Goal: Transaction & Acquisition: Purchase product/service

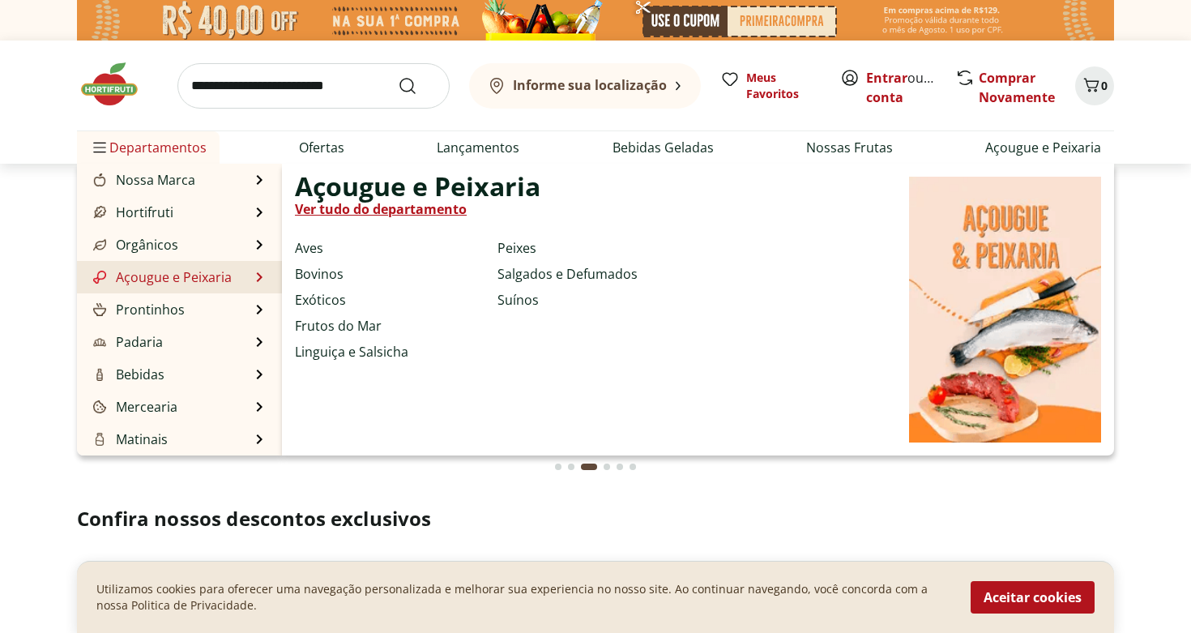
click at [164, 280] on link "Açougue e Peixaria" at bounding box center [161, 276] width 142 height 19
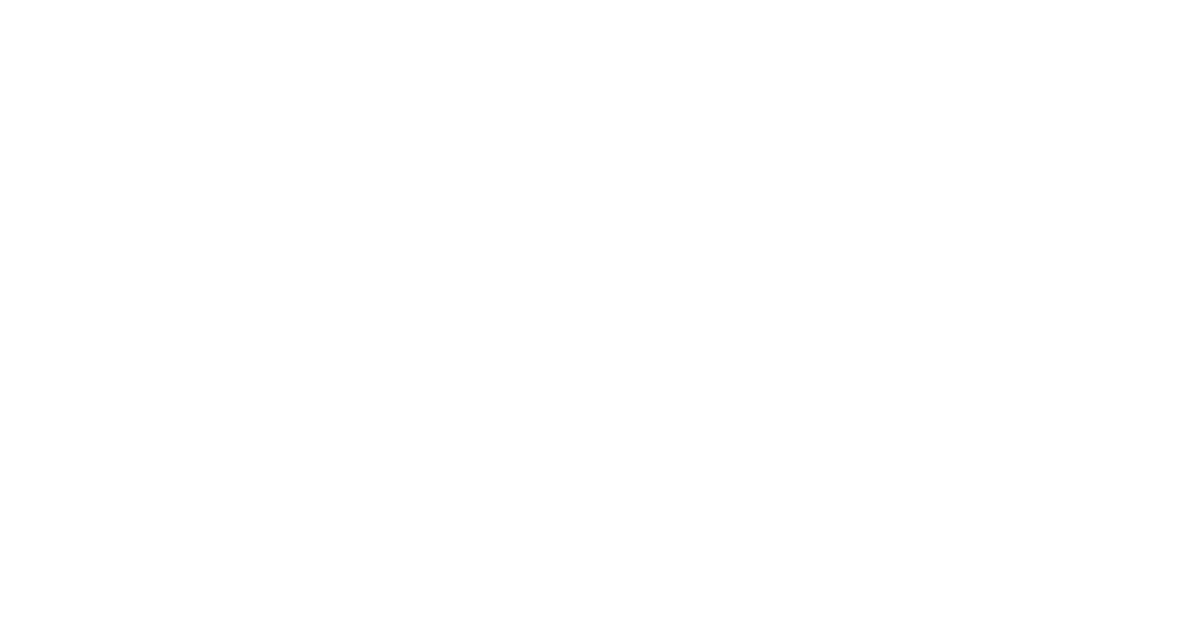
select select "**********"
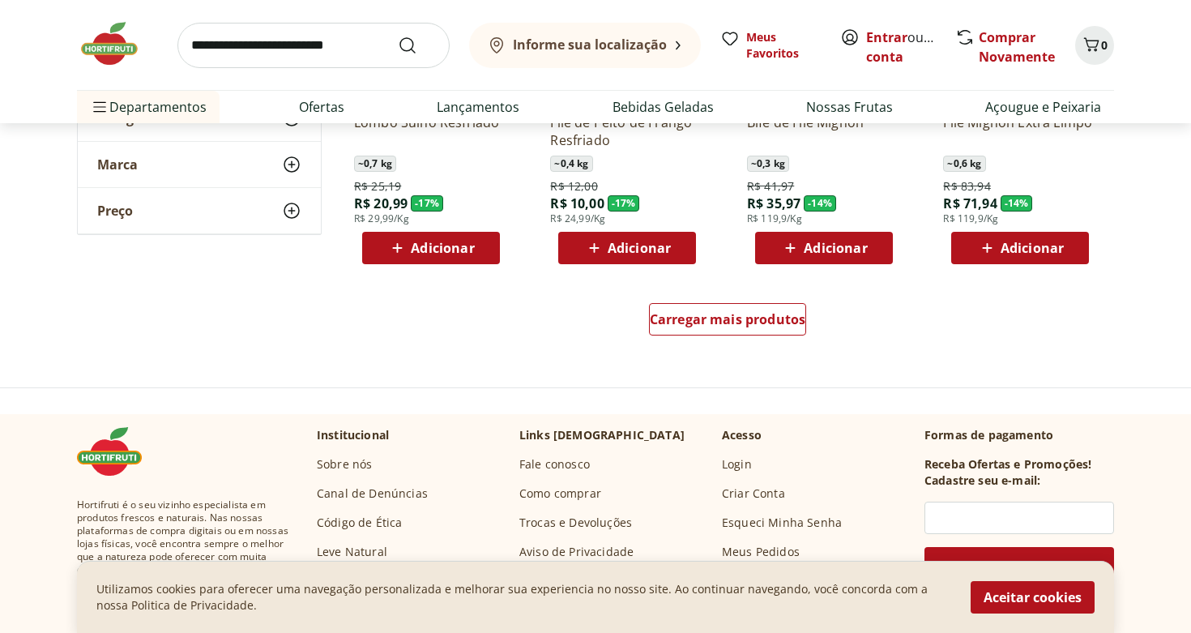
scroll to position [1052, 0]
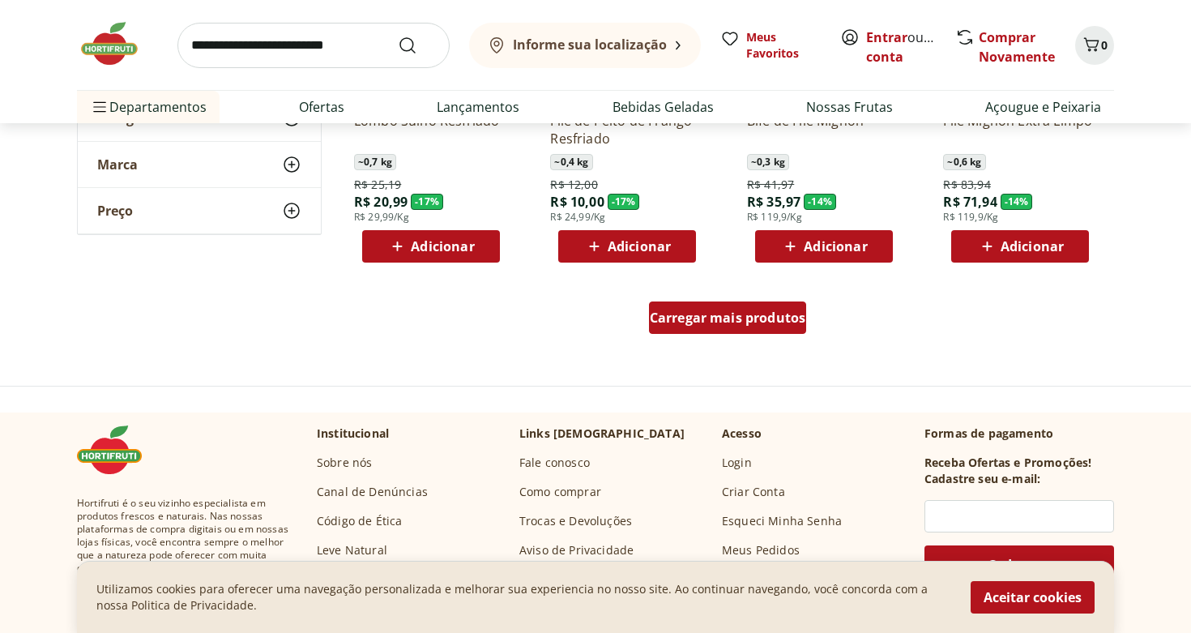
click at [672, 323] on span "Carregar mais produtos" at bounding box center [728, 317] width 156 height 13
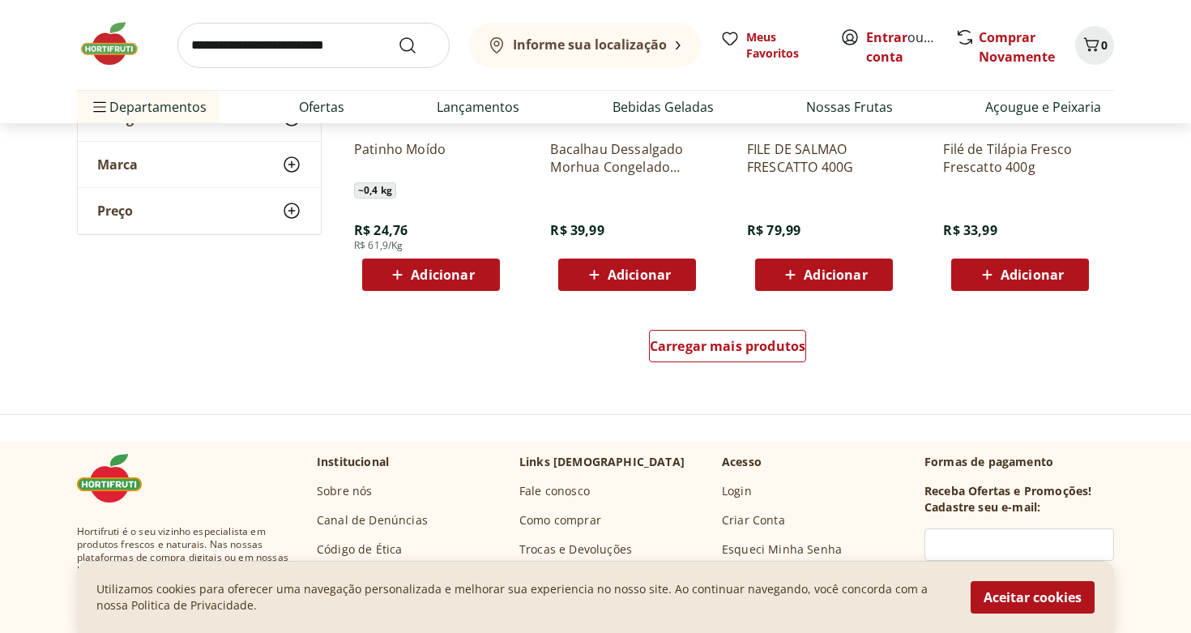
scroll to position [2092, 0]
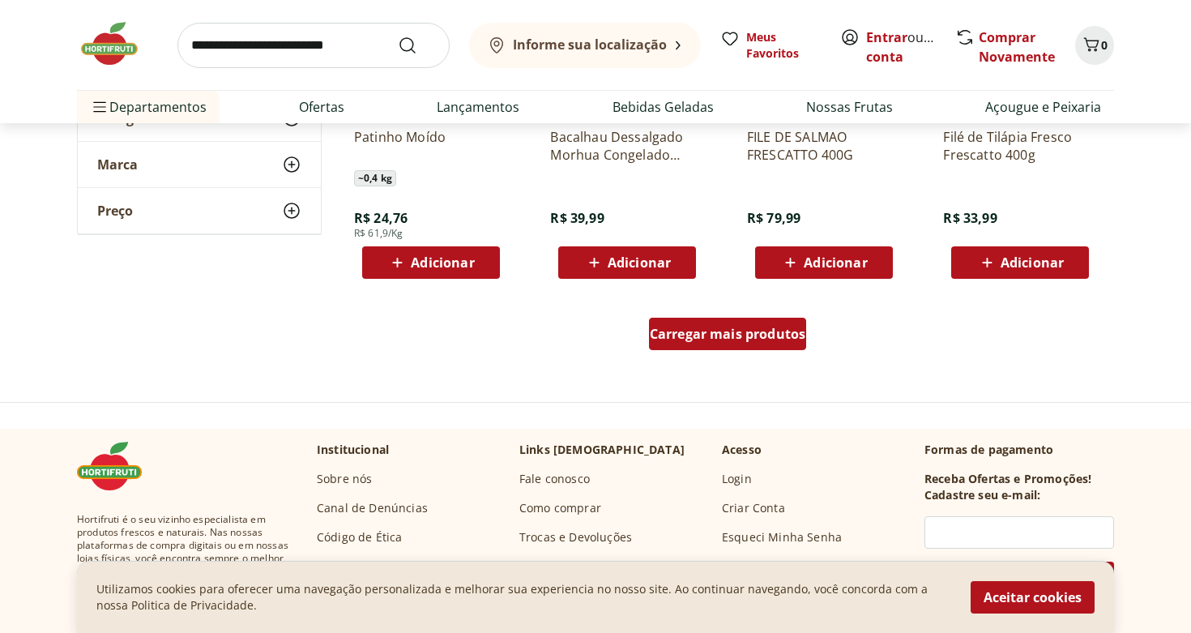
click at [735, 345] on div "Carregar mais produtos" at bounding box center [728, 334] width 158 height 32
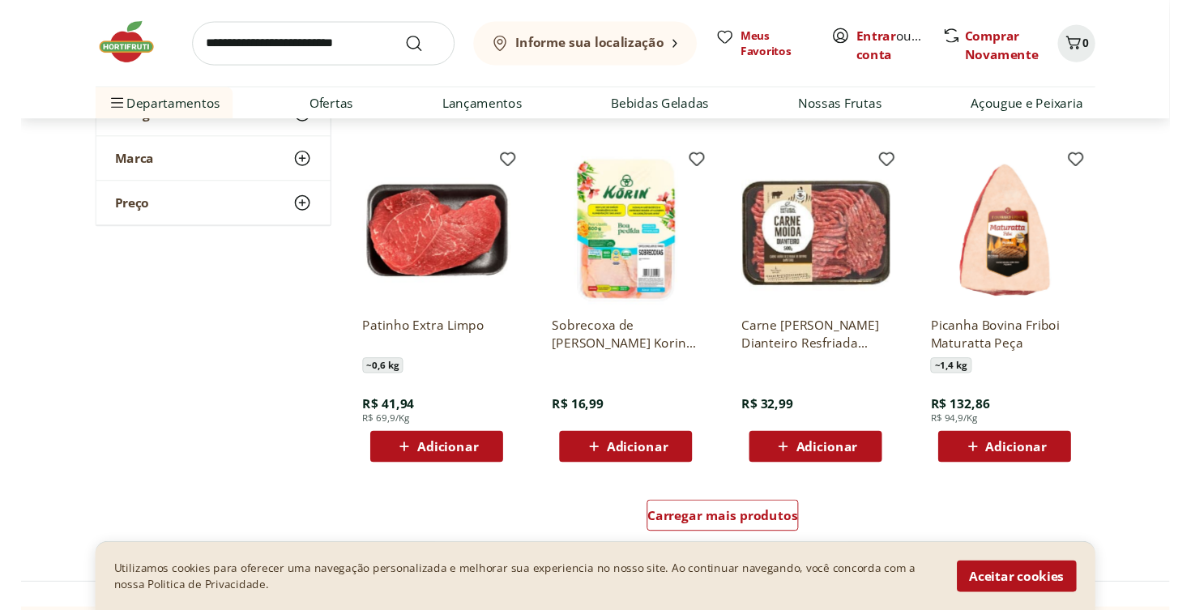
scroll to position [2948, 0]
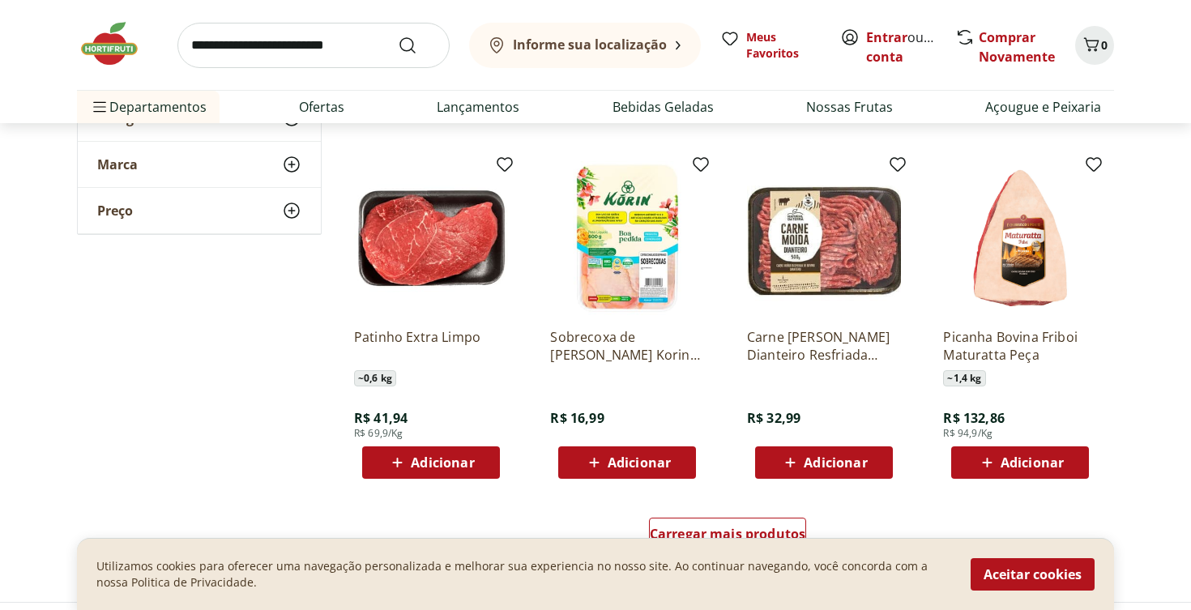
click at [999, 462] on span "Adicionar" at bounding box center [1020, 462] width 87 height 19
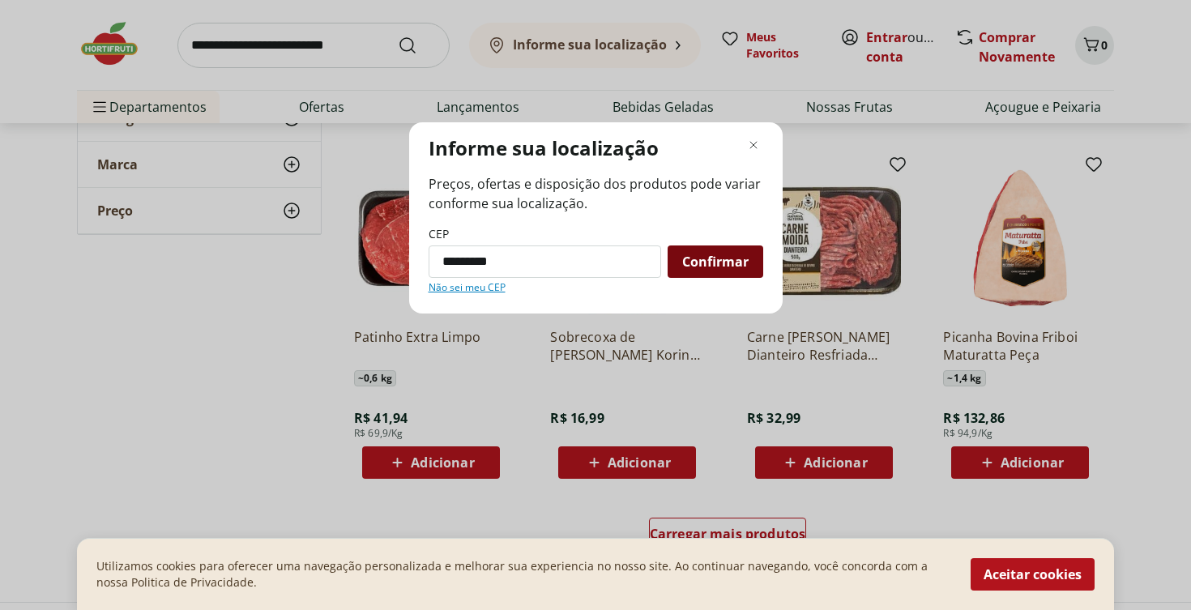
type input "*********"
click at [718, 258] on span "Confirmar" at bounding box center [715, 261] width 66 height 13
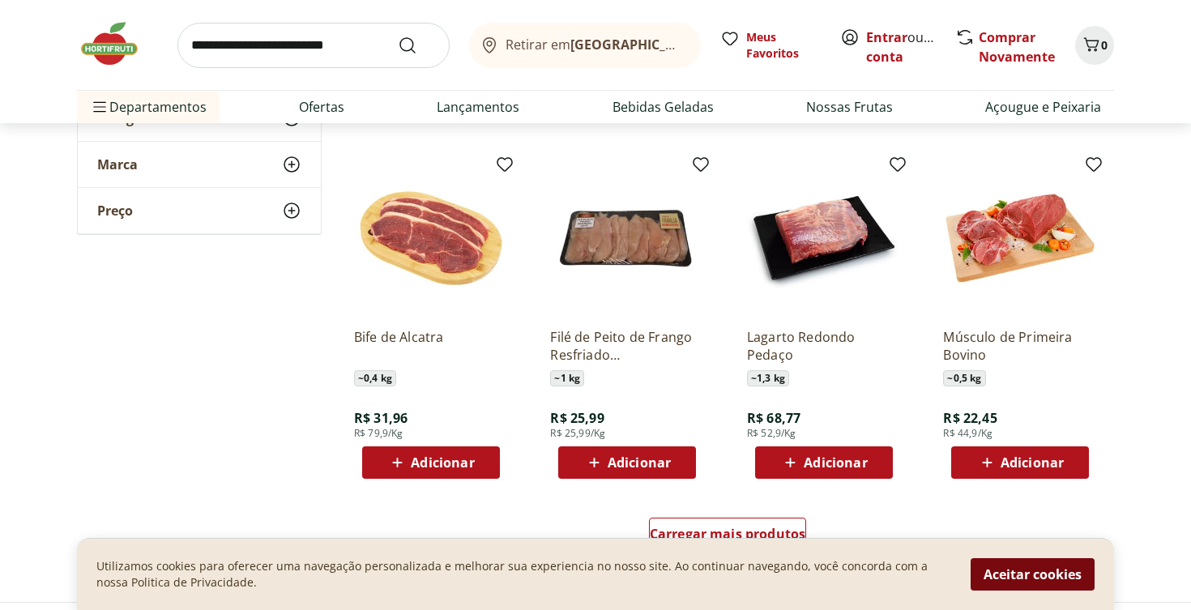
click at [1023, 590] on button "Aceitar cookies" at bounding box center [1033, 574] width 124 height 32
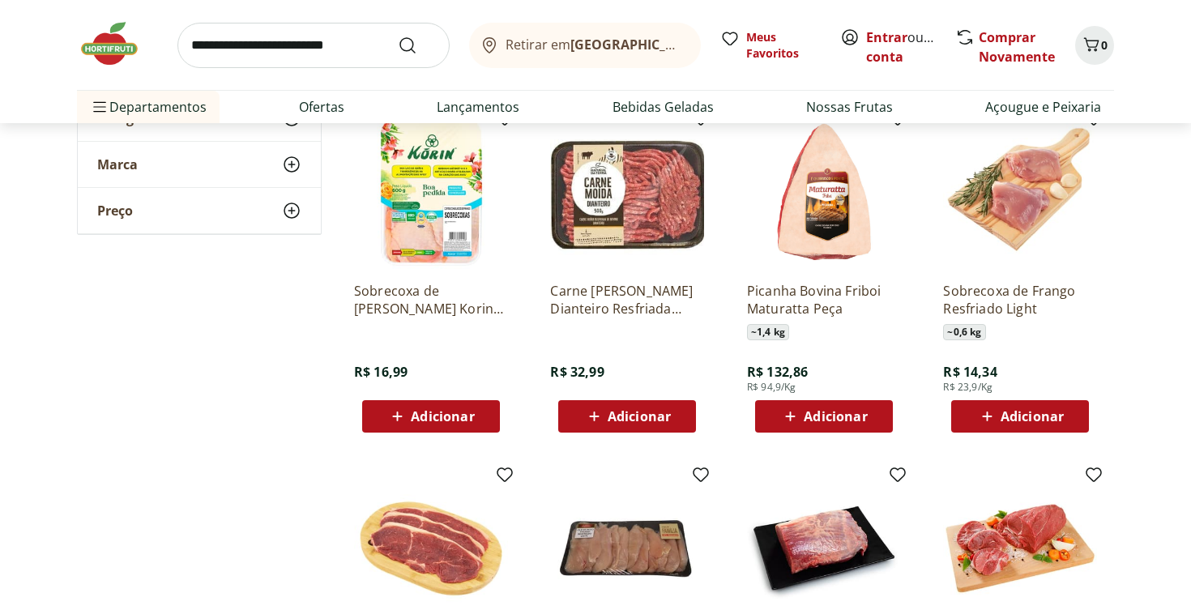
scroll to position [2639, 0]
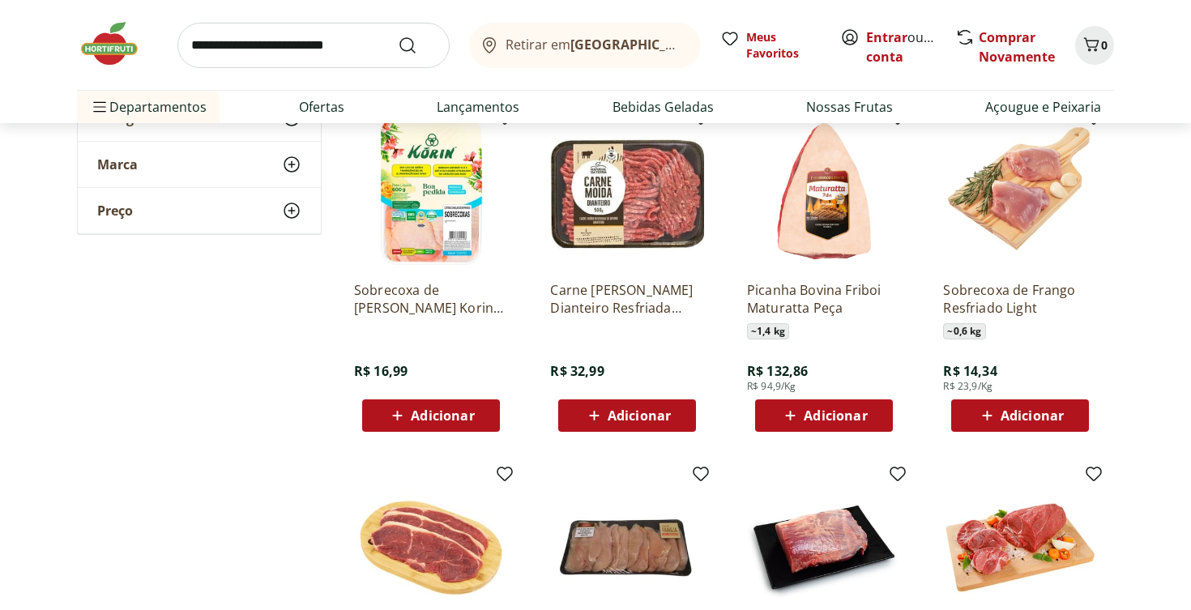
click at [826, 420] on span "Adicionar" at bounding box center [835, 415] width 63 height 13
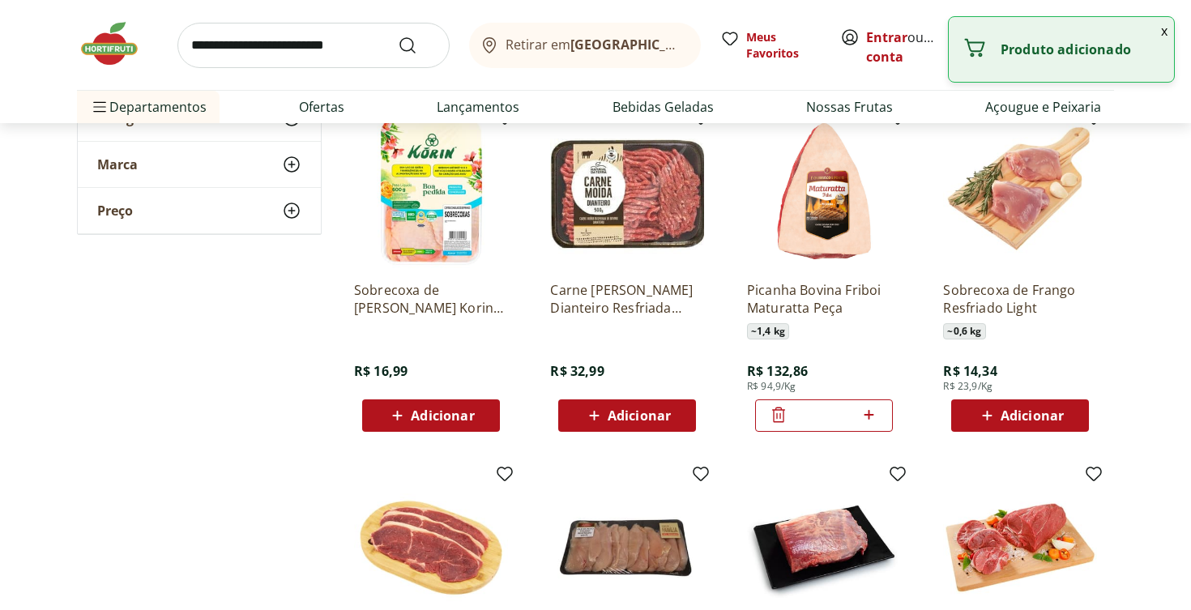
click at [868, 419] on icon at bounding box center [869, 414] width 20 height 19
type input "*"
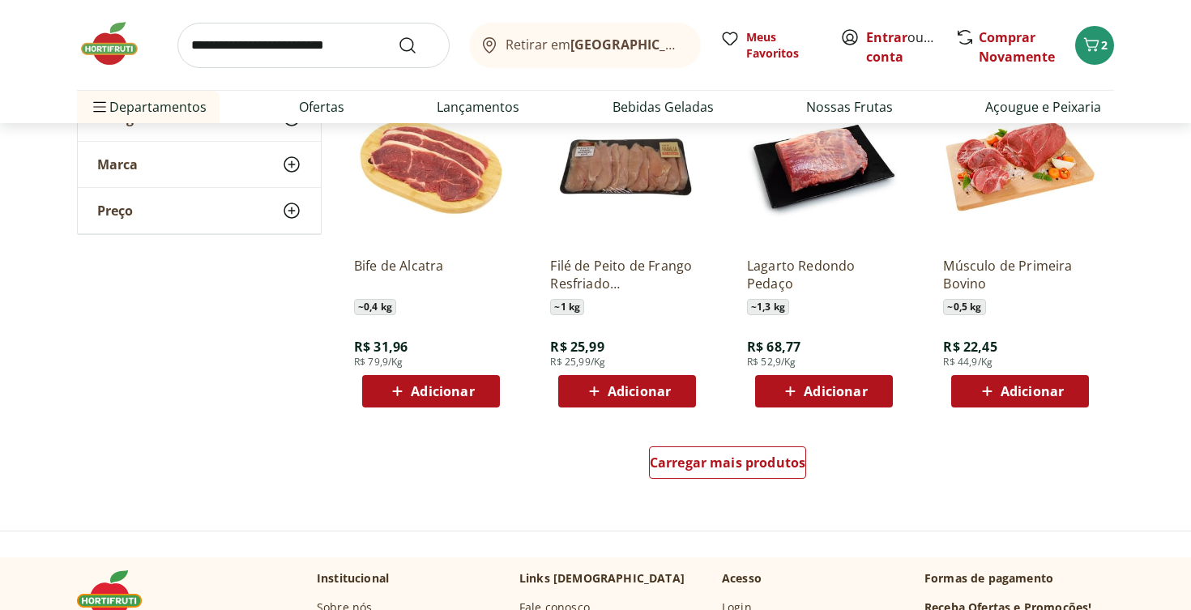
scroll to position [3020, 0]
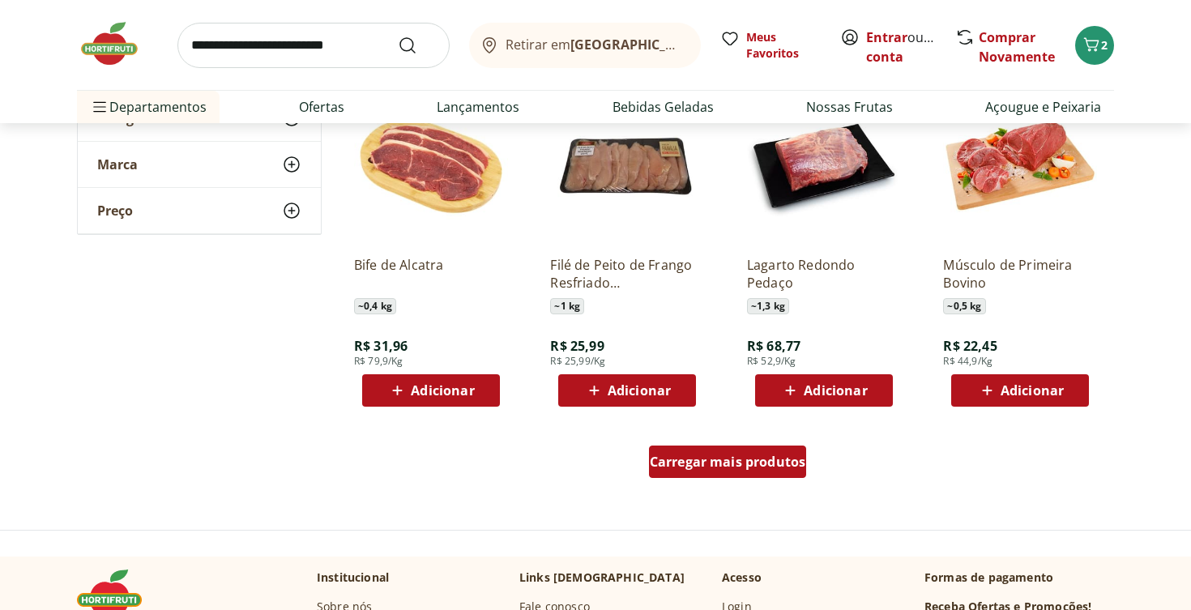
click at [702, 457] on span "Carregar mais produtos" at bounding box center [728, 461] width 156 height 13
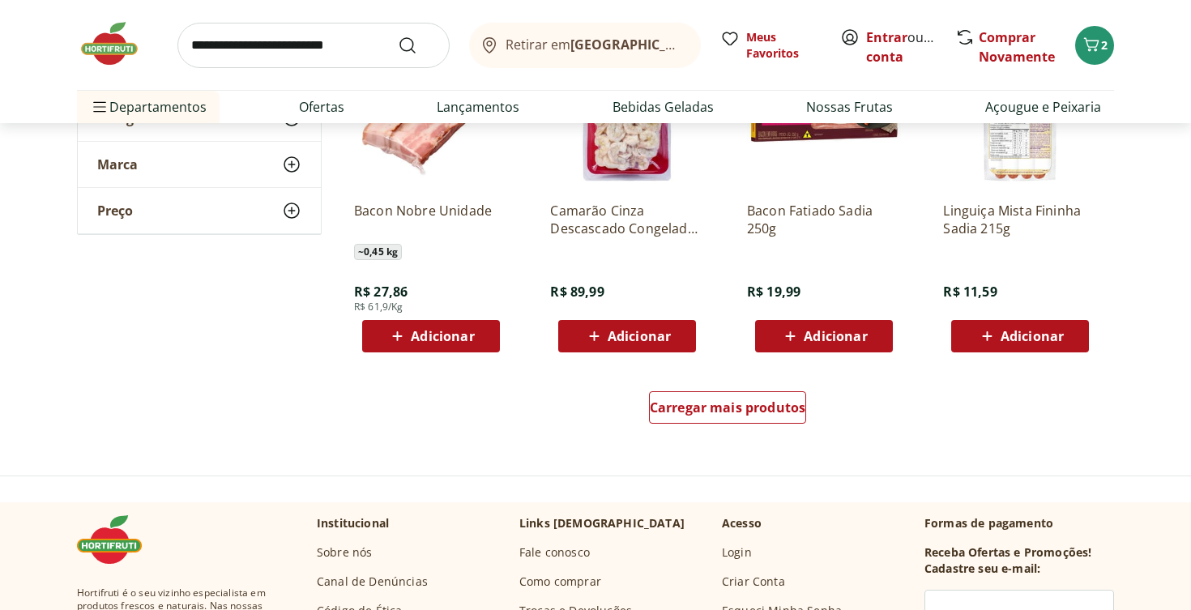
scroll to position [4130, 0]
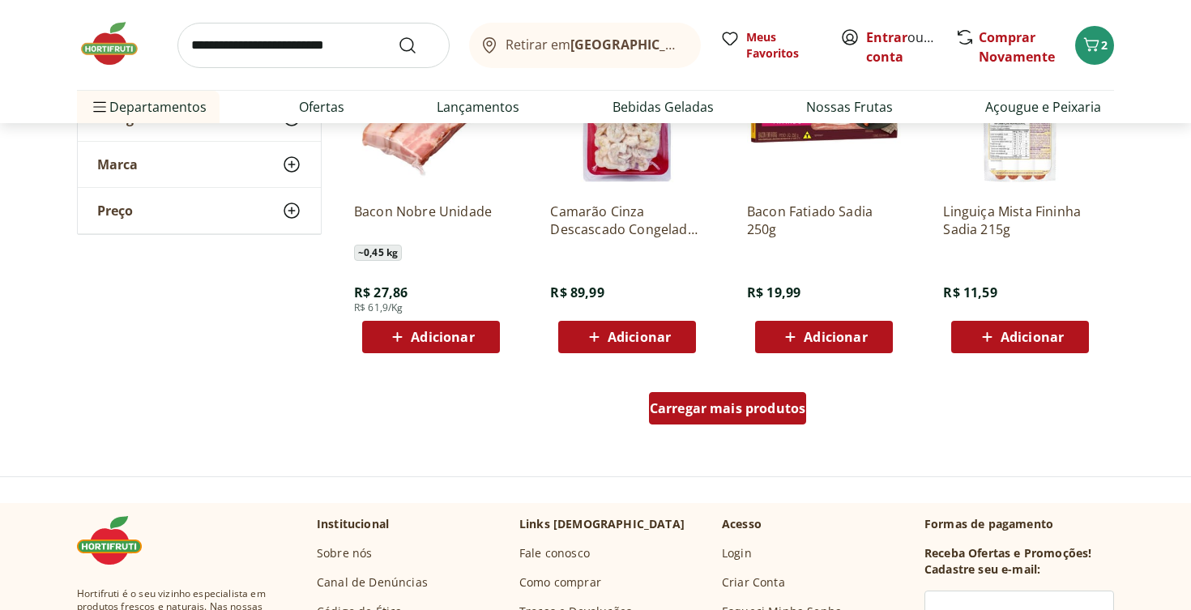
click at [703, 402] on span "Carregar mais produtos" at bounding box center [728, 408] width 156 height 13
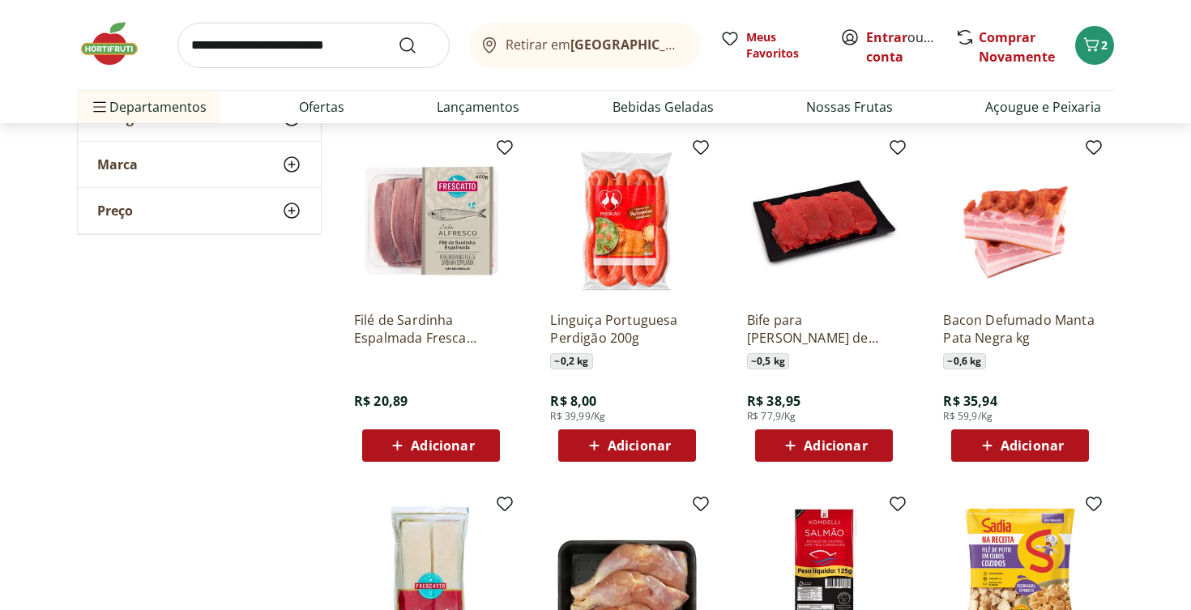
scroll to position [4727, 0]
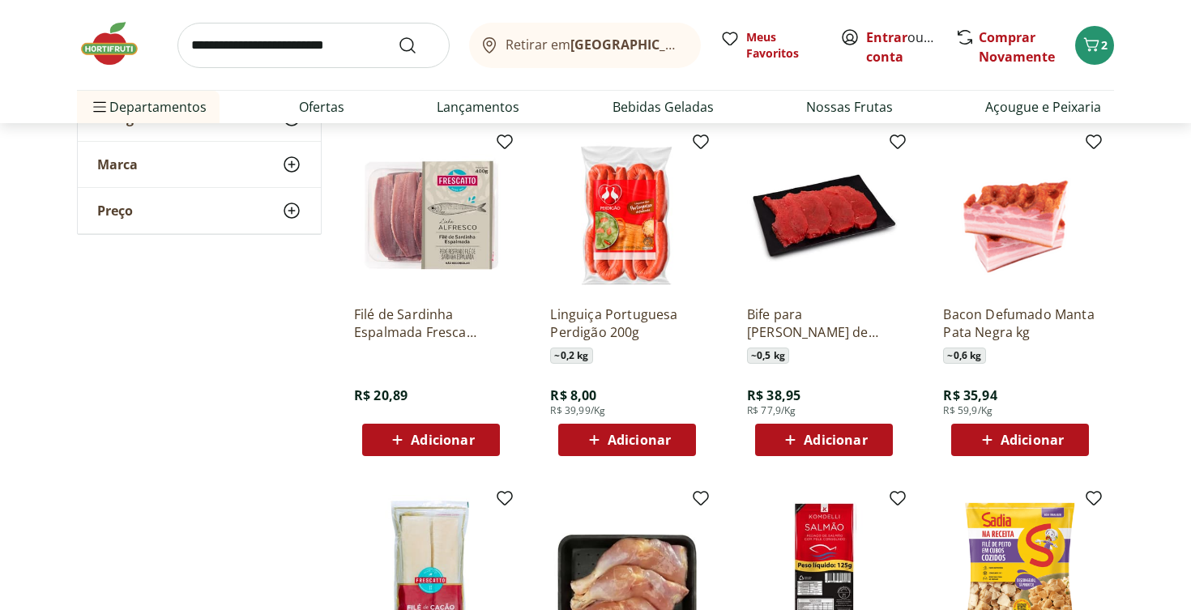
click at [992, 433] on icon at bounding box center [987, 439] width 20 height 19
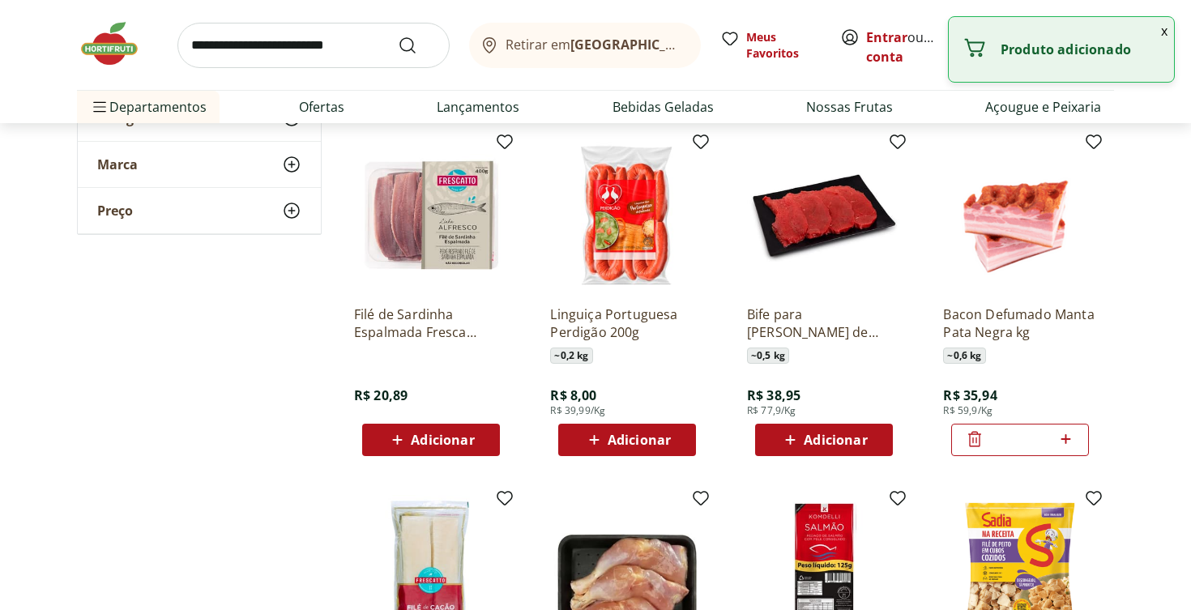
click at [1069, 444] on icon at bounding box center [1066, 438] width 20 height 19
type input "*"
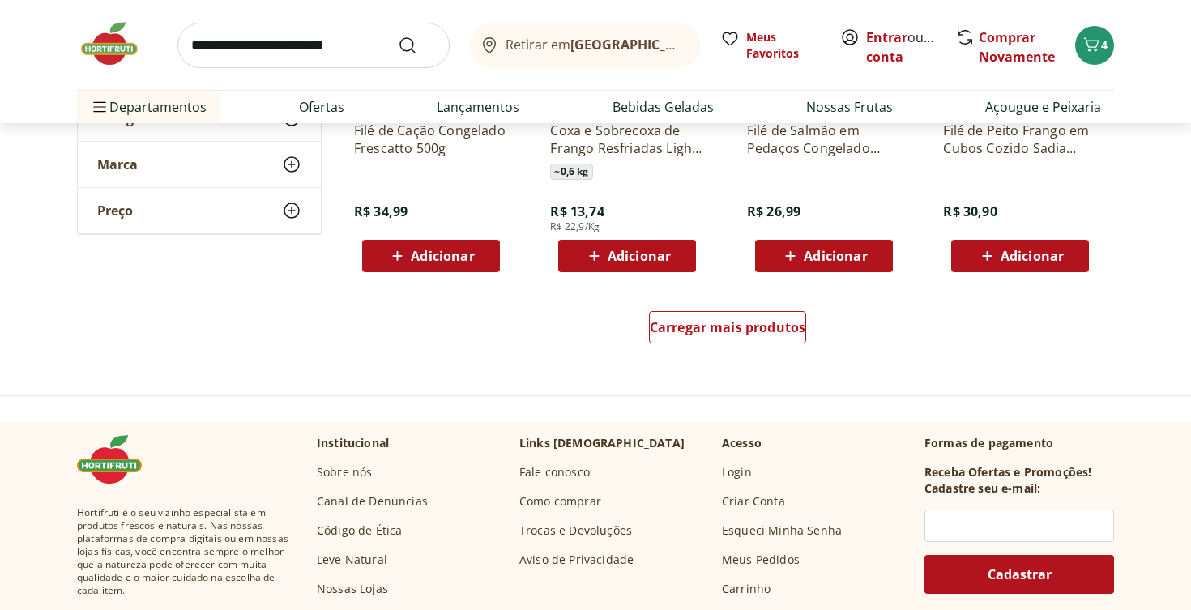
scroll to position [5287, 0]
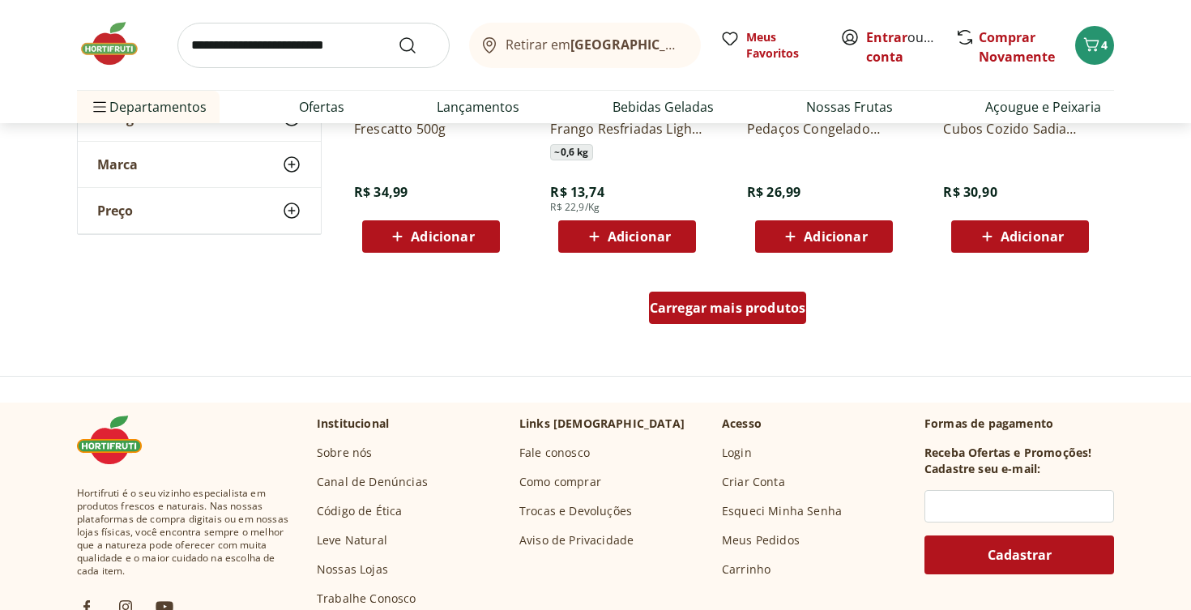
click at [728, 309] on span "Carregar mais produtos" at bounding box center [728, 307] width 156 height 13
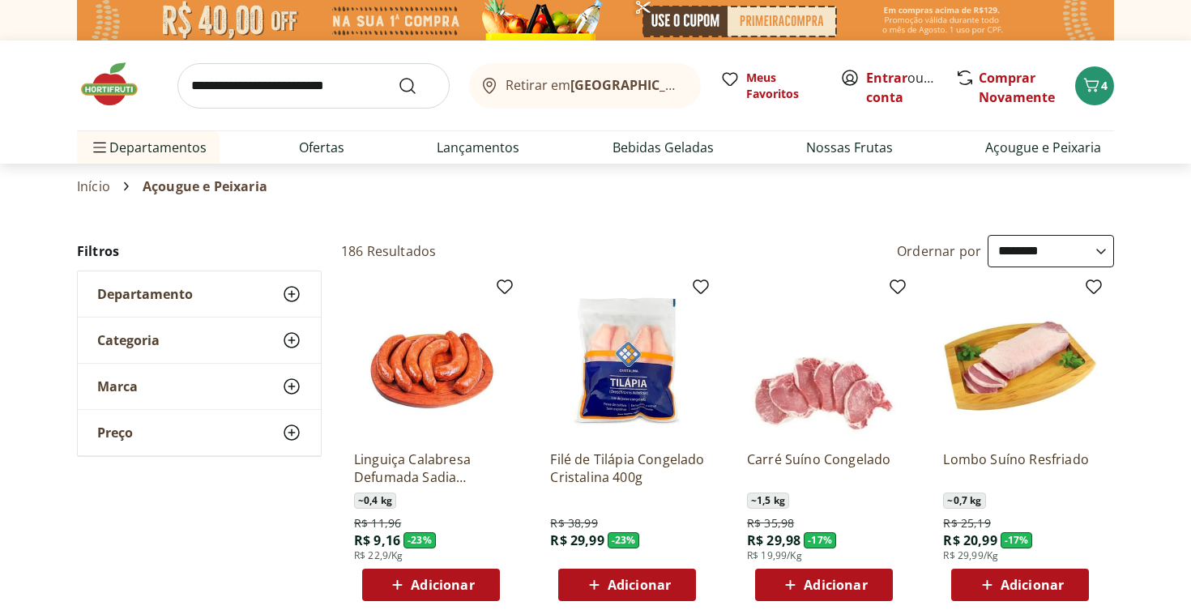
scroll to position [0, 0]
click at [289, 336] on icon at bounding box center [291, 340] width 19 height 19
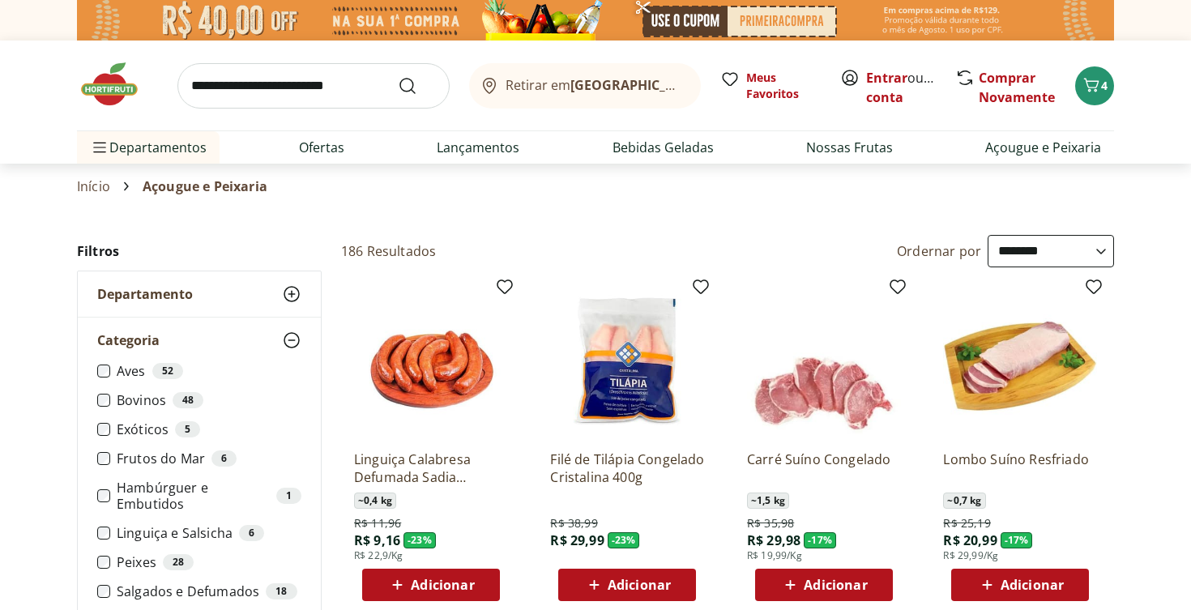
click at [118, 402] on label "Bovinos 48" at bounding box center [209, 400] width 185 height 16
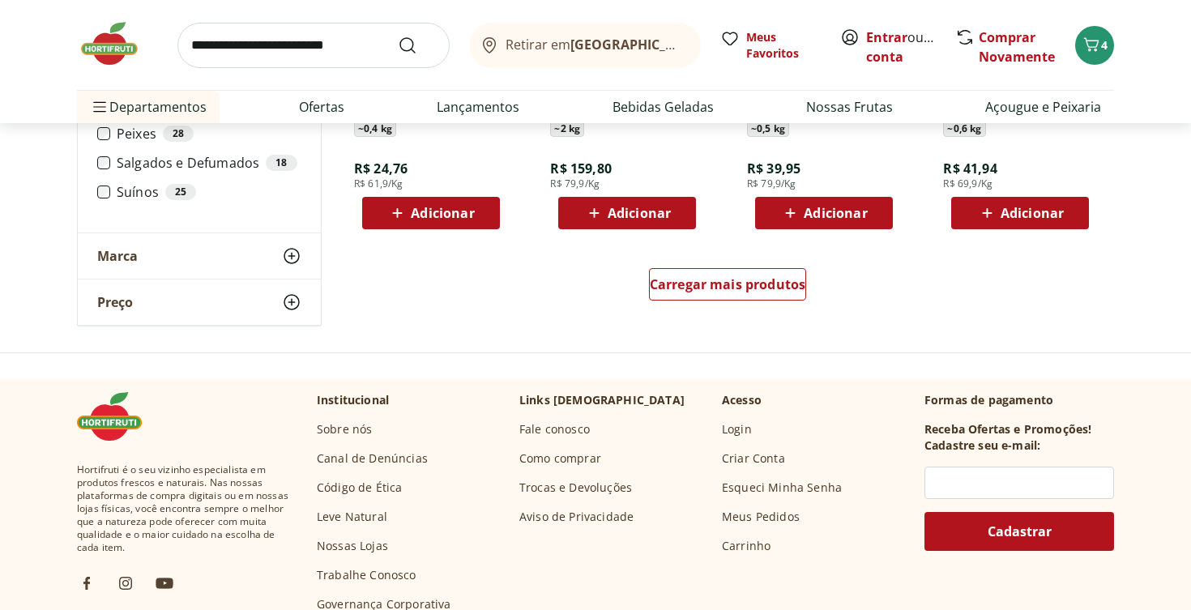
scroll to position [1092, 0]
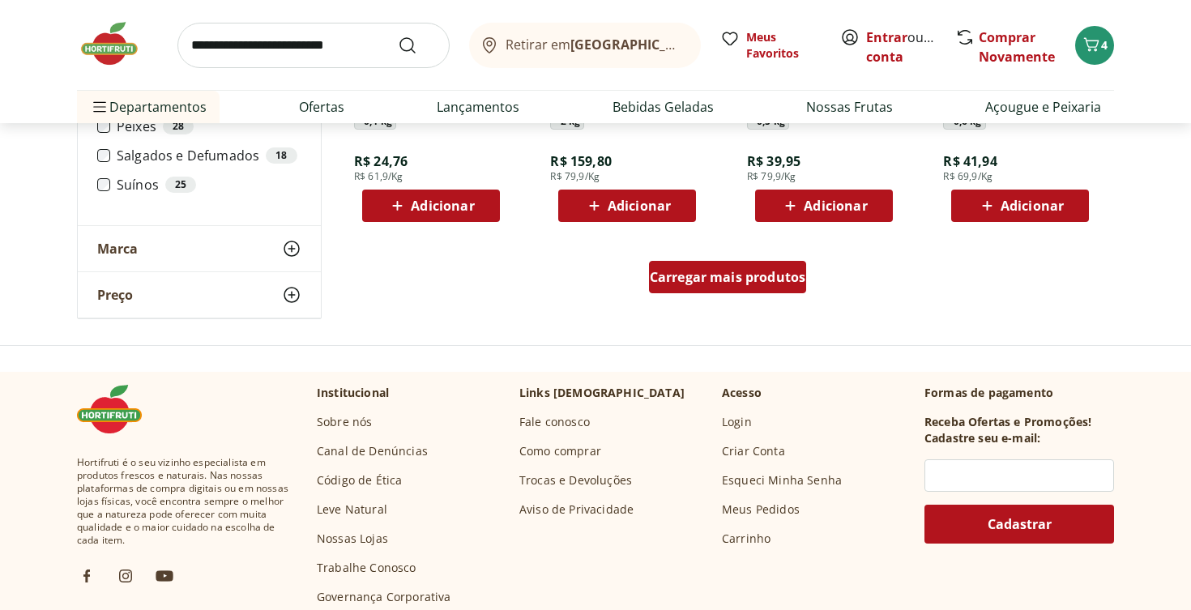
click at [722, 274] on span "Carregar mais produtos" at bounding box center [728, 277] width 156 height 13
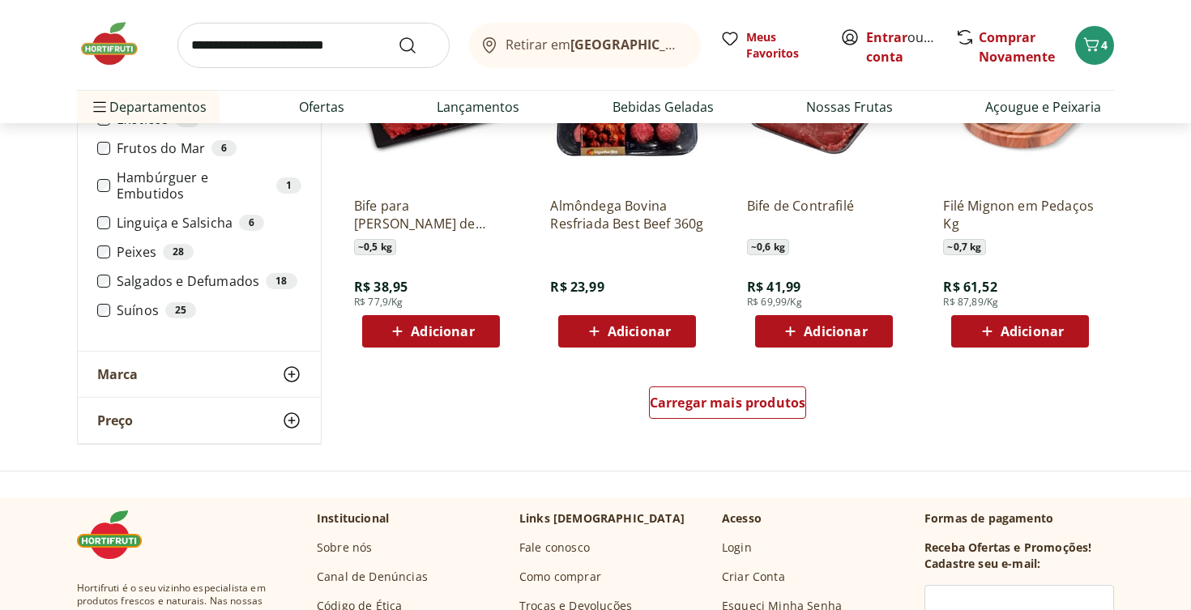
scroll to position [2021, 0]
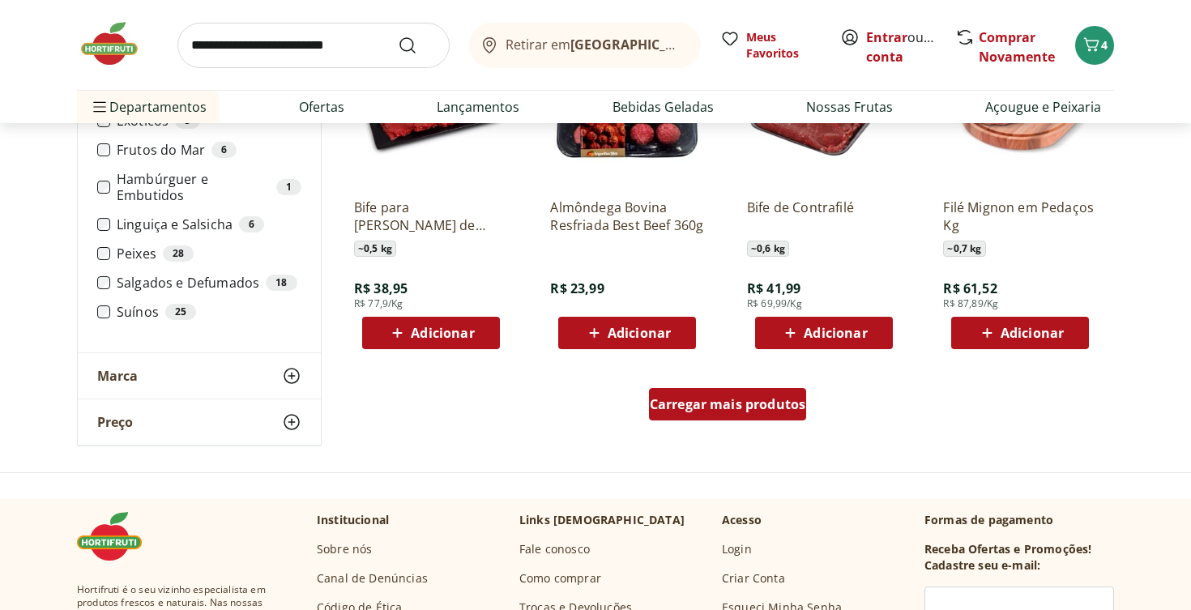
click at [680, 407] on span "Carregar mais produtos" at bounding box center [728, 404] width 156 height 13
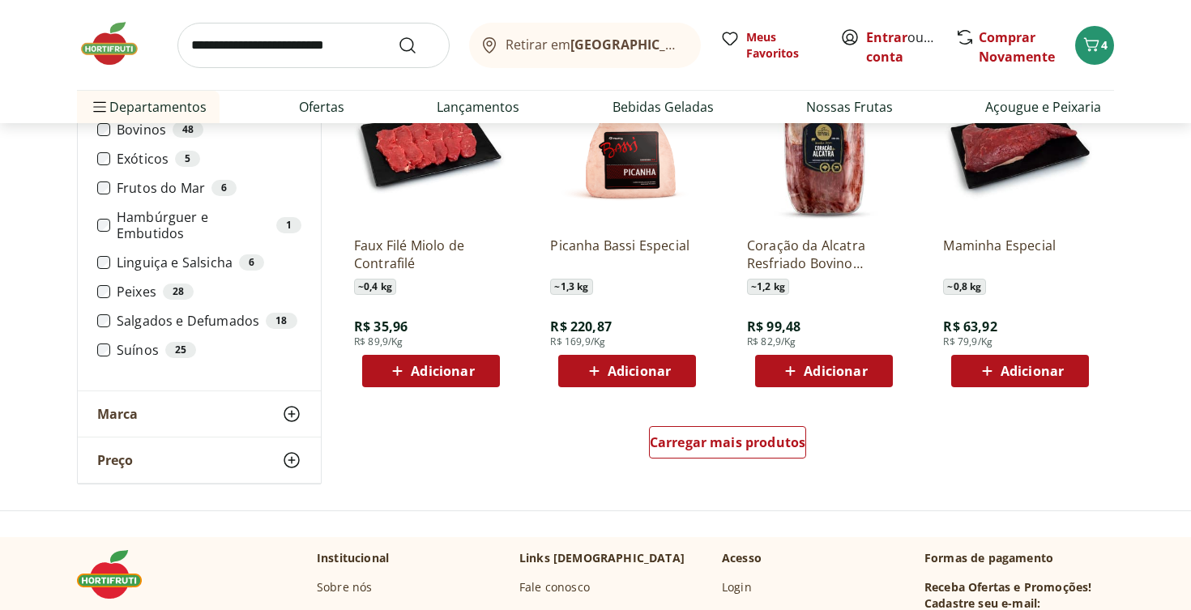
scroll to position [3051, 0]
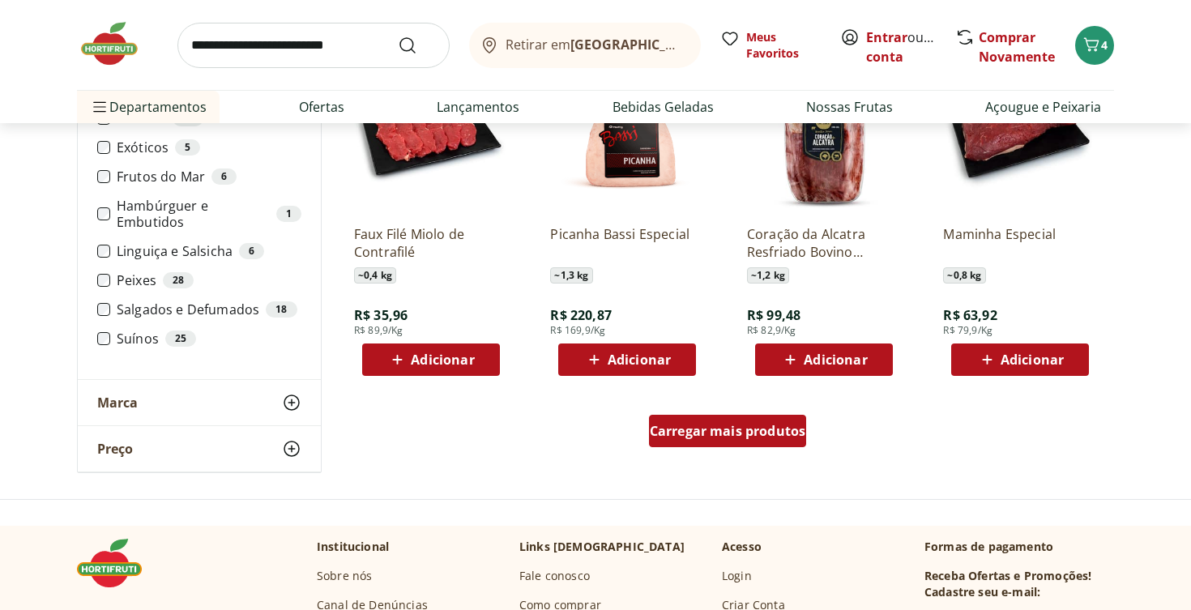
click at [706, 429] on span "Carregar mais produtos" at bounding box center [728, 431] width 156 height 13
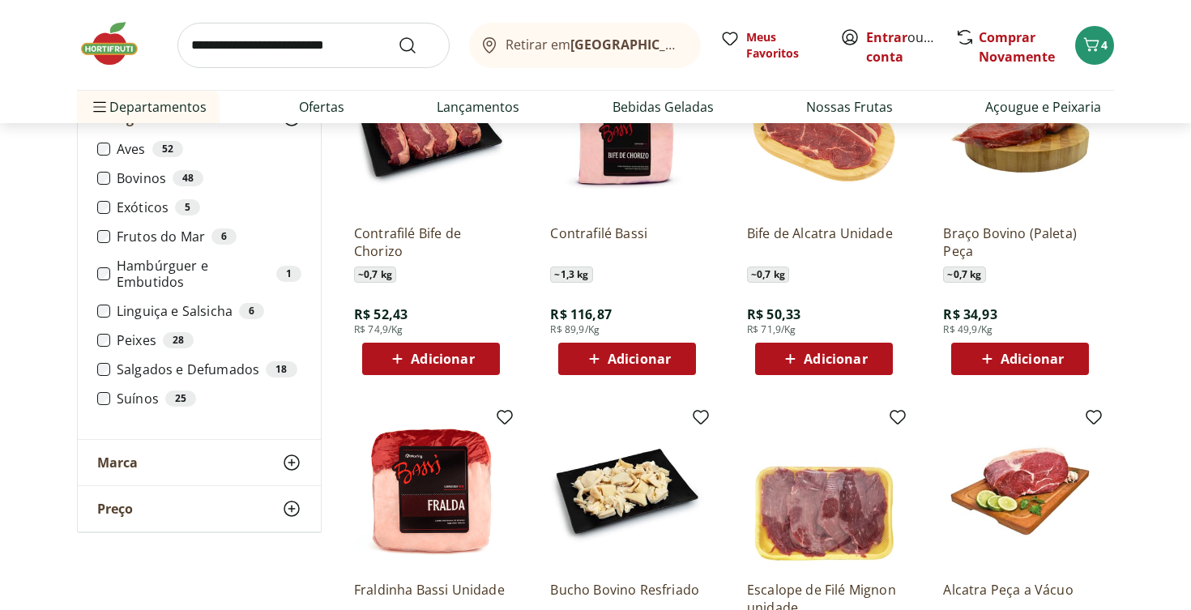
scroll to position [3762, 0]
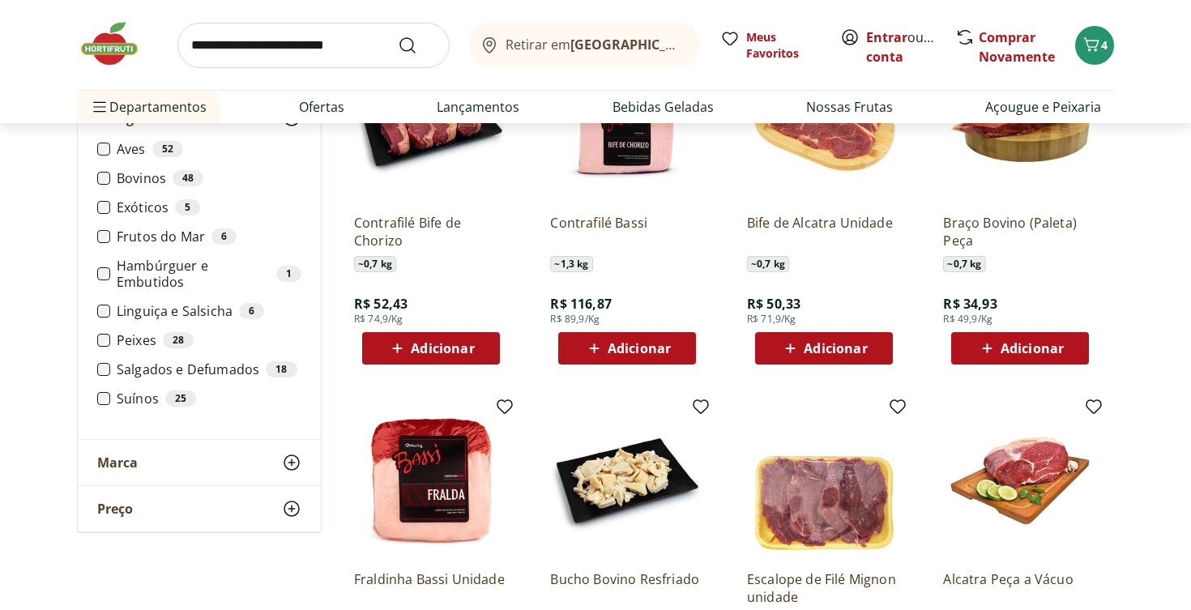
click at [634, 355] on span "Adicionar" at bounding box center [639, 348] width 63 height 13
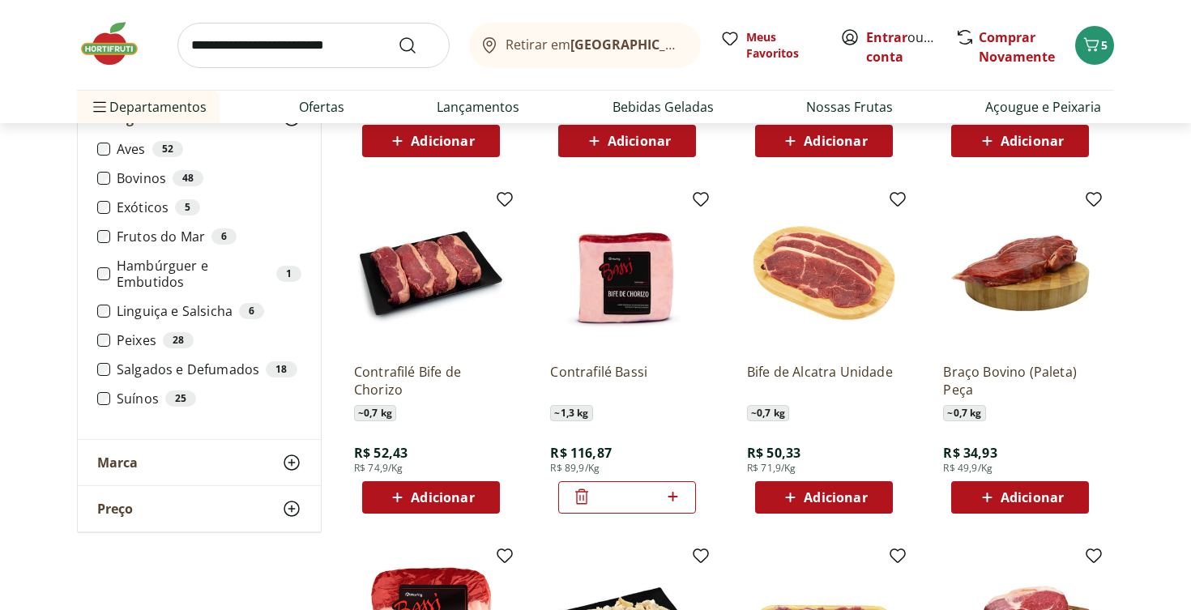
scroll to position [3621, 0]
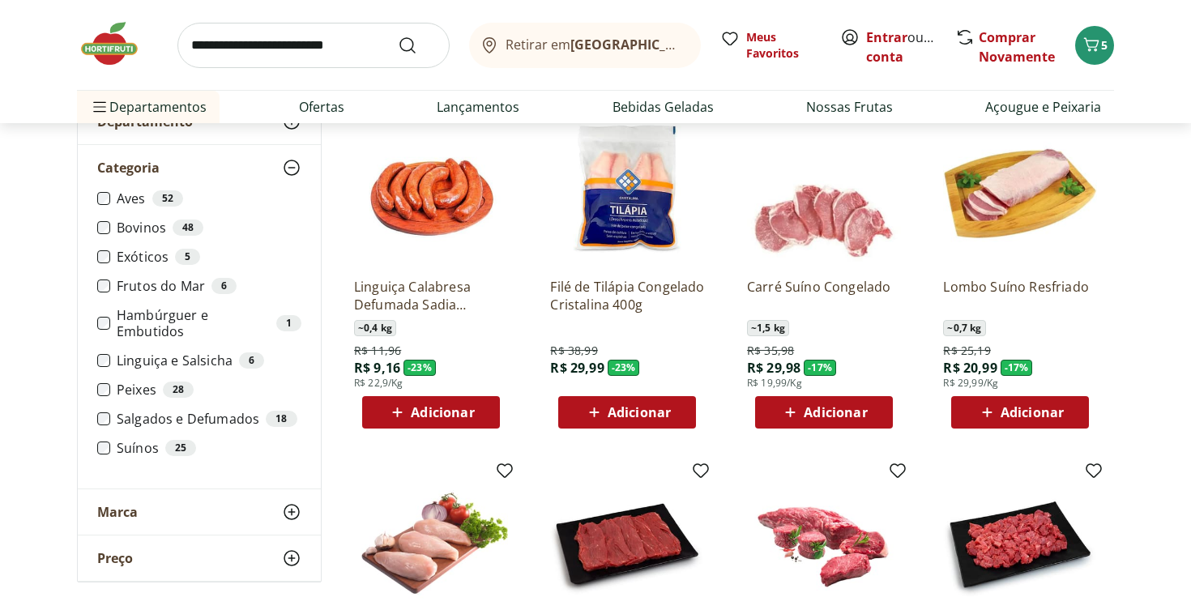
scroll to position [173, 0]
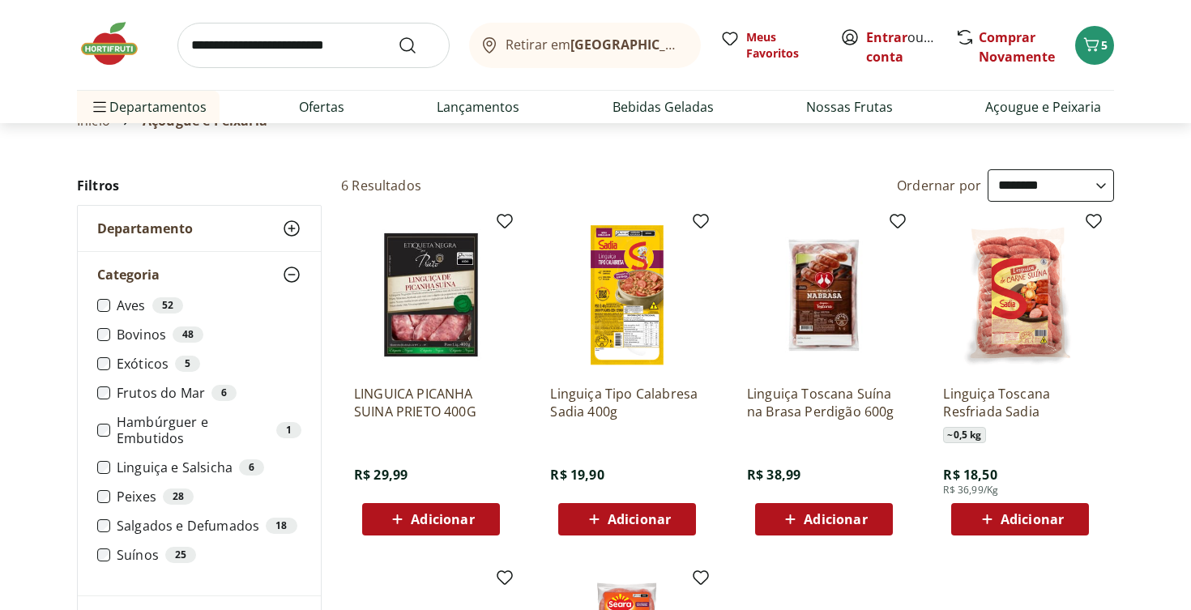
scroll to position [67, 0]
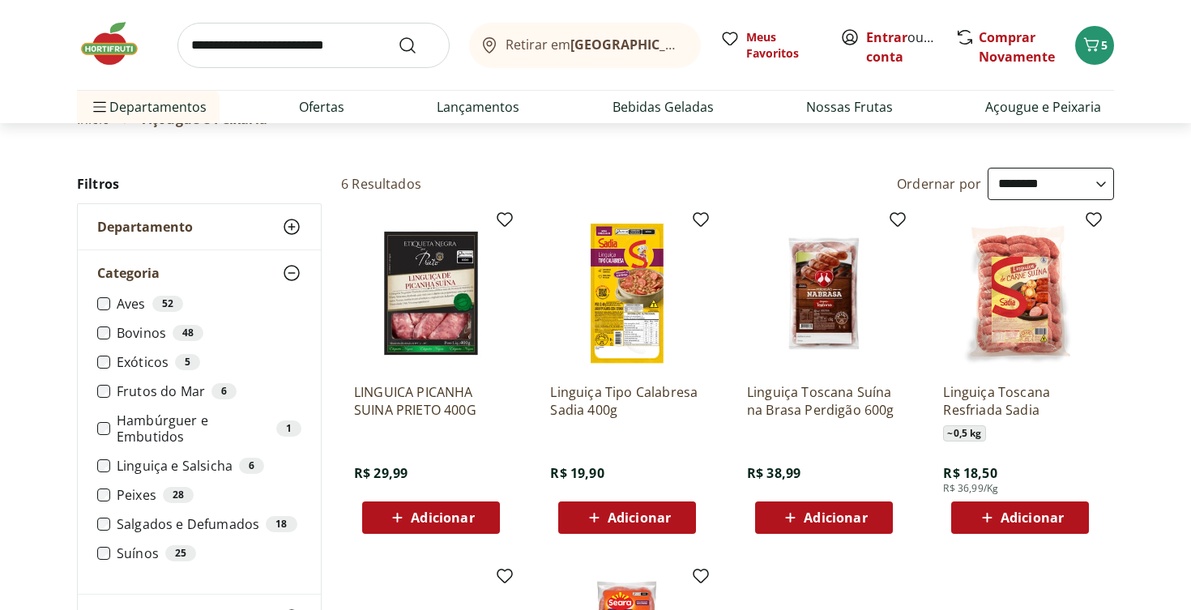
click at [1008, 507] on div "Adicionar" at bounding box center [1020, 517] width 112 height 29
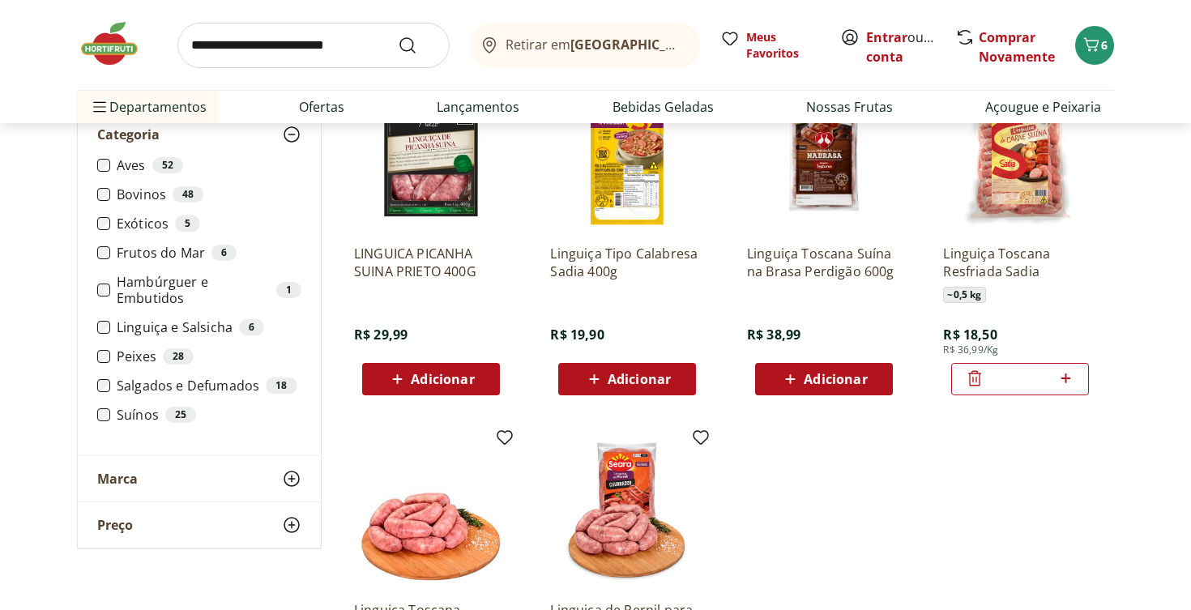
scroll to position [147, 0]
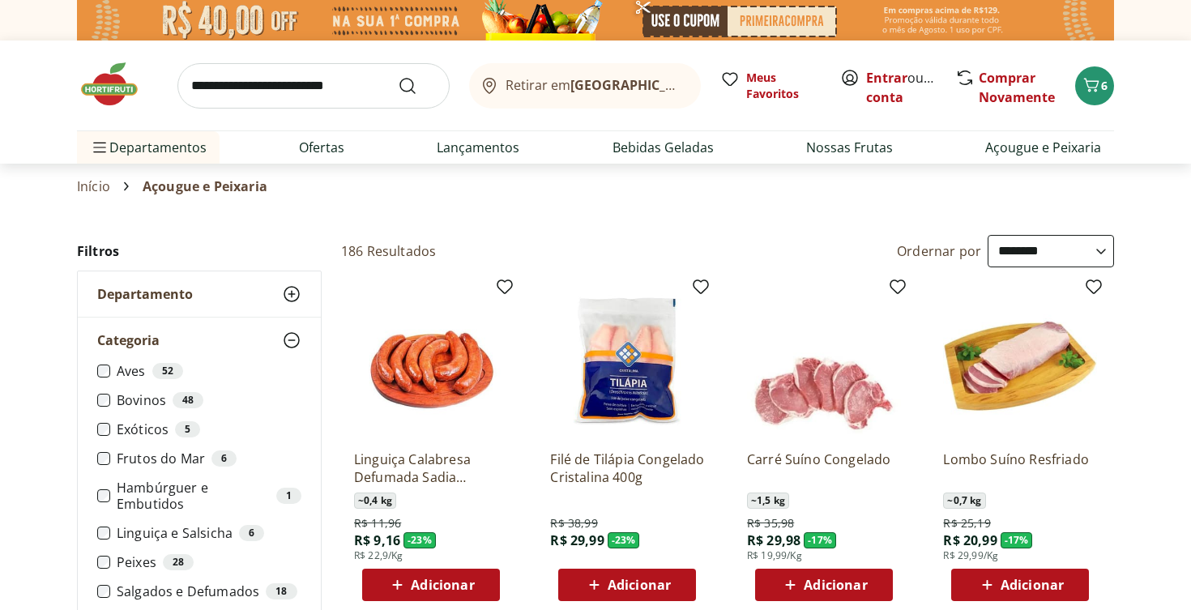
click at [326, 94] on input "search" at bounding box center [313, 85] width 272 height 45
type input "*******"
click at [417, 85] on button "Submit Search" at bounding box center [417, 85] width 39 height 19
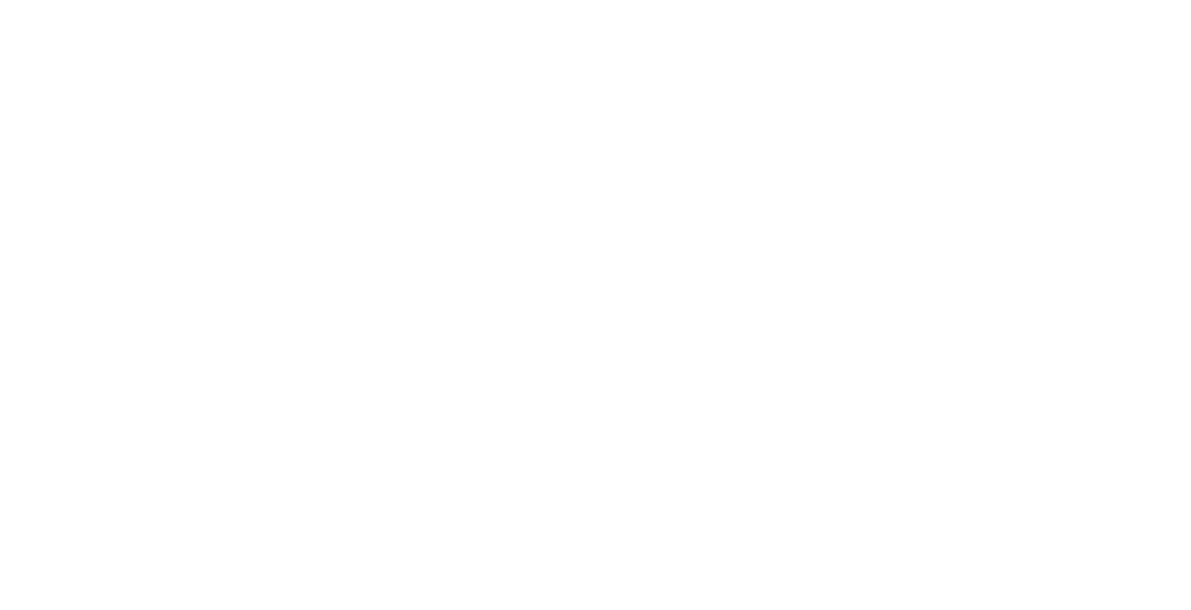
select select "**********"
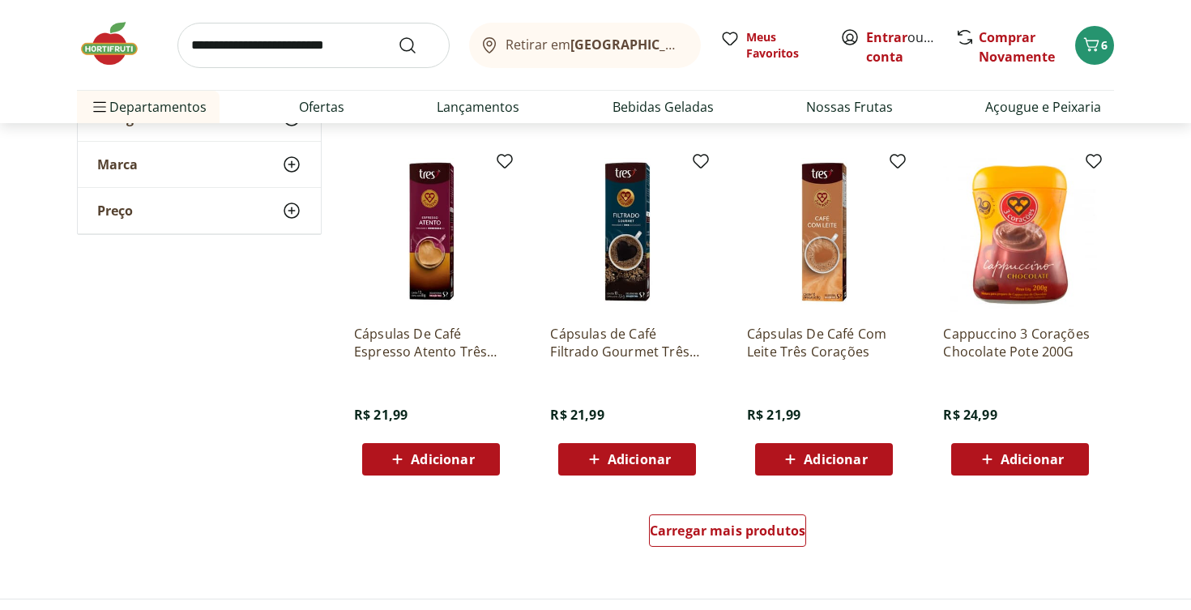
scroll to position [928, 0]
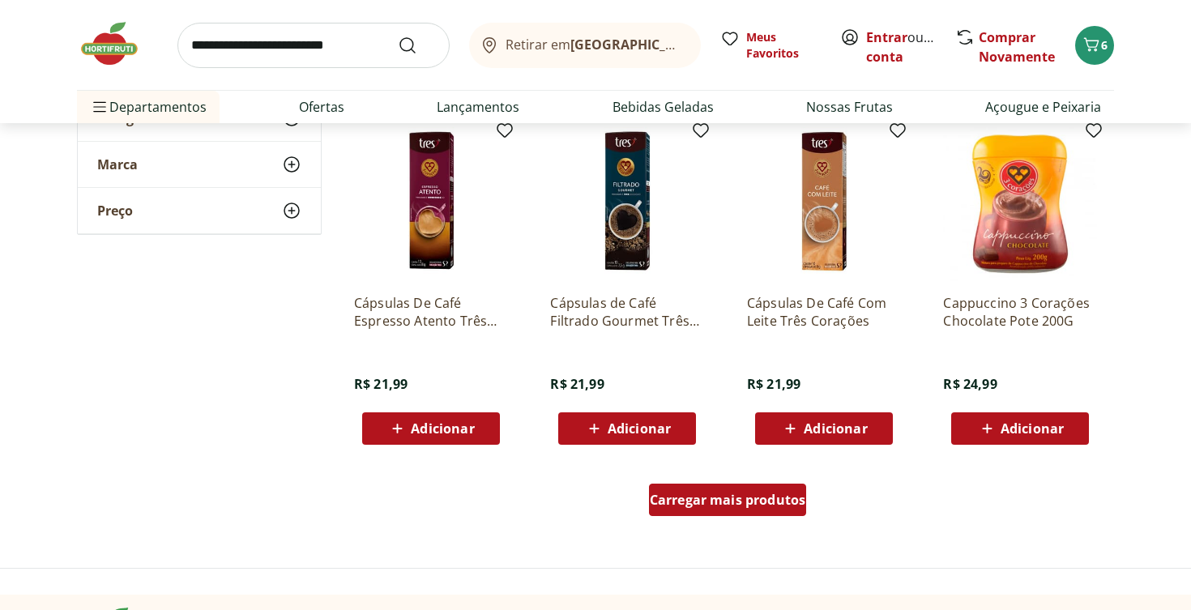
click at [668, 493] on span "Carregar mais produtos" at bounding box center [728, 499] width 156 height 13
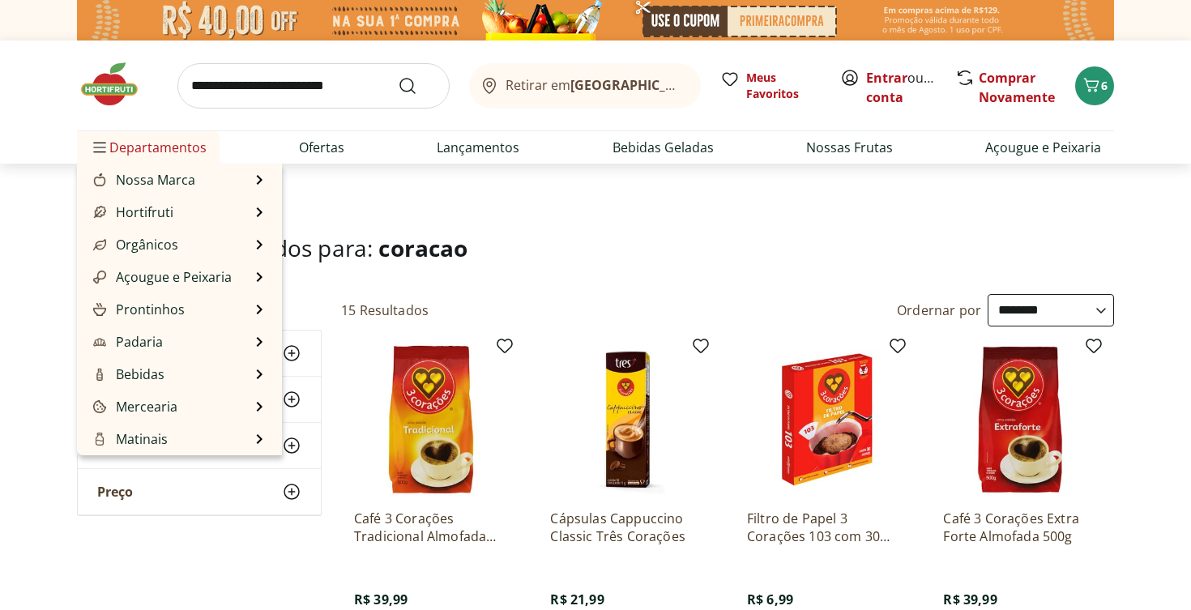
click at [116, 156] on span "Departamentos" at bounding box center [148, 147] width 117 height 39
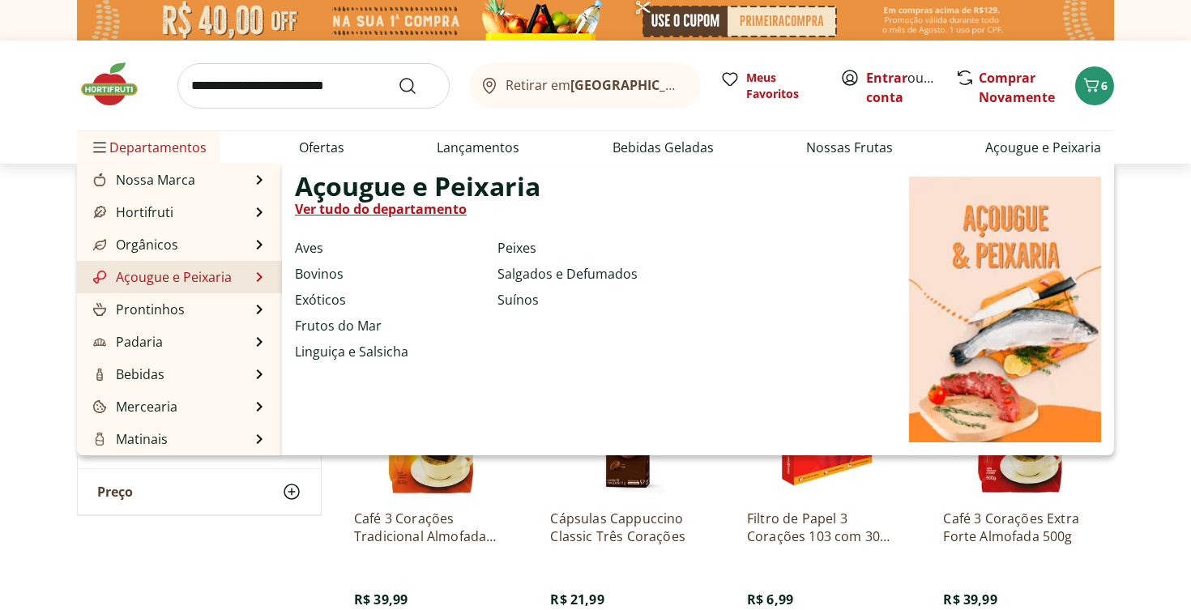
click at [169, 275] on link "Açougue e Peixaria" at bounding box center [161, 276] width 142 height 19
select select "**********"
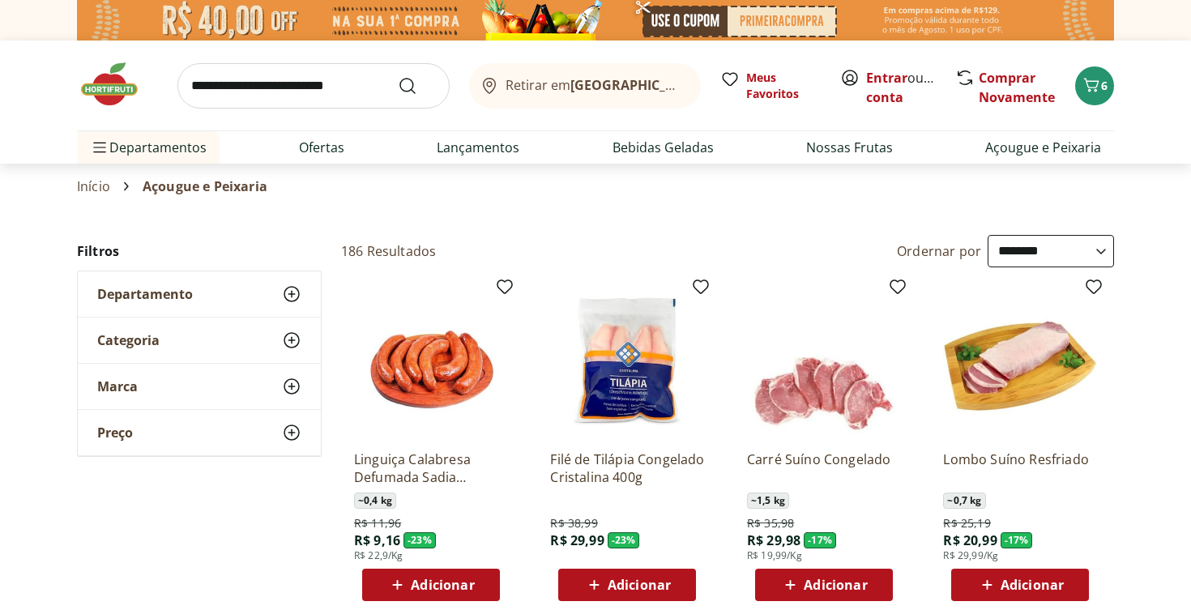
click at [152, 344] on span "Categoria" at bounding box center [128, 340] width 62 height 16
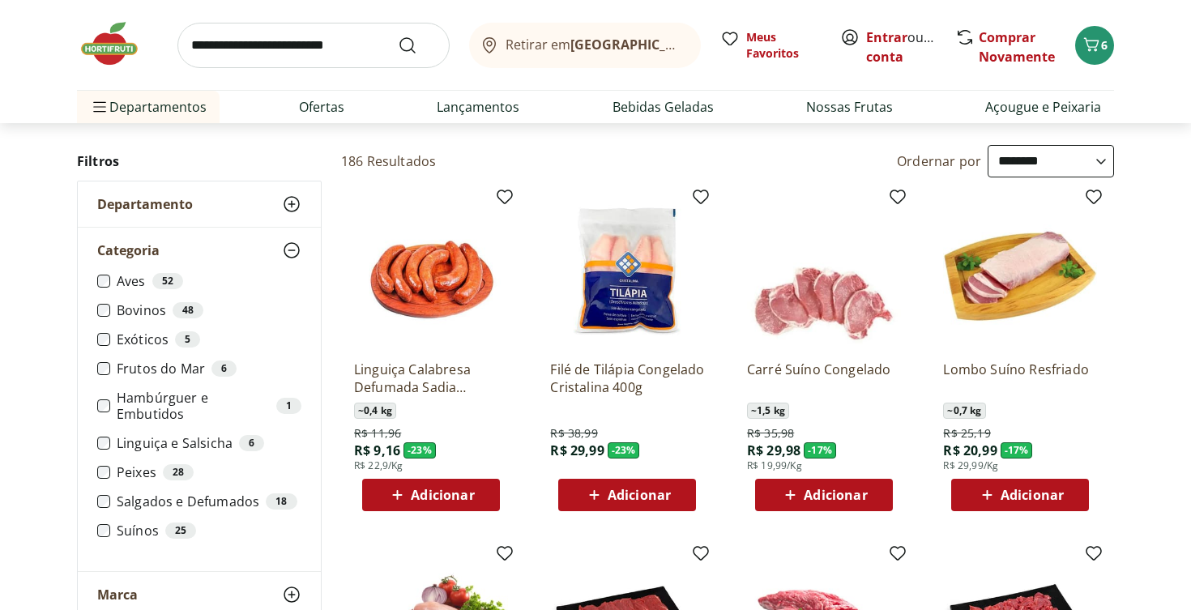
scroll to position [90, 0]
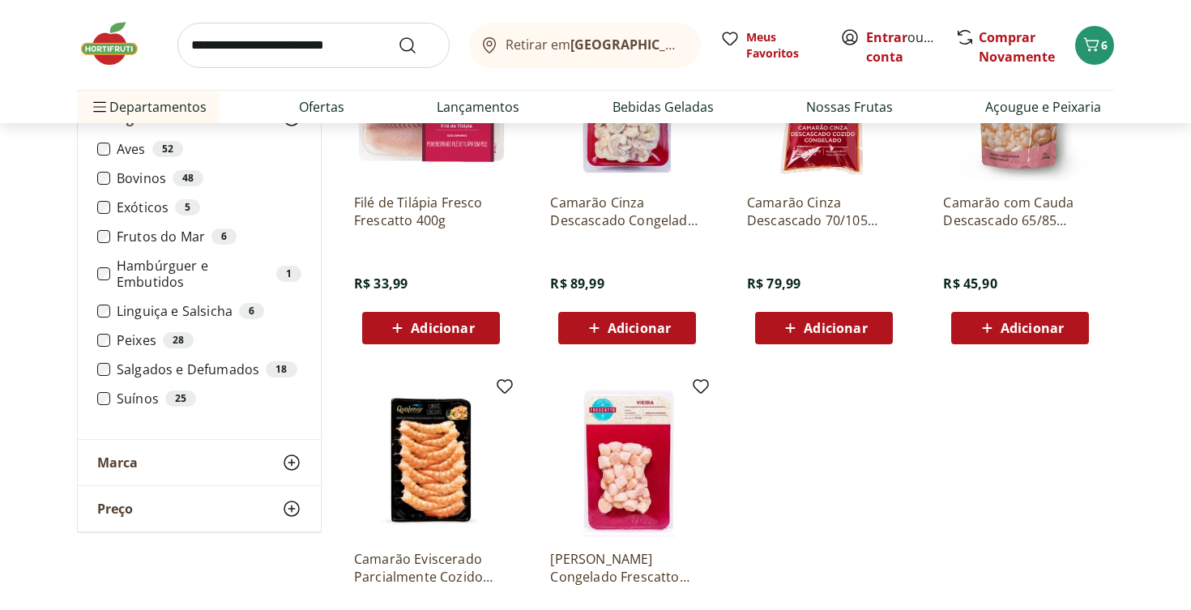
scroll to position [234, 0]
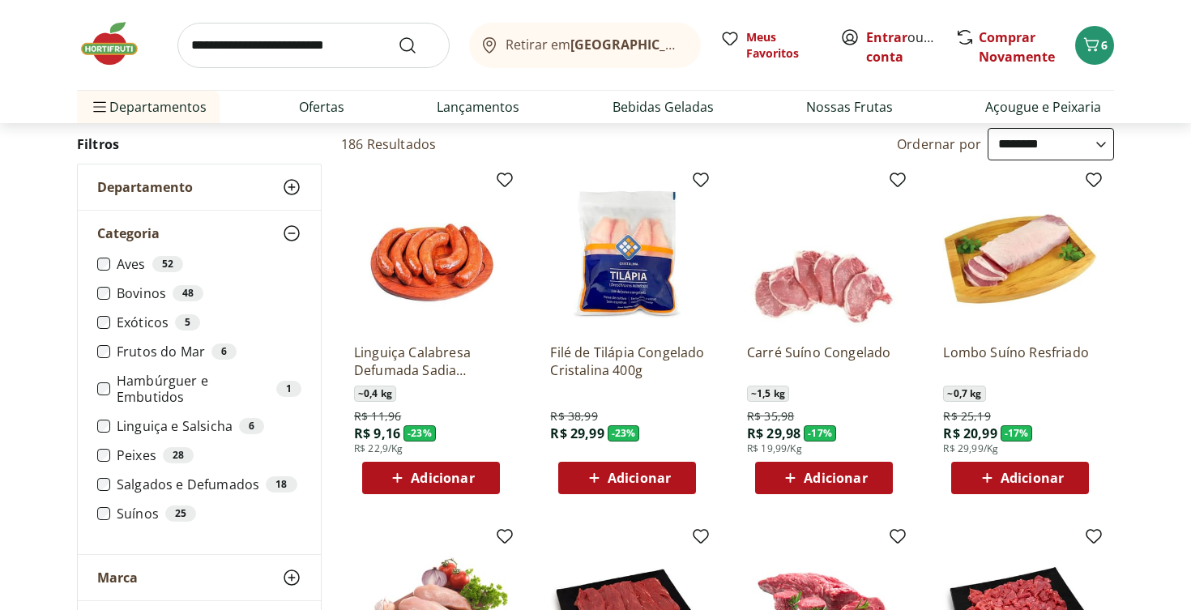
scroll to position [104, 0]
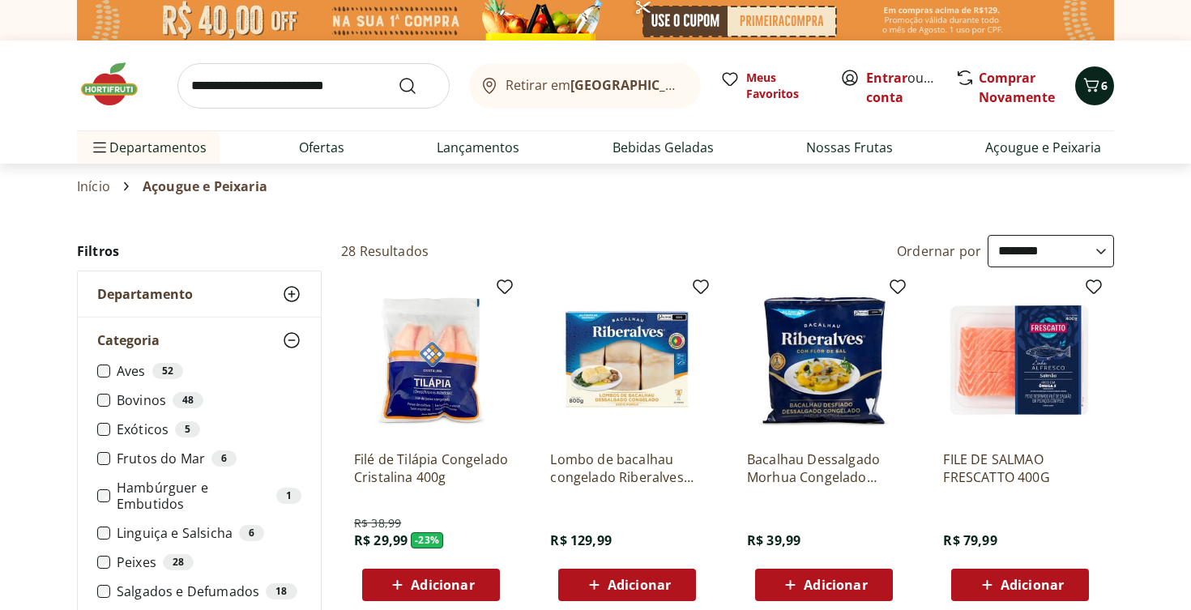
click at [1102, 76] on button "6" at bounding box center [1094, 85] width 39 height 39
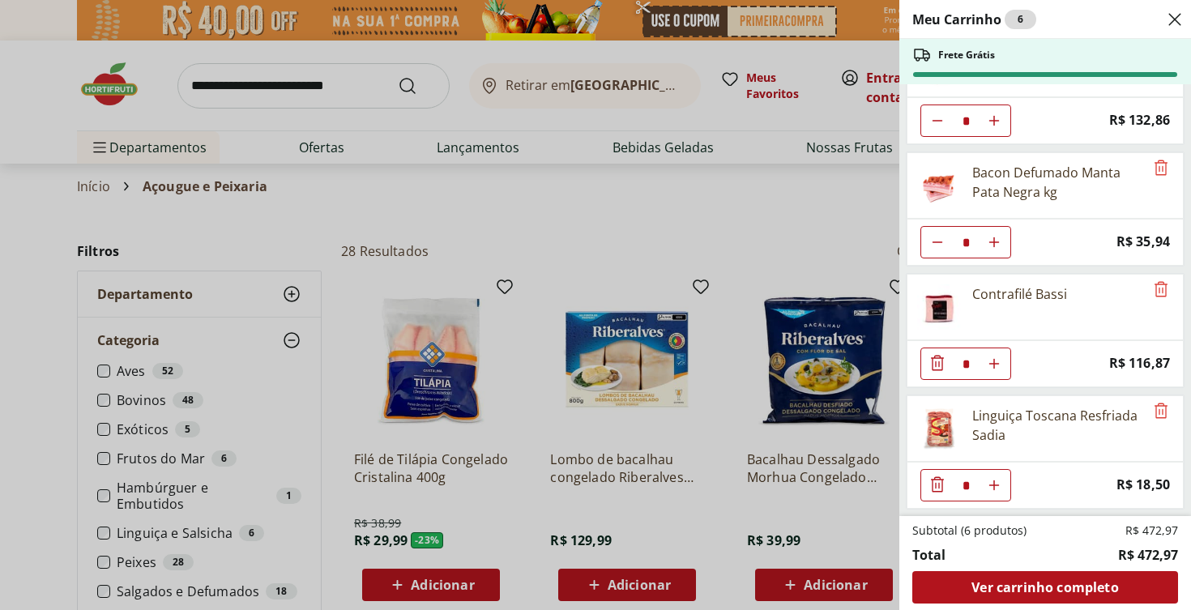
scroll to position [61, 0]
click at [1179, 20] on icon "Close" at bounding box center [1174, 19] width 19 height 19
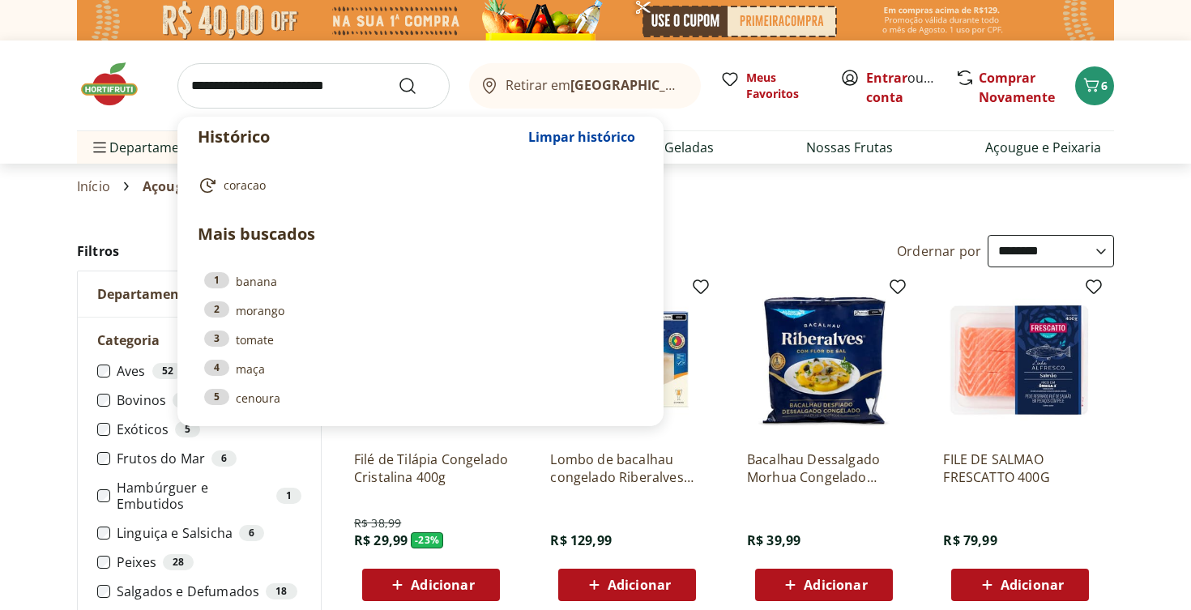
click at [336, 75] on input "search" at bounding box center [313, 85] width 272 height 45
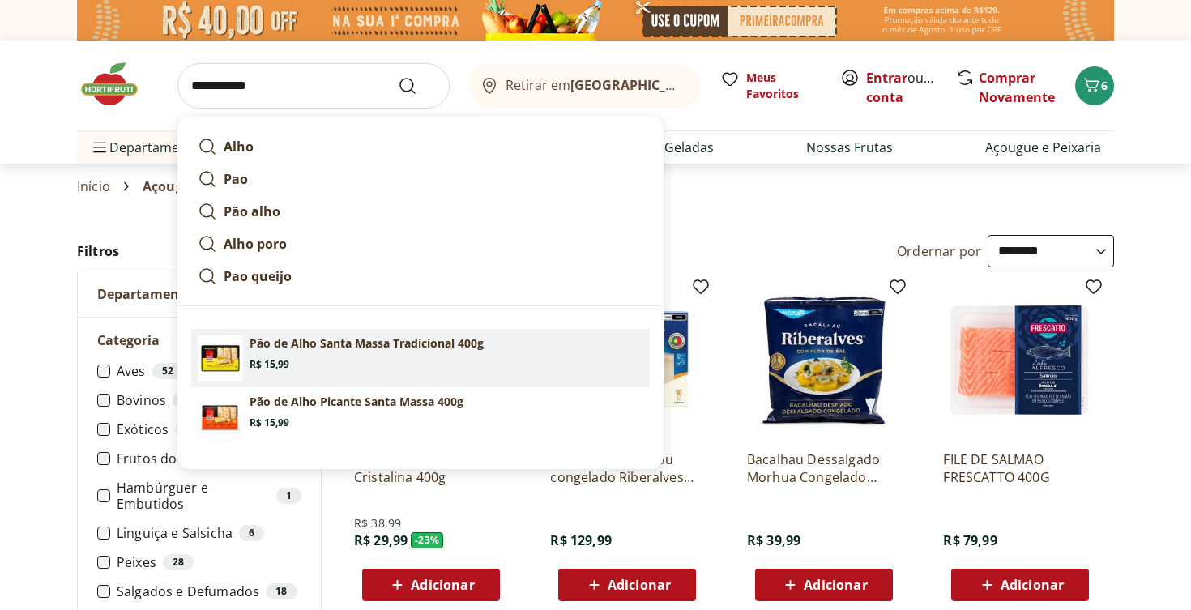
click at [307, 348] on p "Pão de Alho Santa Massa Tradicional 400g" at bounding box center [367, 343] width 234 height 16
type input "**********"
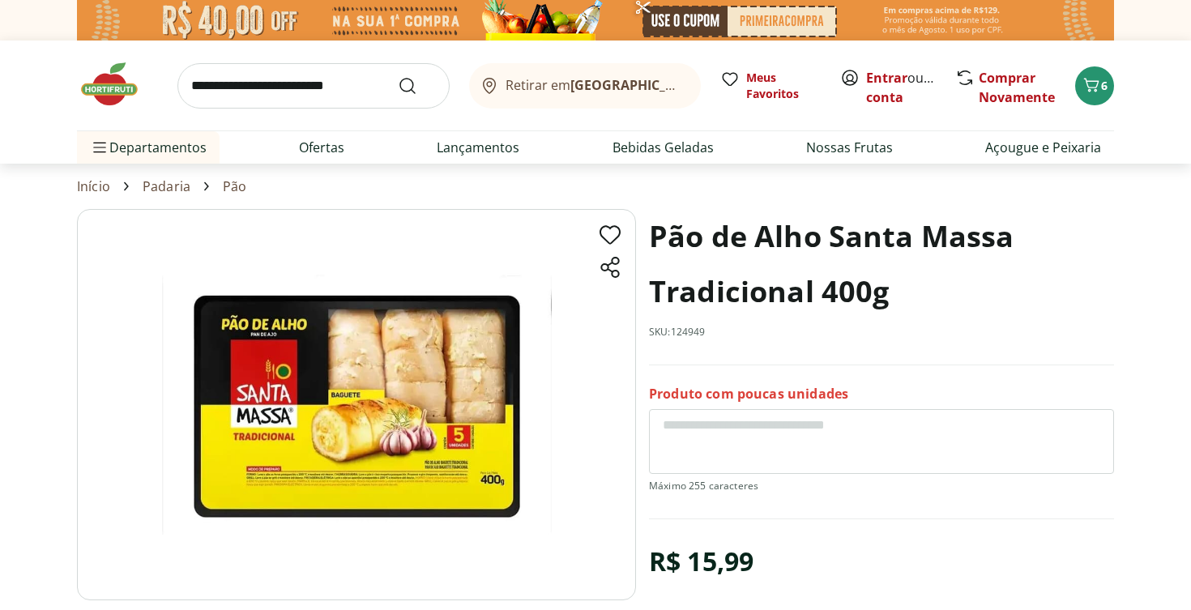
scroll to position [212, 0]
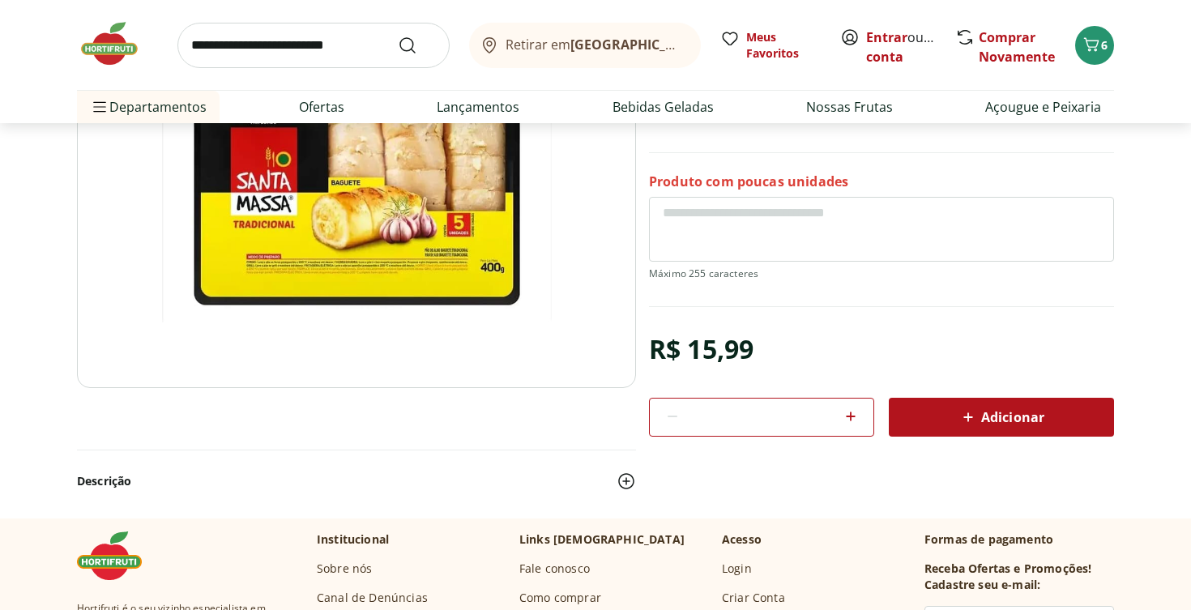
click at [856, 419] on icon at bounding box center [850, 416] width 19 height 19
click at [978, 412] on icon at bounding box center [967, 417] width 19 height 19
click at [853, 416] on icon at bounding box center [850, 416] width 19 height 19
type input "*"
click at [937, 420] on div "Adicionar" at bounding box center [1001, 417] width 199 height 29
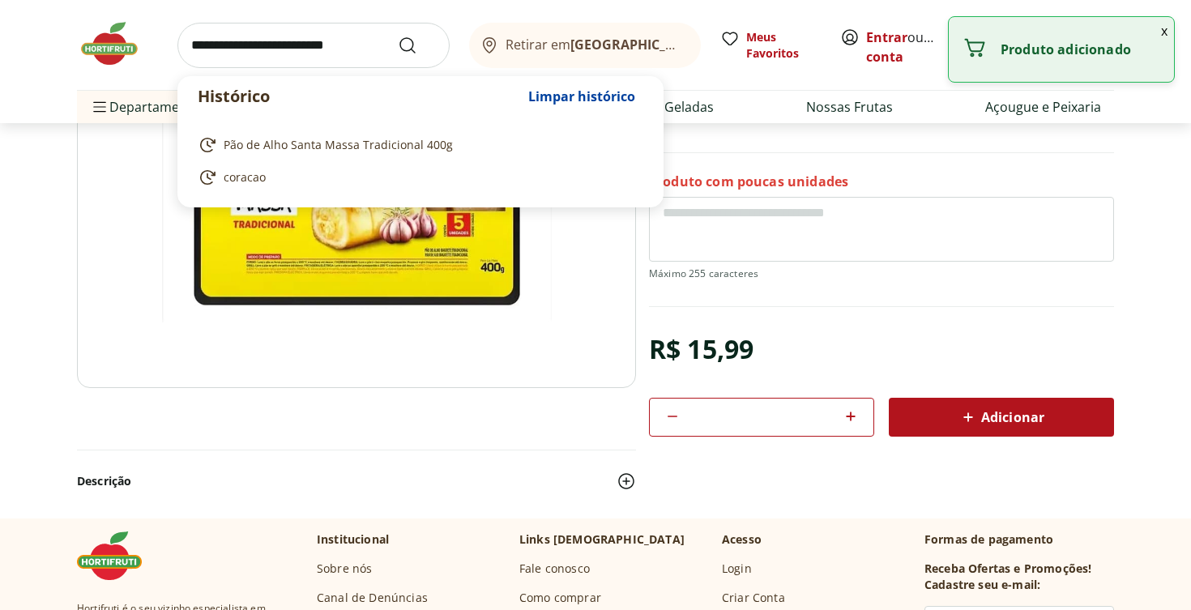
click at [297, 35] on input "search" at bounding box center [313, 45] width 272 height 45
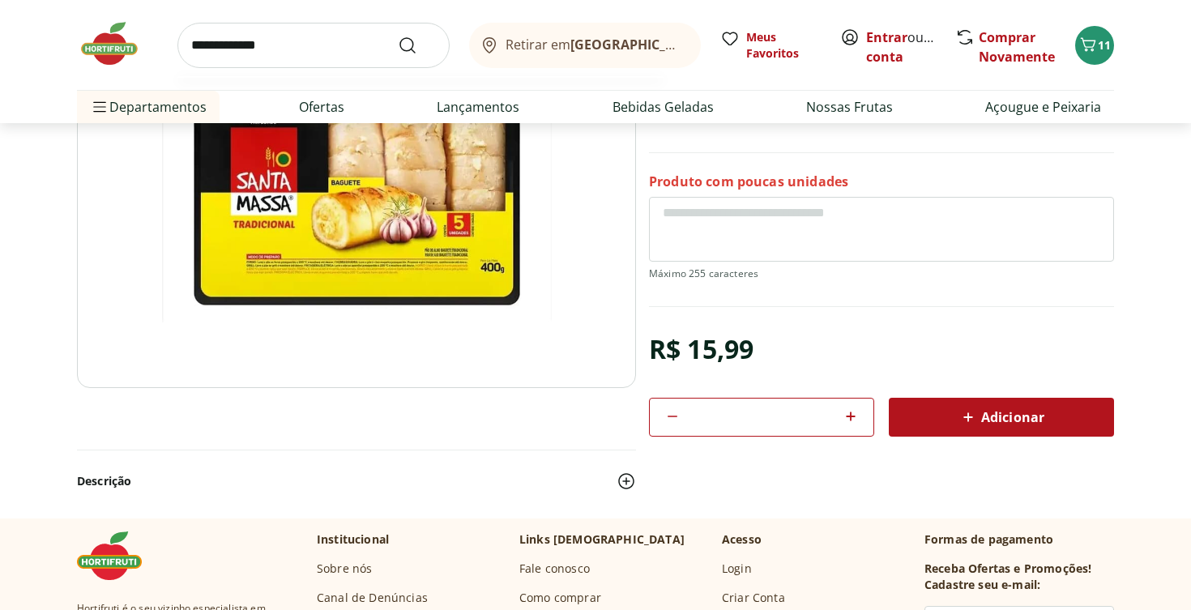
type input "**********"
click at [417, 45] on button "Submit Search" at bounding box center [417, 45] width 39 height 19
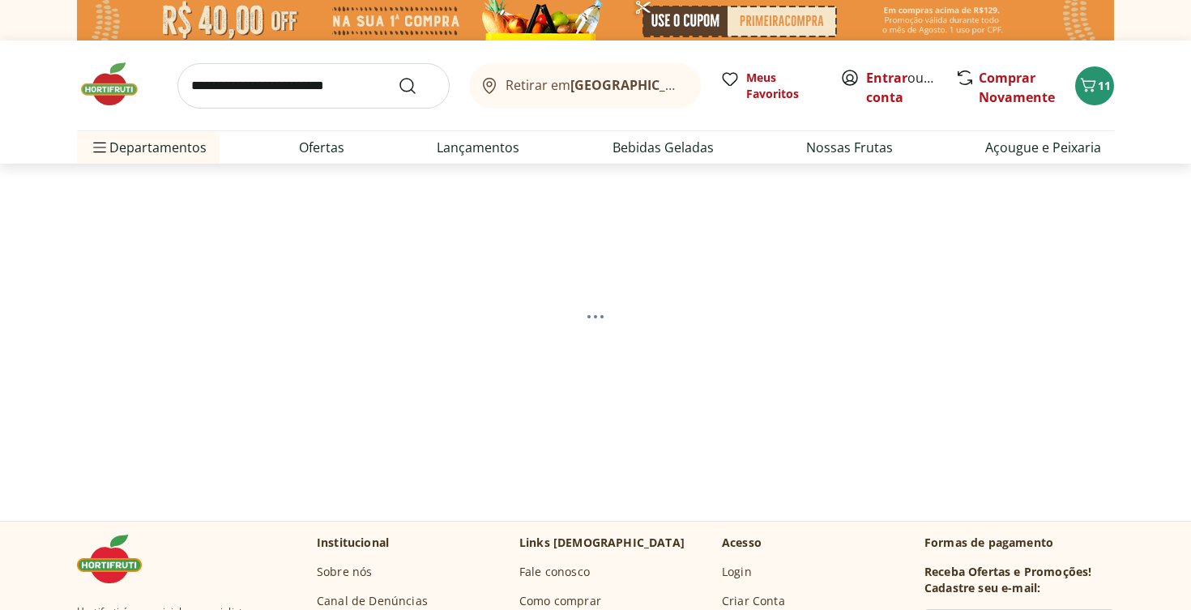
select select "**********"
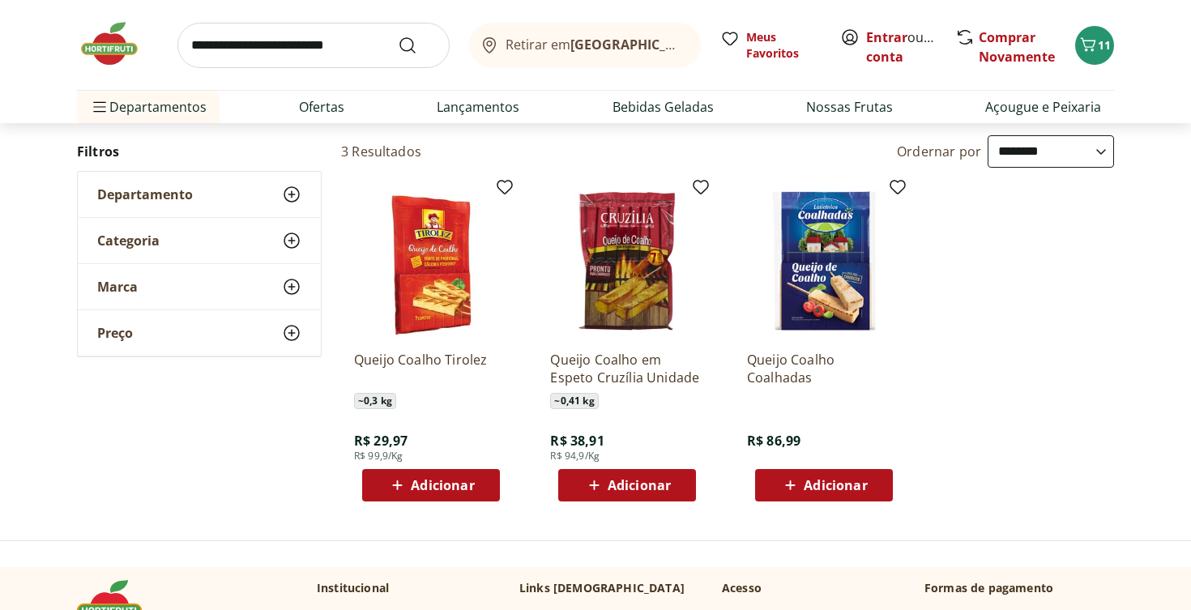
scroll to position [164, 0]
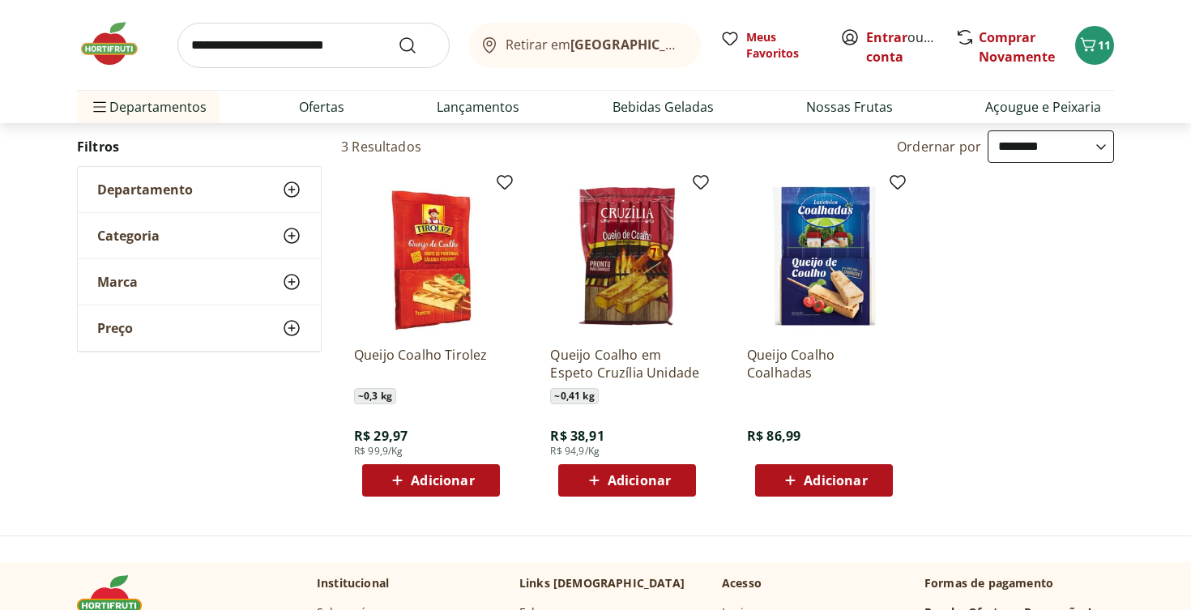
click at [607, 471] on span "Adicionar" at bounding box center [627, 480] width 87 height 19
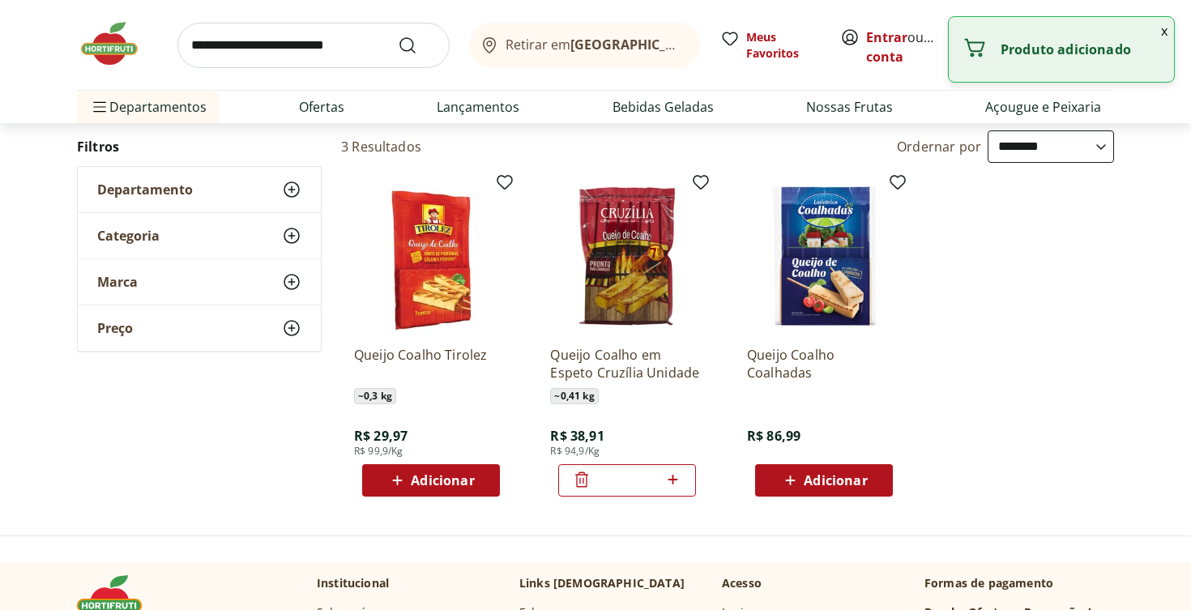
click at [674, 476] on icon at bounding box center [673, 479] width 20 height 19
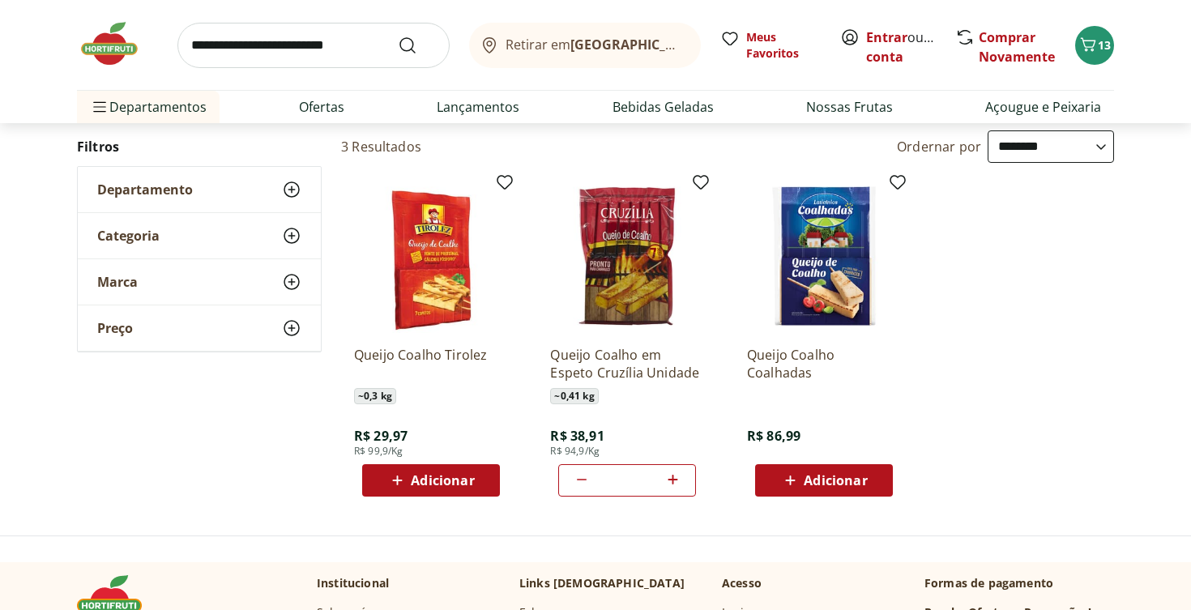
click at [674, 476] on icon at bounding box center [673, 479] width 20 height 19
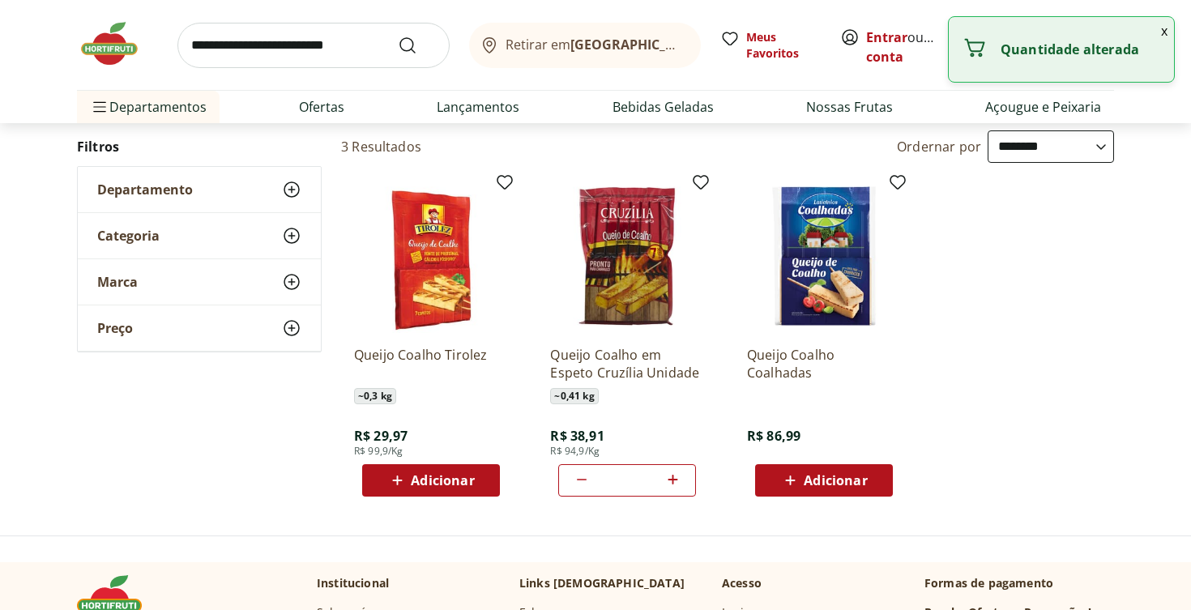
type input "*"
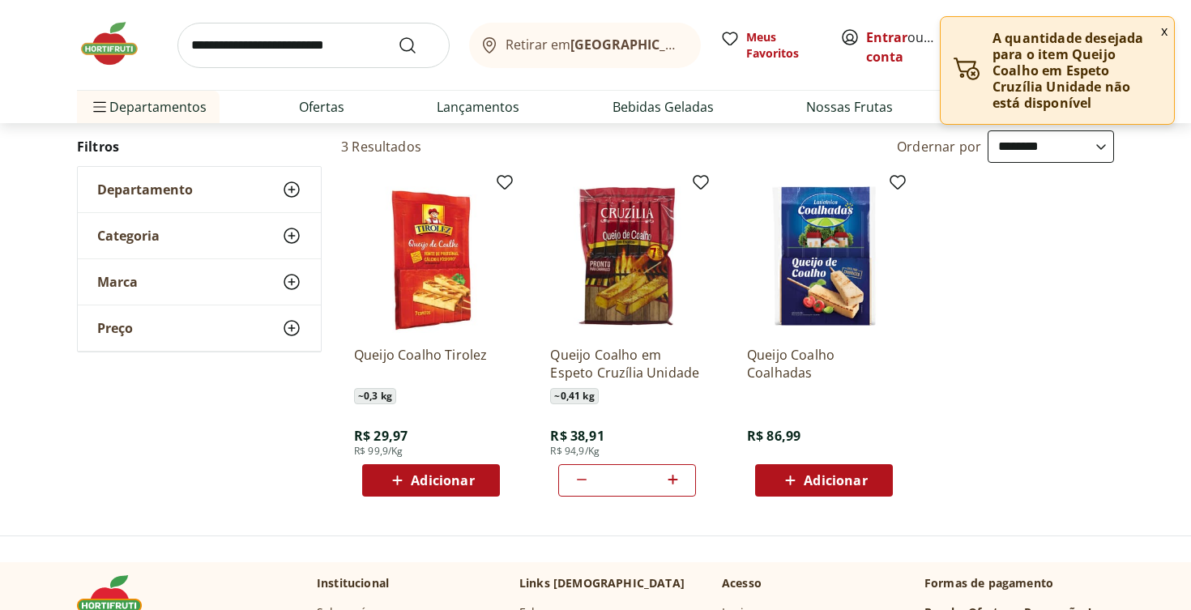
click at [1165, 34] on button "x" at bounding box center [1163, 31] width 19 height 28
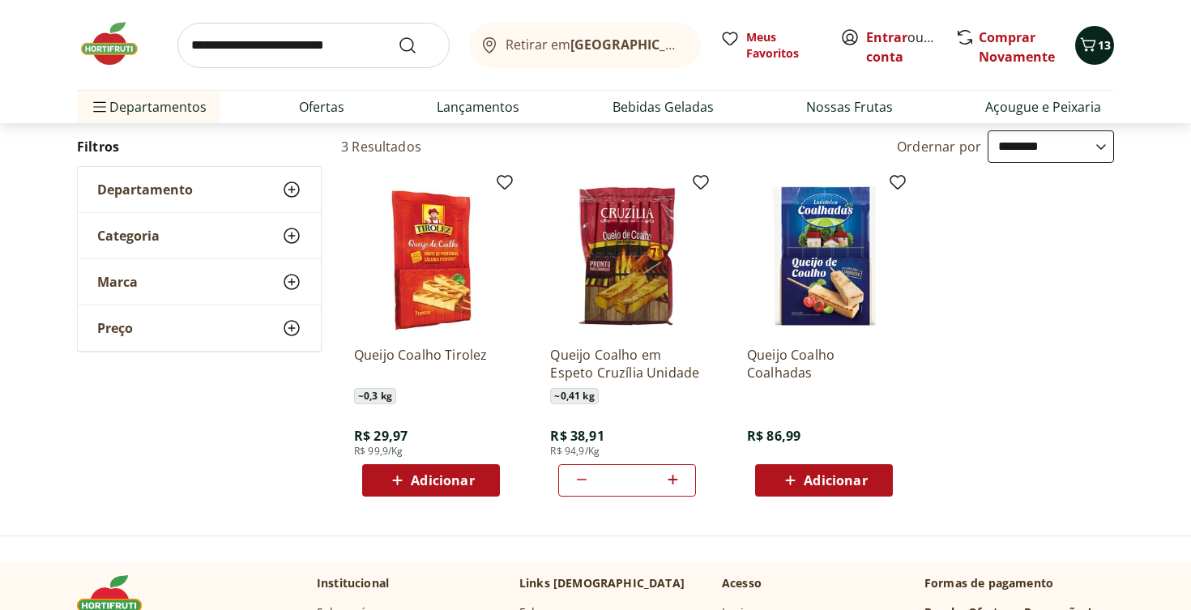
click at [1102, 45] on span "13" at bounding box center [1104, 44] width 13 height 15
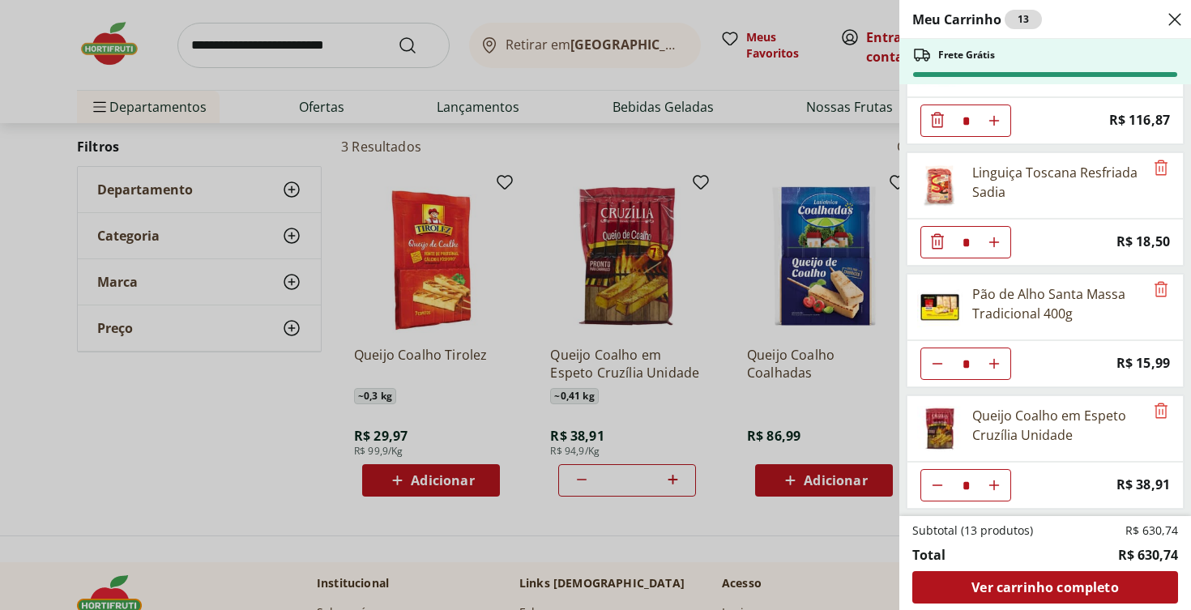
scroll to position [304, 0]
type input "*"
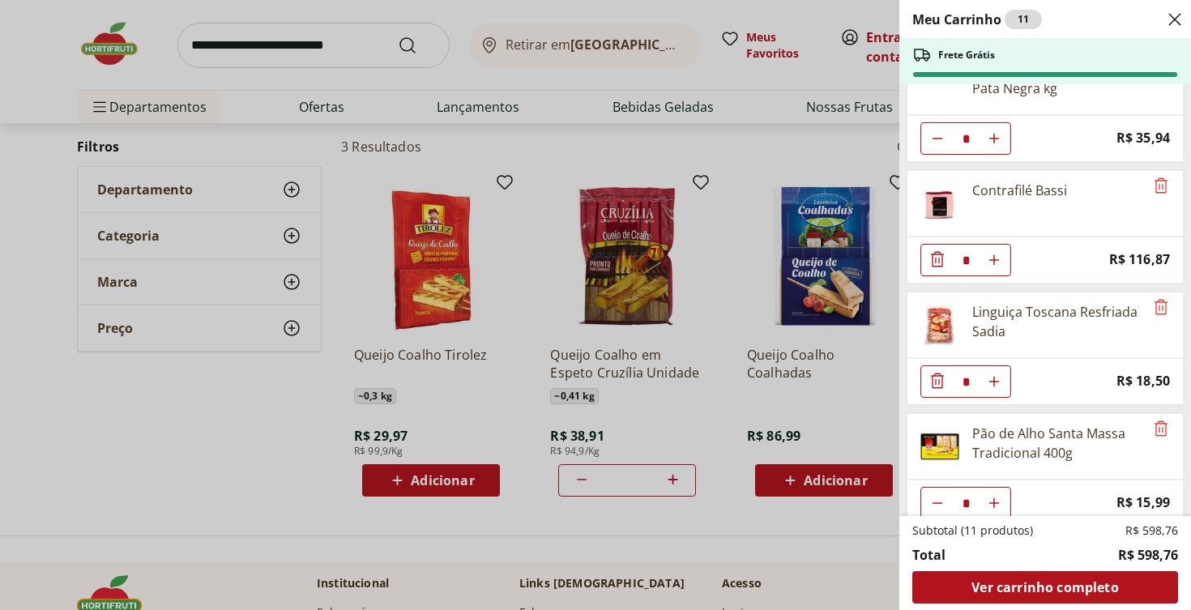
scroll to position [171, 0]
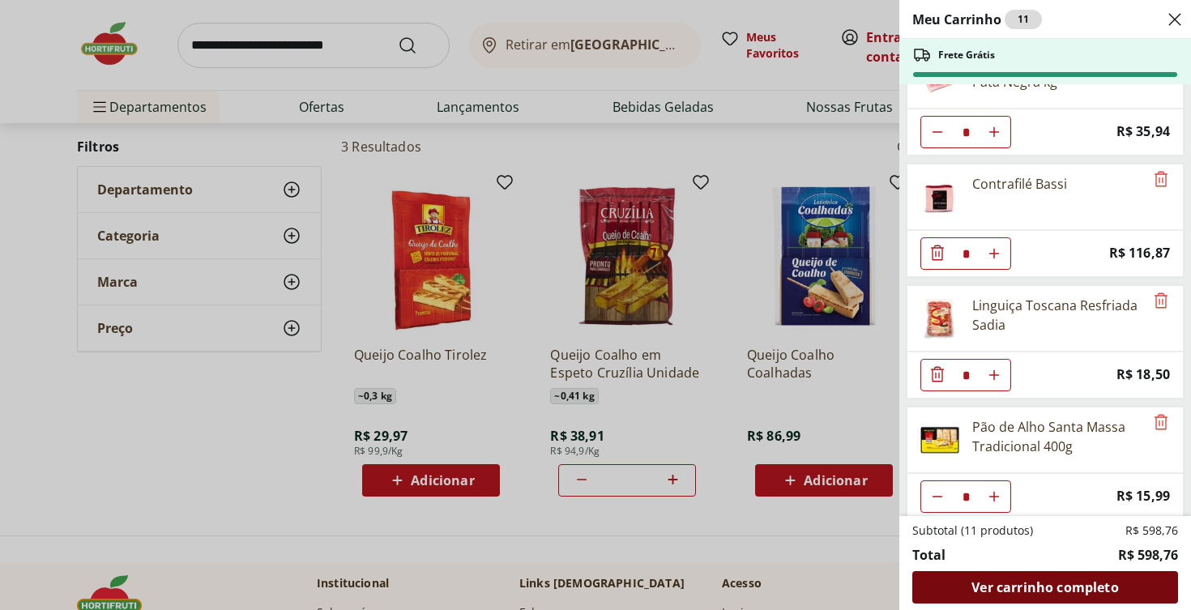
click at [1013, 587] on span "Ver carrinho completo" at bounding box center [1044, 587] width 147 height 13
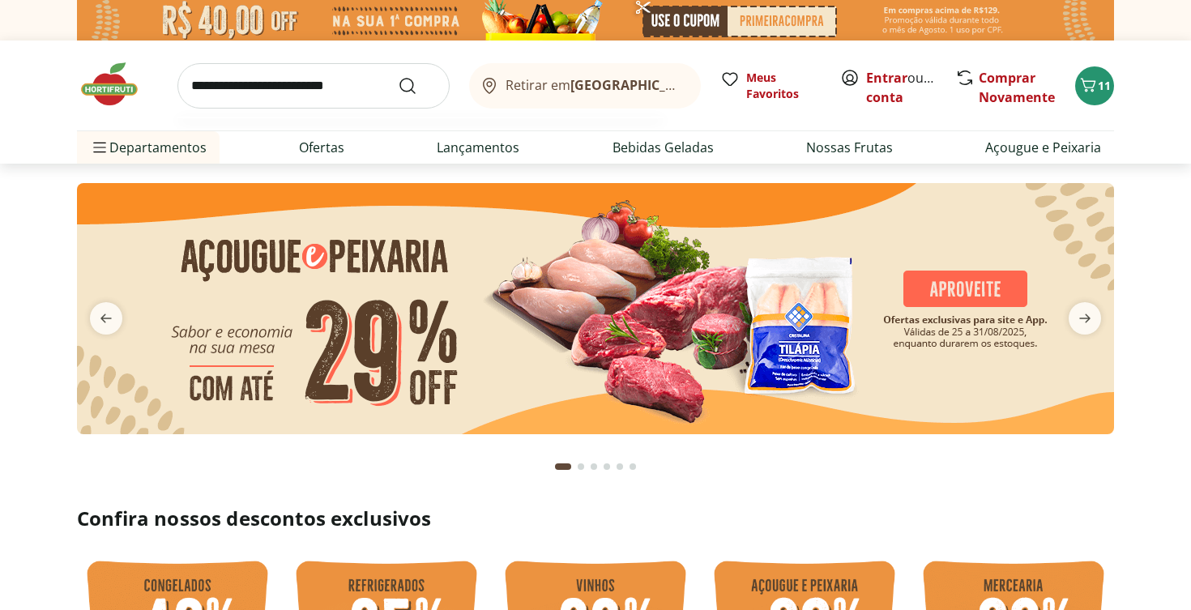
click at [248, 89] on input "search" at bounding box center [313, 85] width 272 height 45
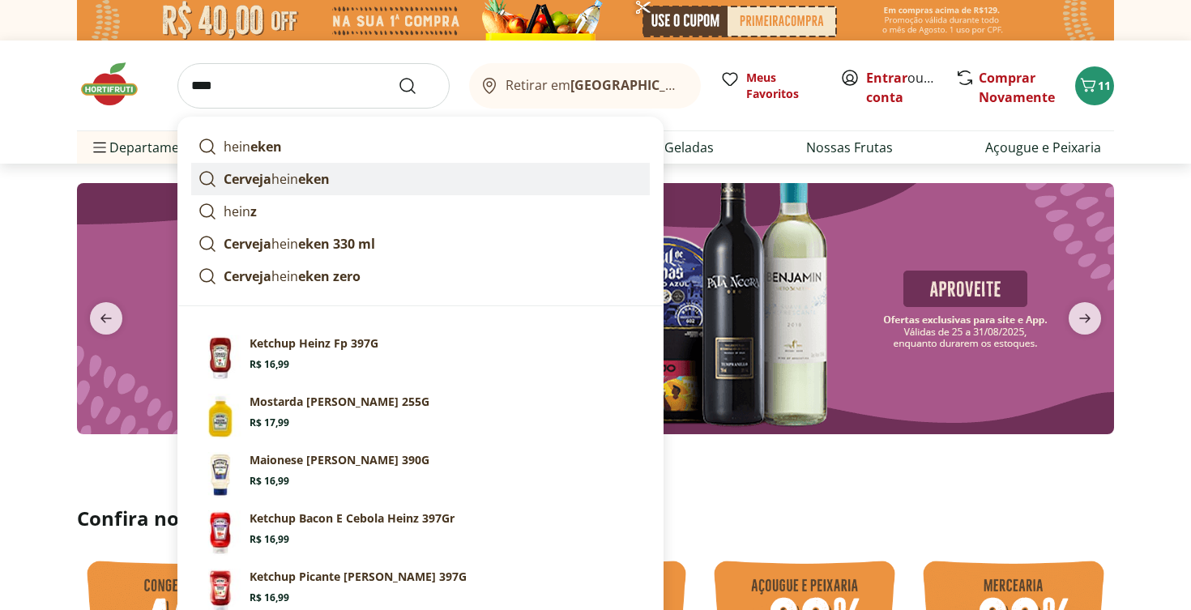
click at [266, 173] on strong "Cerveja" at bounding box center [248, 179] width 48 height 18
type input "**********"
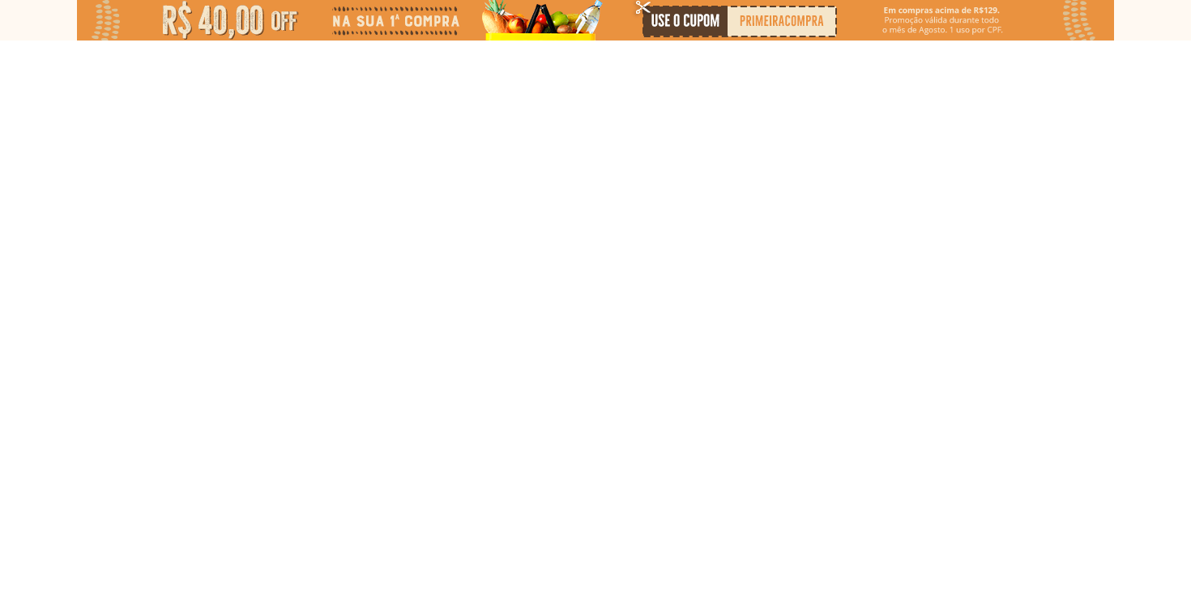
select select "**********"
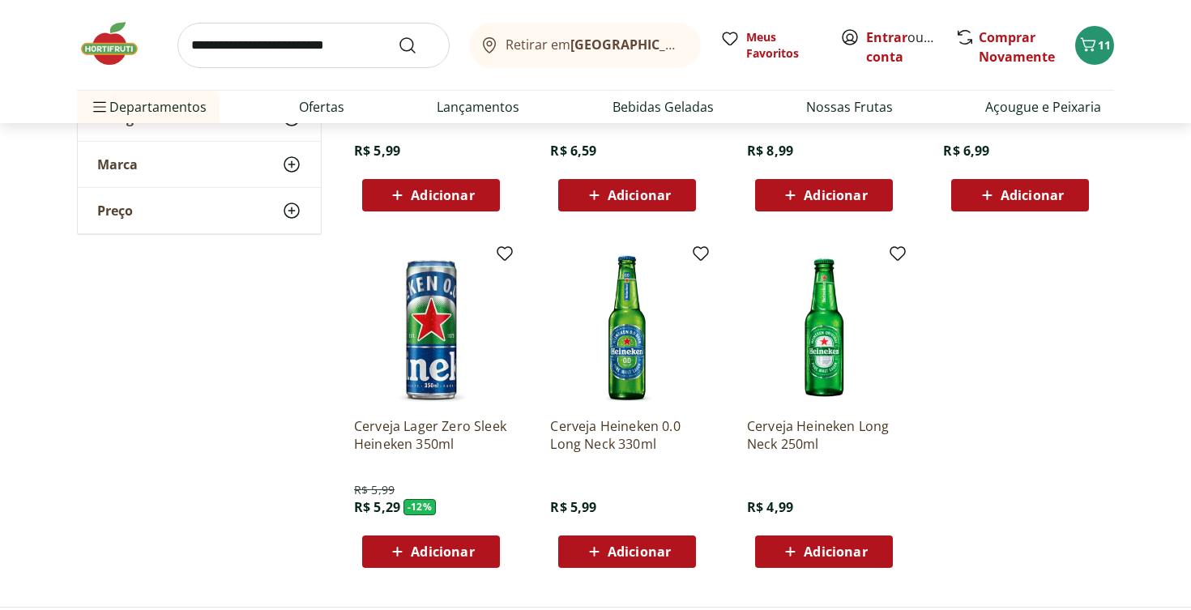
scroll to position [807, 0]
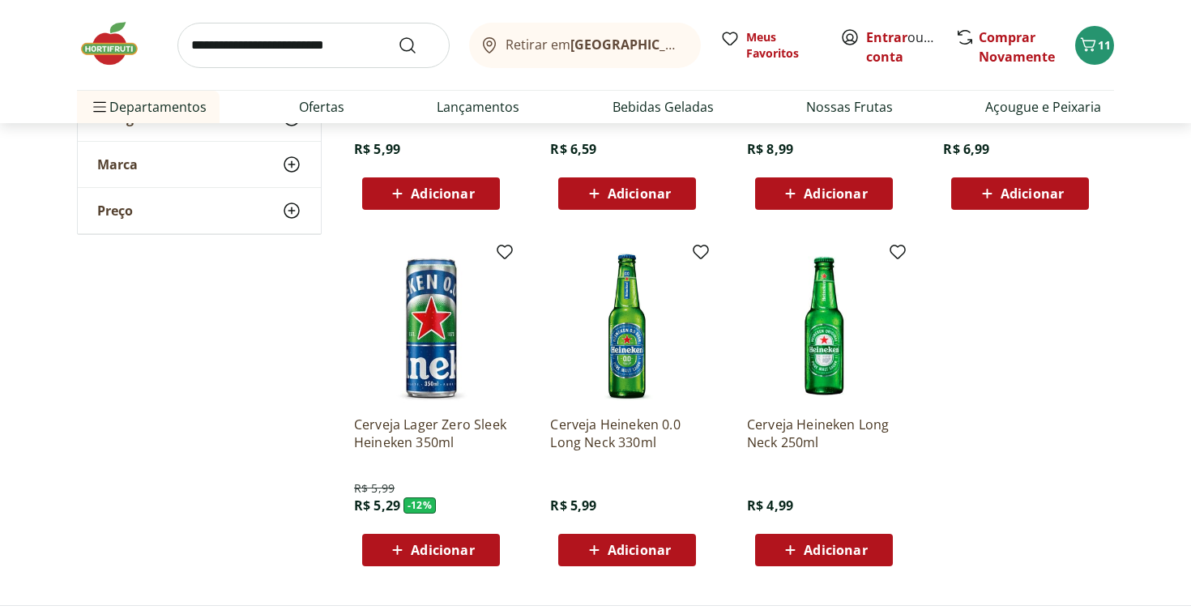
click at [809, 544] on span "Adicionar" at bounding box center [835, 550] width 63 height 13
click at [833, 552] on input "*" at bounding box center [823, 550] width 71 height 18
type input "*"
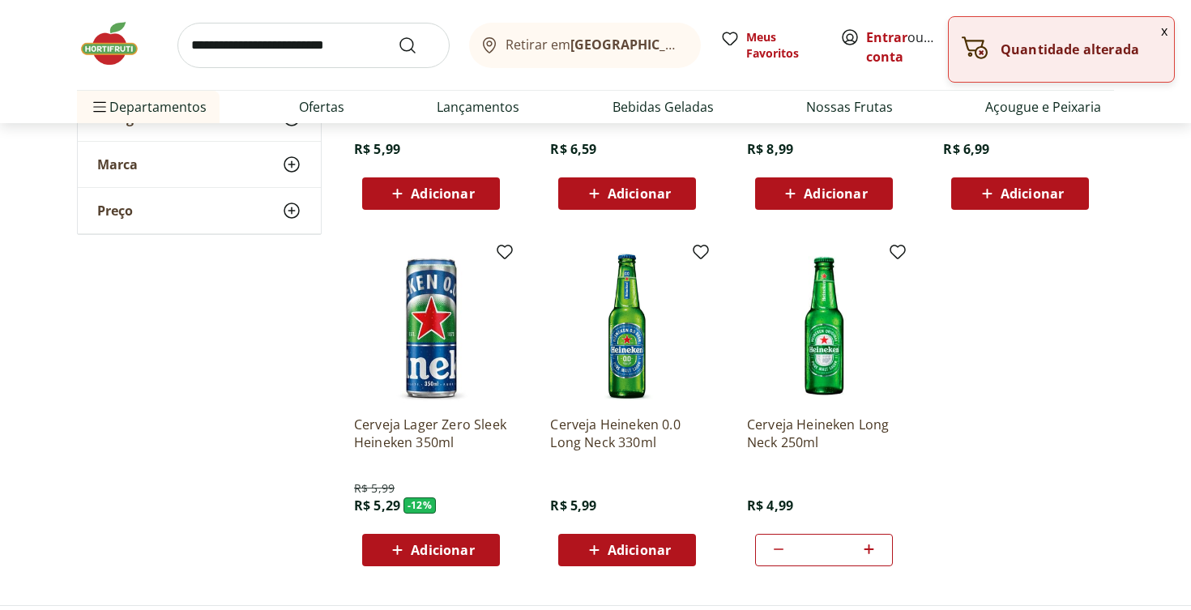
click at [873, 544] on icon at bounding box center [869, 549] width 20 height 19
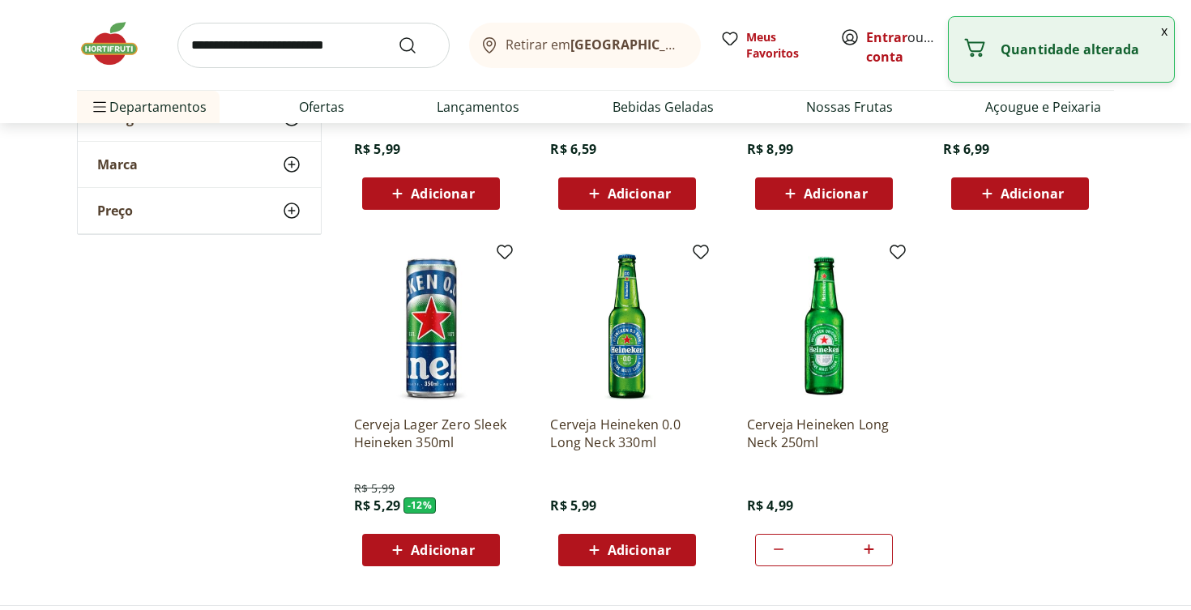
click at [1163, 31] on button "x" at bounding box center [1163, 31] width 19 height 28
type input "**"
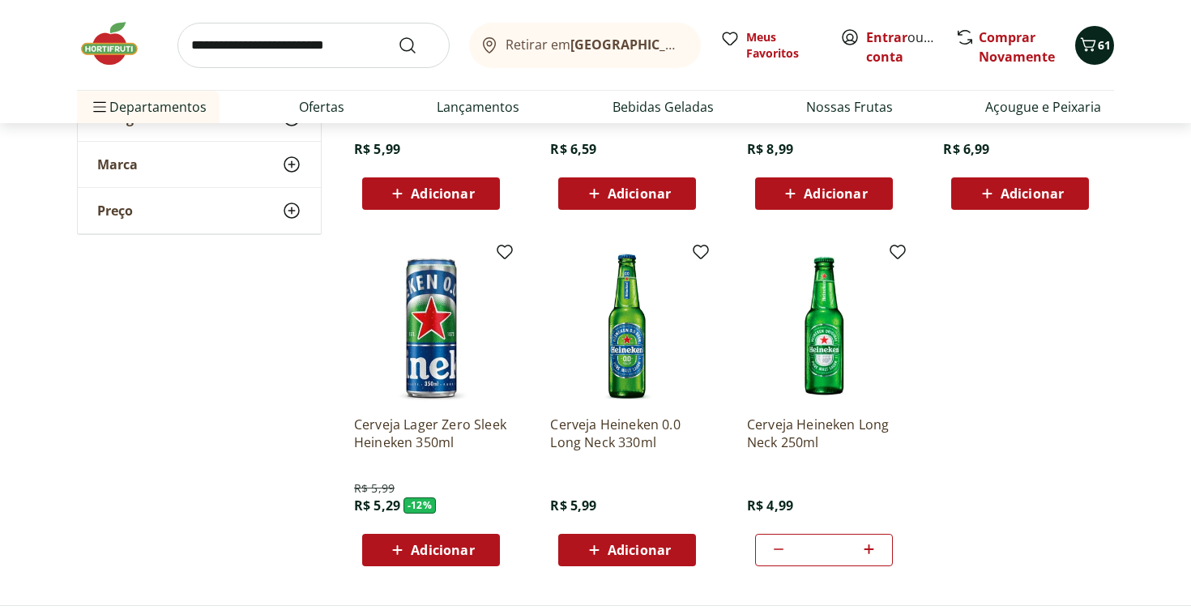
click at [1088, 50] on icon "Carrinho" at bounding box center [1087, 44] width 19 height 19
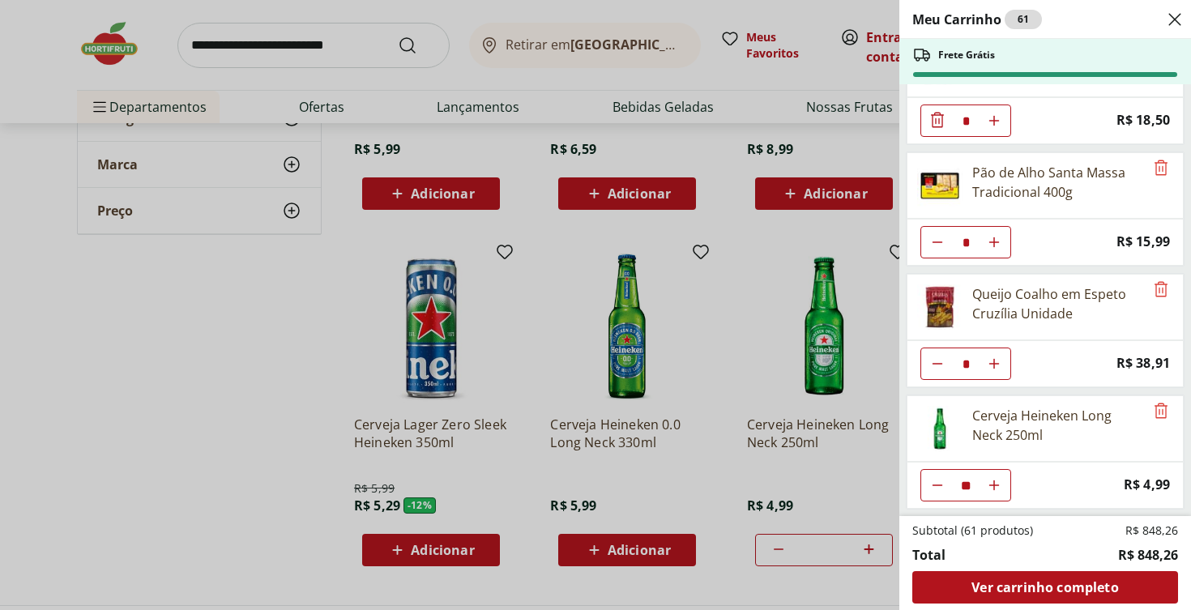
scroll to position [425, 0]
click at [1183, 20] on icon "Close" at bounding box center [1174, 19] width 19 height 19
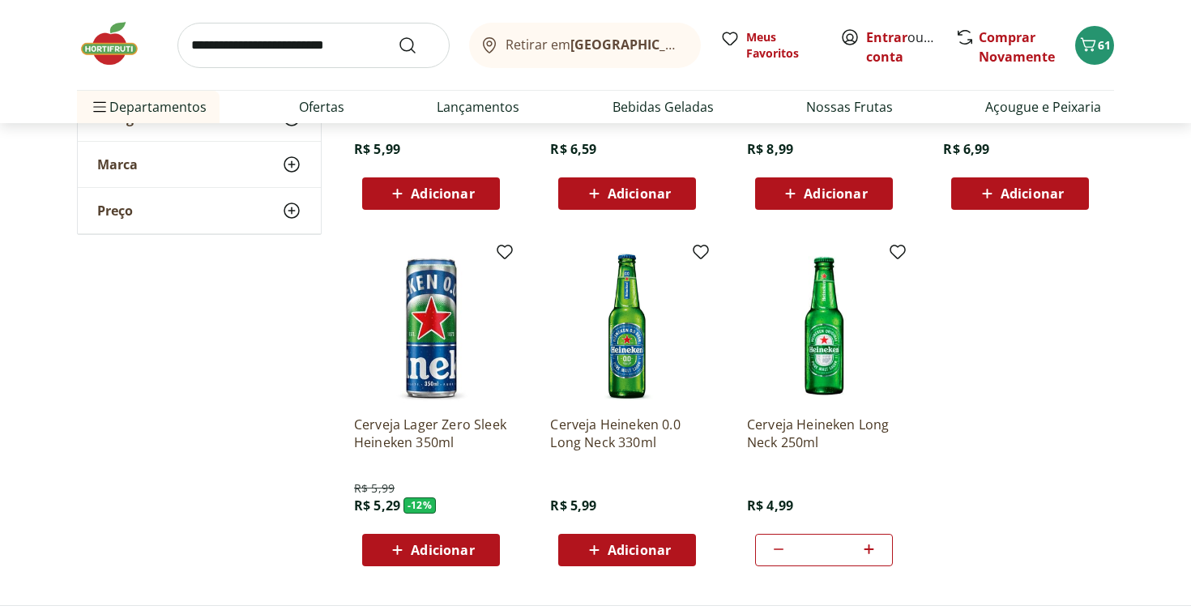
click at [318, 52] on input "search" at bounding box center [313, 45] width 272 height 45
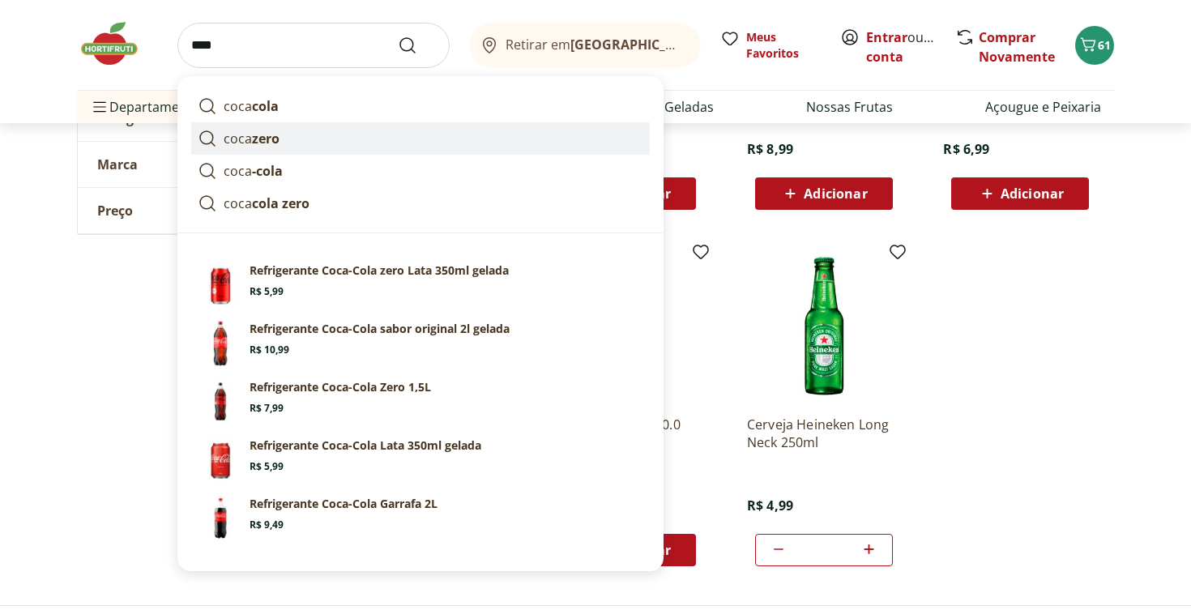
click at [252, 137] on strong "zero" at bounding box center [266, 139] width 28 height 18
type input "*********"
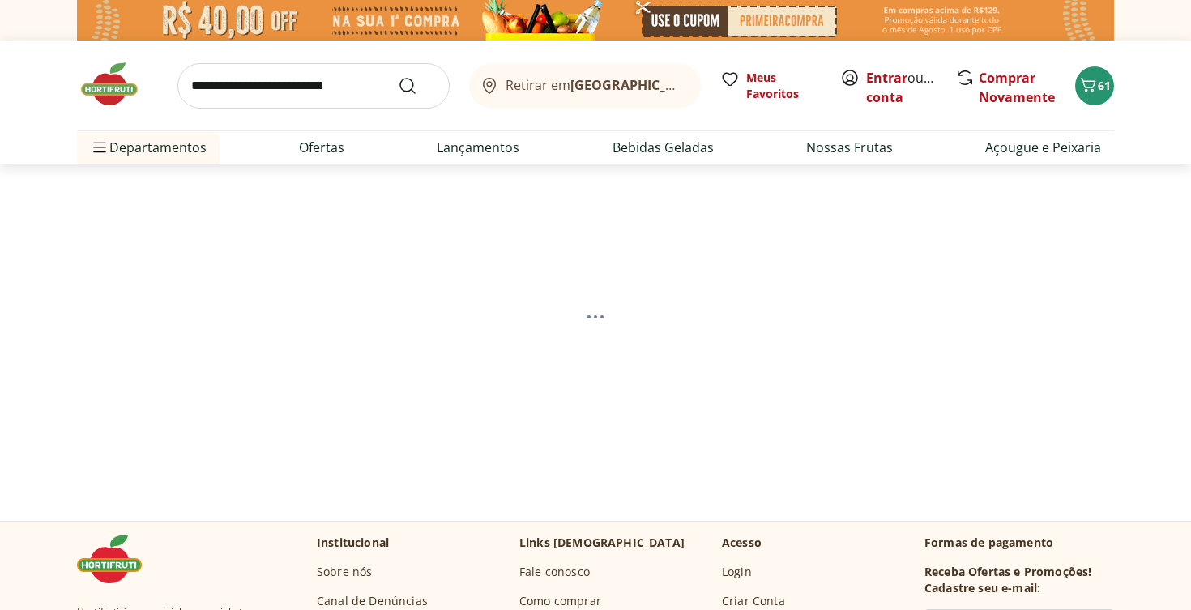
select select "**********"
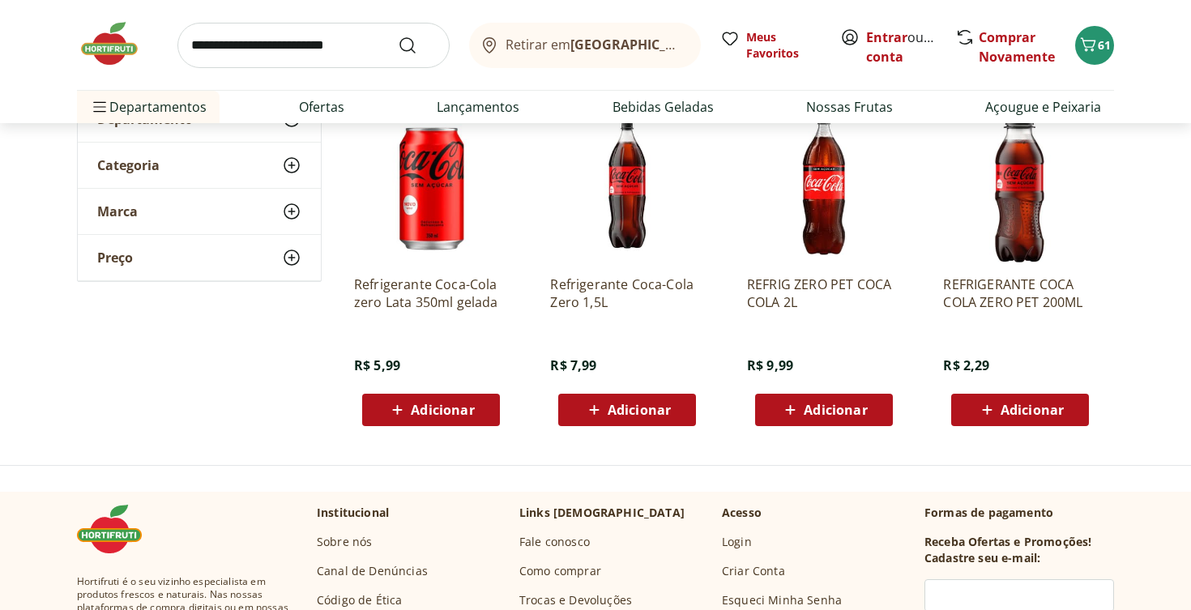
scroll to position [235, 0]
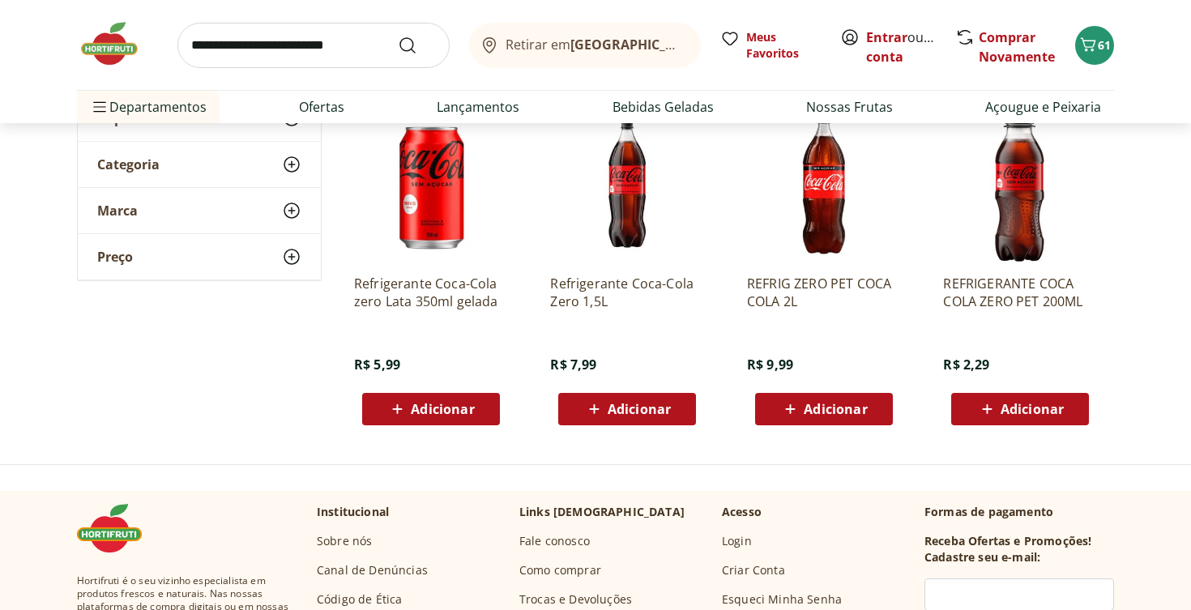
click at [621, 403] on span "Adicionar" at bounding box center [639, 409] width 63 height 13
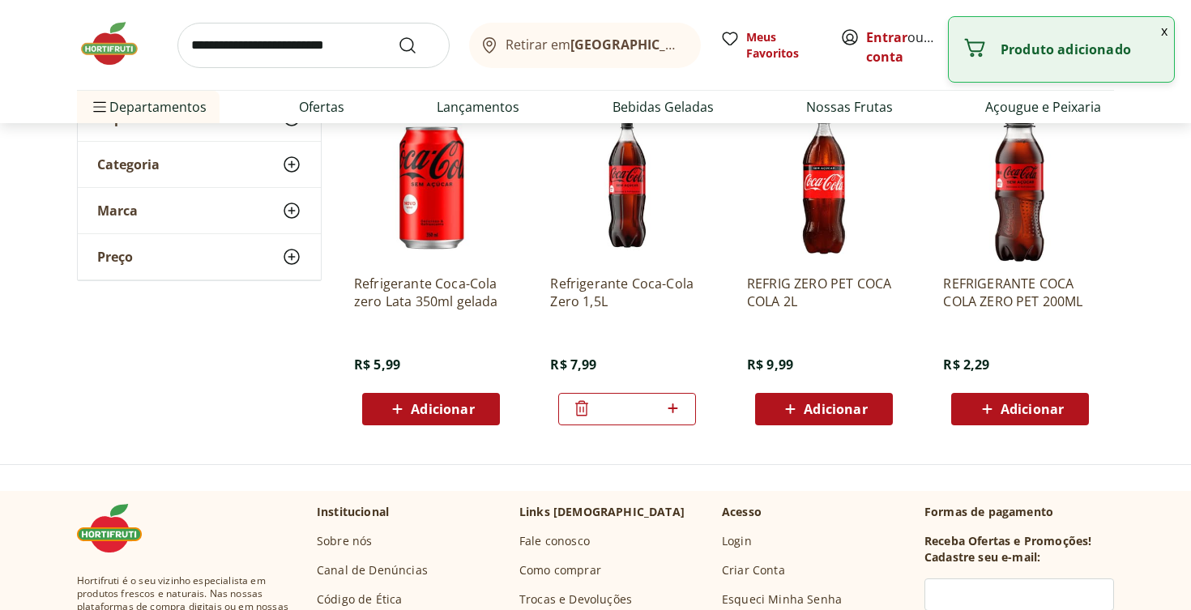
click at [675, 410] on icon at bounding box center [673, 408] width 20 height 19
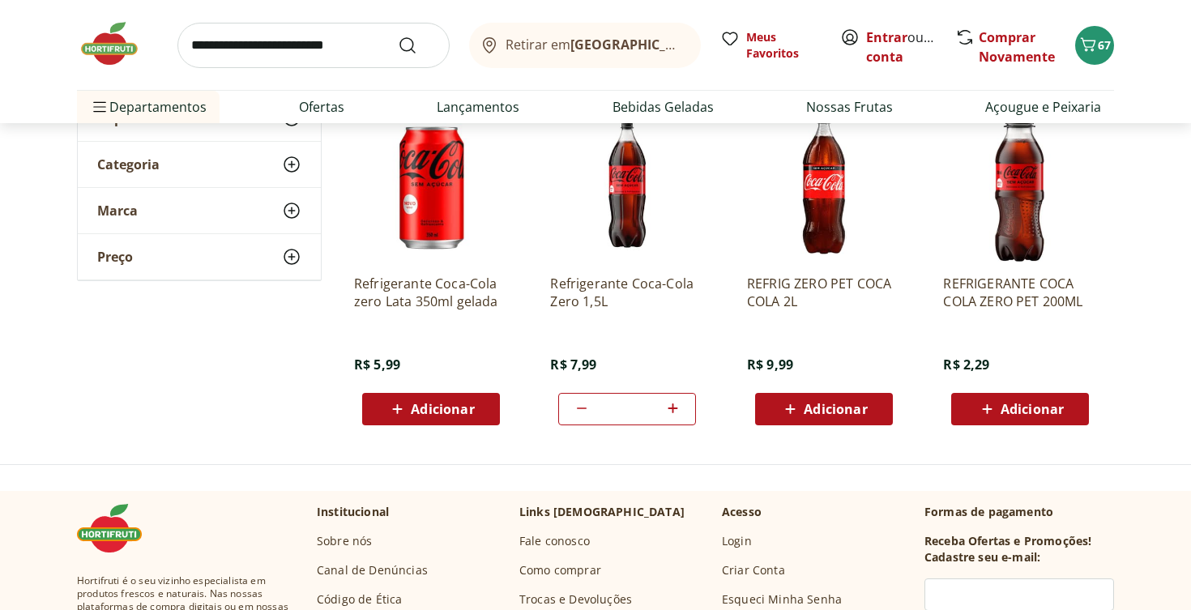
click at [675, 410] on icon at bounding box center [673, 408] width 20 height 19
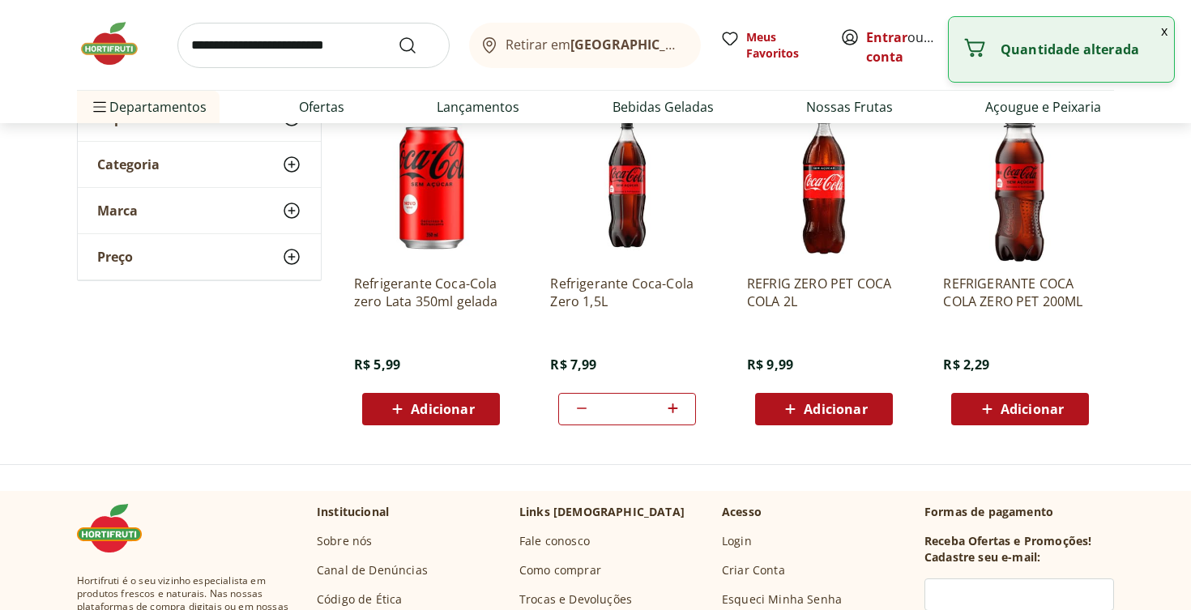
click at [675, 410] on icon at bounding box center [673, 408] width 20 height 19
type input "*"
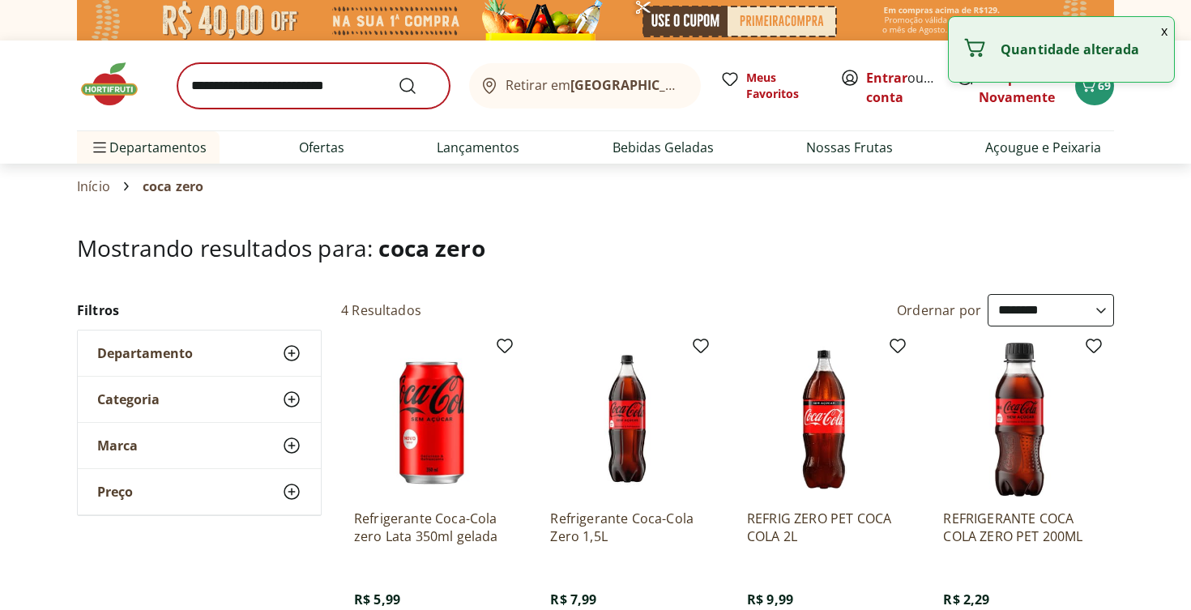
scroll to position [0, 0]
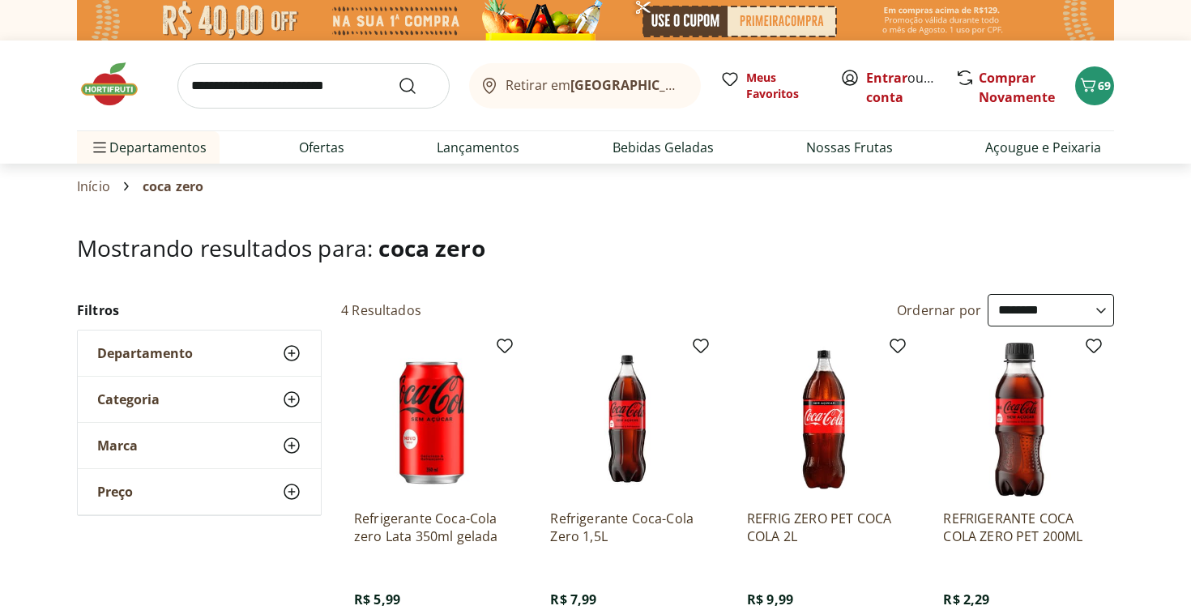
click at [301, 92] on input "search" at bounding box center [313, 85] width 272 height 45
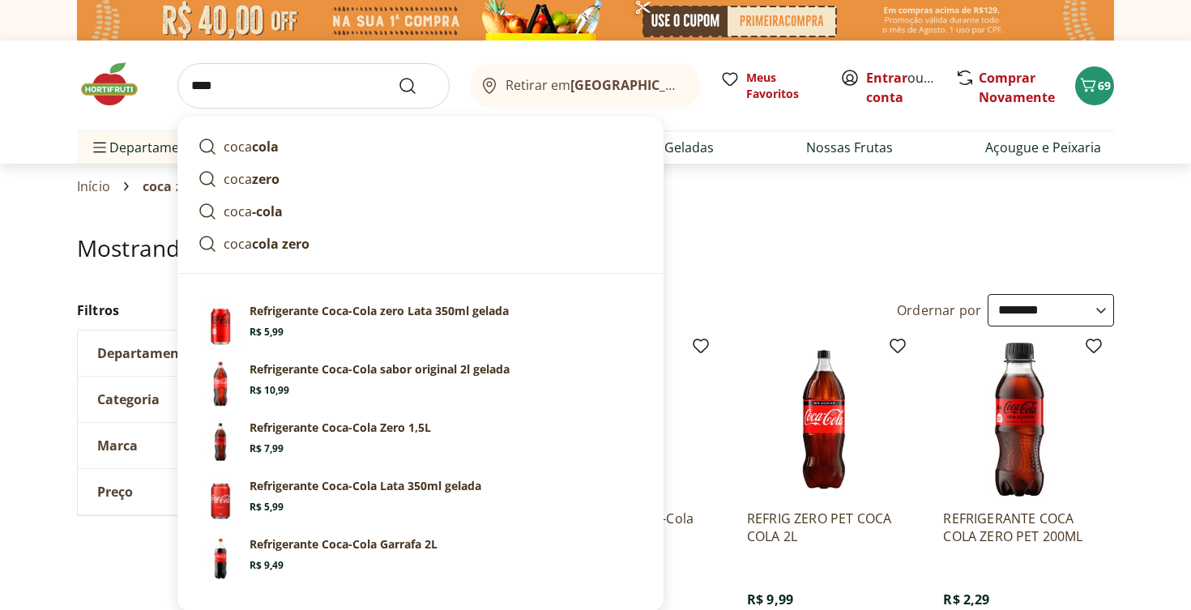
type input "****"
click at [417, 85] on button "Submit Search" at bounding box center [417, 85] width 39 height 19
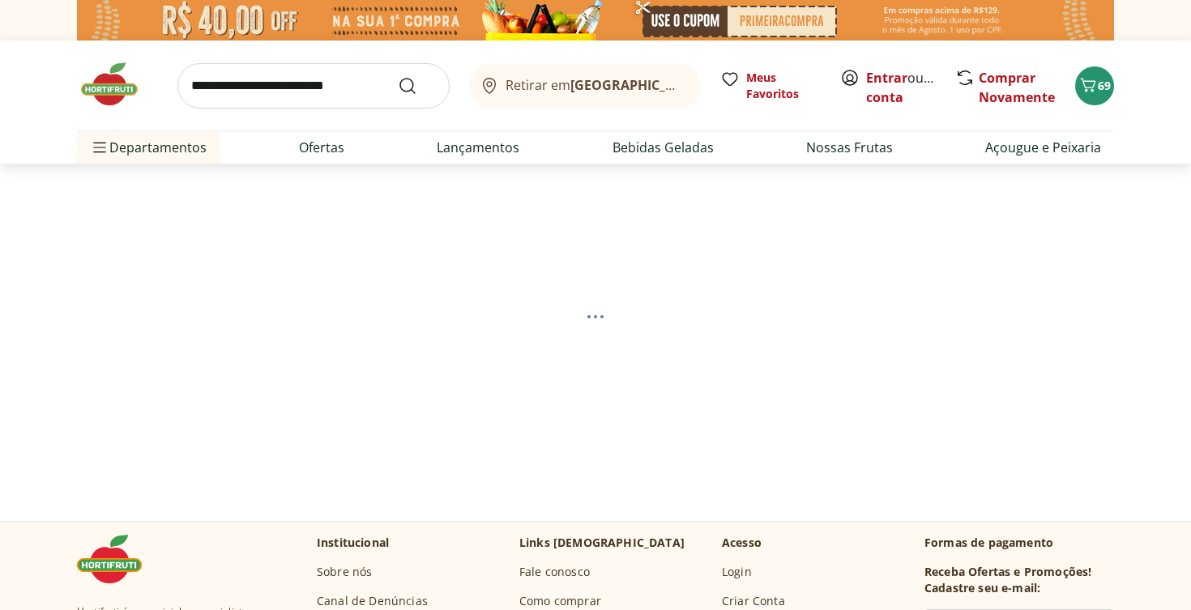
select select "**********"
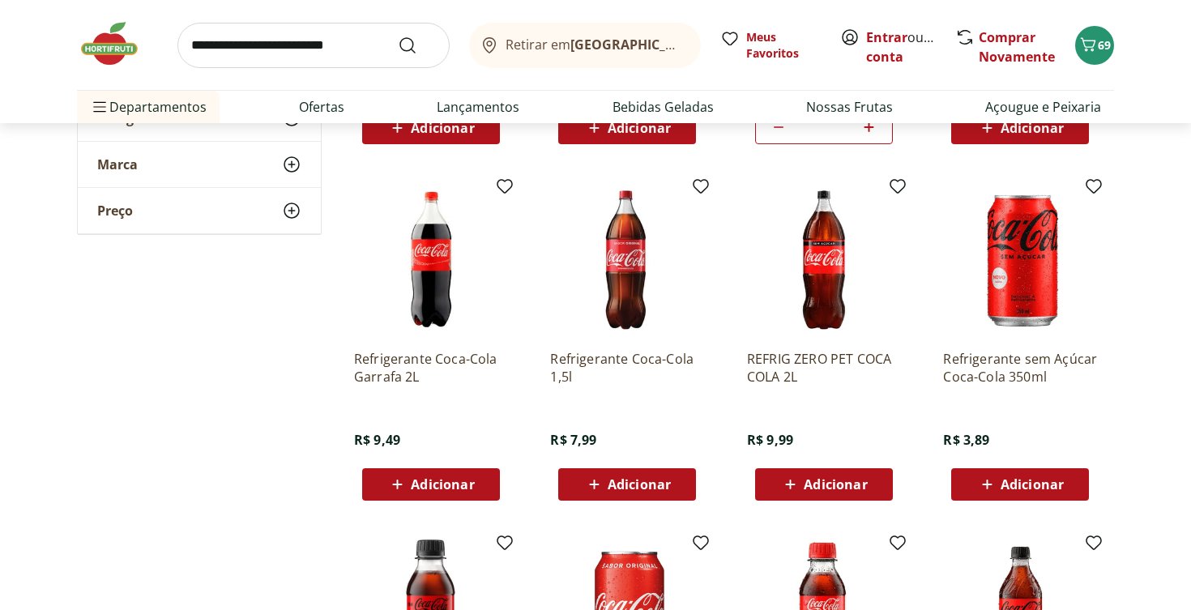
scroll to position [517, 0]
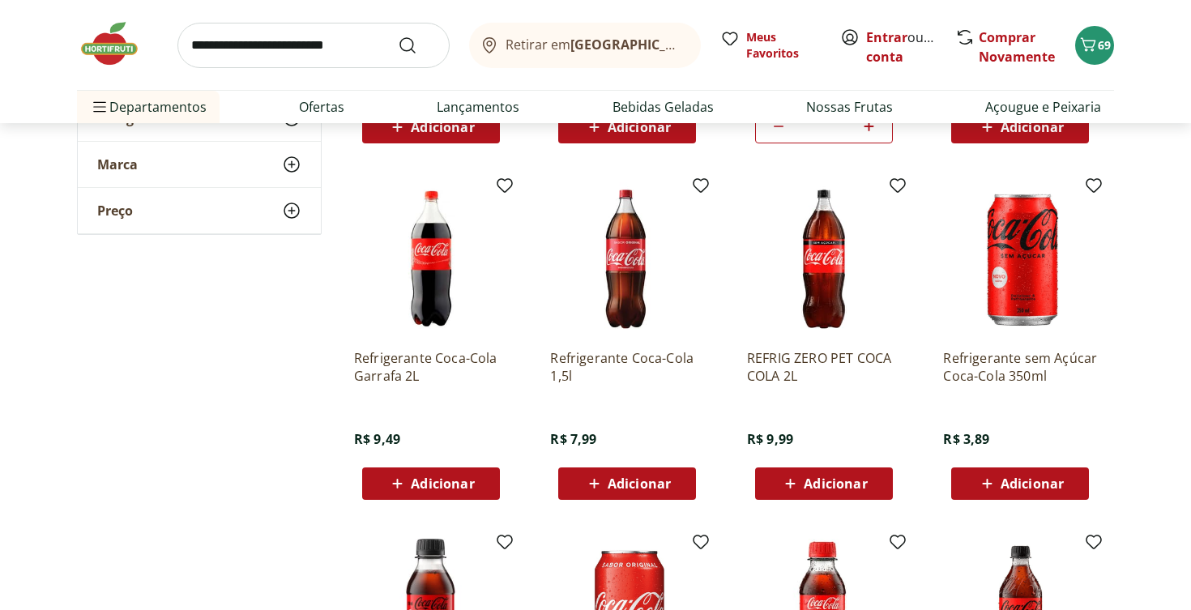
click at [647, 477] on span "Adicionar" at bounding box center [639, 483] width 63 height 13
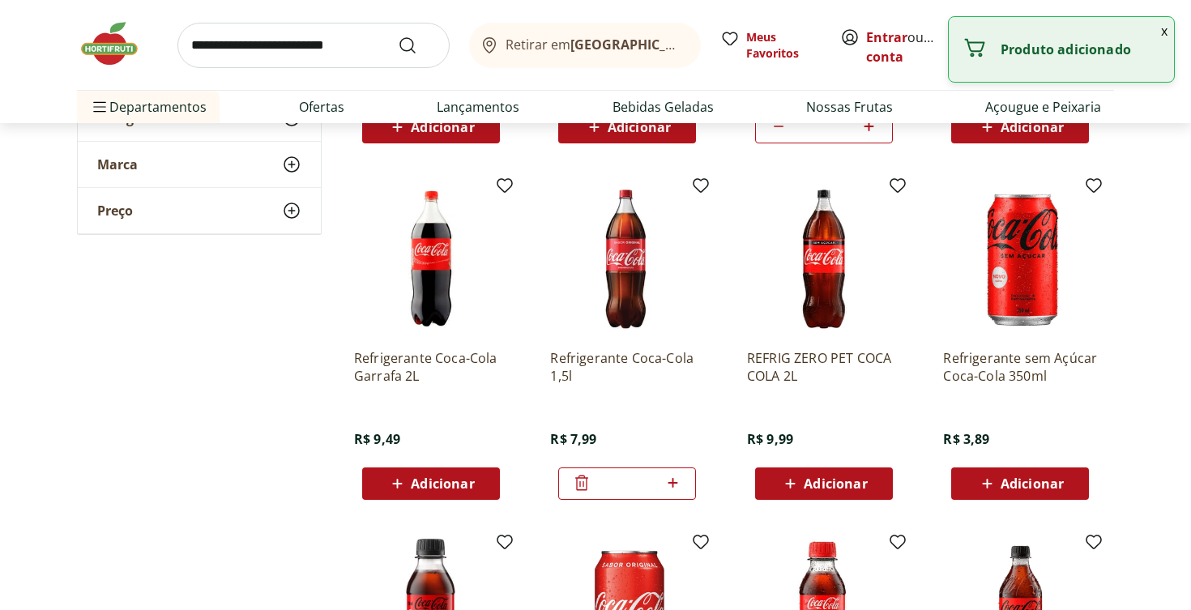
click at [672, 476] on icon at bounding box center [673, 482] width 20 height 19
type input "*"
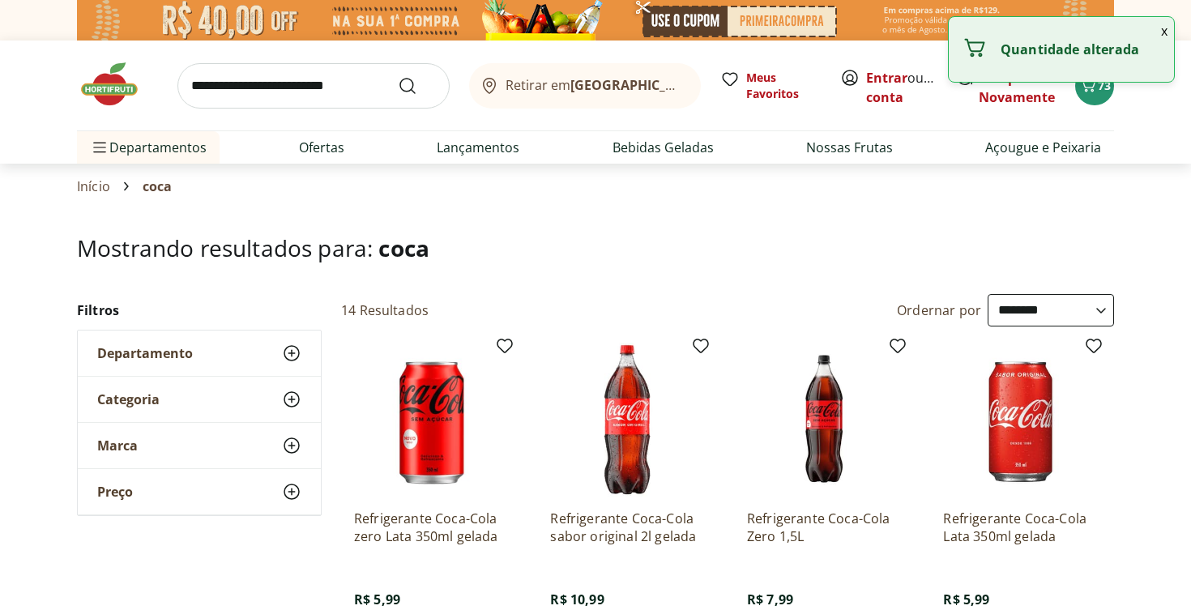
scroll to position [0, 0]
click at [308, 83] on input "search" at bounding box center [313, 85] width 272 height 45
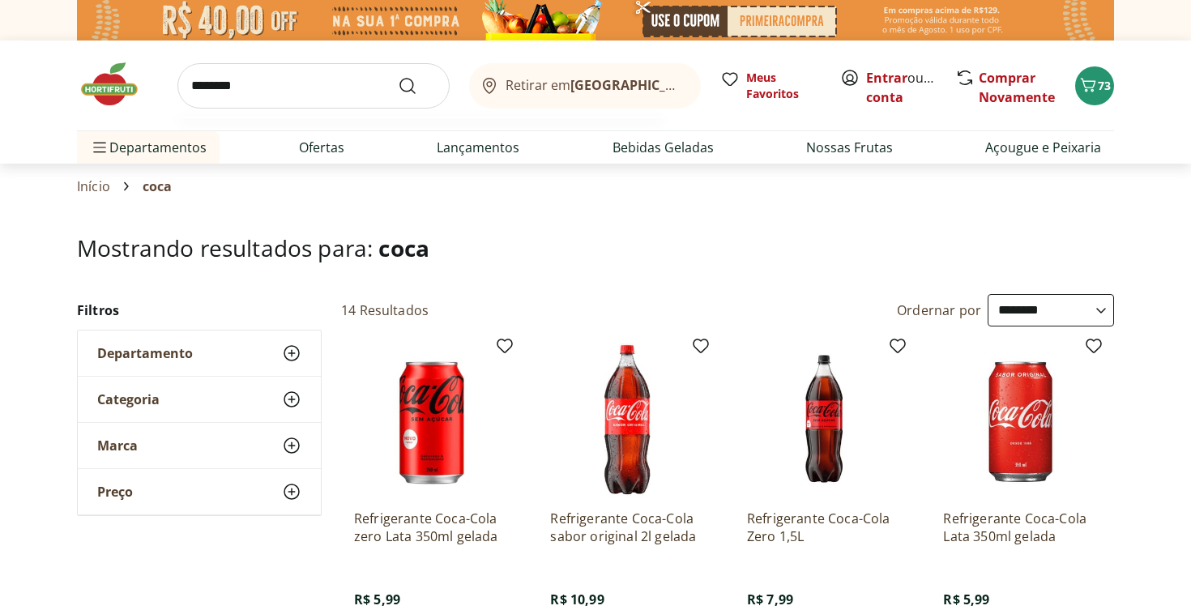
type input "********"
click at [417, 85] on button "Submit Search" at bounding box center [417, 85] width 39 height 19
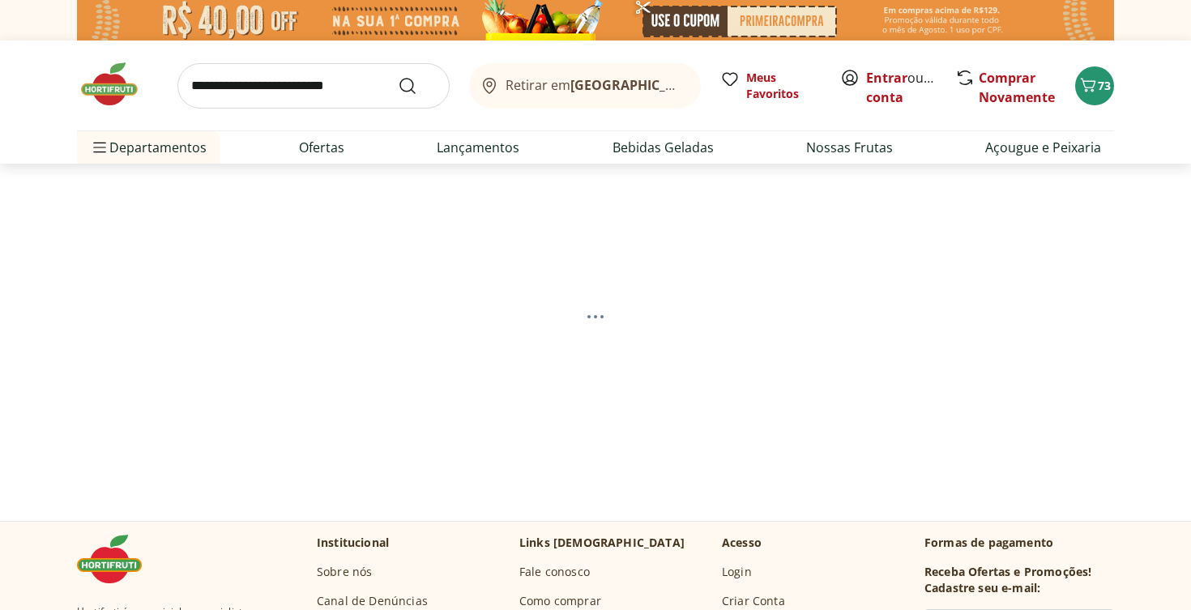
select select "**********"
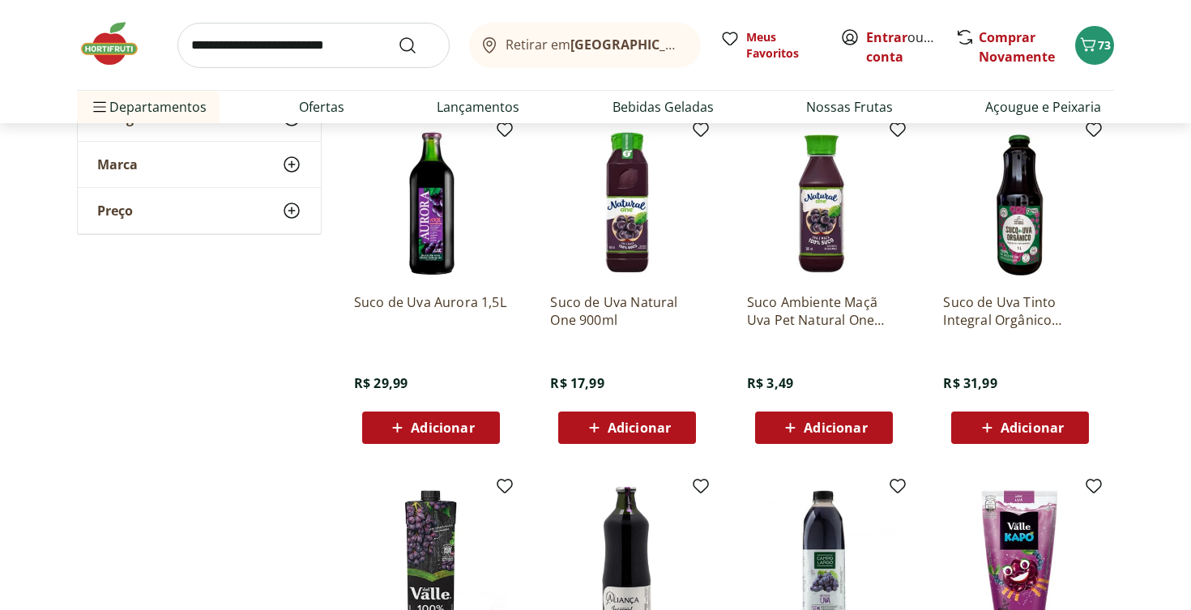
scroll to position [574, 0]
click at [640, 421] on span "Adicionar" at bounding box center [639, 426] width 63 height 13
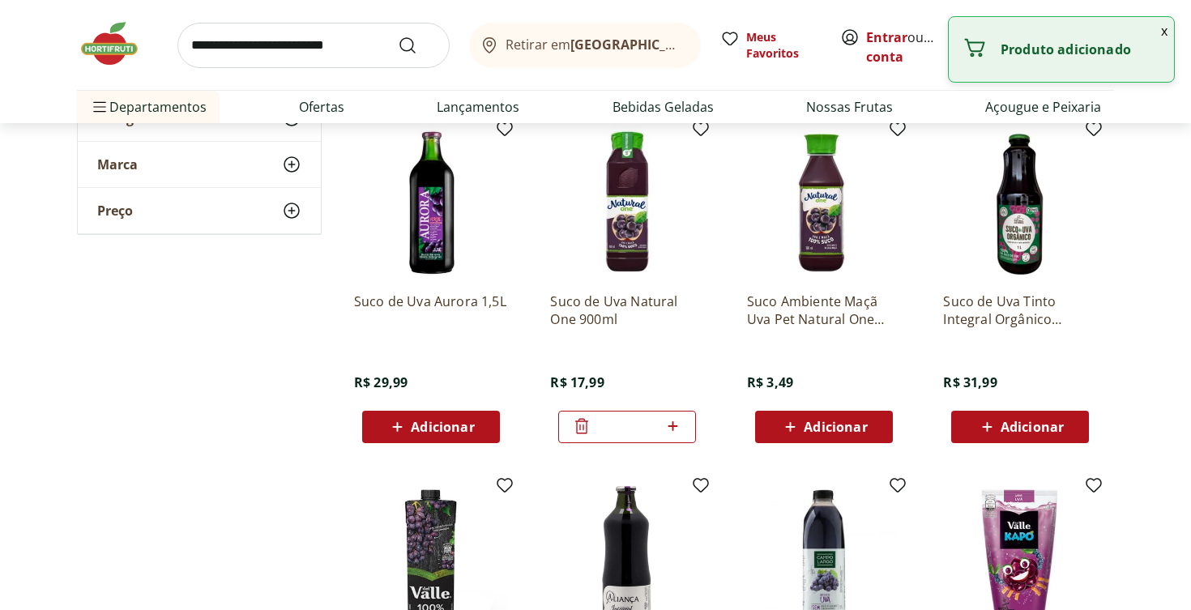
click at [674, 425] on icon at bounding box center [673, 426] width 10 height 10
type input "*"
click at [314, 42] on input "search" at bounding box center [313, 45] width 272 height 45
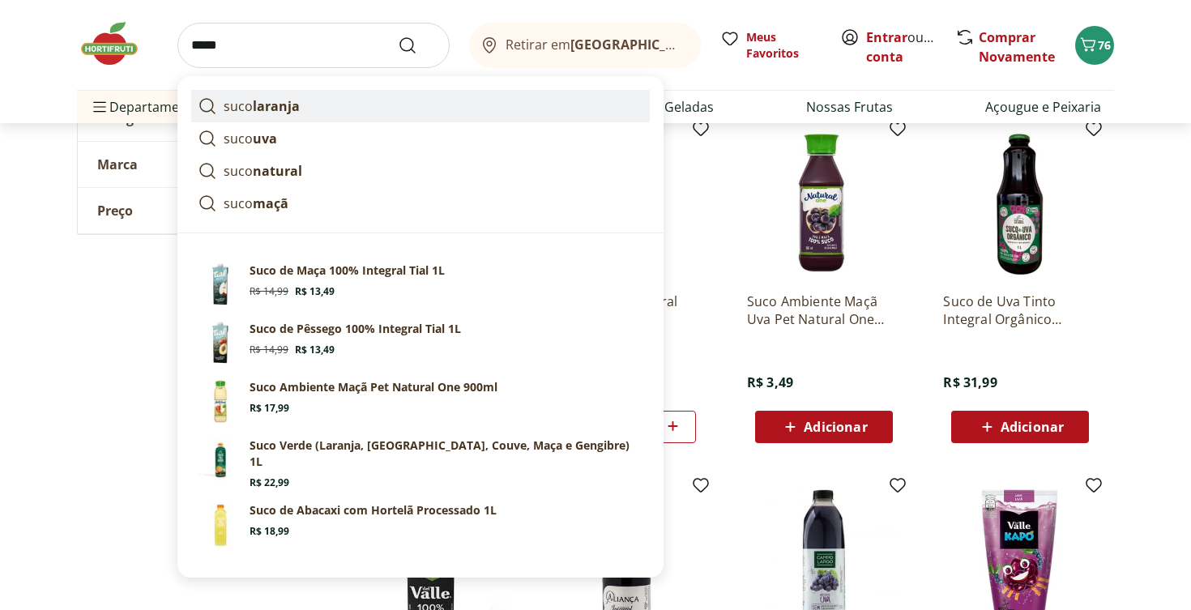
click at [288, 106] on strong "laranja" at bounding box center [276, 106] width 47 height 18
type input "**********"
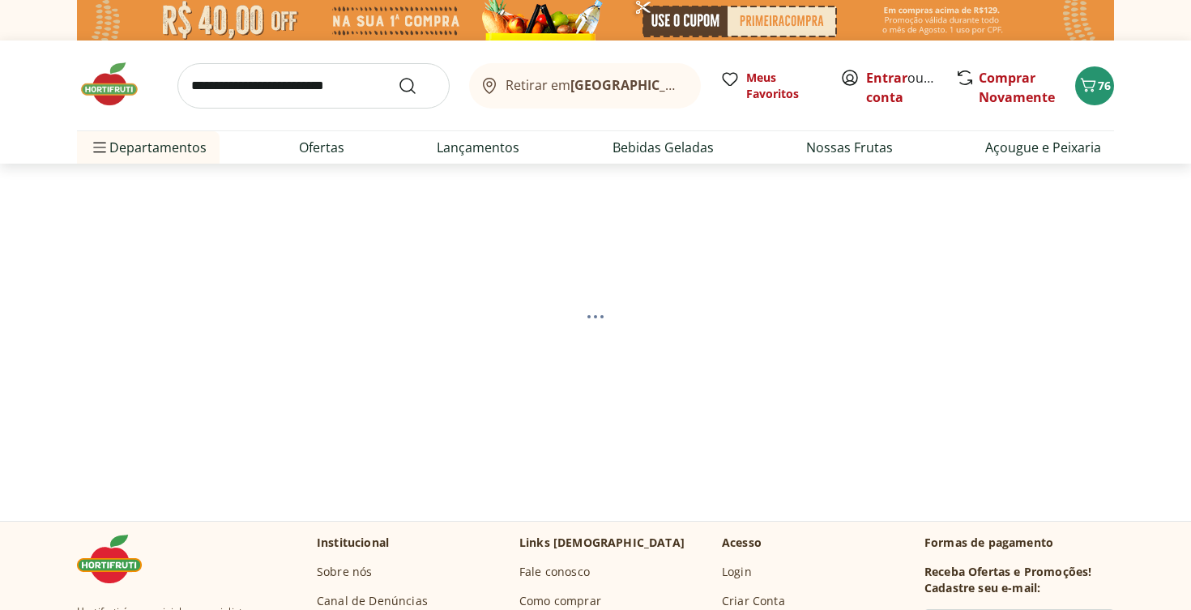
select select "**********"
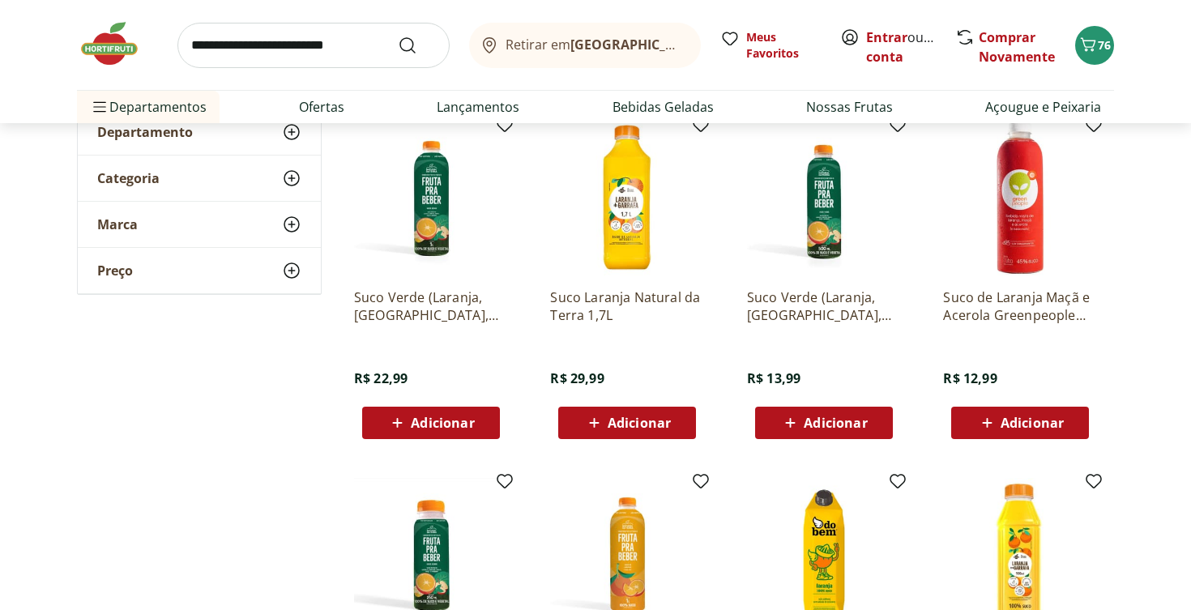
scroll to position [217, 0]
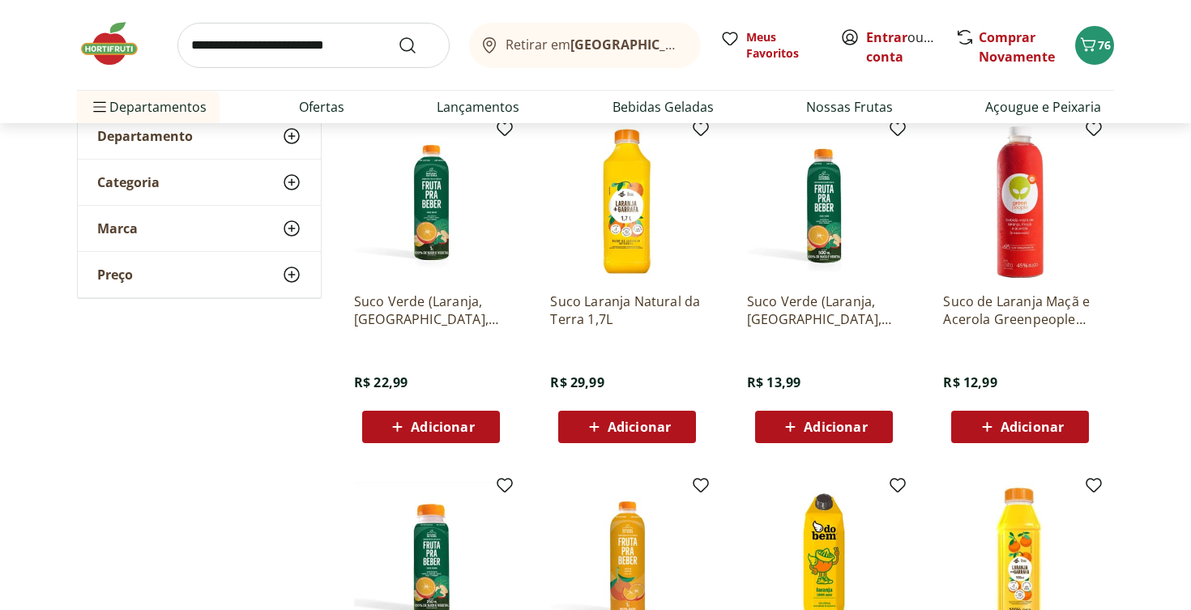
click at [629, 420] on span "Adicionar" at bounding box center [639, 426] width 63 height 13
click at [258, 45] on input "search" at bounding box center [313, 45] width 272 height 45
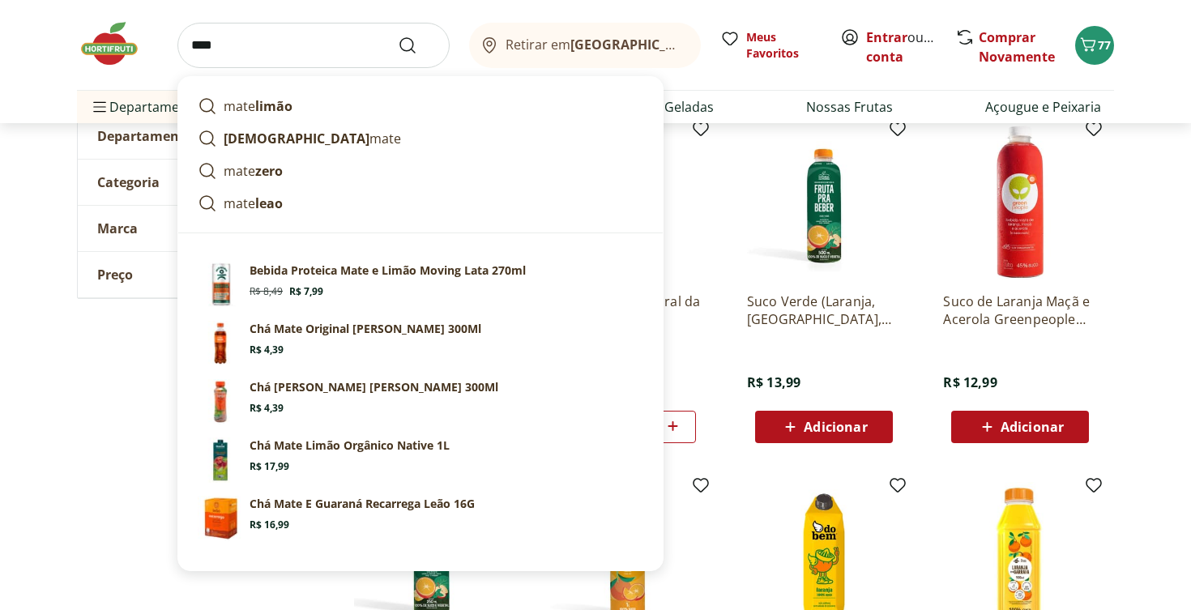
type input "****"
click at [417, 45] on button "Submit Search" at bounding box center [417, 45] width 39 height 19
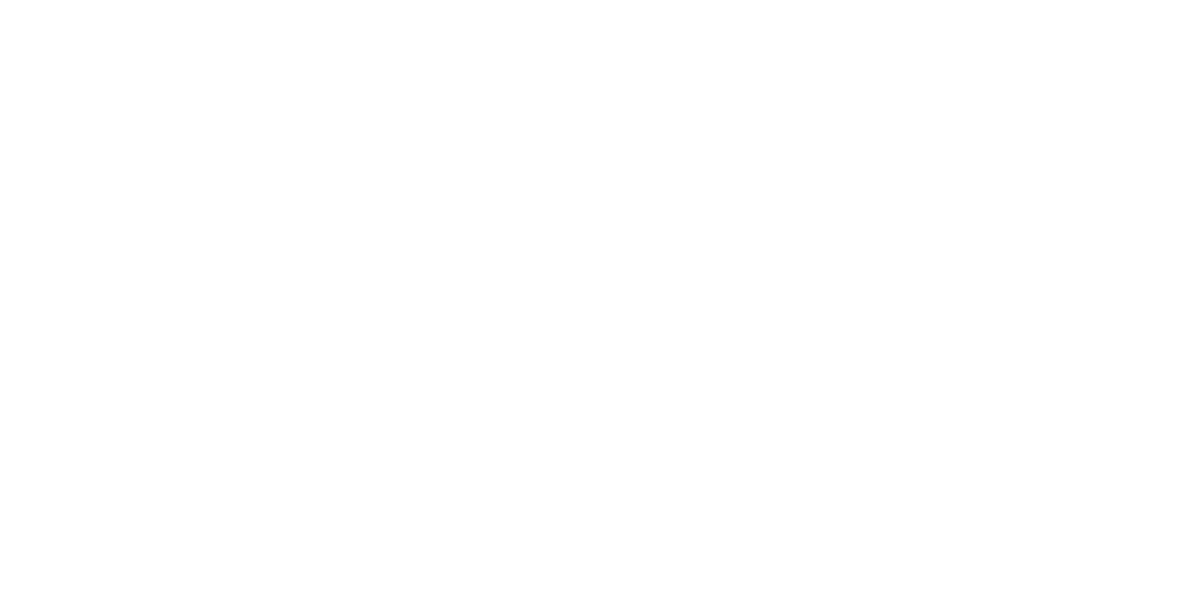
select select "**********"
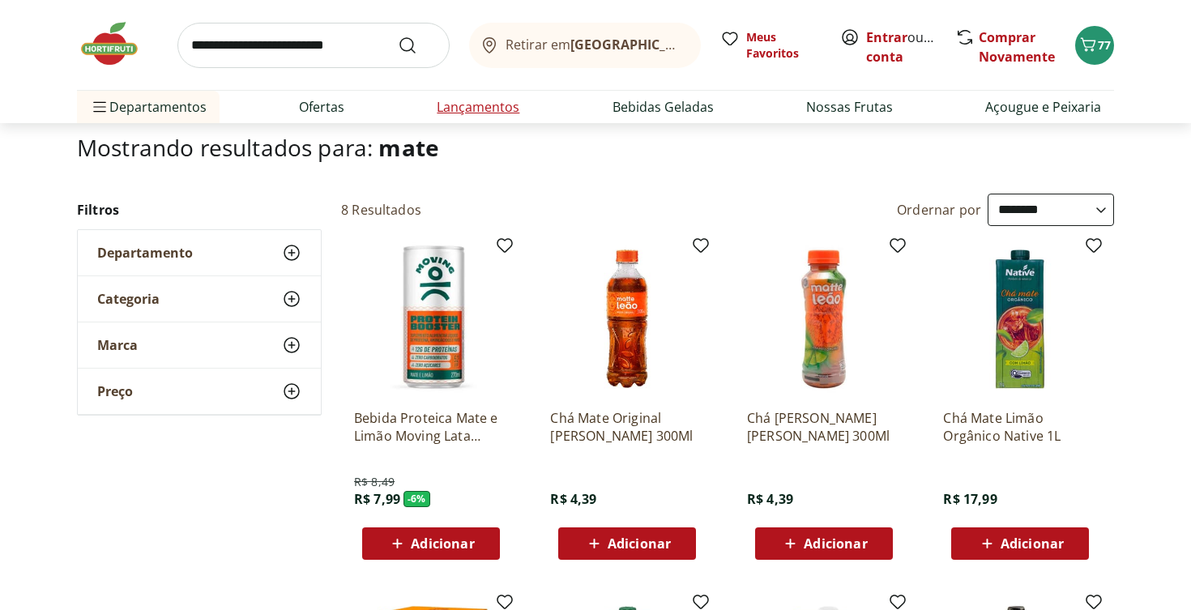
scroll to position [99, 0]
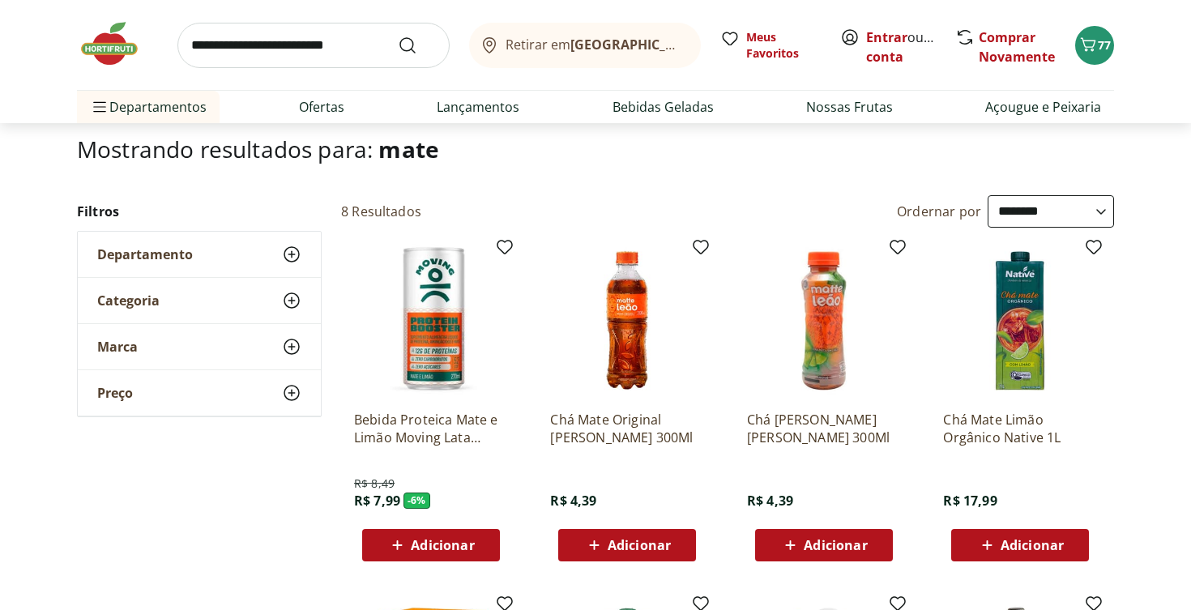
click at [292, 301] on use at bounding box center [291, 300] width 19 height 19
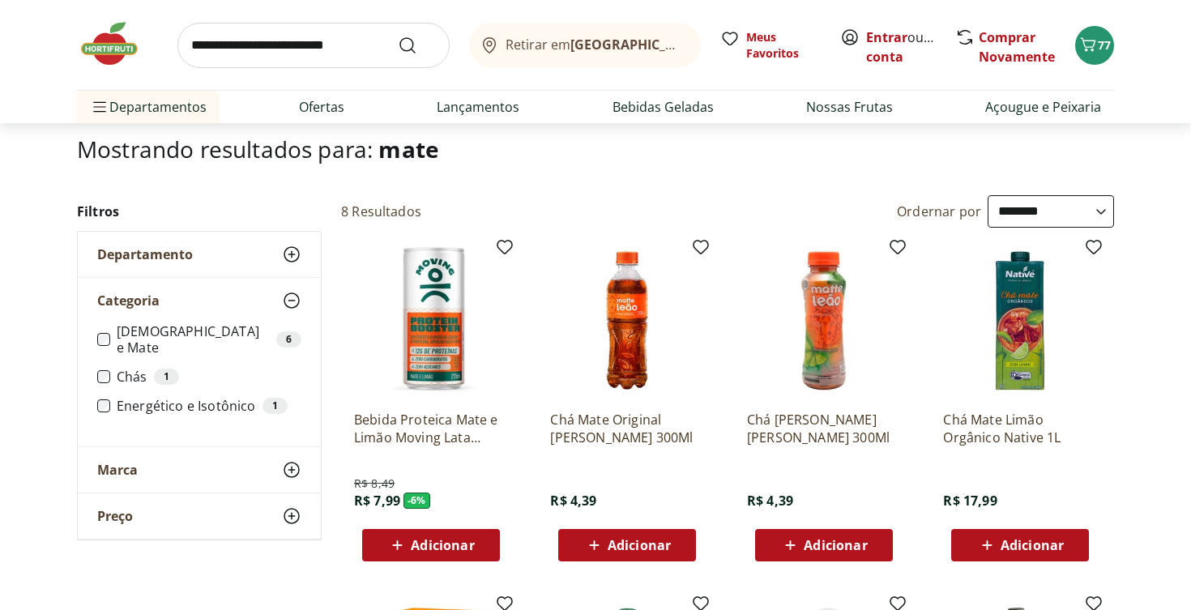
click at [292, 301] on icon at bounding box center [291, 300] width 19 height 19
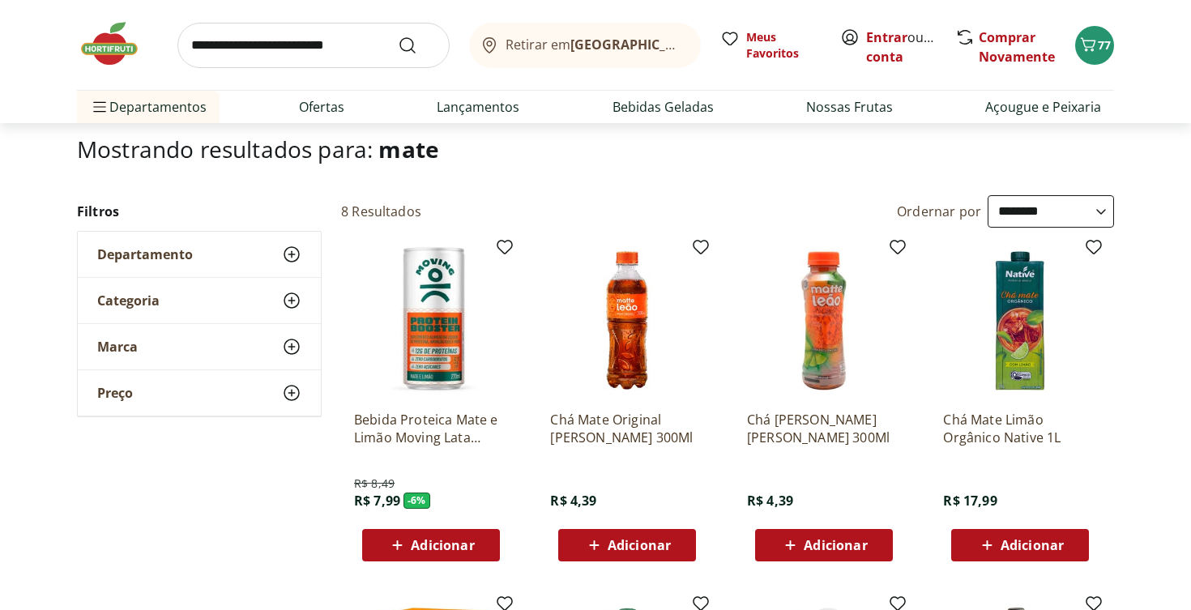
click at [292, 301] on use at bounding box center [291, 300] width 19 height 19
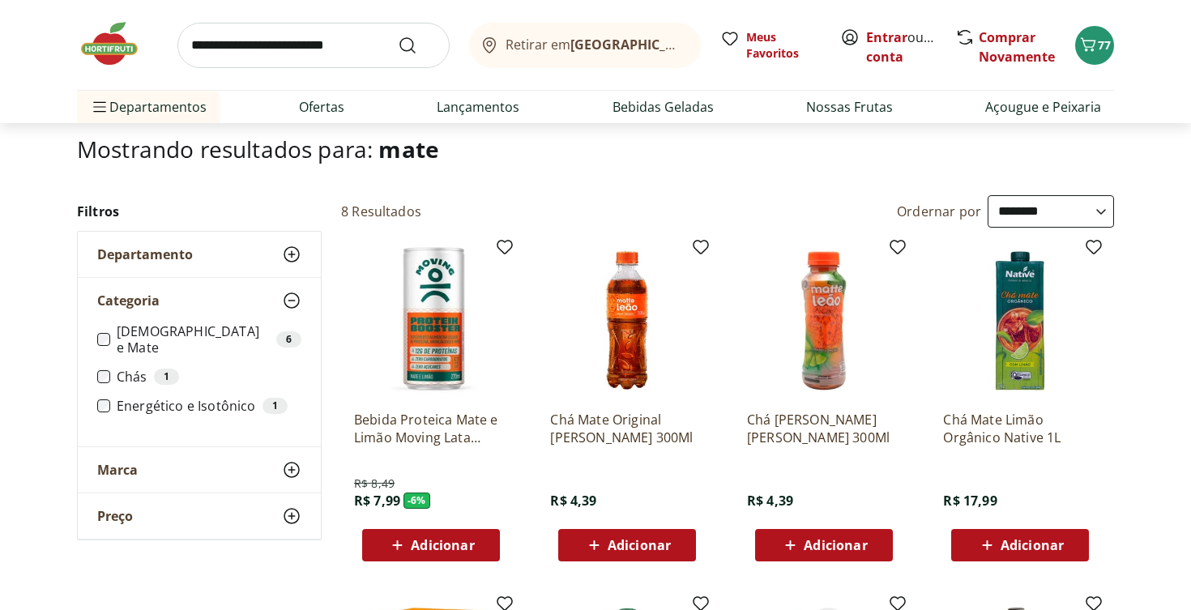
click at [292, 301] on icon at bounding box center [291, 300] width 19 height 19
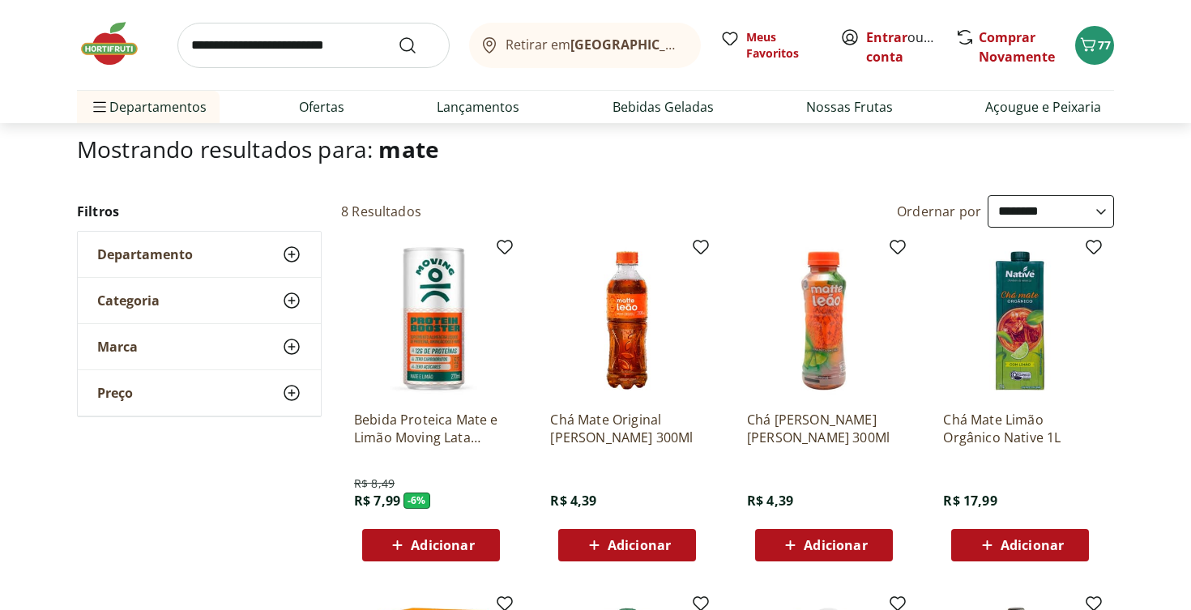
click at [318, 49] on input "search" at bounding box center [313, 45] width 272 height 45
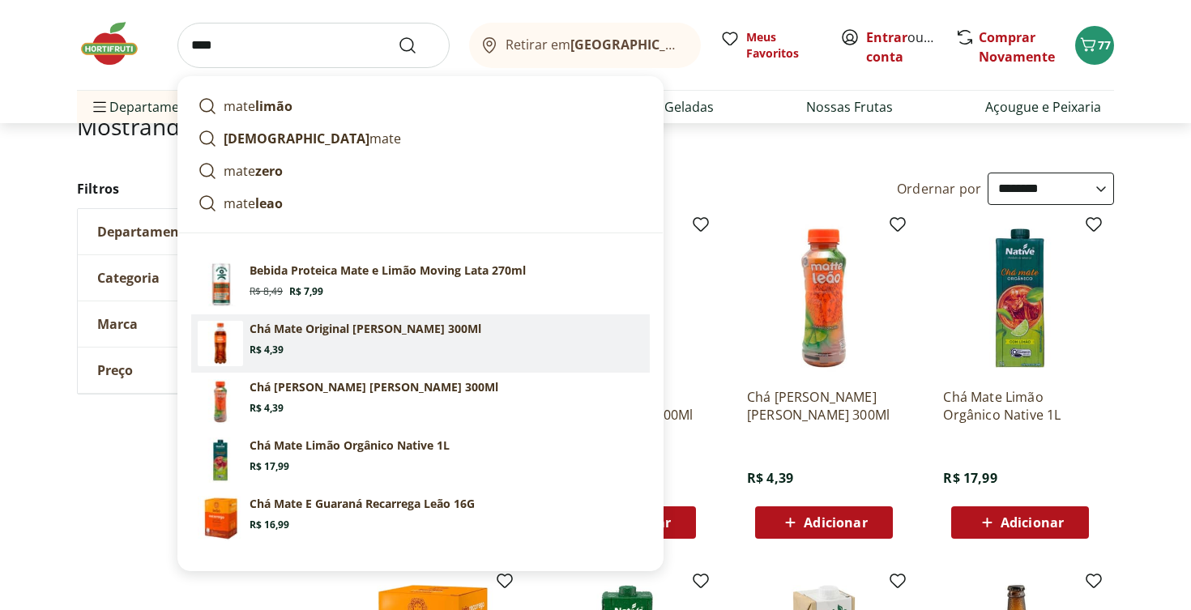
scroll to position [121, 0]
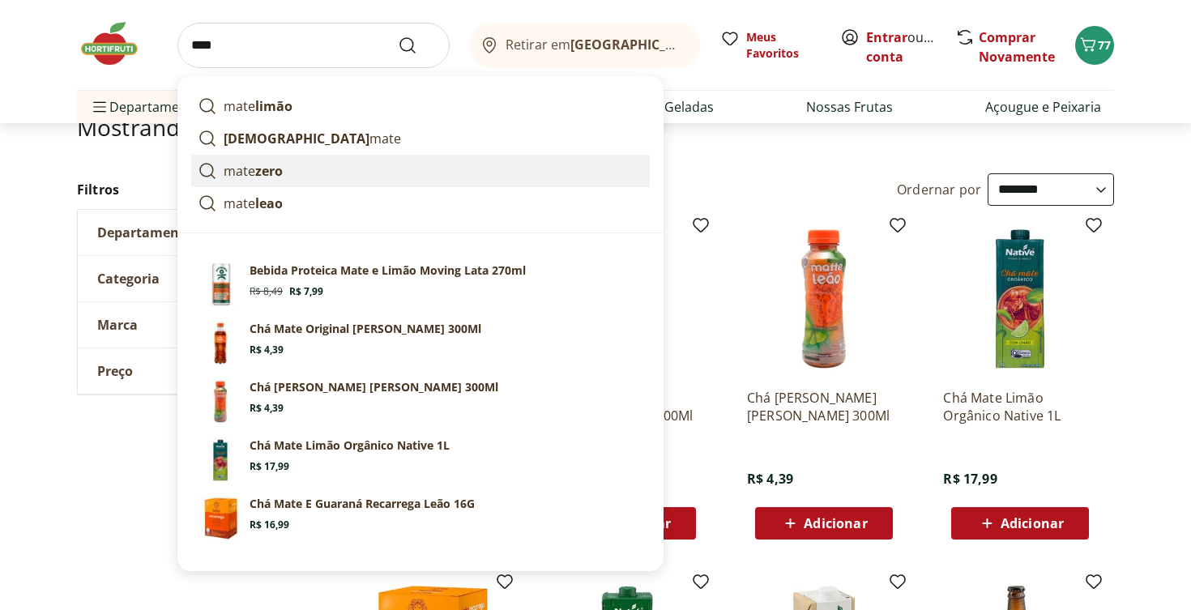
click at [303, 173] on link "mate zero" at bounding box center [420, 171] width 459 height 32
type input "*********"
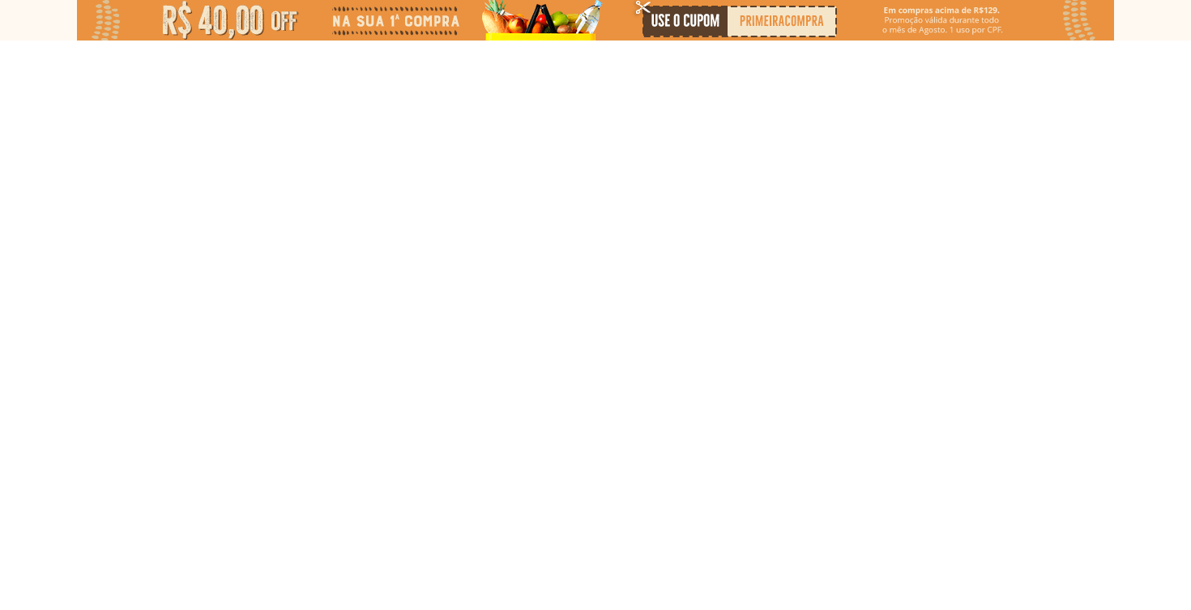
select select "**********"
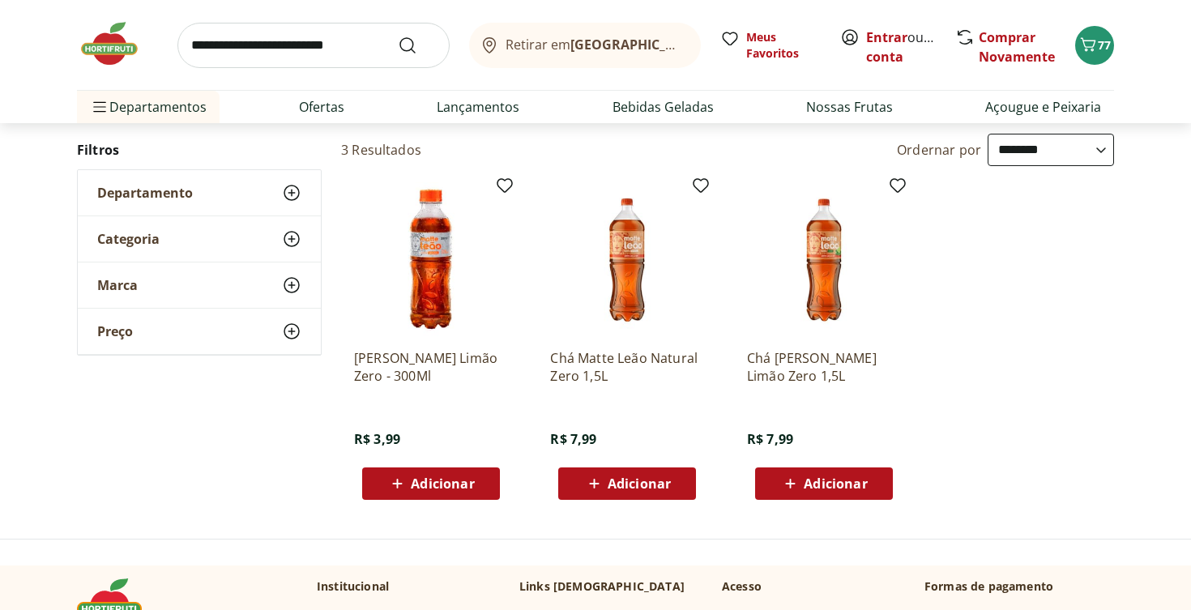
scroll to position [164, 0]
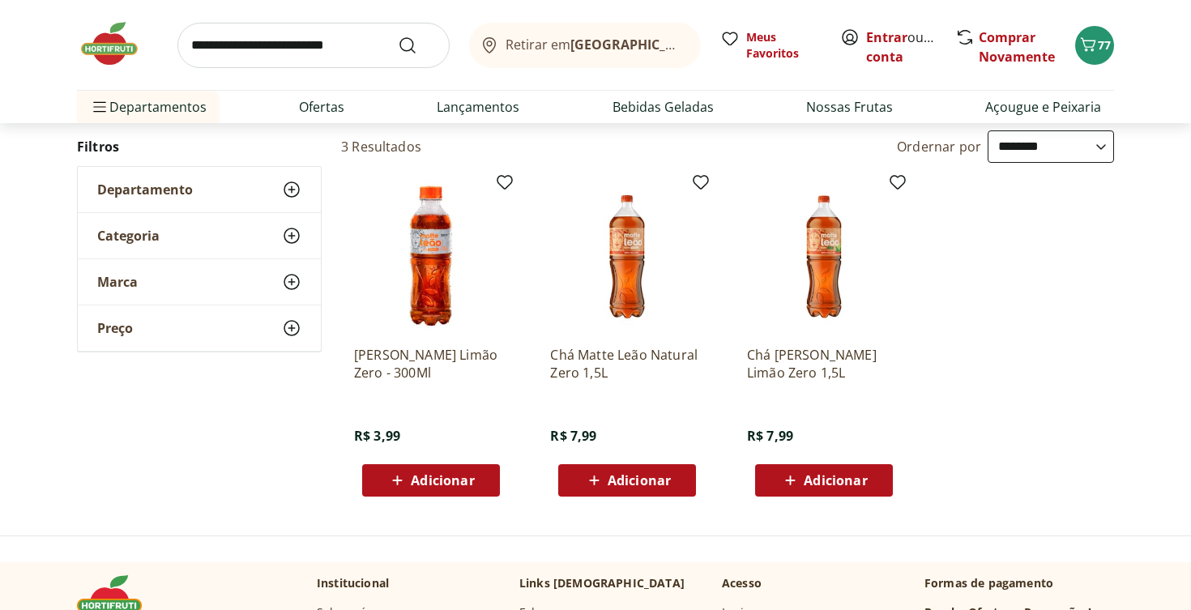
click at [827, 481] on span "Adicionar" at bounding box center [835, 480] width 63 height 13
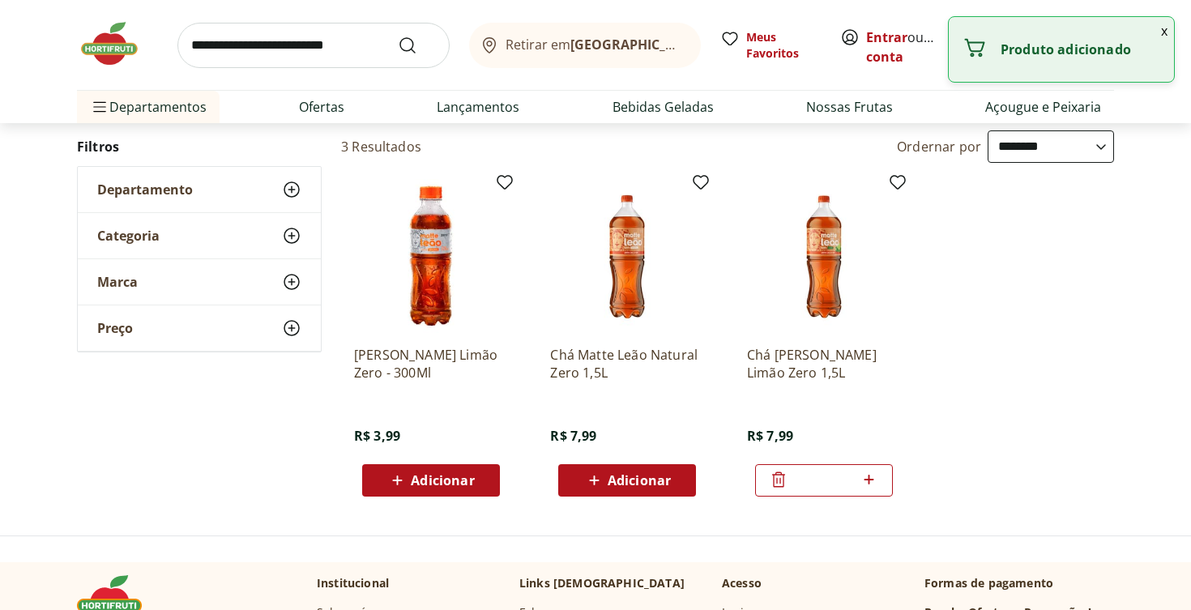
click at [868, 481] on icon at bounding box center [869, 479] width 20 height 19
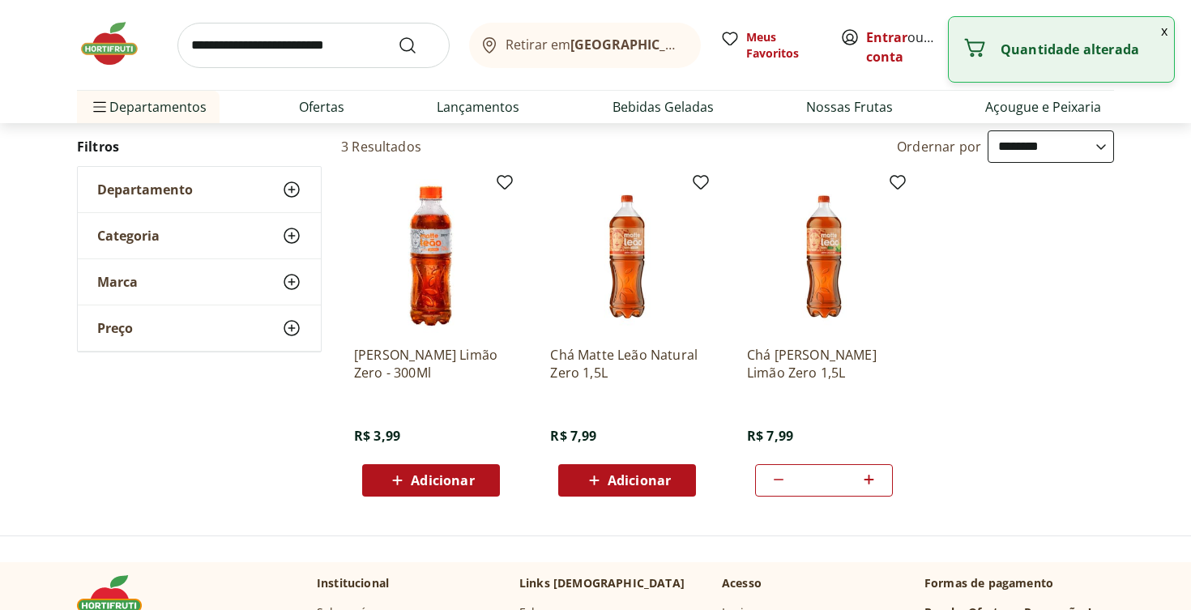
type input "*"
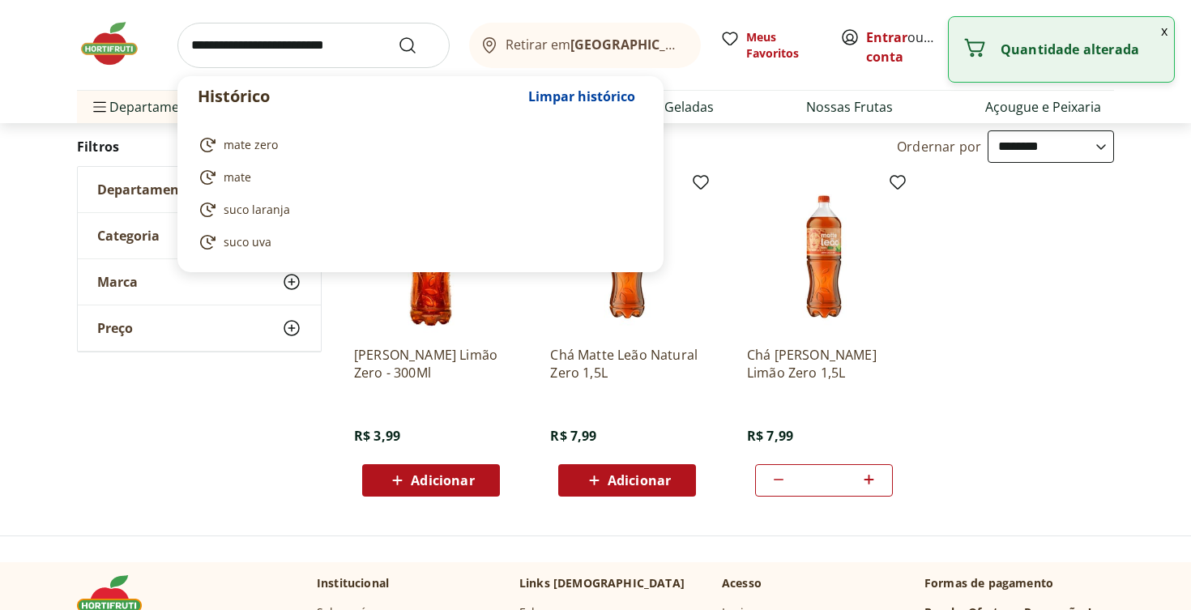
click at [308, 40] on input "search" at bounding box center [313, 45] width 272 height 45
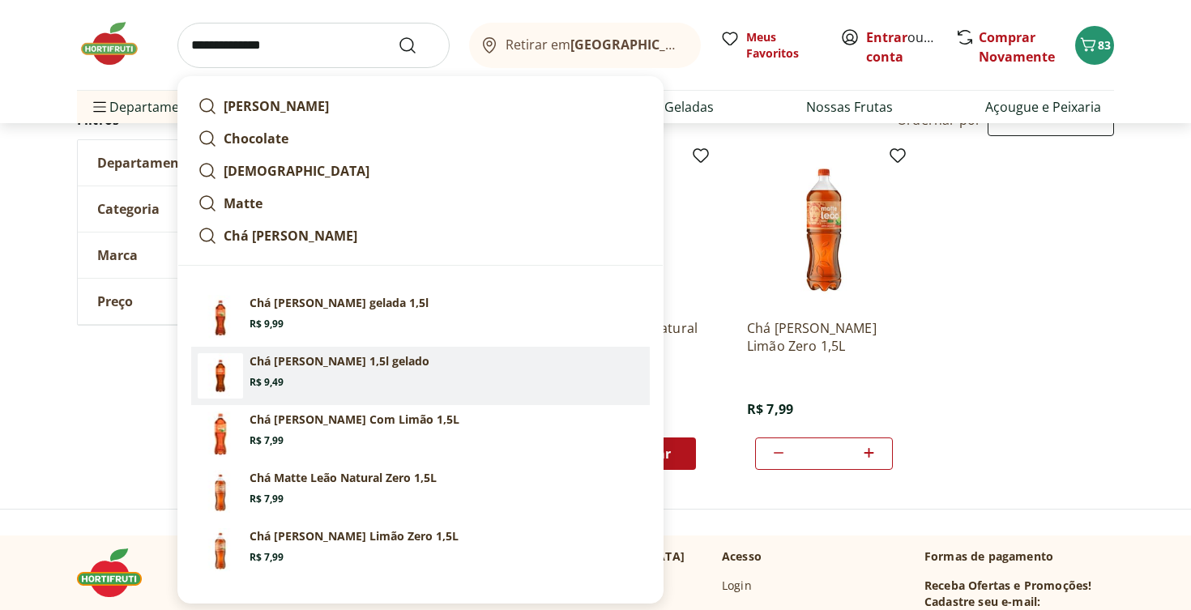
scroll to position [190, 0]
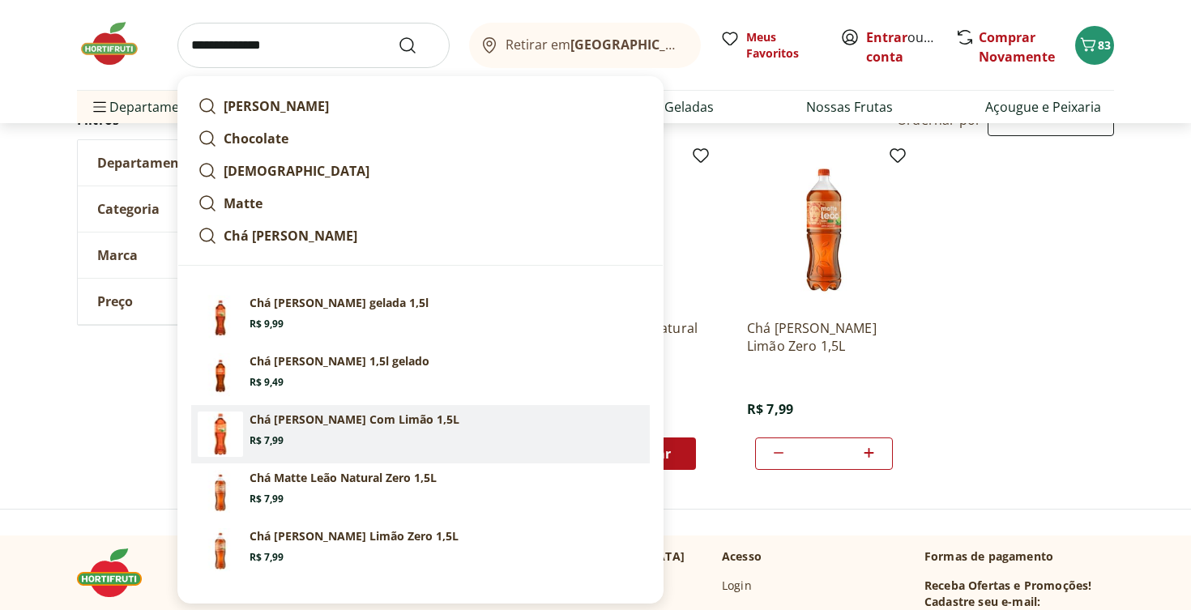
click at [381, 424] on p "Chá [PERSON_NAME] Com Limão 1,5L" at bounding box center [355, 420] width 210 height 16
type input "**********"
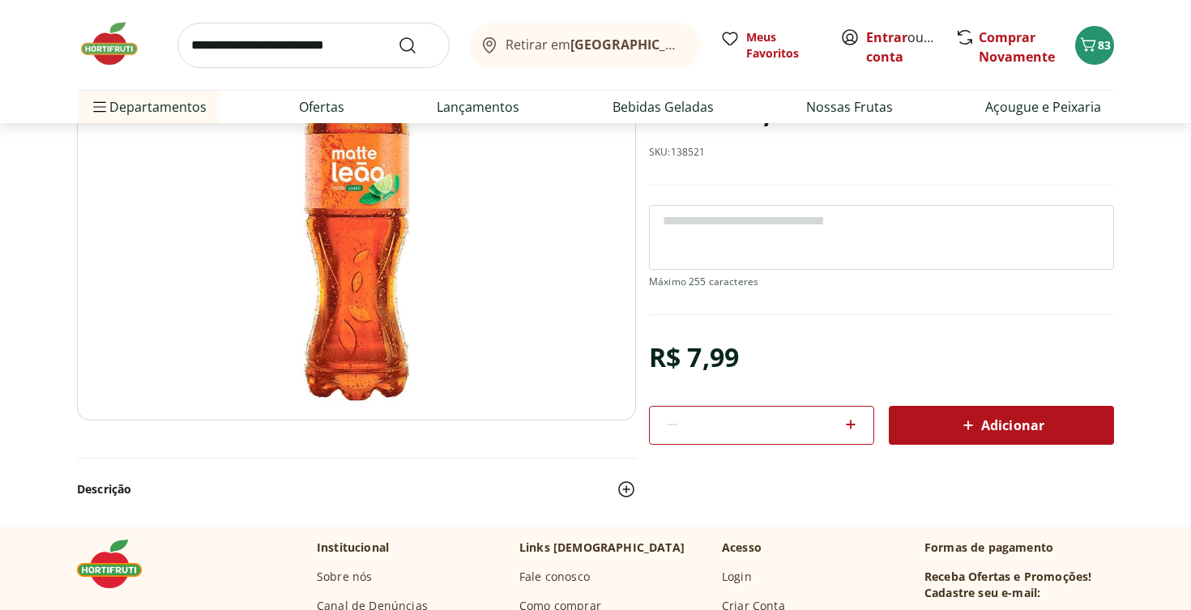
scroll to position [181, 0]
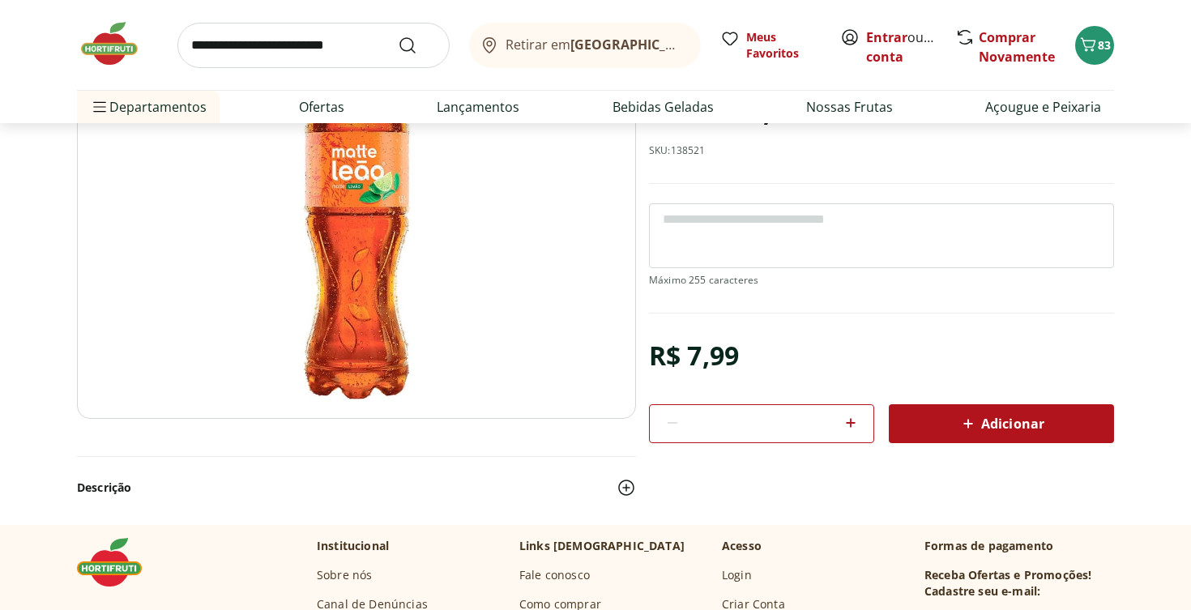
click at [858, 427] on icon at bounding box center [850, 422] width 19 height 19
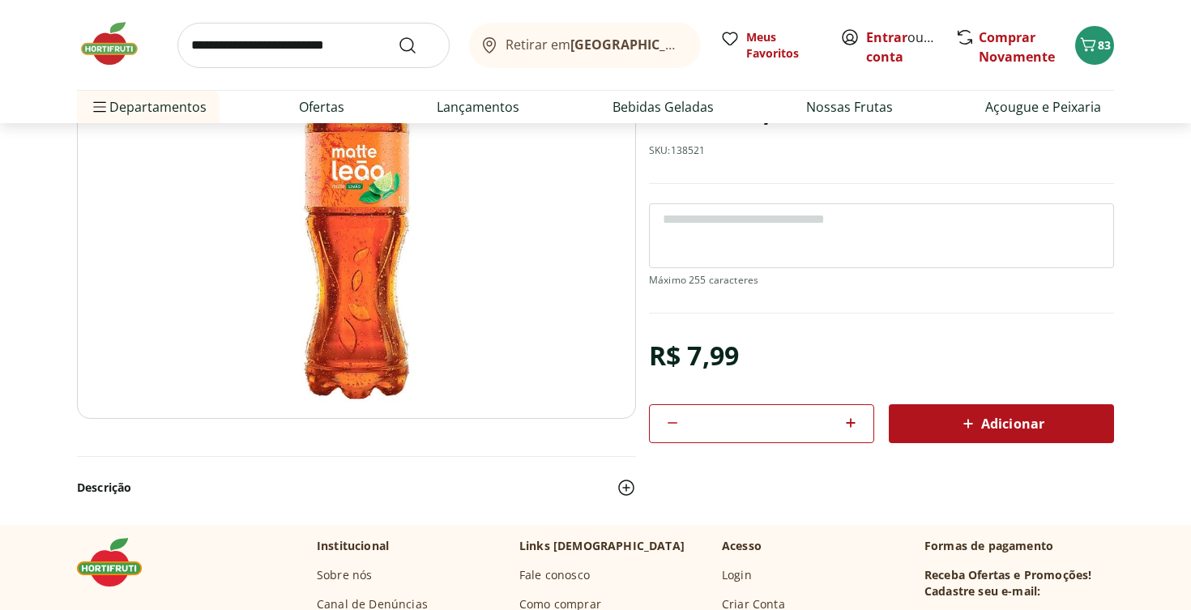
type input "*"
click at [942, 417] on div "Adicionar" at bounding box center [1001, 423] width 199 height 29
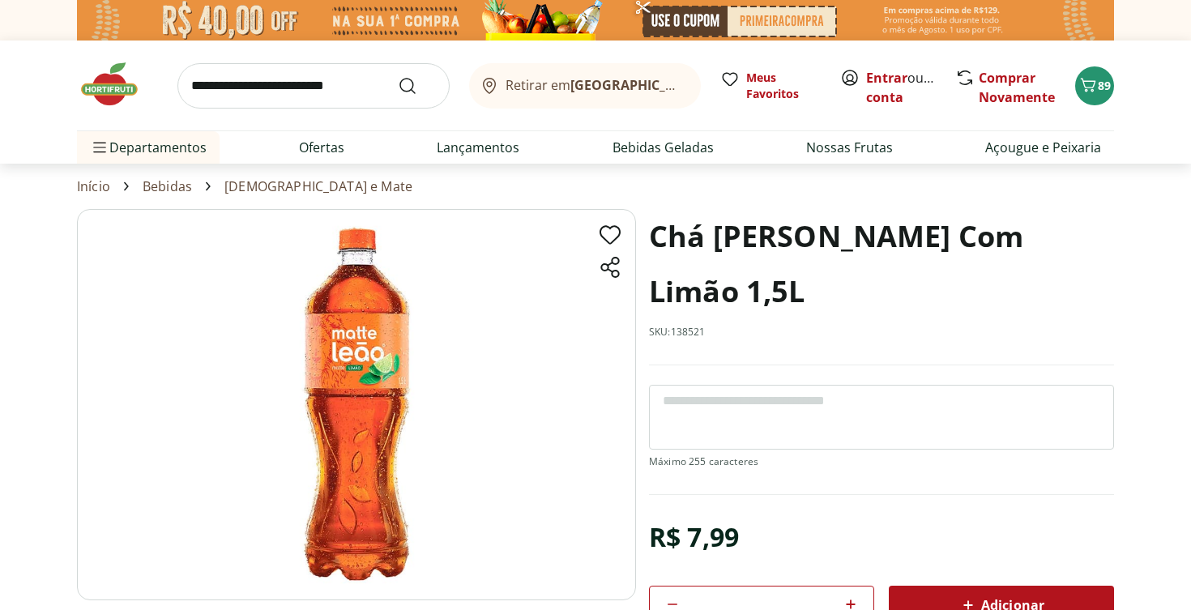
scroll to position [0, 0]
click at [270, 91] on input "search" at bounding box center [313, 85] width 272 height 45
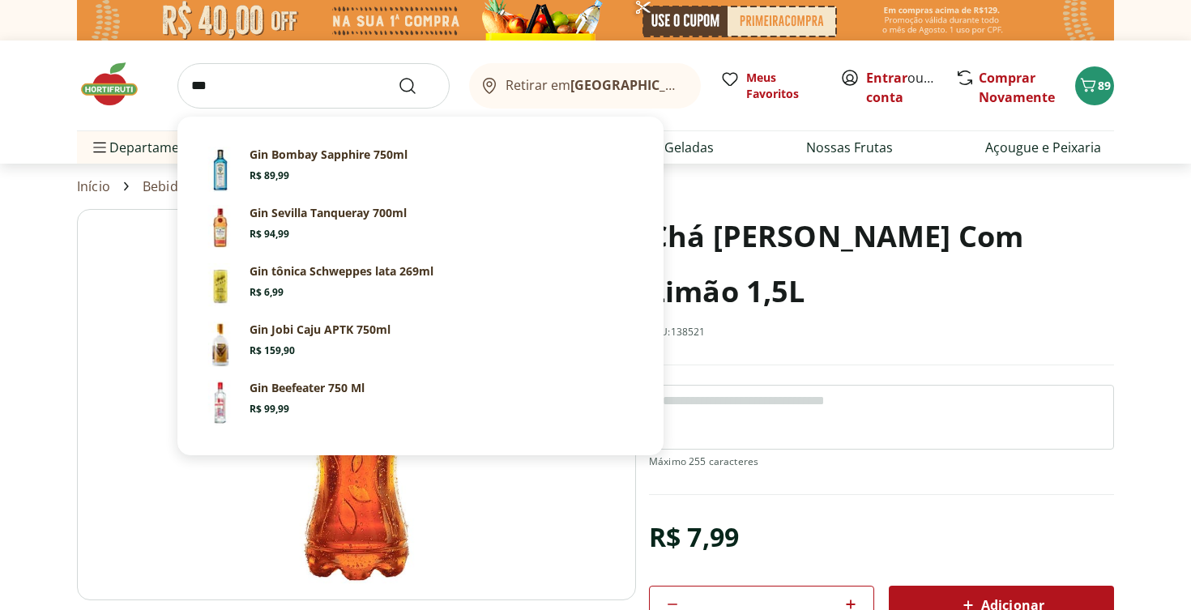
type input "***"
click at [417, 85] on button "Submit Search" at bounding box center [417, 85] width 39 height 19
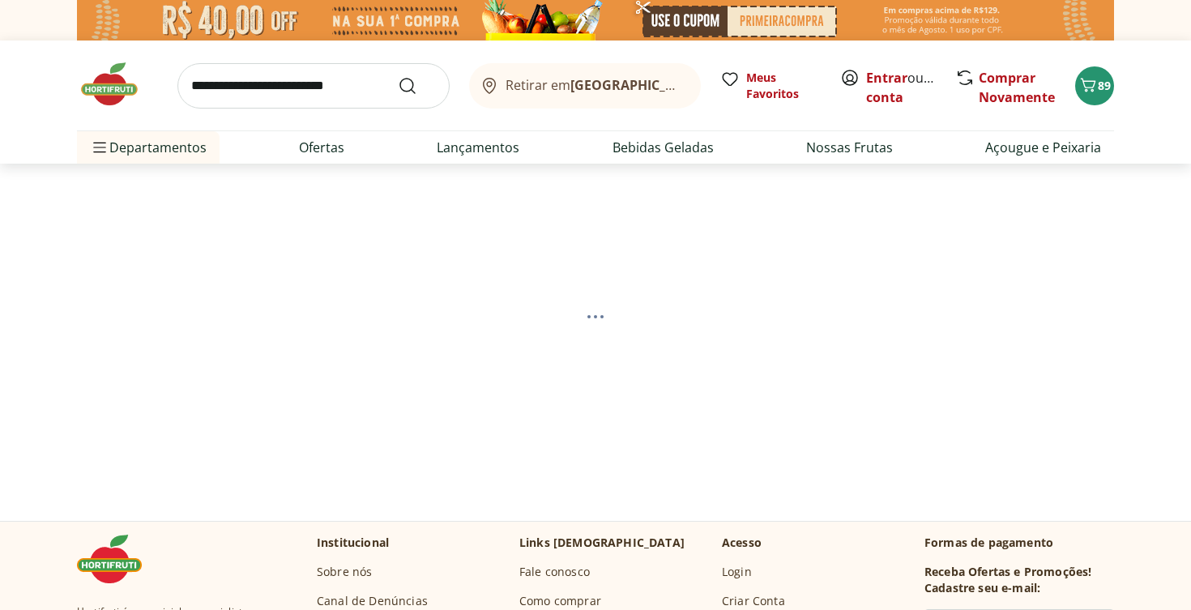
select select "**********"
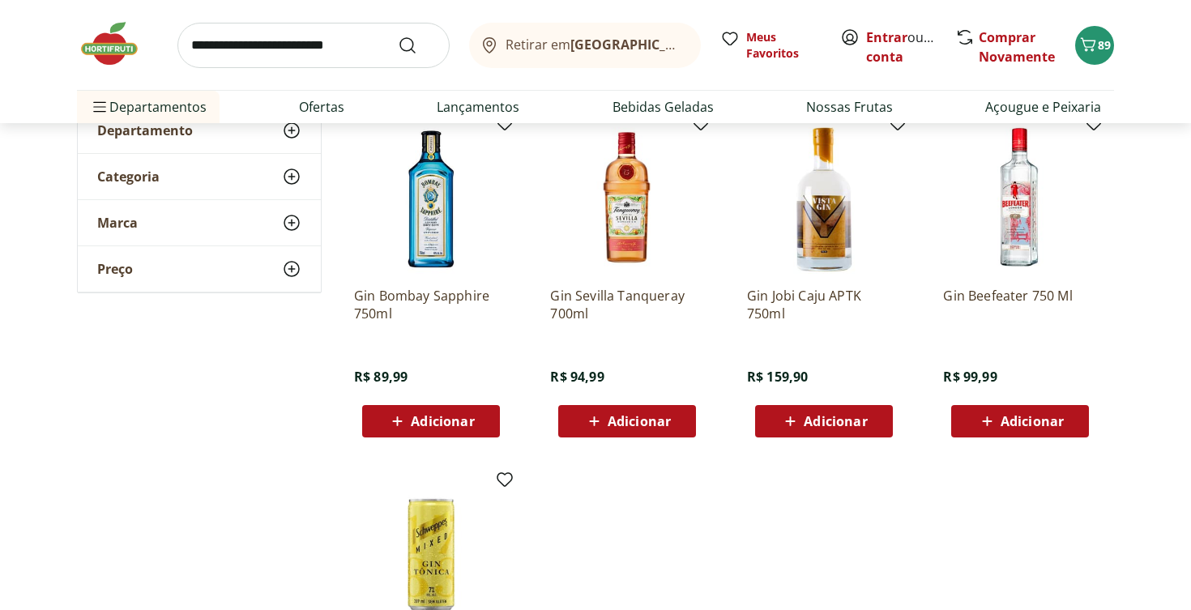
scroll to position [216, 0]
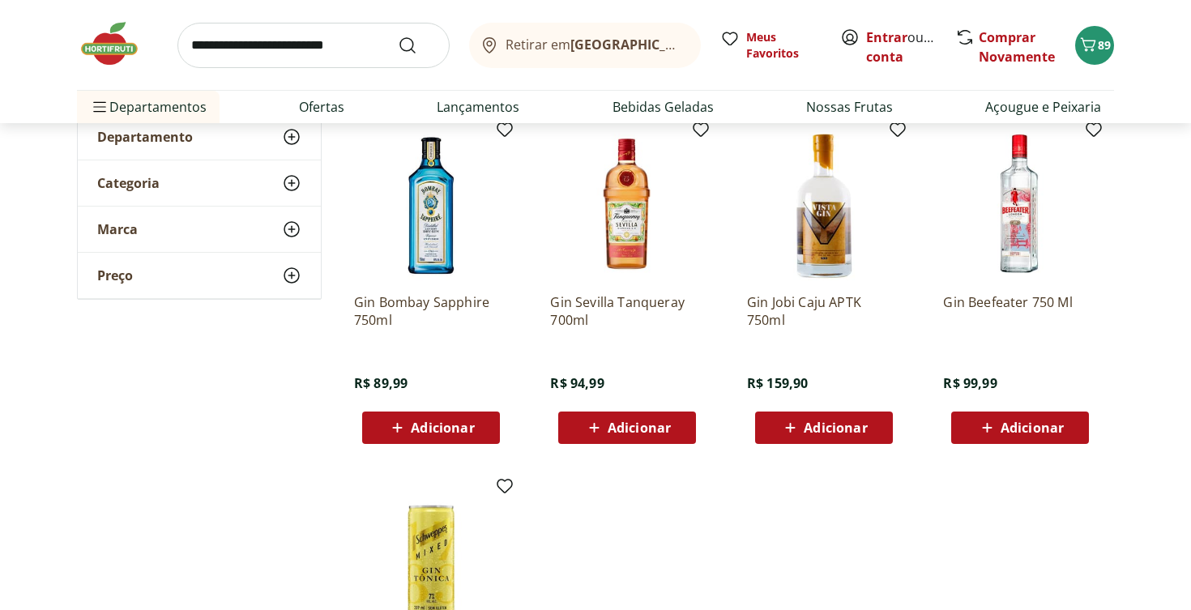
click at [630, 232] on img at bounding box center [627, 203] width 154 height 154
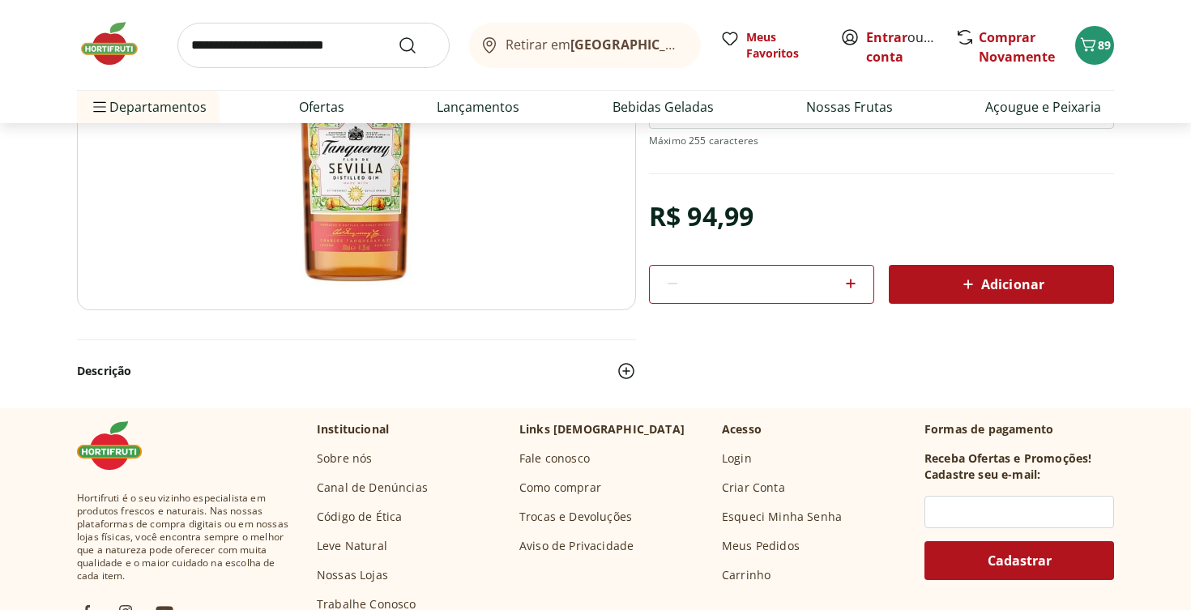
scroll to position [294, 0]
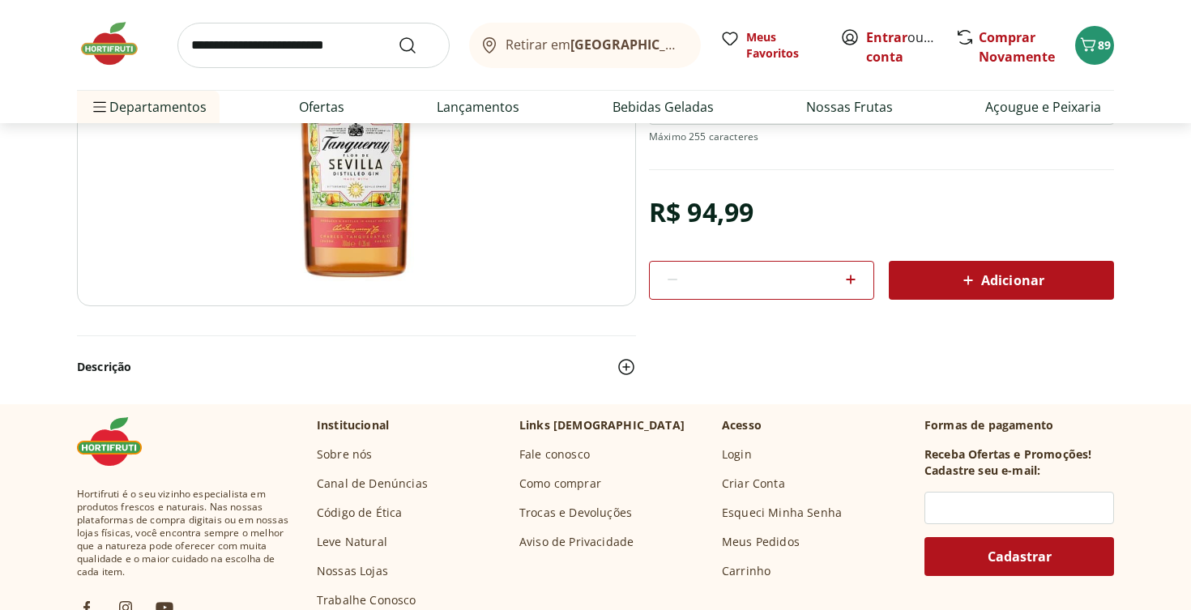
click at [626, 364] on img at bounding box center [626, 366] width 19 height 19
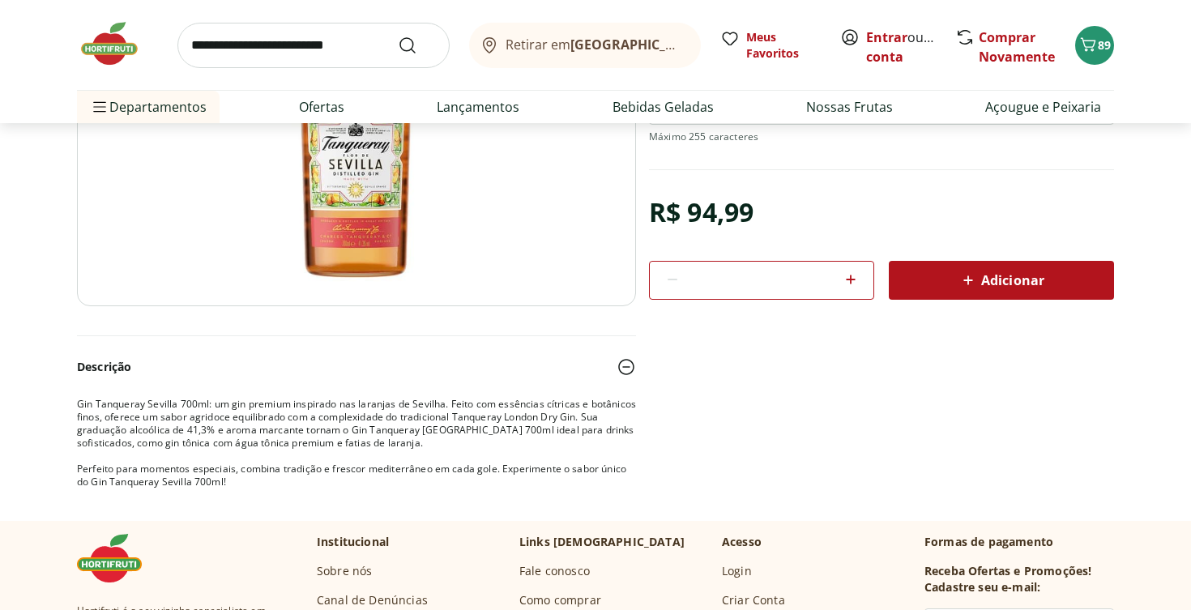
click at [960, 280] on icon at bounding box center [967, 280] width 19 height 19
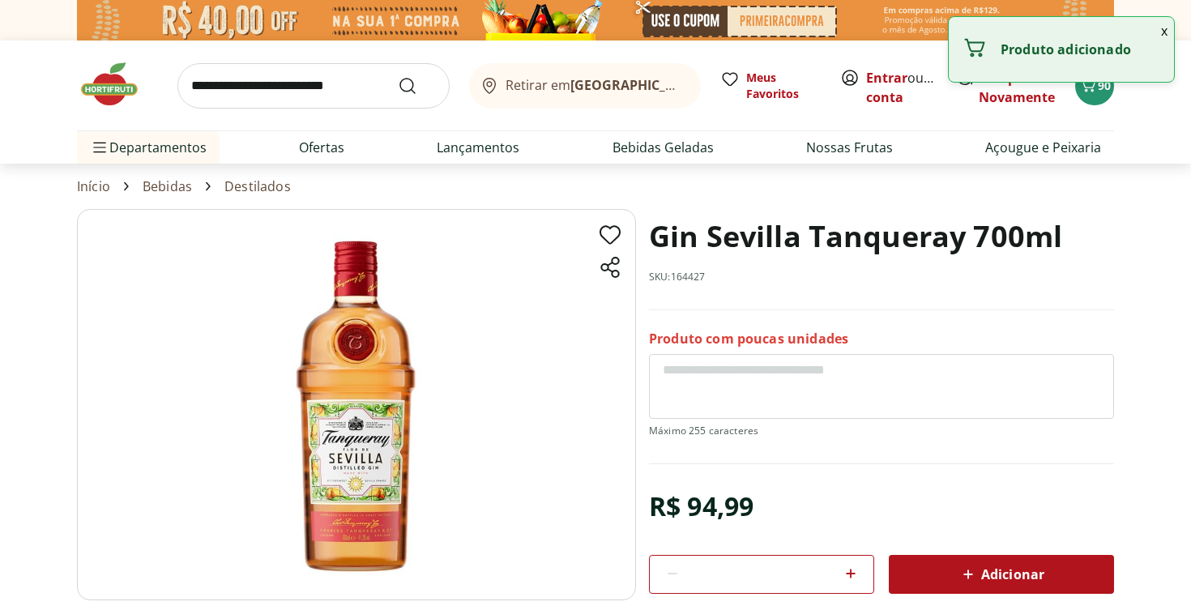
scroll to position [0, 0]
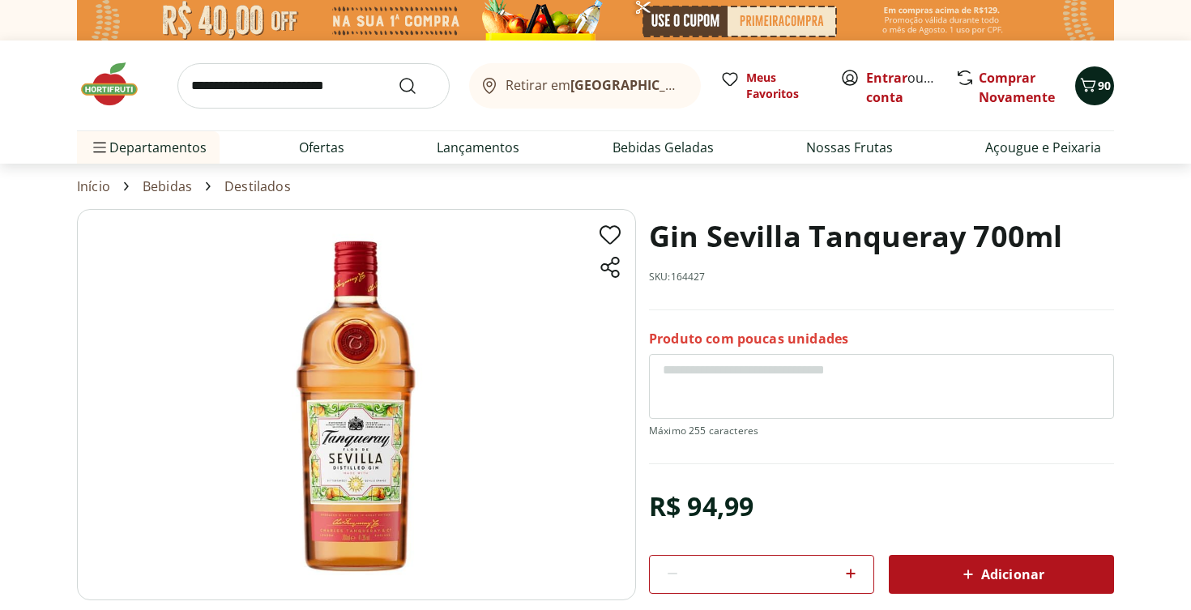
click at [1100, 92] on span "90" at bounding box center [1104, 85] width 13 height 15
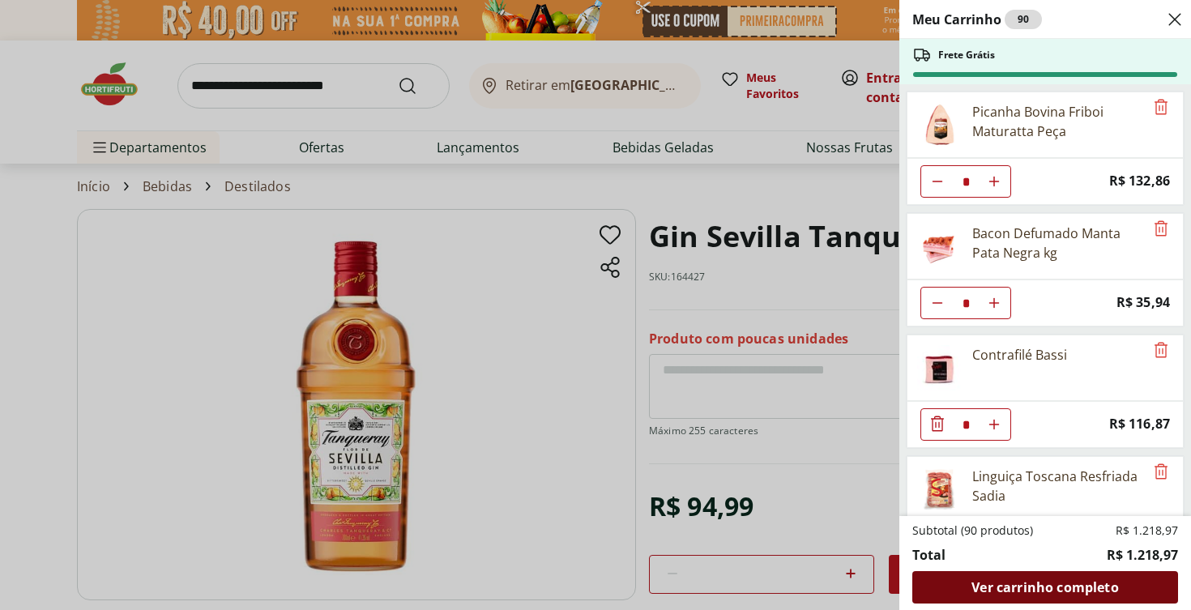
click at [1043, 587] on span "Ver carrinho completo" at bounding box center [1044, 587] width 147 height 13
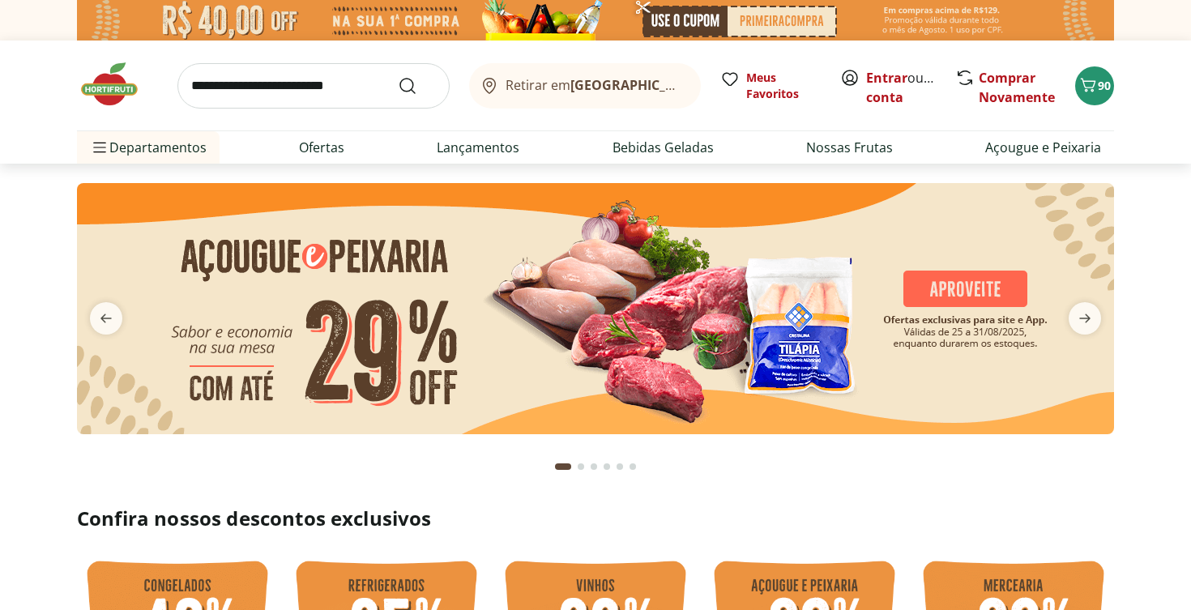
click at [248, 96] on input "search" at bounding box center [313, 85] width 272 height 45
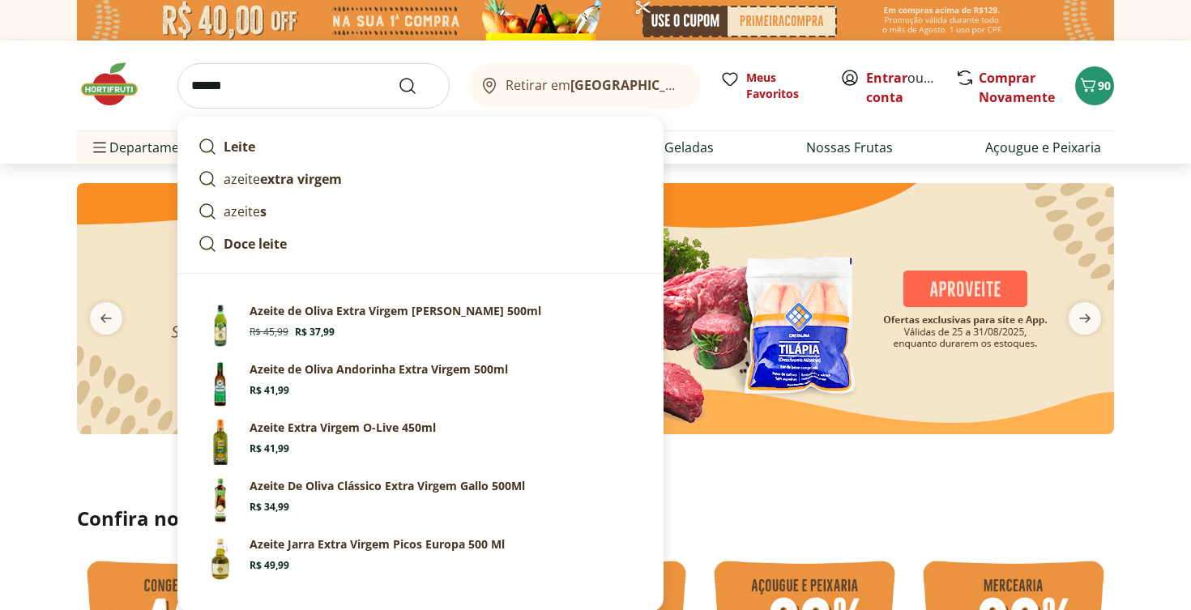
type input "******"
click at [417, 85] on button "Submit Search" at bounding box center [417, 85] width 39 height 19
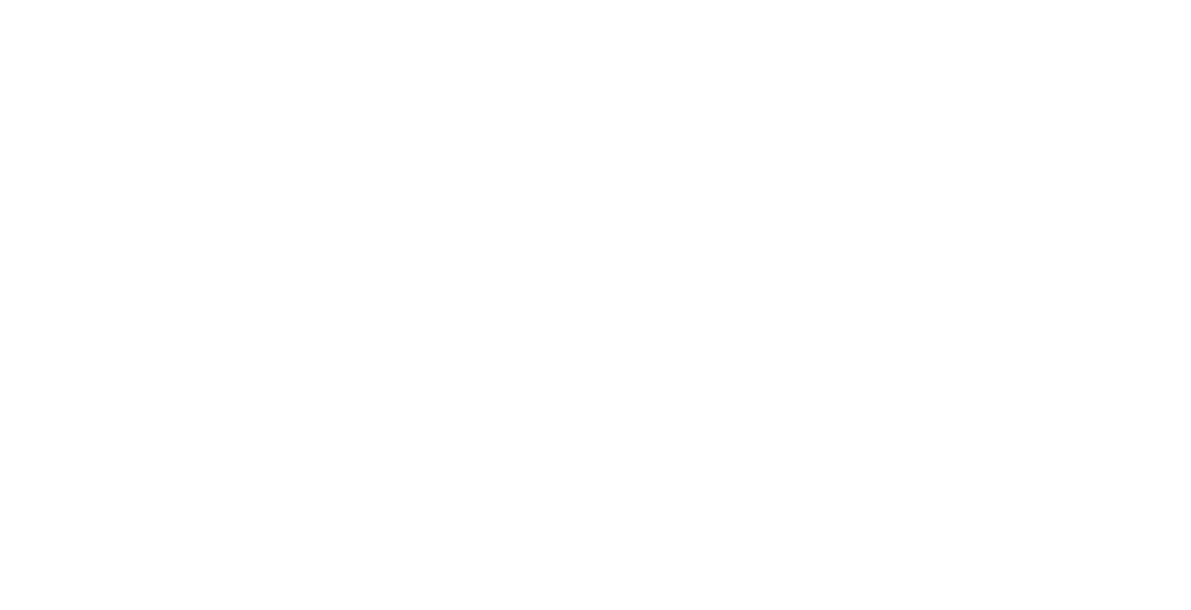
select select "**********"
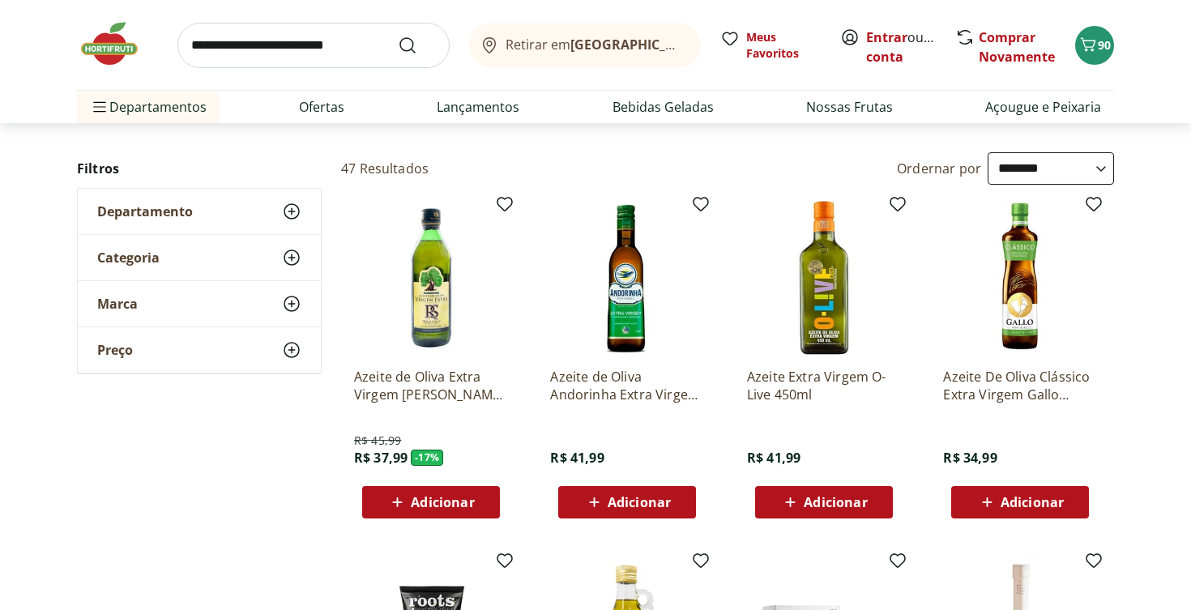
scroll to position [147, 0]
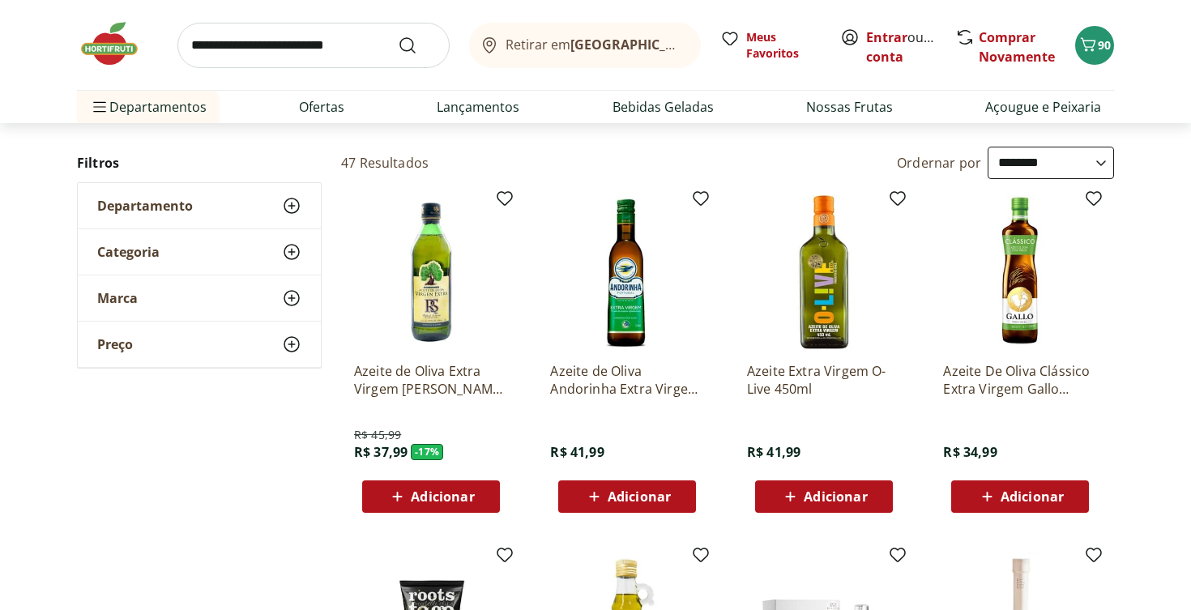
click at [1029, 316] on img at bounding box center [1020, 272] width 154 height 154
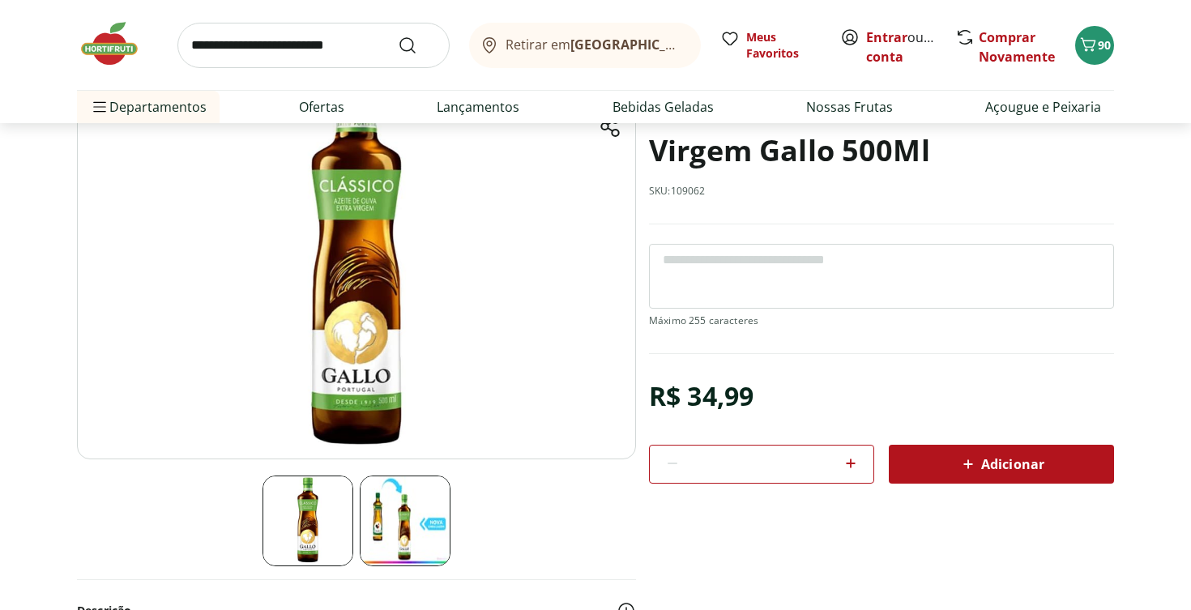
scroll to position [155, 0]
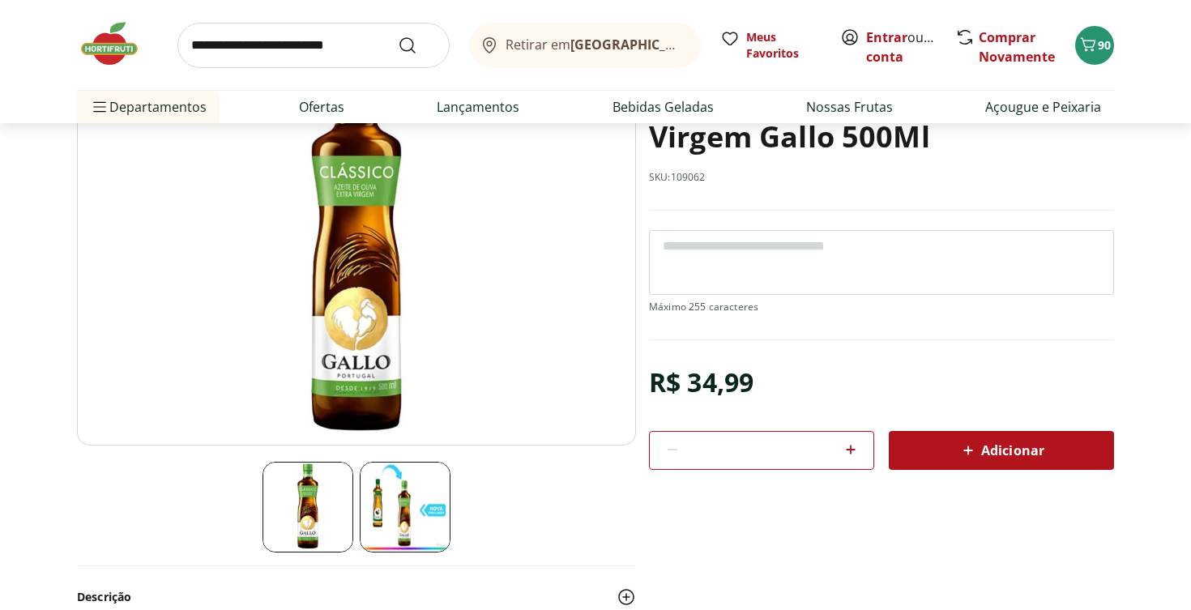
click at [852, 447] on icon at bounding box center [850, 449] width 19 height 19
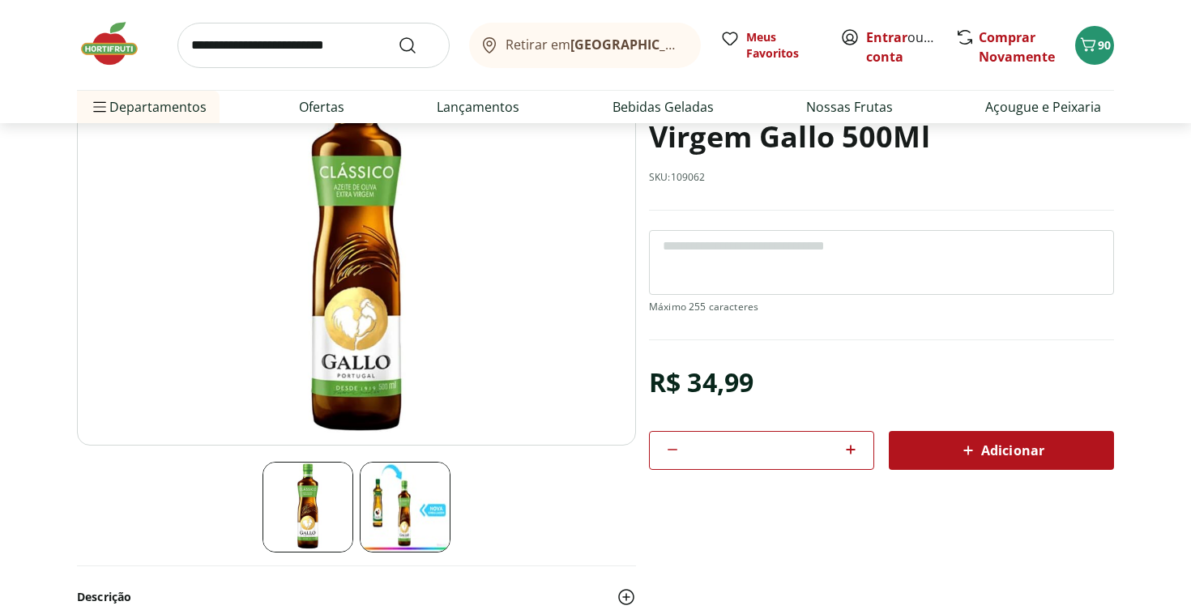
type input "*"
click at [975, 448] on icon at bounding box center [967, 450] width 19 height 19
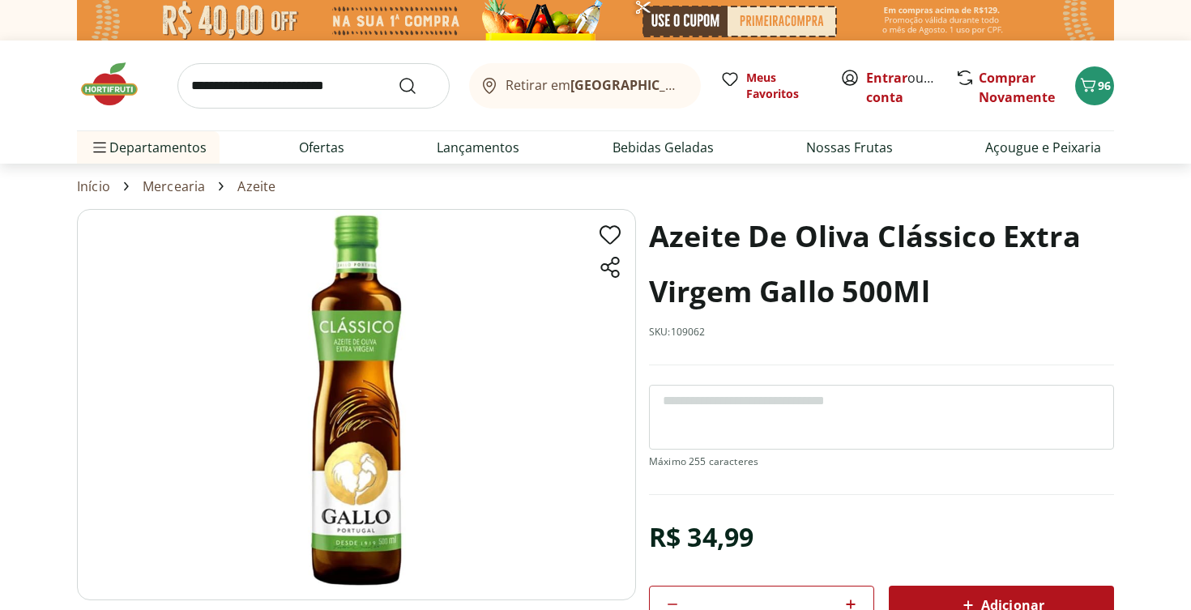
scroll to position [0, 0]
click at [1096, 109] on div "Retirar em Rio de Janeiro/RJ Meus Favoritos Entrar ou Criar conta Comprar Novam…" at bounding box center [595, 86] width 1037 height 90
click at [1095, 92] on icon "Carrinho" at bounding box center [1087, 84] width 19 height 19
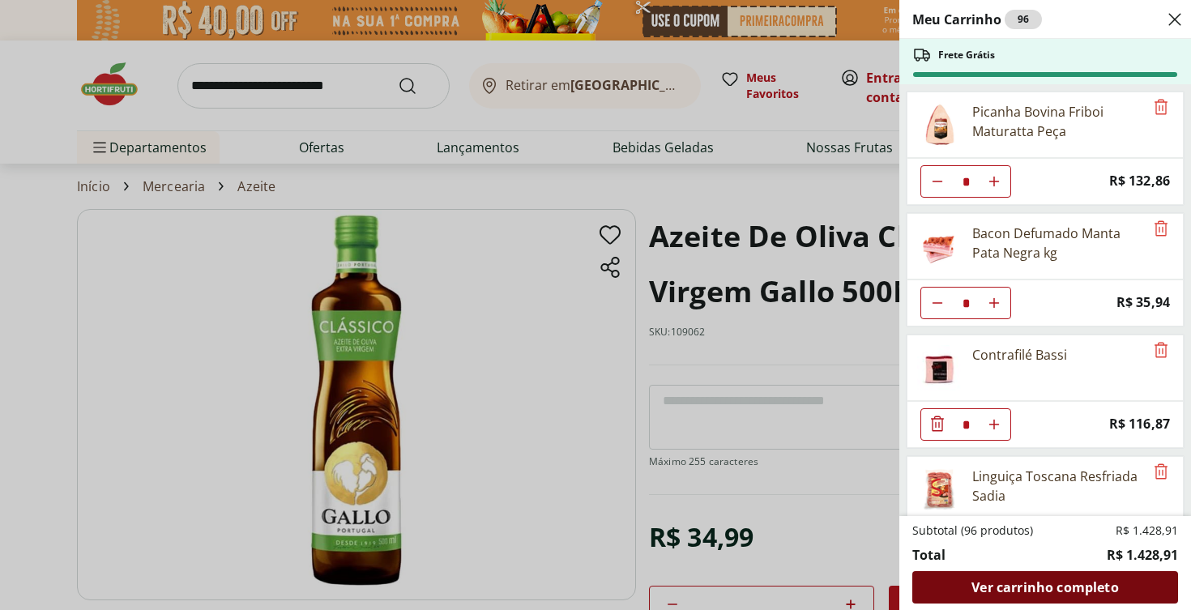
click at [1070, 587] on span "Ver carrinho completo" at bounding box center [1044, 587] width 147 height 13
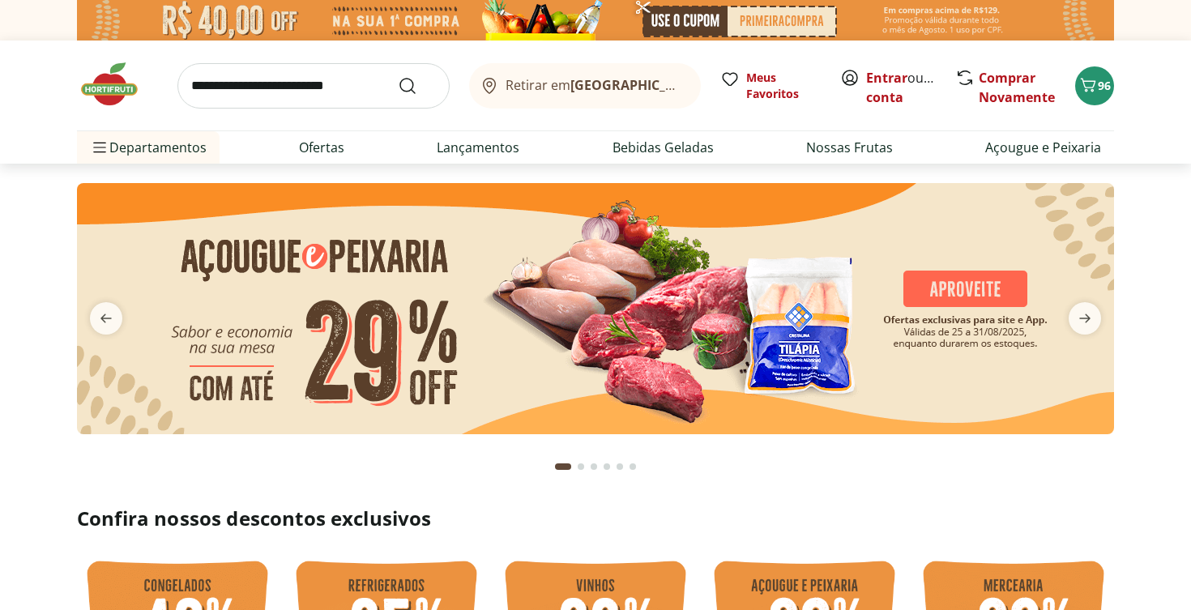
click at [263, 90] on input "search" at bounding box center [313, 85] width 272 height 45
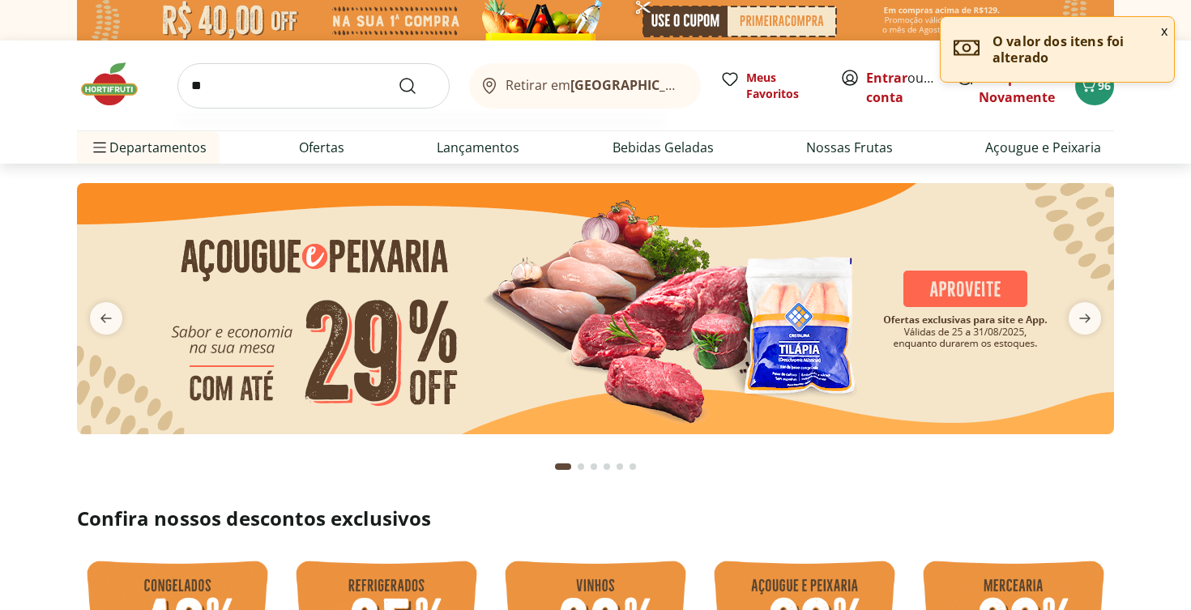
type input "*"
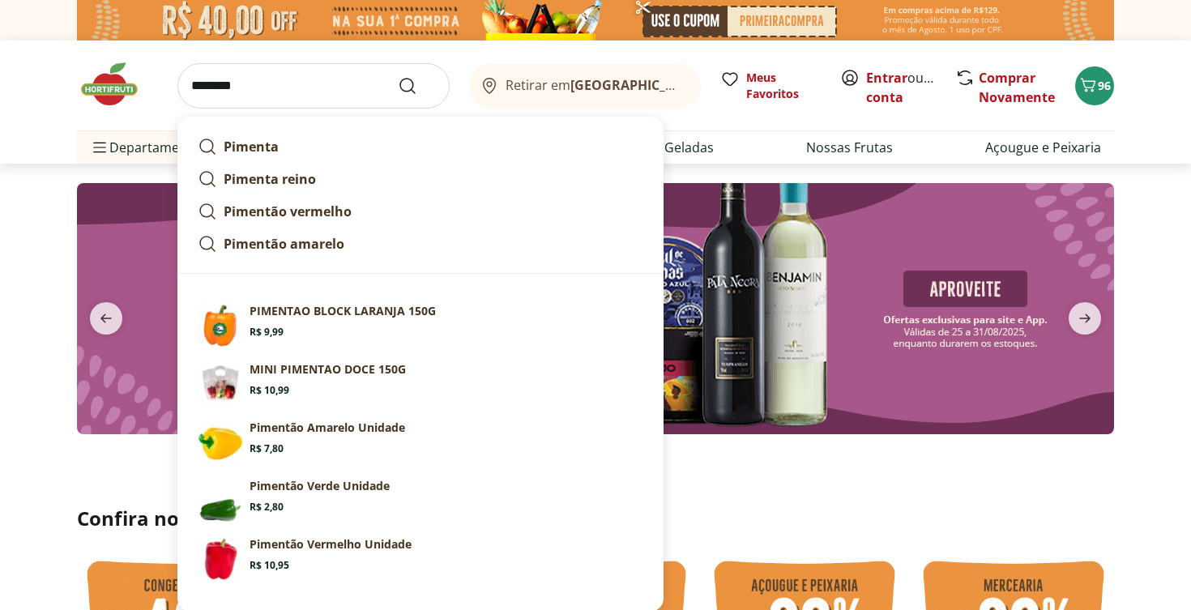
type input "********"
click at [417, 85] on button "Submit Search" at bounding box center [417, 85] width 39 height 19
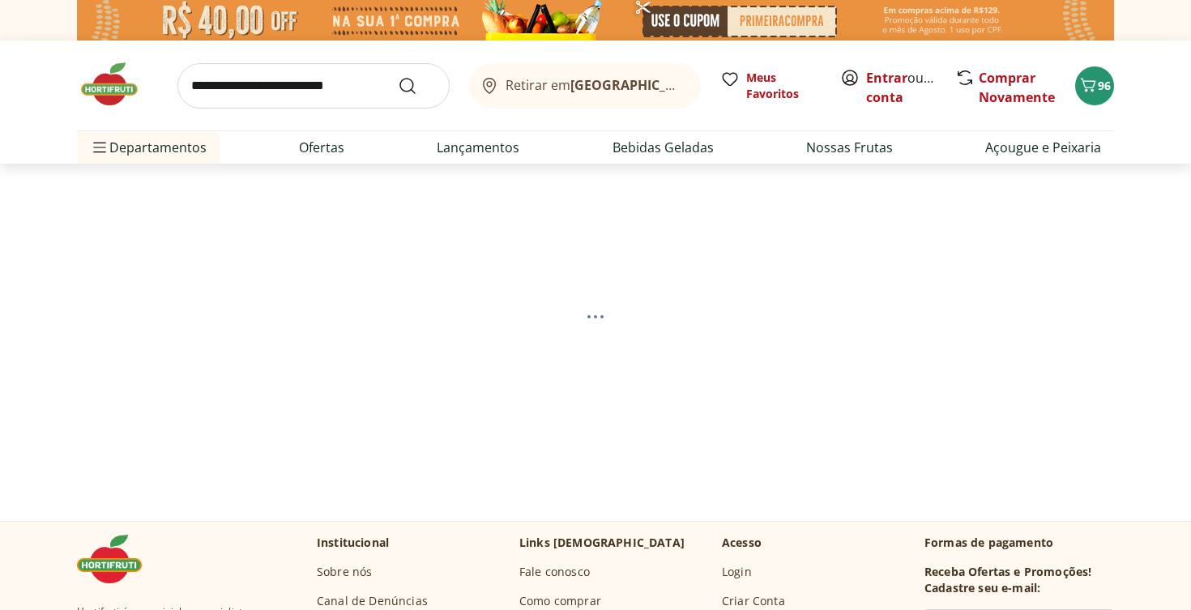
select select "**********"
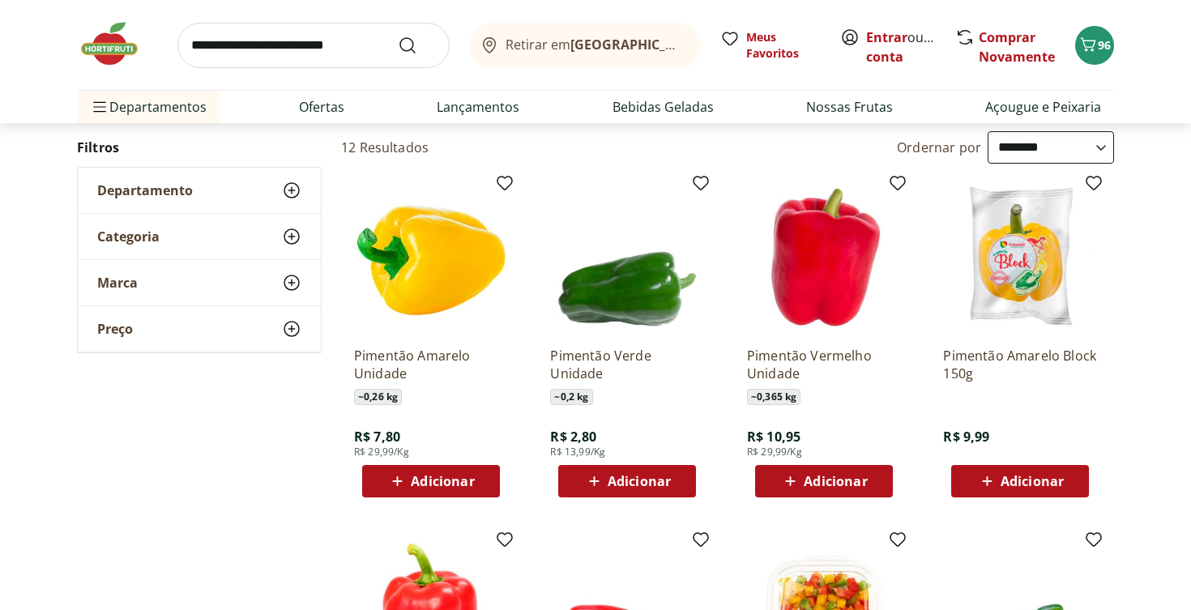
scroll to position [164, 0]
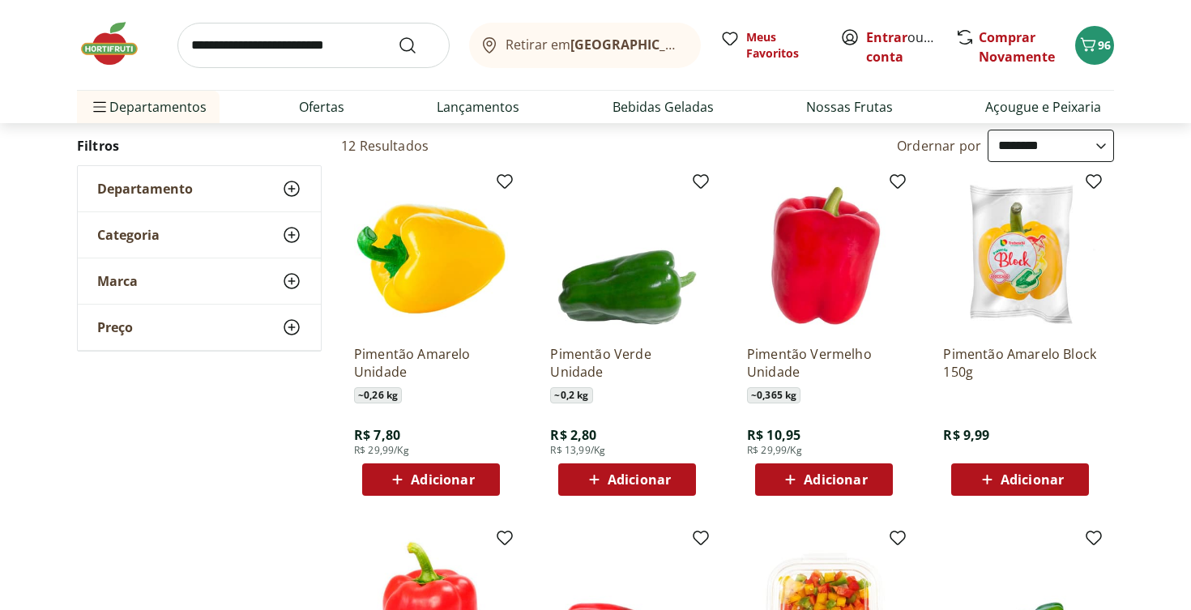
click at [450, 484] on span "Adicionar" at bounding box center [442, 479] width 63 height 13
click at [476, 482] on icon at bounding box center [477, 479] width 10 height 10
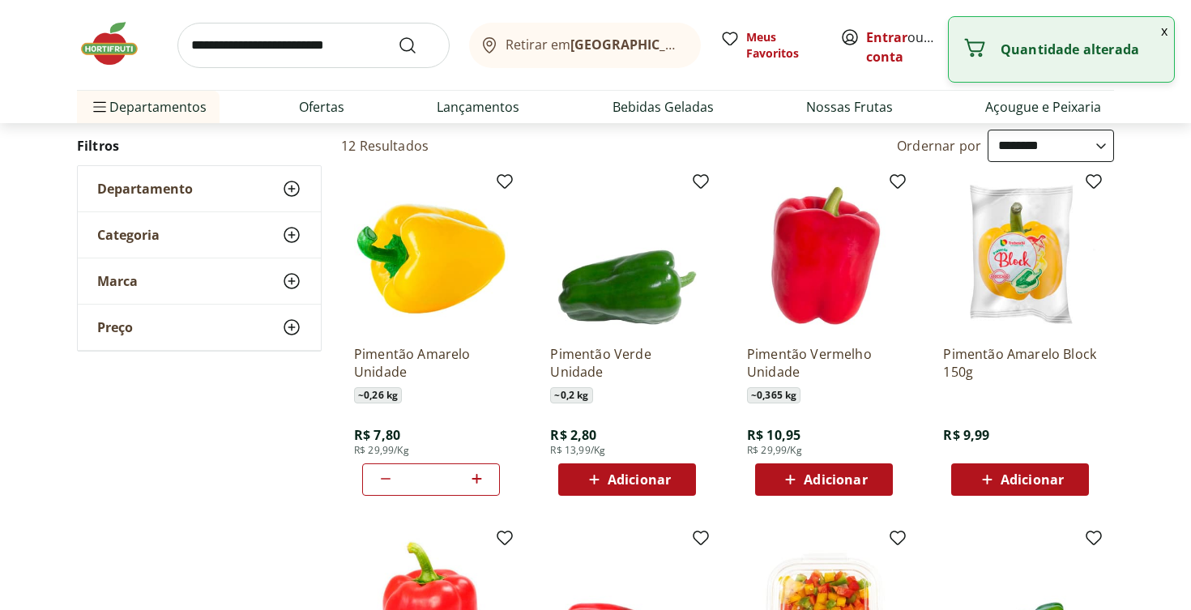
click at [476, 482] on icon at bounding box center [477, 479] width 10 height 10
type input "*"
click at [653, 482] on span "Adicionar" at bounding box center [639, 479] width 63 height 13
click at [675, 480] on icon at bounding box center [673, 478] width 20 height 19
click at [583, 476] on icon at bounding box center [581, 478] width 19 height 19
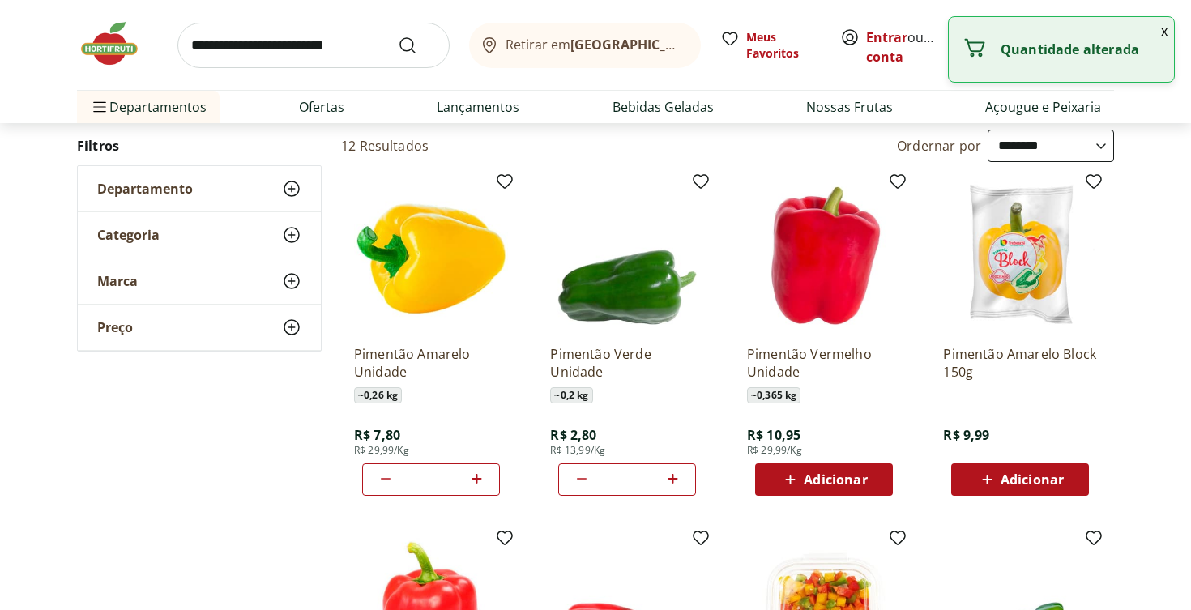
type input "*"
click at [583, 476] on icon at bounding box center [581, 478] width 19 height 19
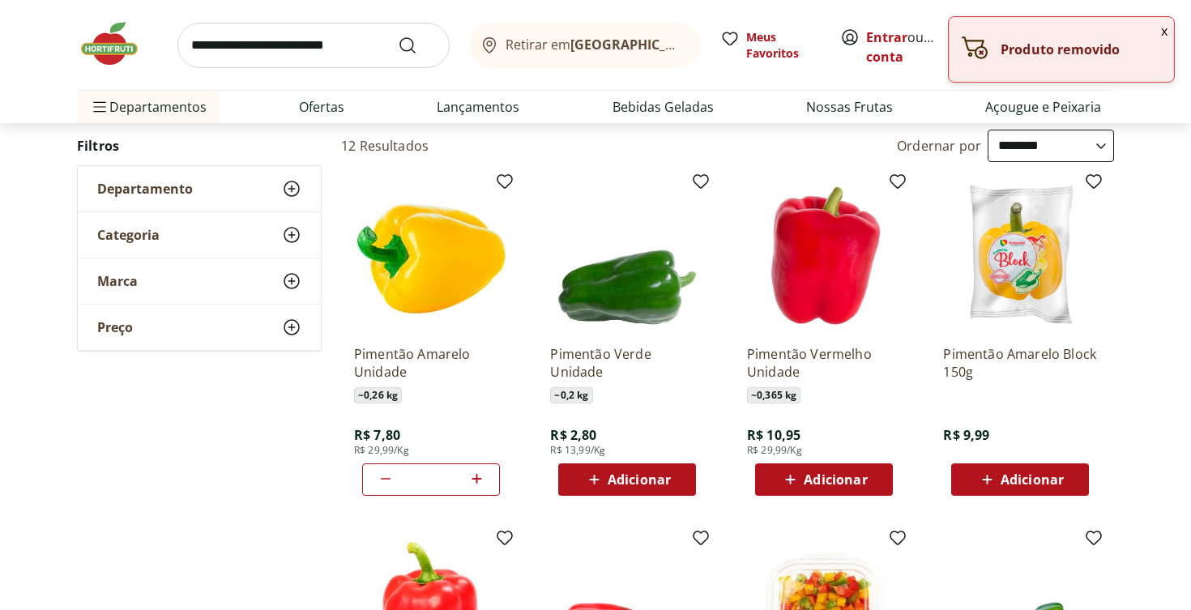
click at [855, 477] on span "Adicionar" at bounding box center [835, 479] width 63 height 13
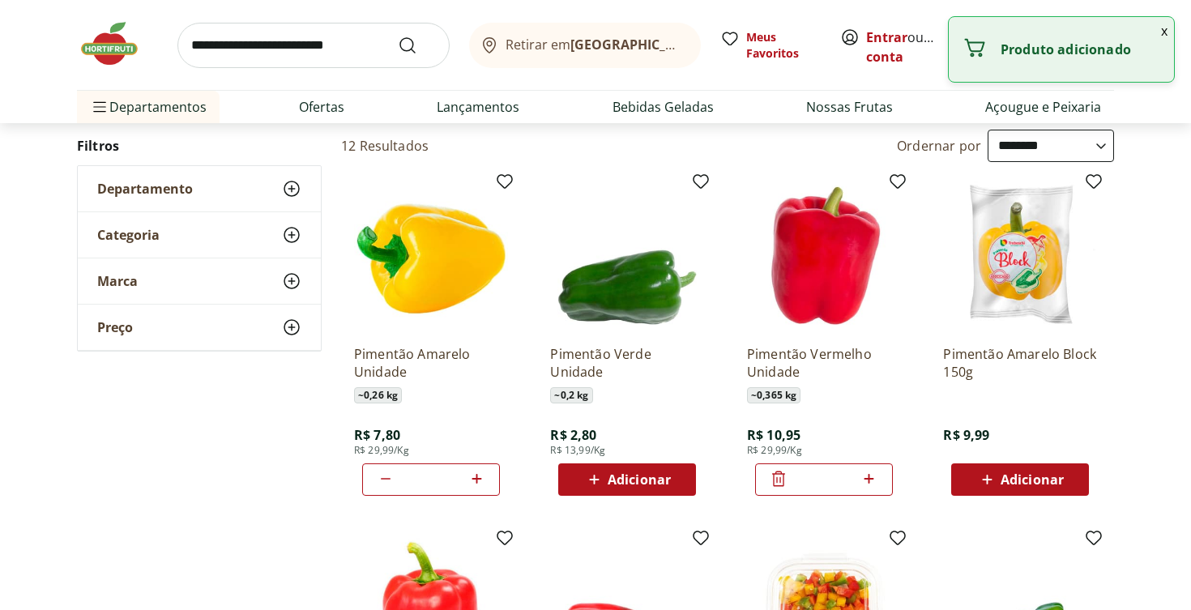
click at [873, 477] on icon at bounding box center [869, 478] width 20 height 19
type input "*"
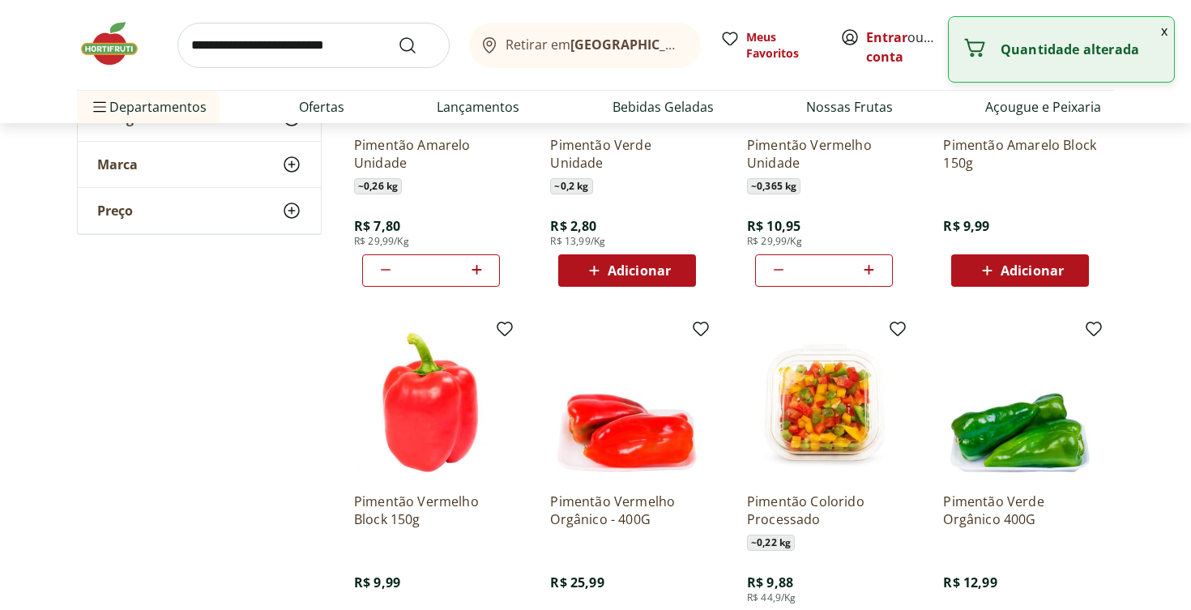
scroll to position [377, 0]
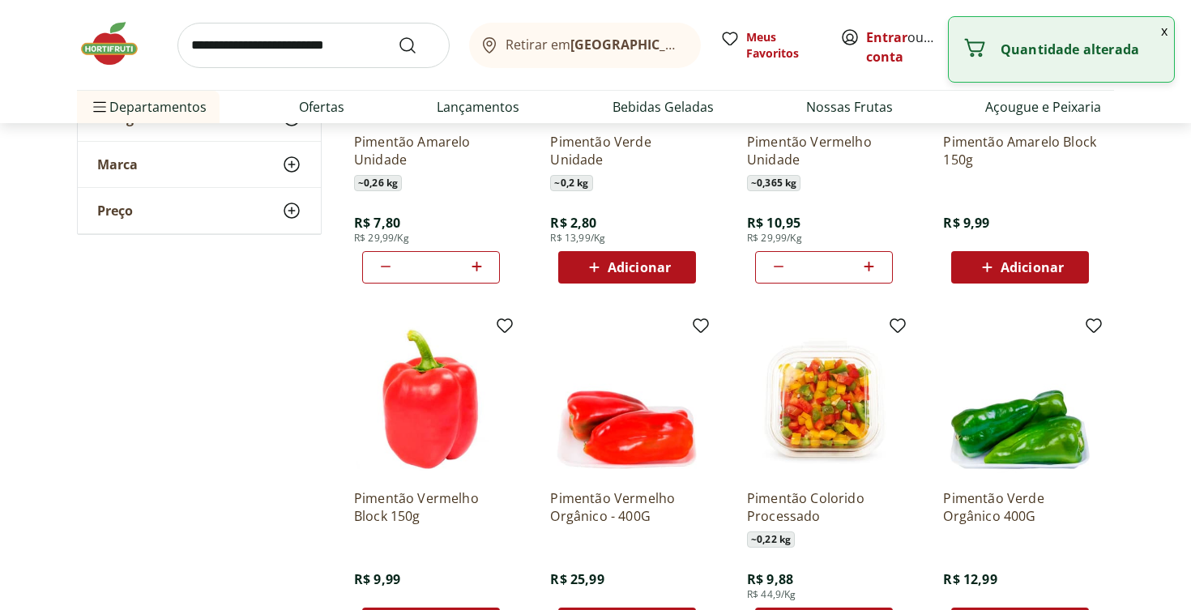
click at [661, 258] on span "Adicionar" at bounding box center [627, 267] width 87 height 19
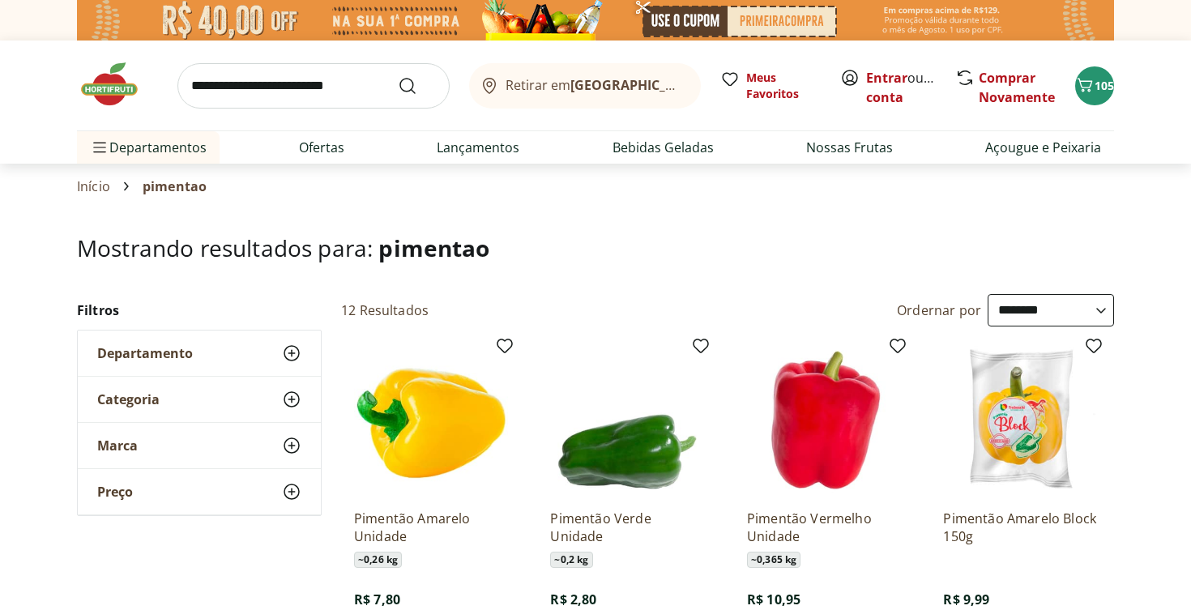
scroll to position [0, 0]
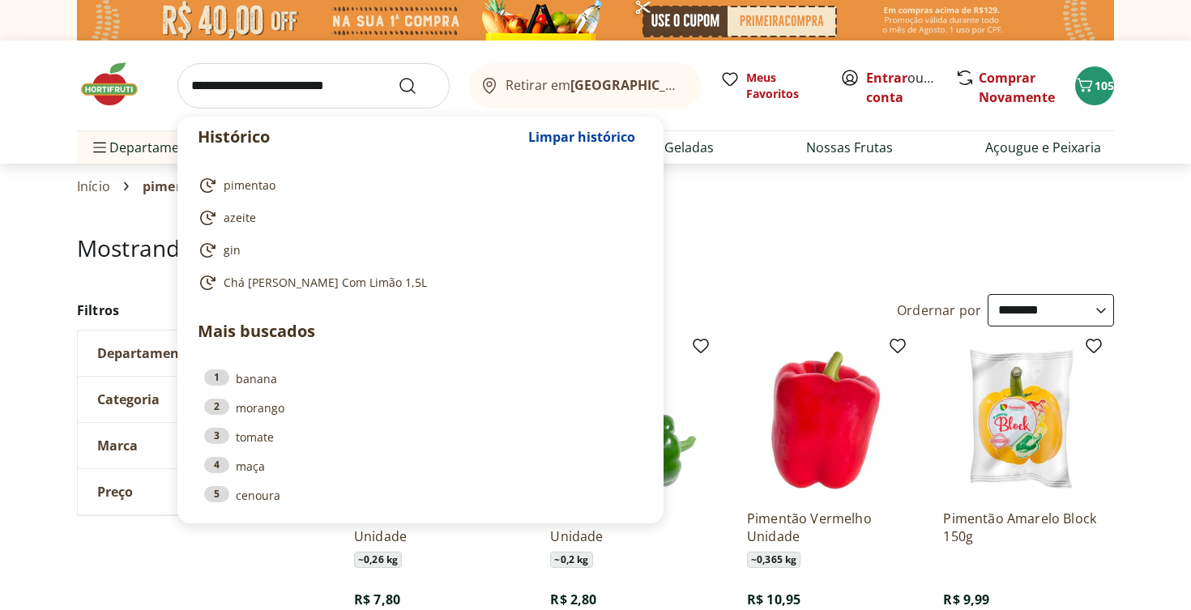
click at [294, 80] on input "search" at bounding box center [313, 85] width 272 height 45
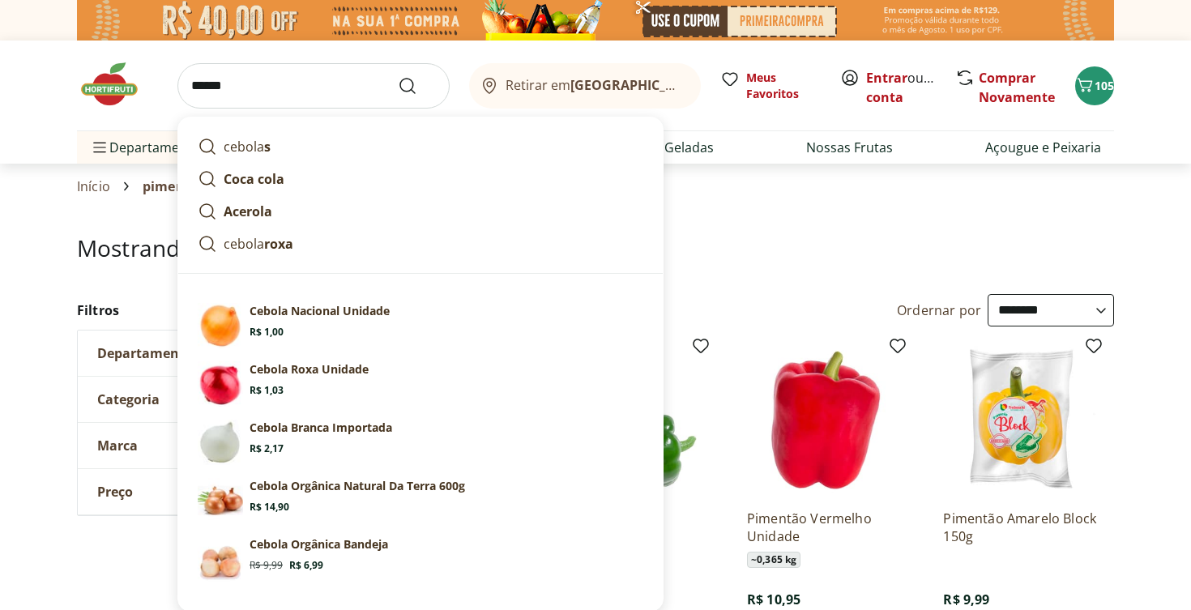
type input "******"
click at [417, 85] on button "Submit Search" at bounding box center [417, 85] width 39 height 19
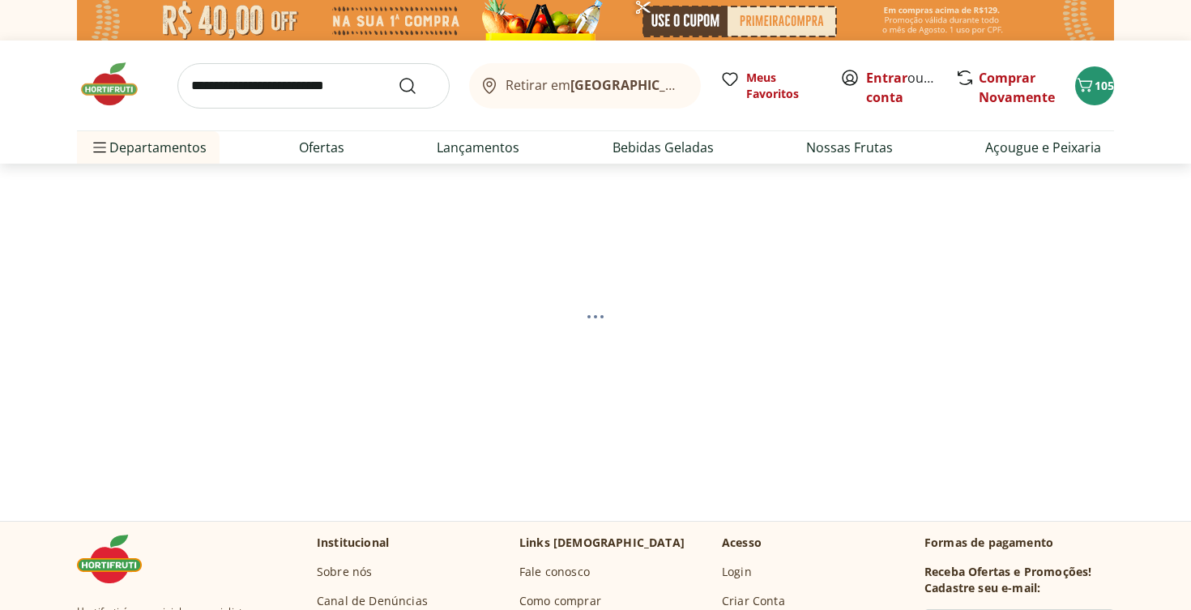
select select "**********"
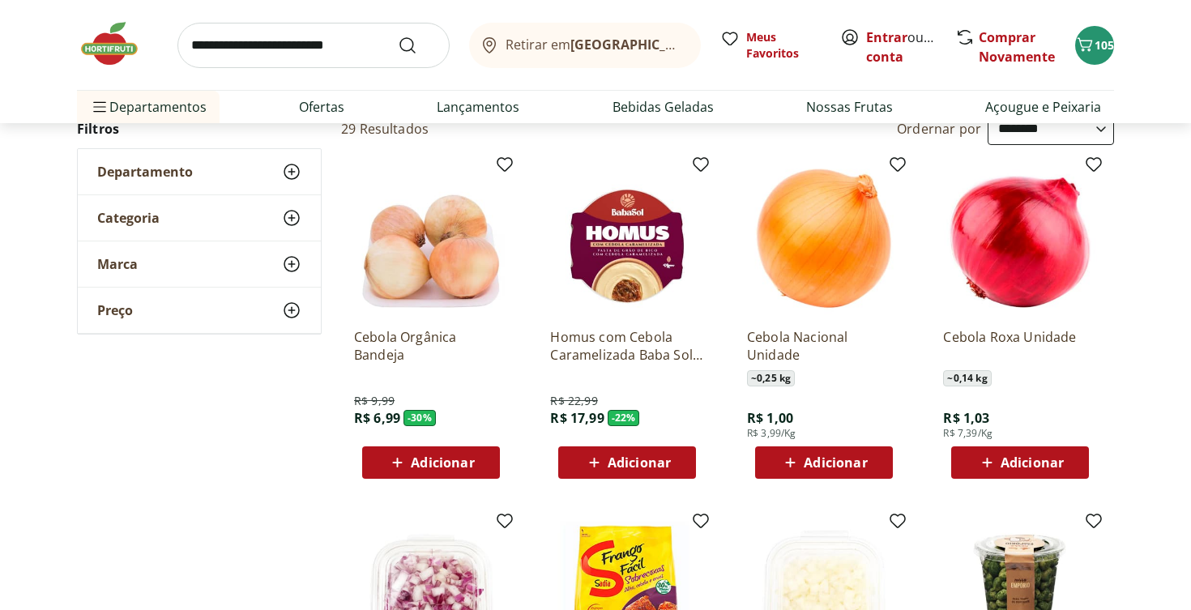
scroll to position [187, 0]
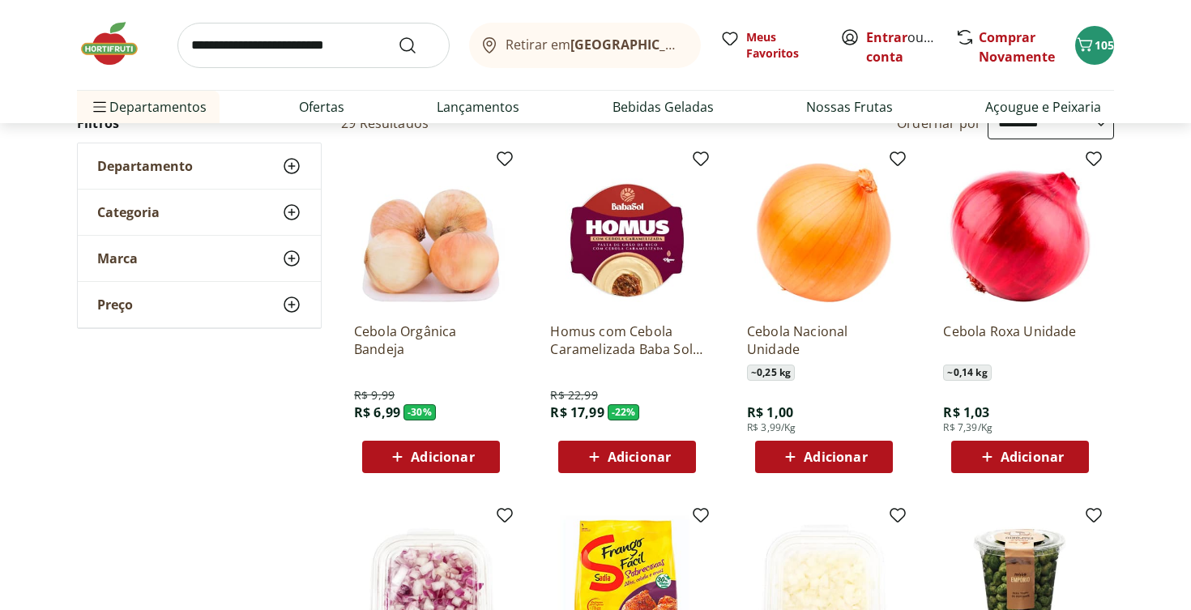
click at [827, 459] on span "Adicionar" at bounding box center [835, 456] width 63 height 13
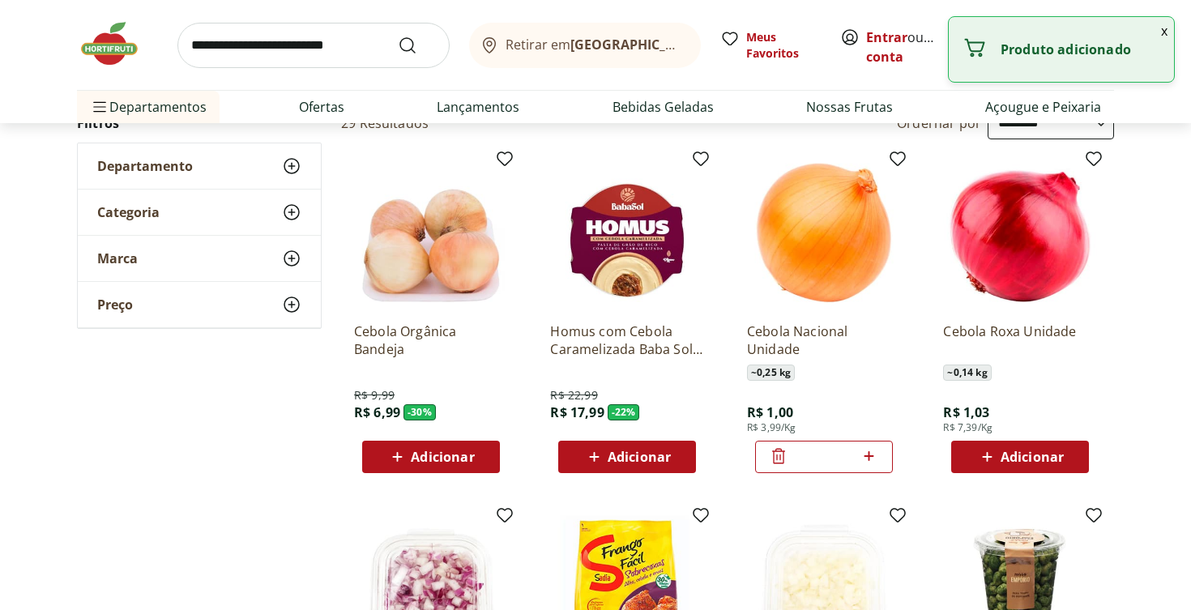
click at [871, 453] on icon at bounding box center [869, 455] width 20 height 19
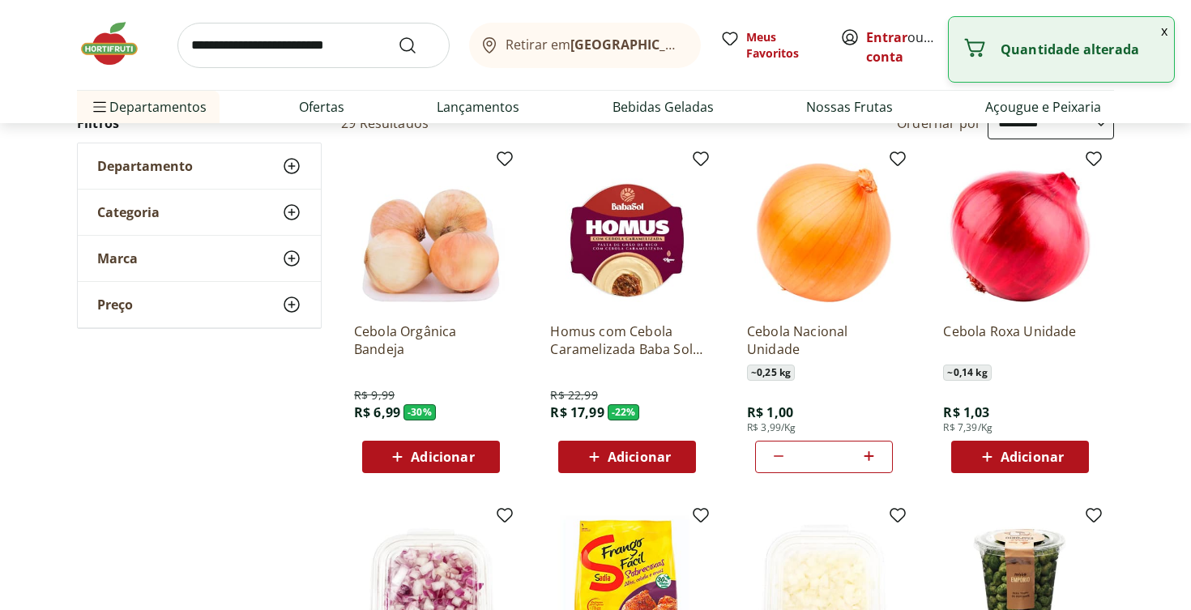
type input "*"
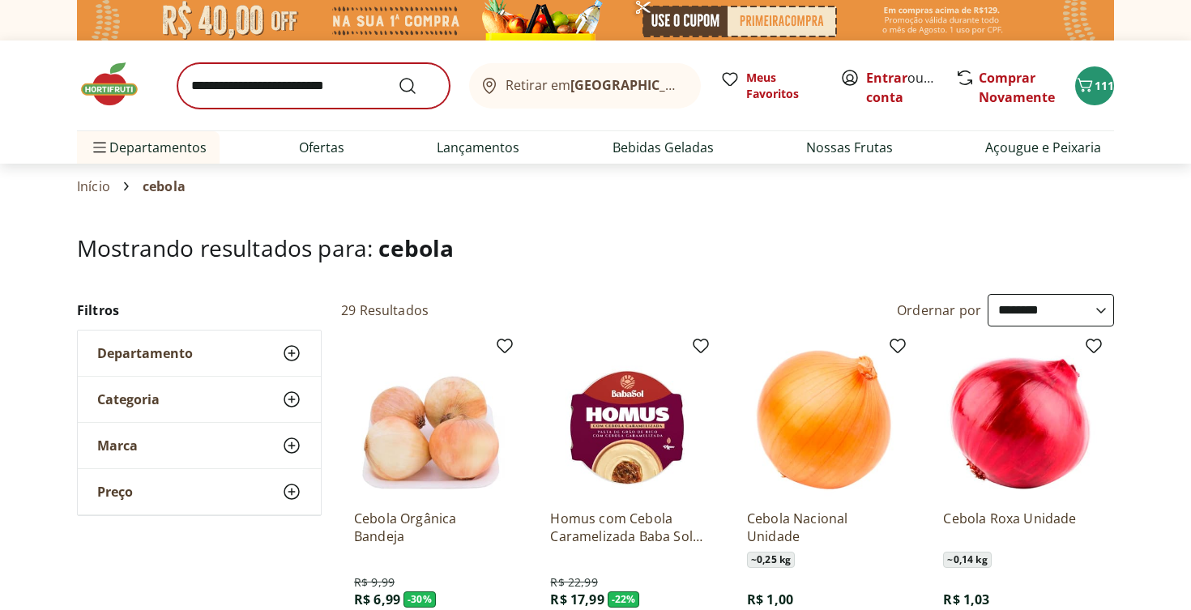
scroll to position [0, 0]
click at [287, 83] on input "search" at bounding box center [313, 85] width 272 height 45
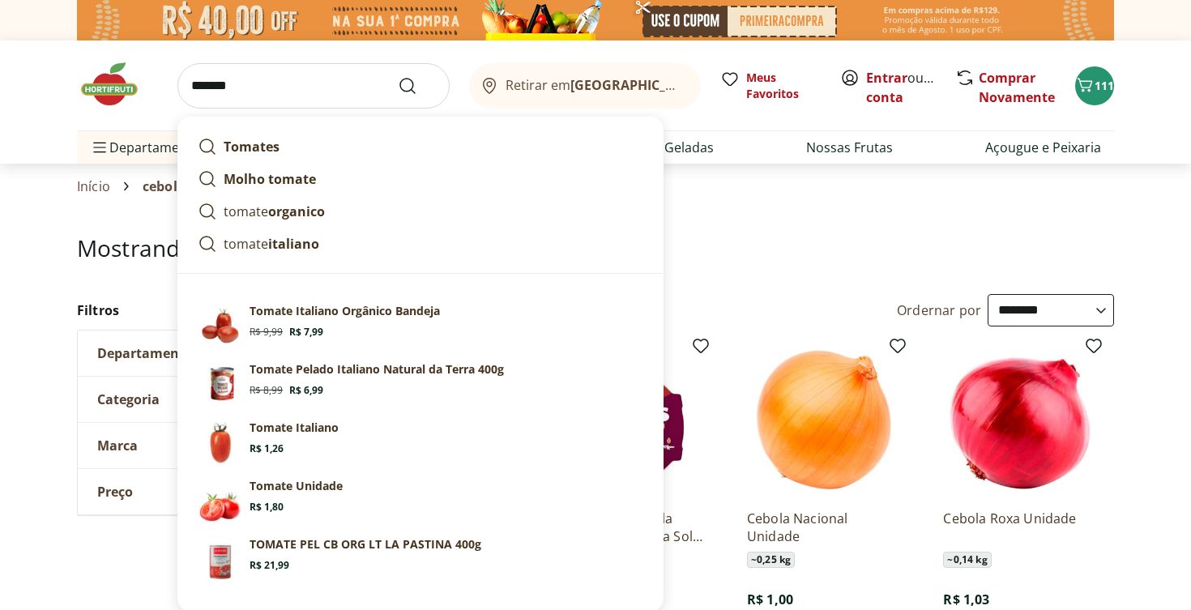
type input "******"
click at [417, 85] on button "Submit Search" at bounding box center [417, 85] width 39 height 19
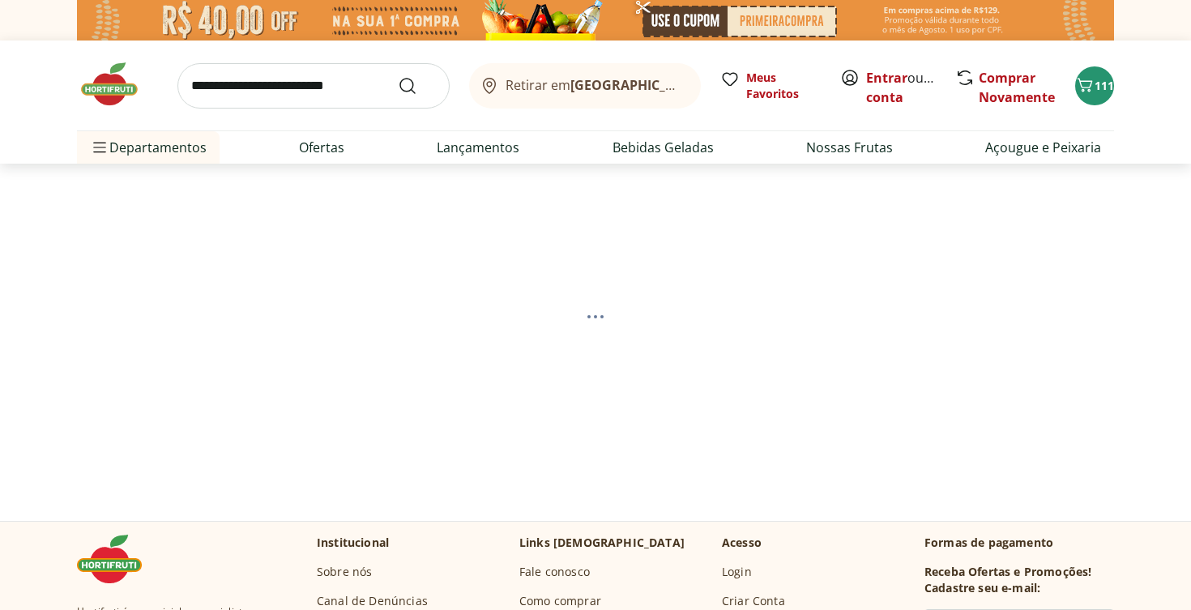
select select "**********"
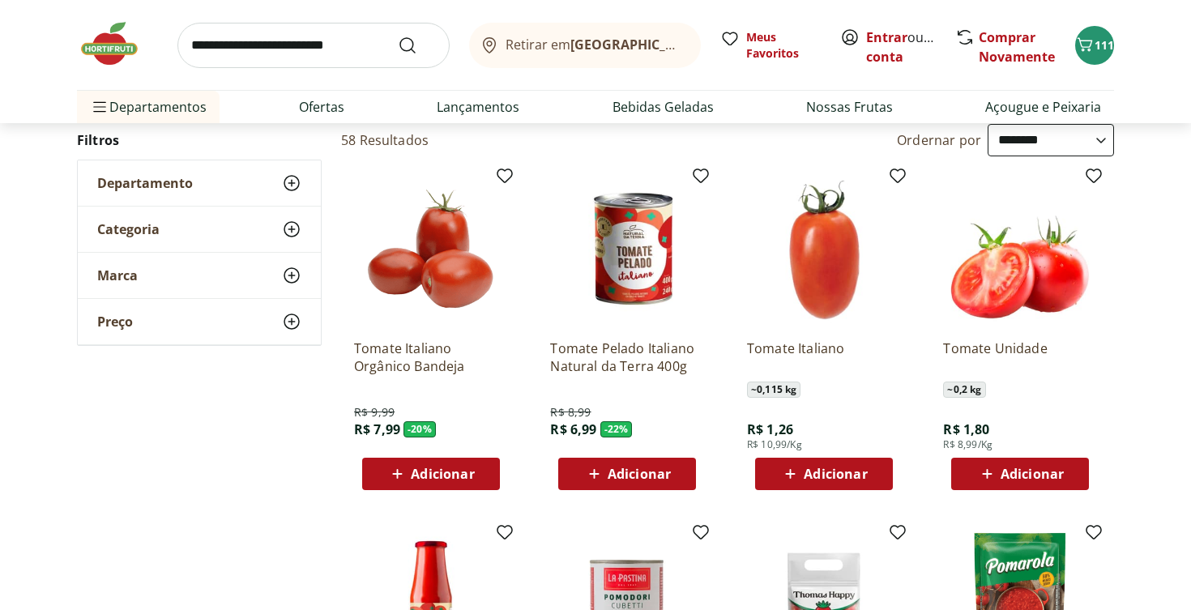
scroll to position [165, 0]
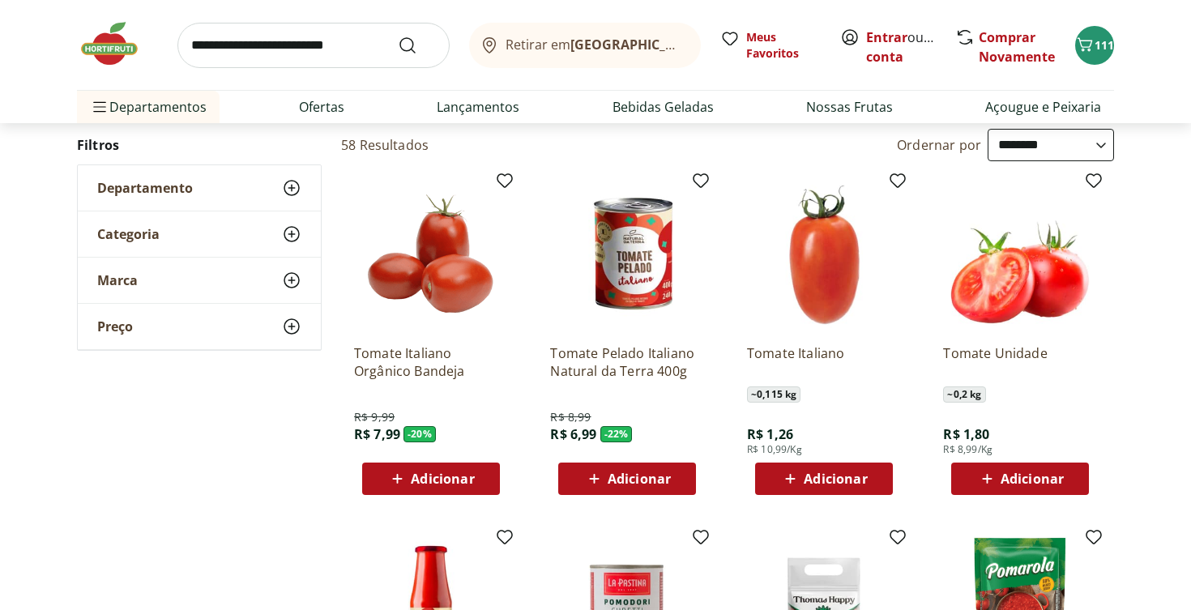
click at [815, 478] on span "Adicionar" at bounding box center [835, 478] width 63 height 13
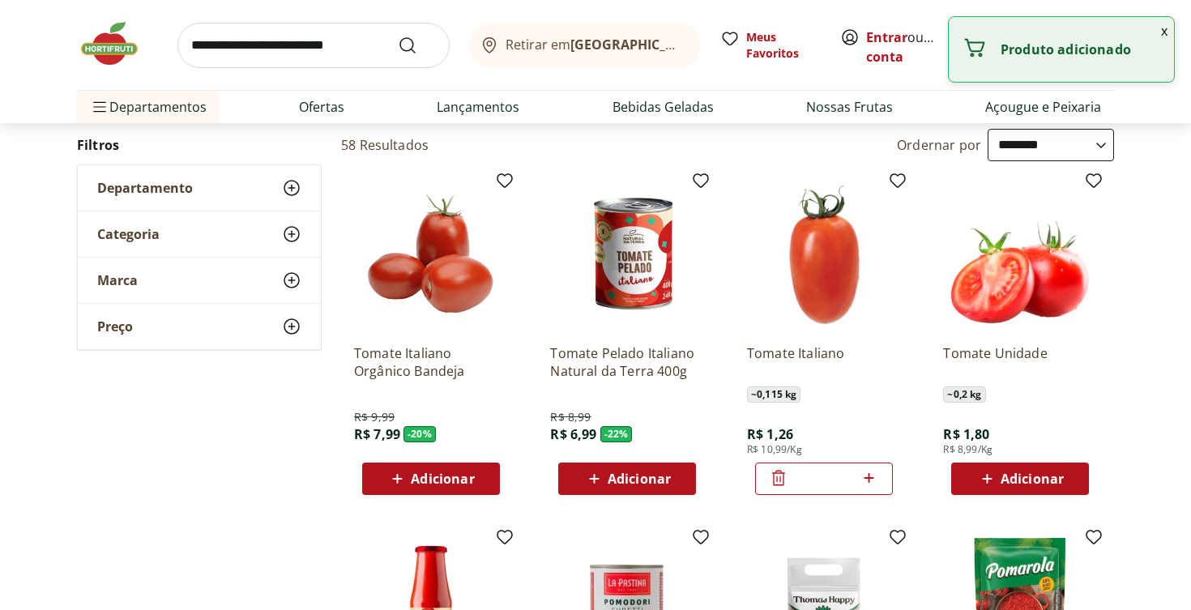
click at [877, 478] on icon at bounding box center [869, 477] width 20 height 19
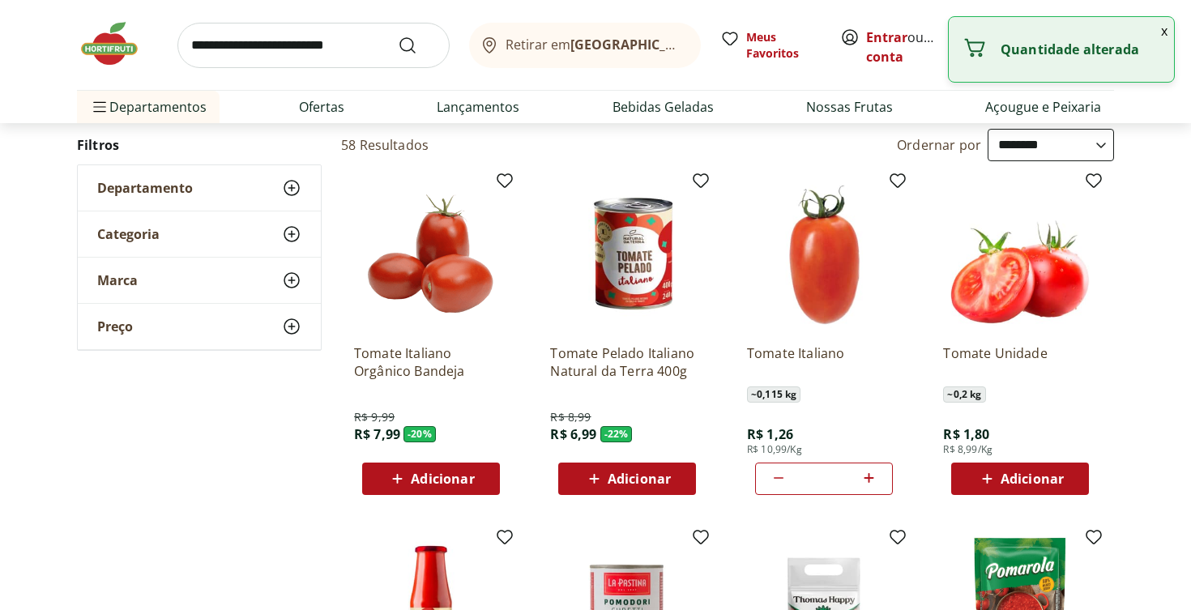
click at [877, 478] on icon at bounding box center [869, 477] width 20 height 19
type input "*"
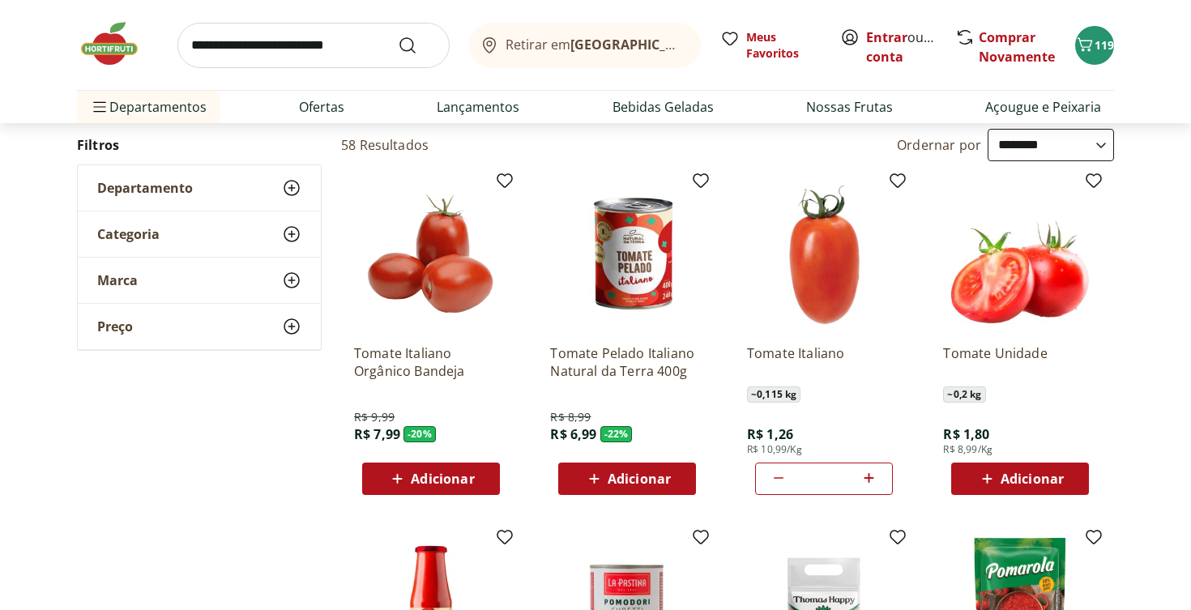
click at [269, 48] on input "search" at bounding box center [313, 45] width 272 height 45
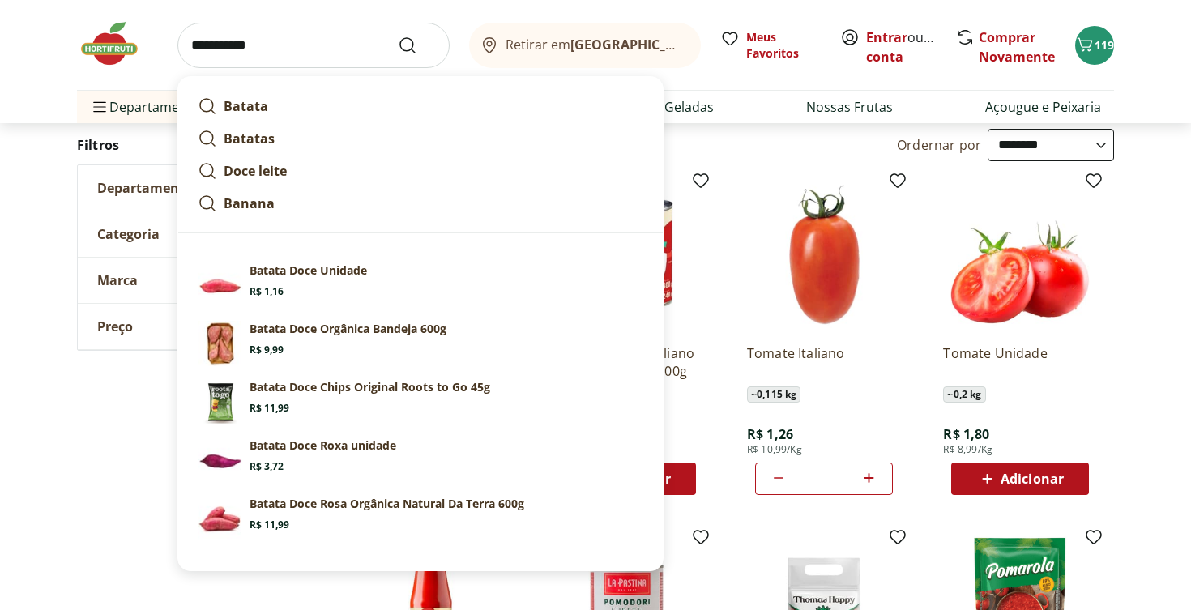
type input "**********"
click at [417, 45] on button "Submit Search" at bounding box center [417, 45] width 39 height 19
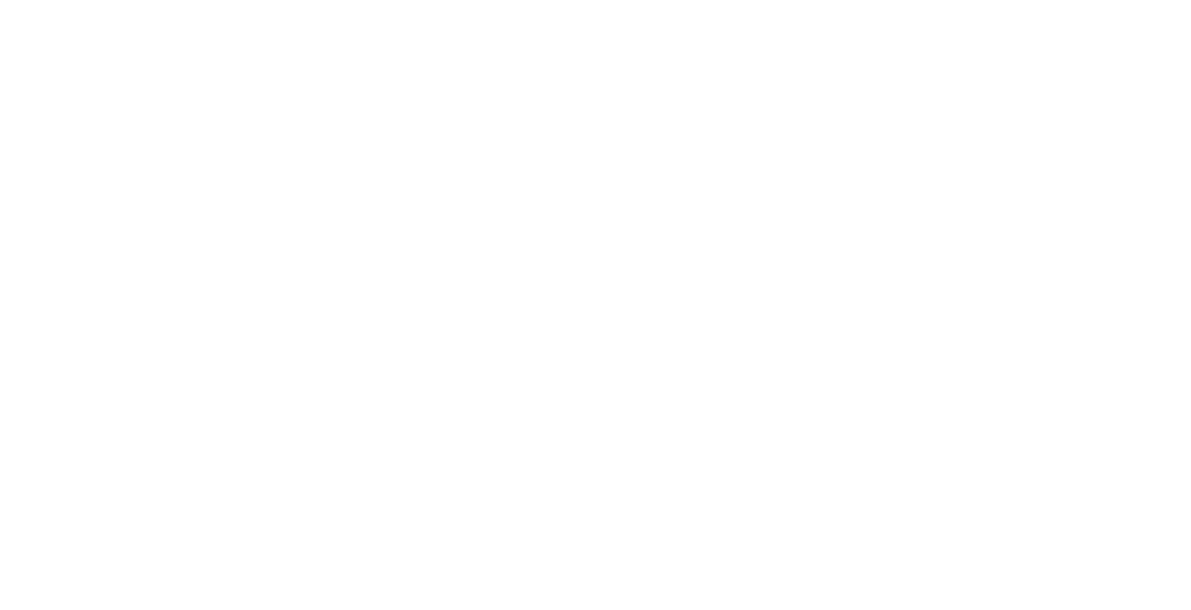
select select "**********"
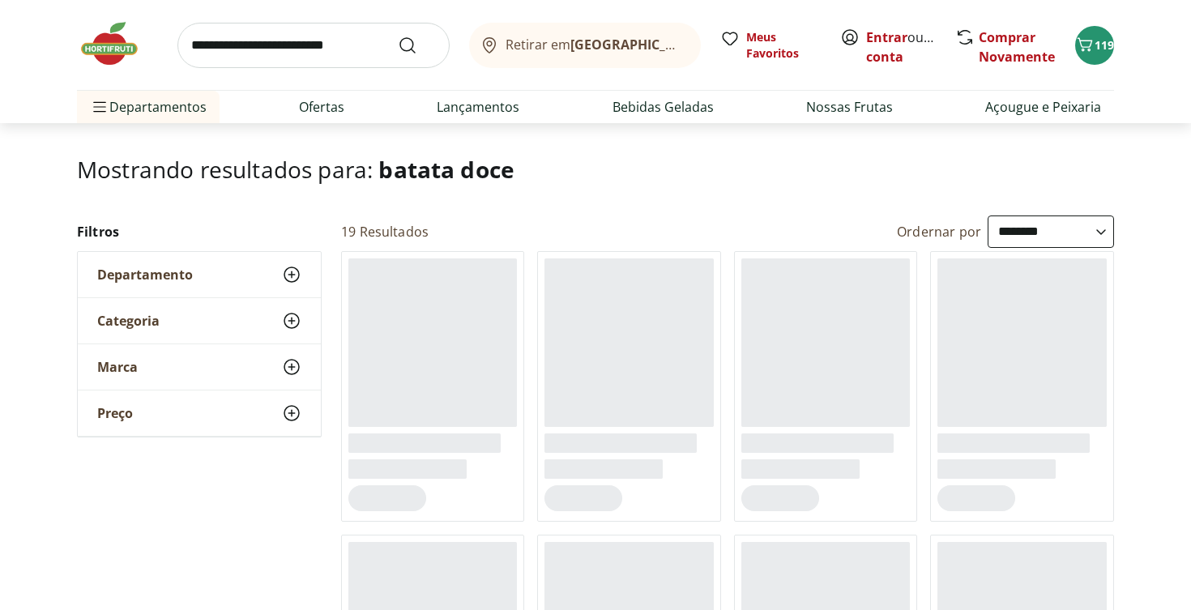
scroll to position [130, 0]
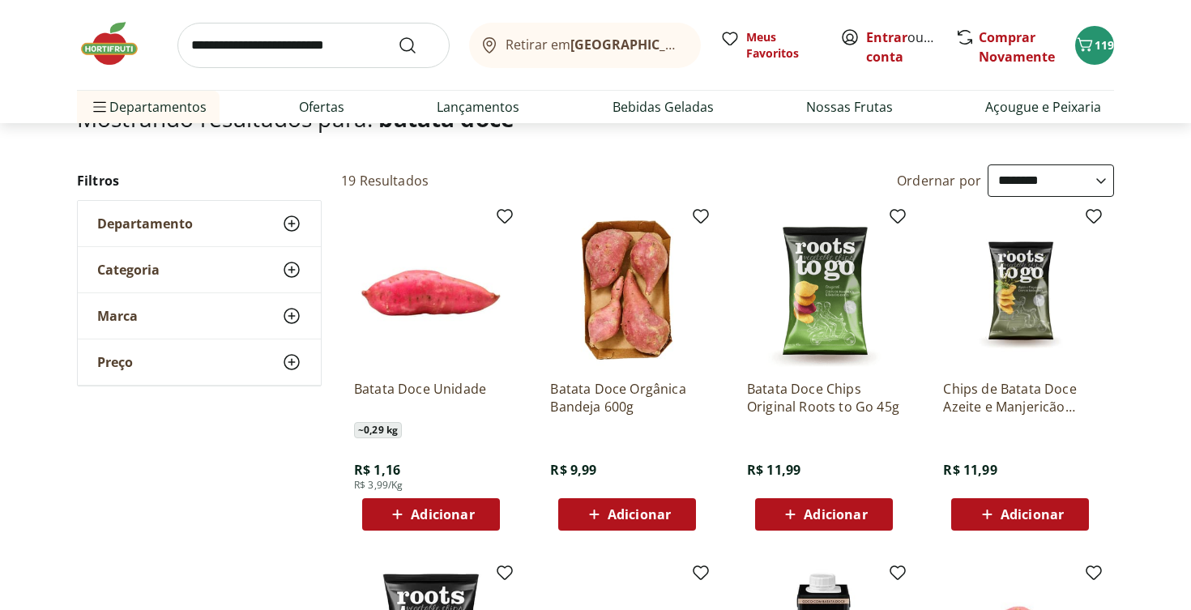
click at [450, 511] on span "Adicionar" at bounding box center [442, 514] width 63 height 13
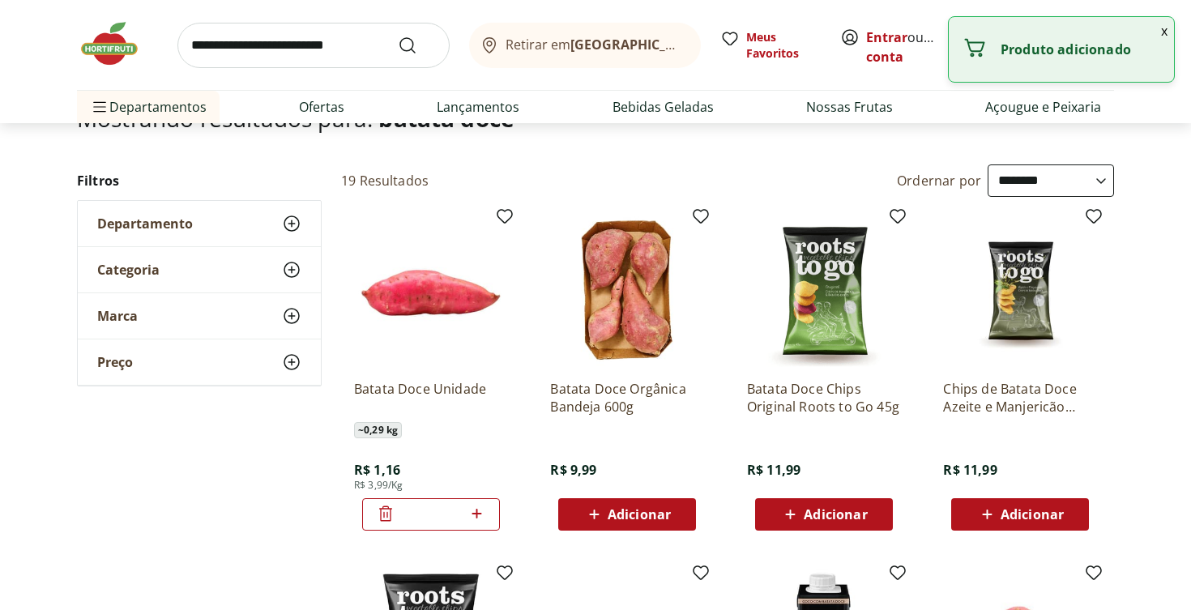
click at [477, 512] on icon at bounding box center [477, 513] width 20 height 19
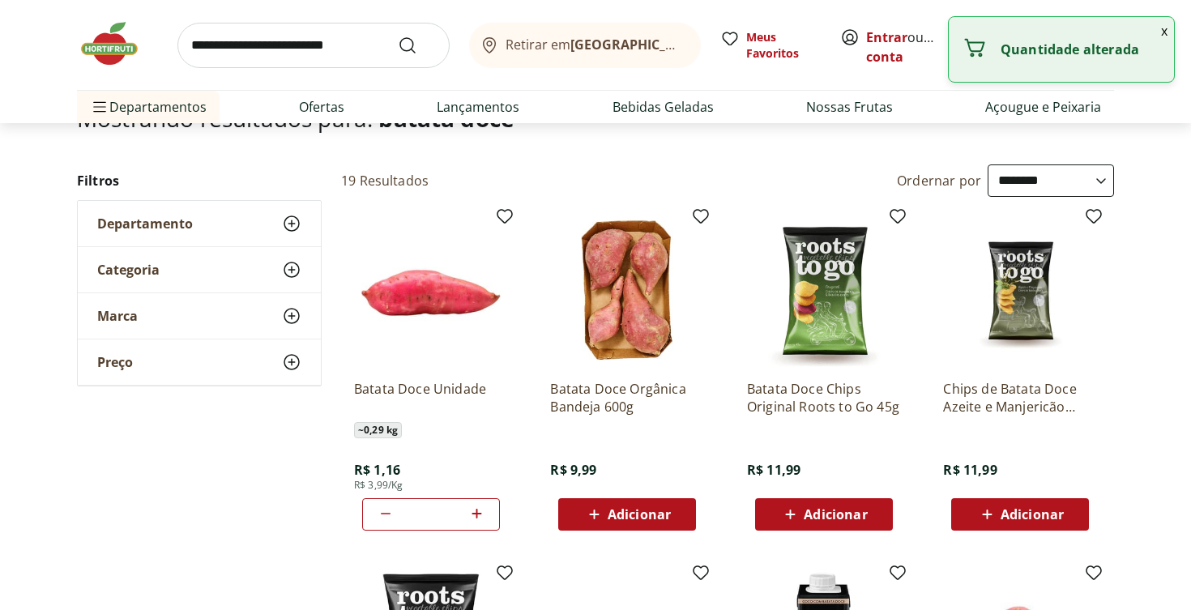
type input "*"
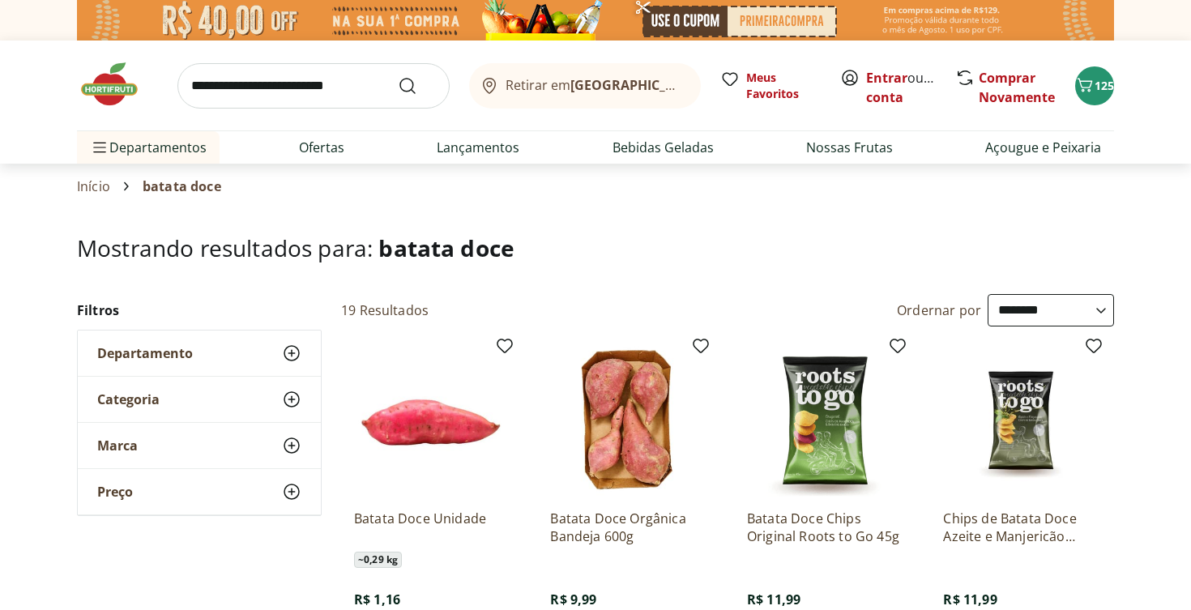
scroll to position [0, 0]
click at [280, 97] on input "search" at bounding box center [313, 85] width 272 height 45
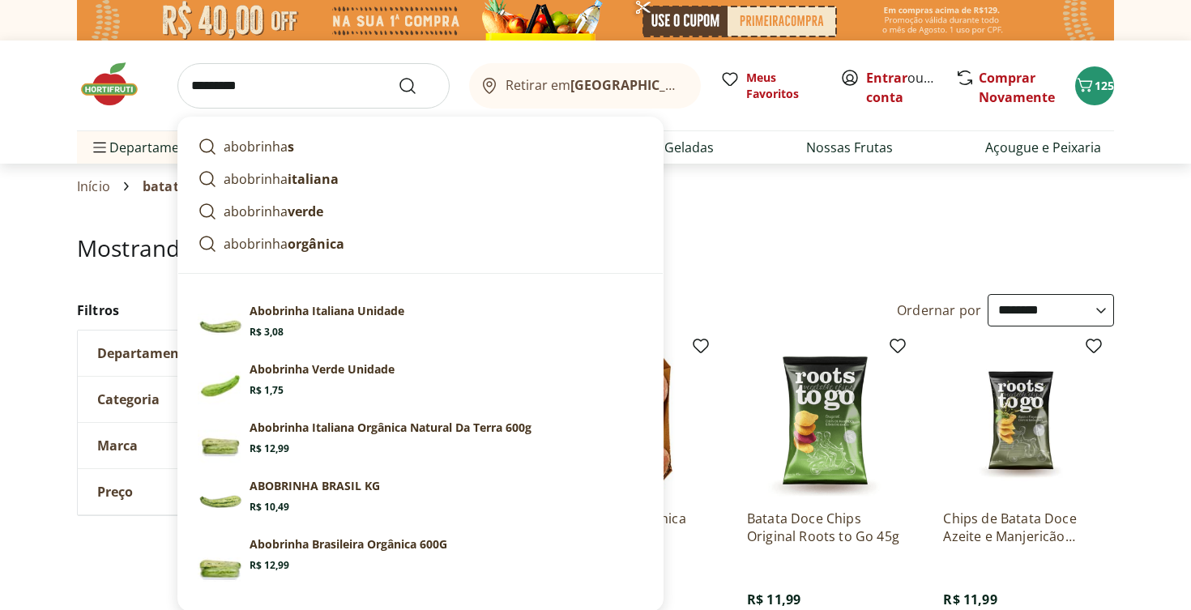
type input "*********"
click at [417, 85] on button "Submit Search" at bounding box center [417, 85] width 39 height 19
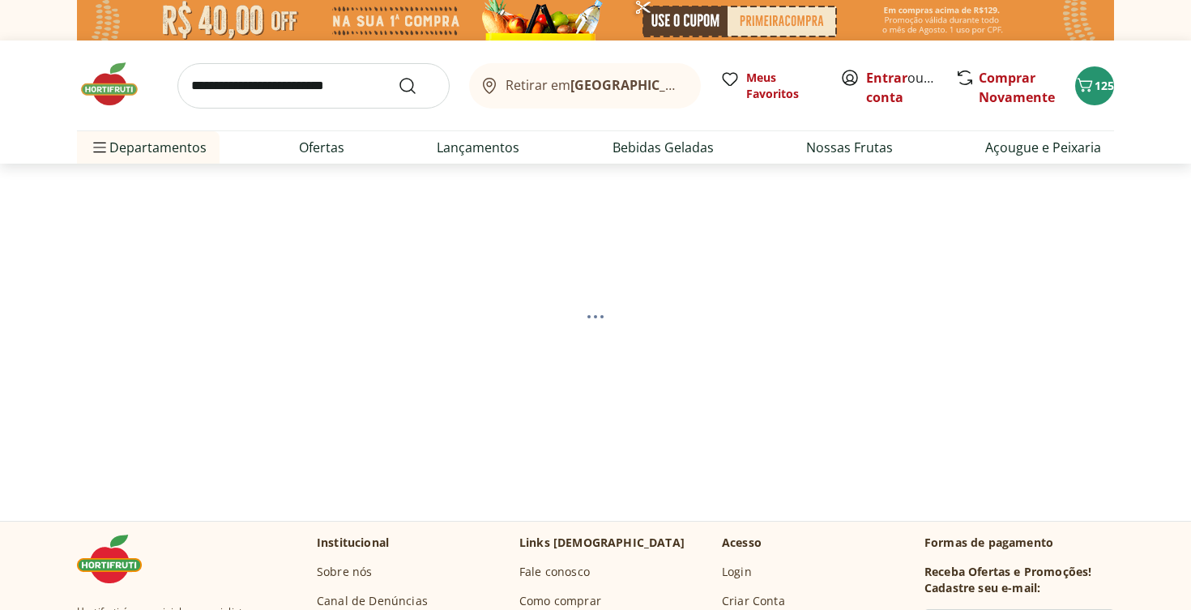
select select "**********"
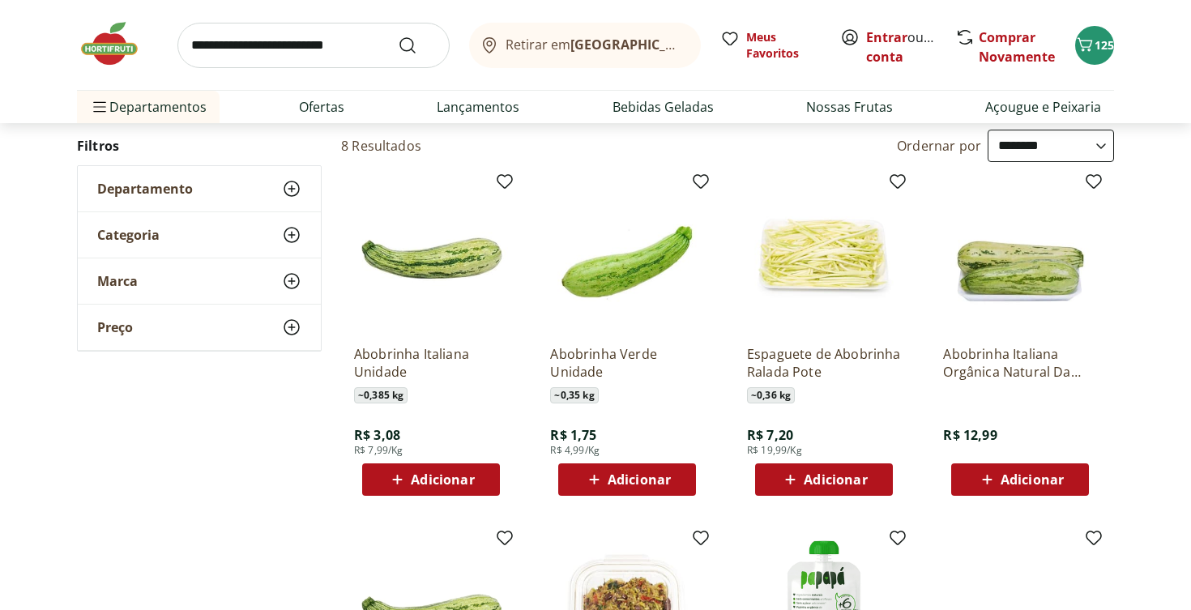
scroll to position [165, 0]
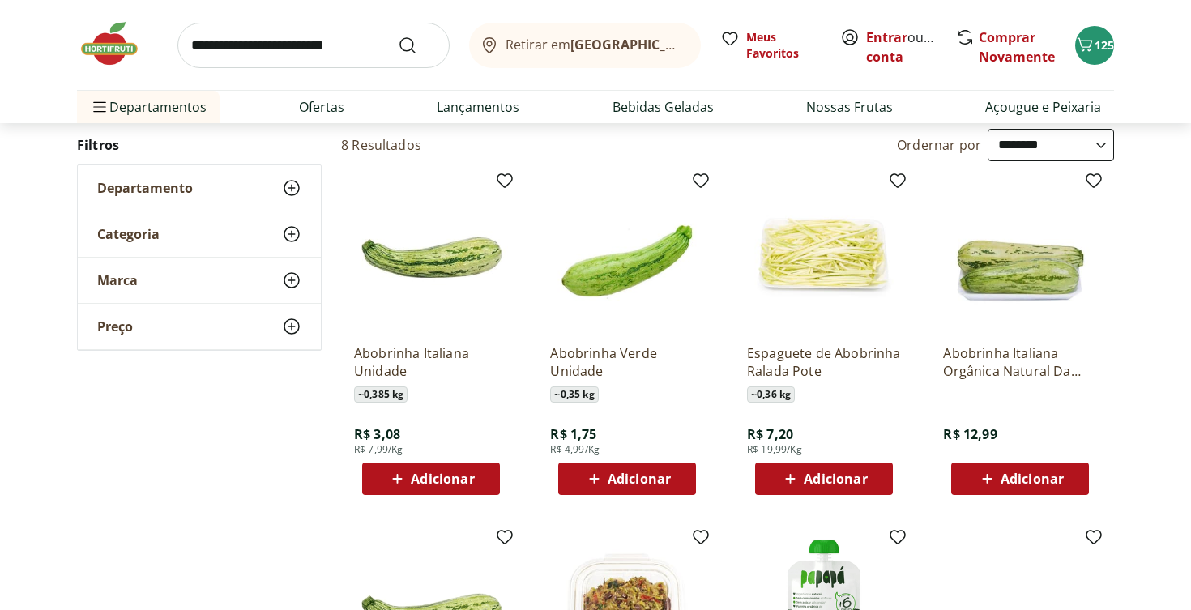
click at [636, 475] on span "Adicionar" at bounding box center [639, 478] width 63 height 13
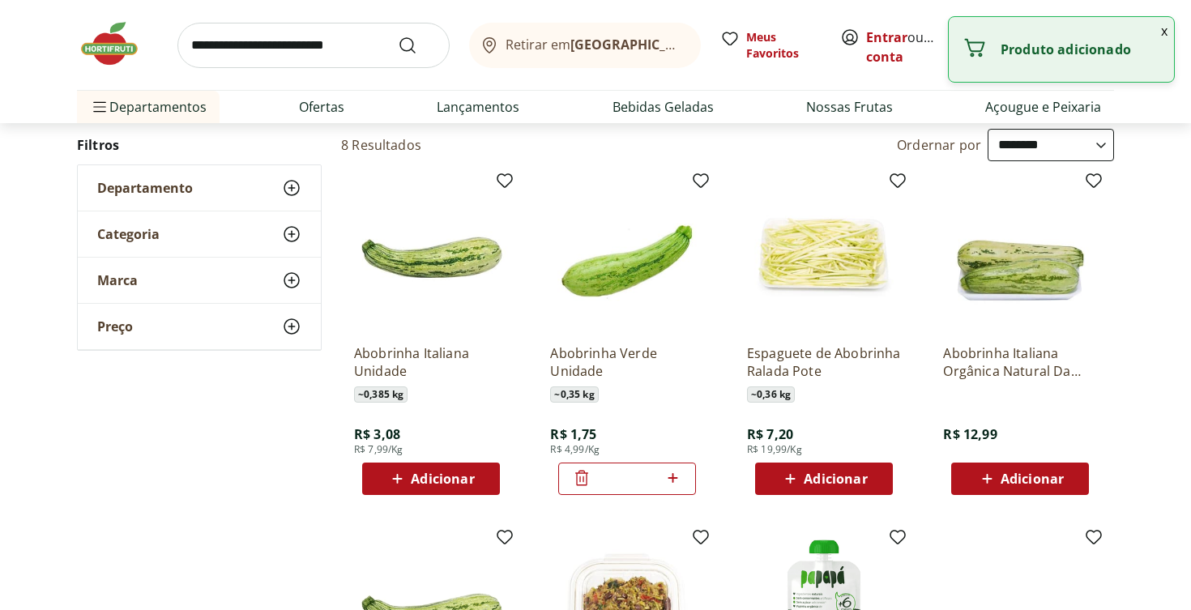
click at [678, 477] on icon at bounding box center [673, 477] width 20 height 19
type input "*"
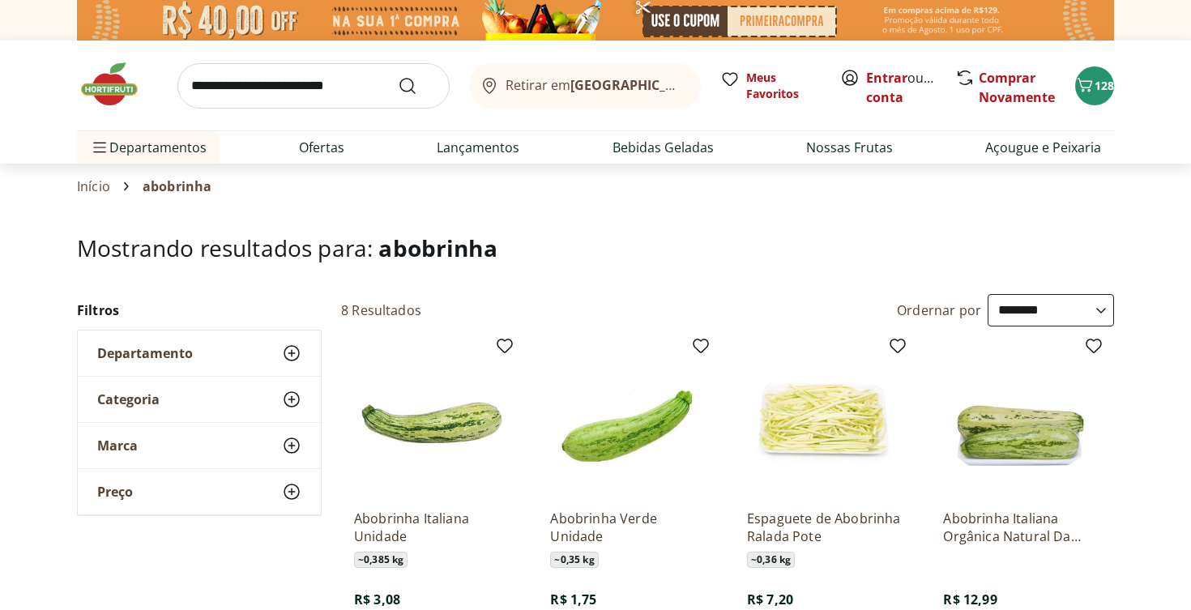
scroll to position [0, 0]
click at [269, 92] on input "search" at bounding box center [313, 85] width 272 height 45
type input "****"
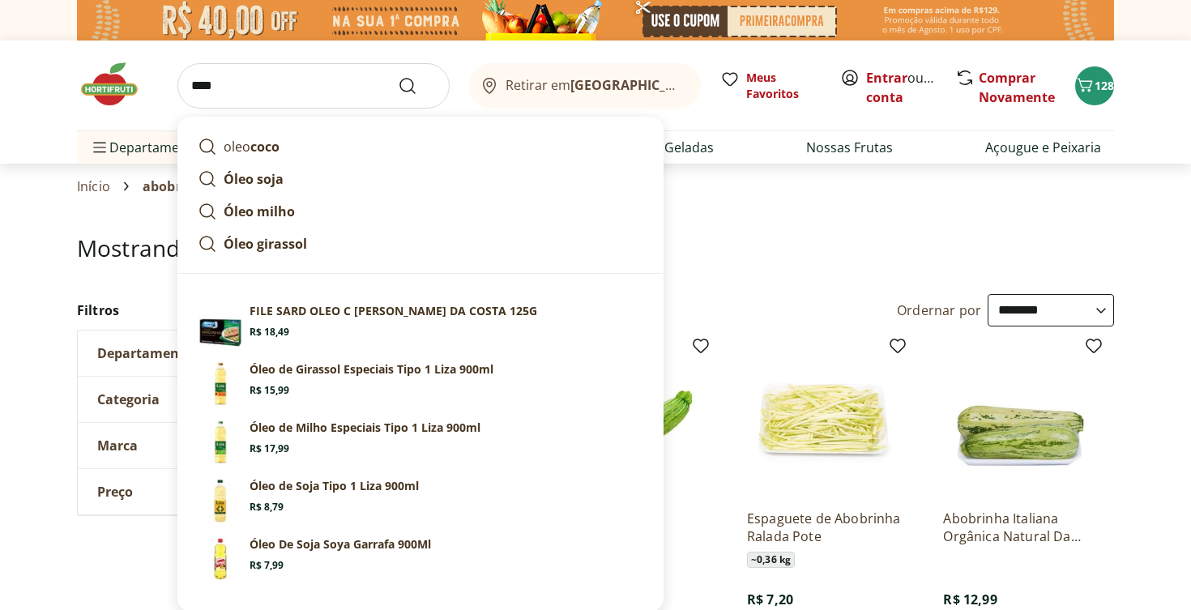
click at [417, 85] on button "Submit Search" at bounding box center [417, 85] width 39 height 19
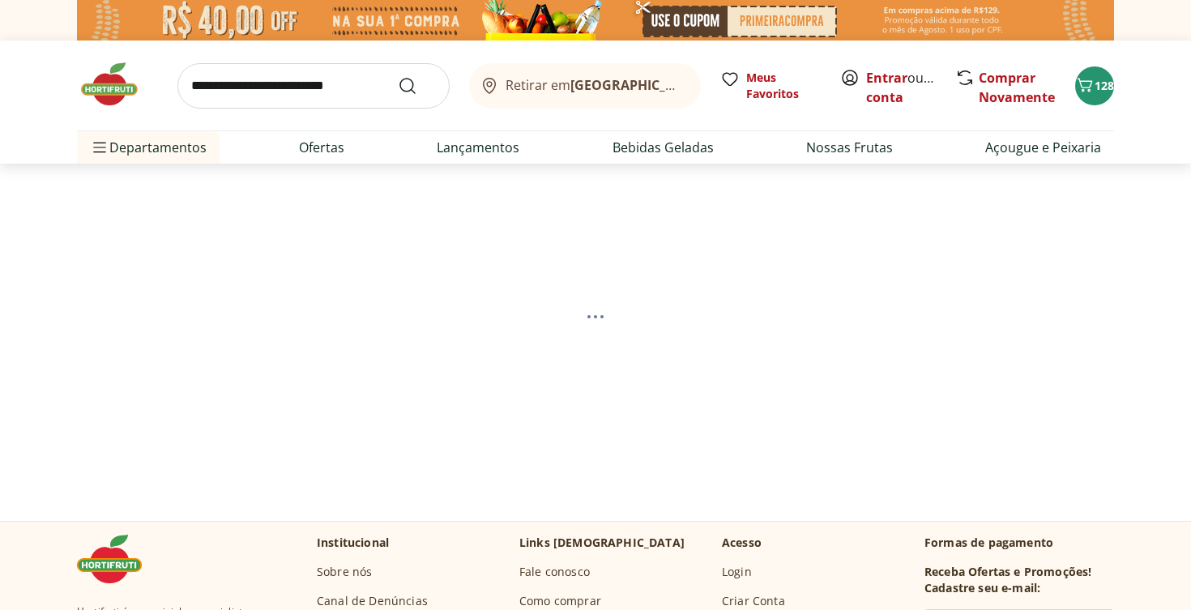
select select "**********"
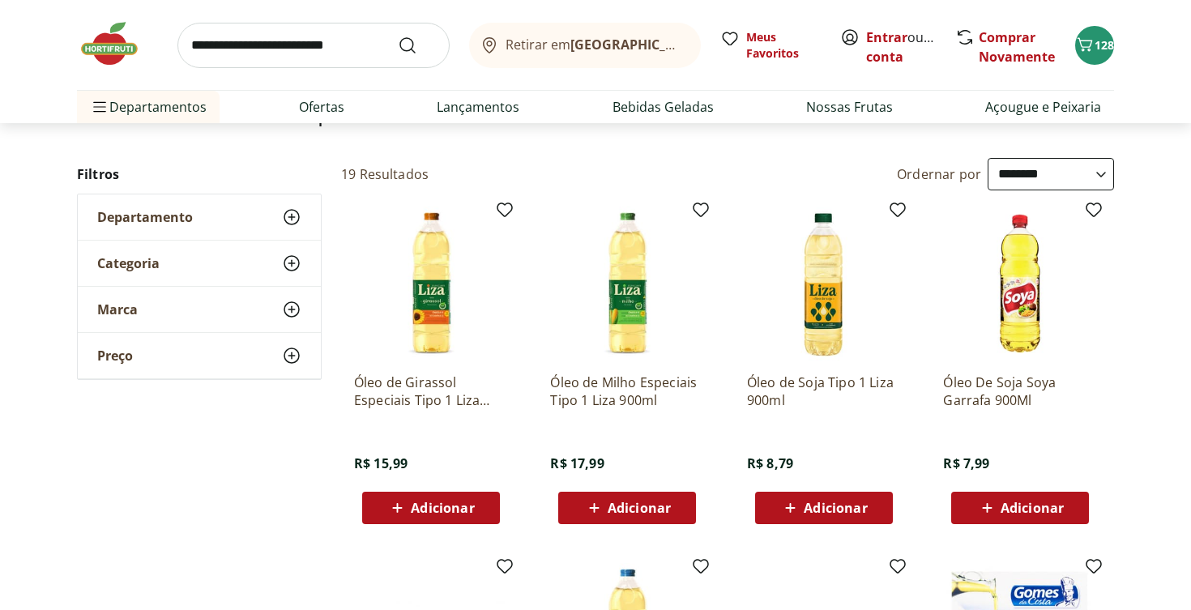
scroll to position [139, 0]
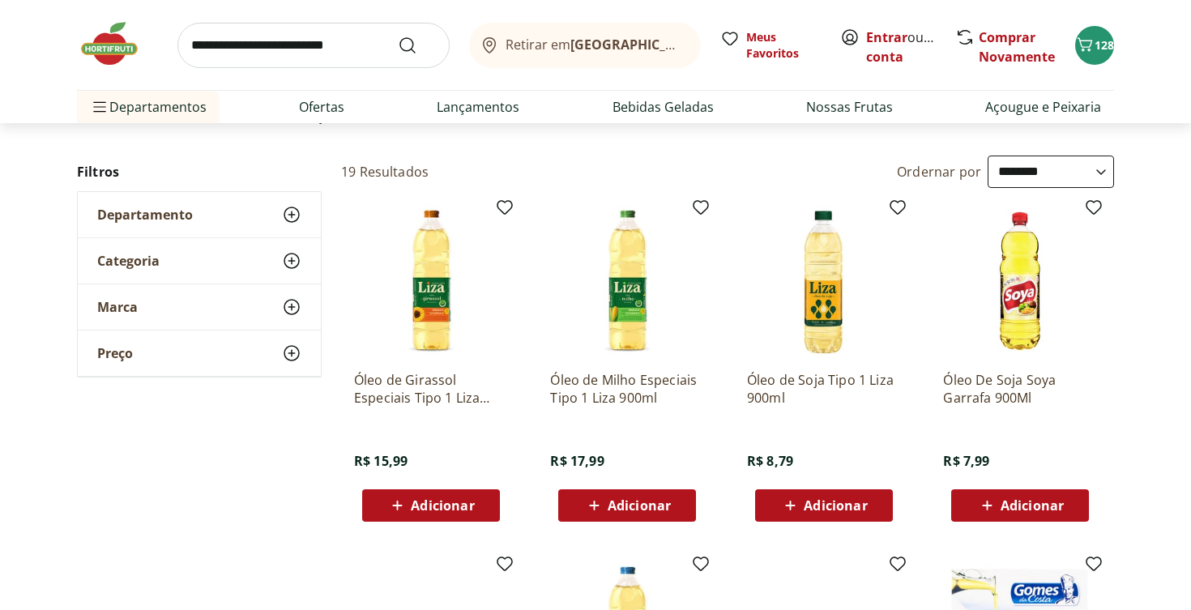
click at [430, 499] on span "Adicionar" at bounding box center [442, 505] width 63 height 13
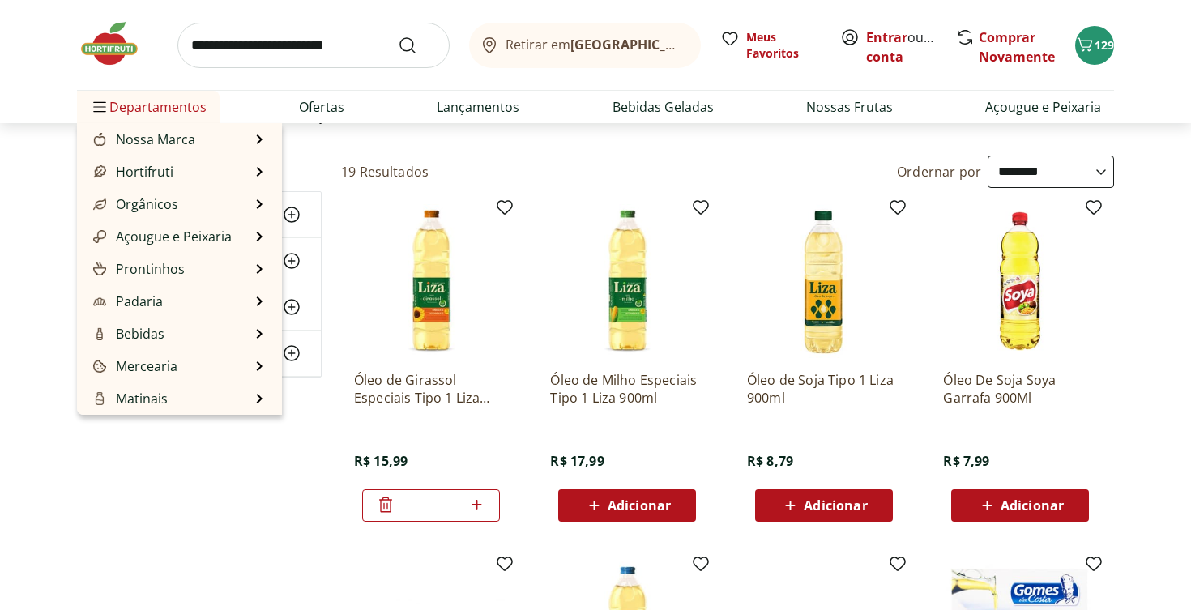
click at [153, 105] on span "Departamentos" at bounding box center [148, 106] width 117 height 39
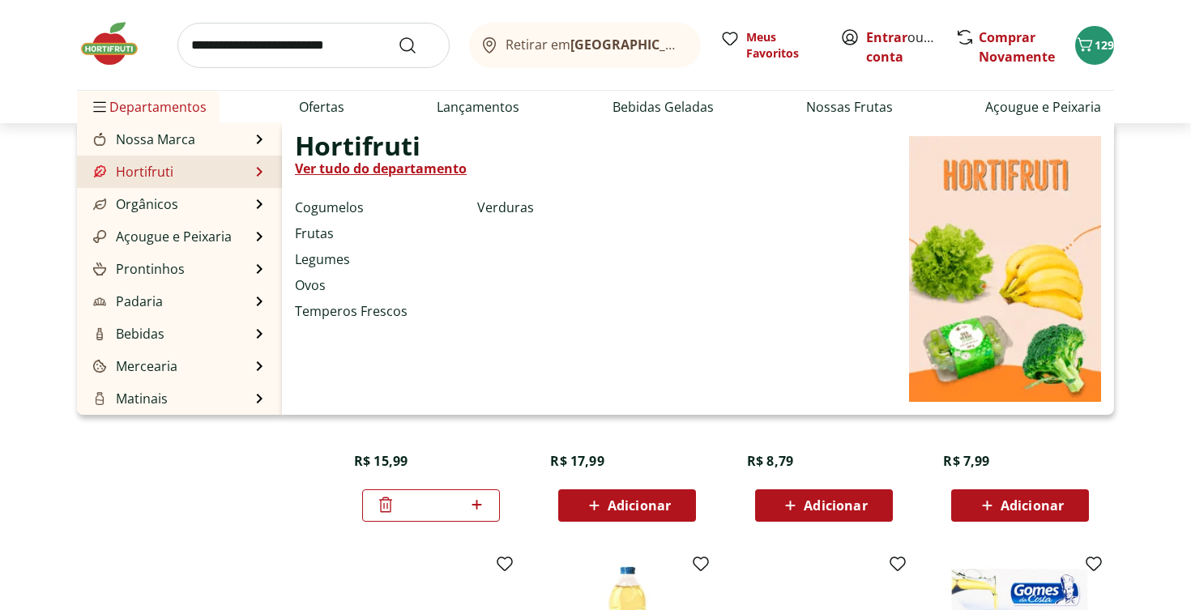
click at [163, 173] on link "Hortifruti" at bounding box center [131, 171] width 83 height 19
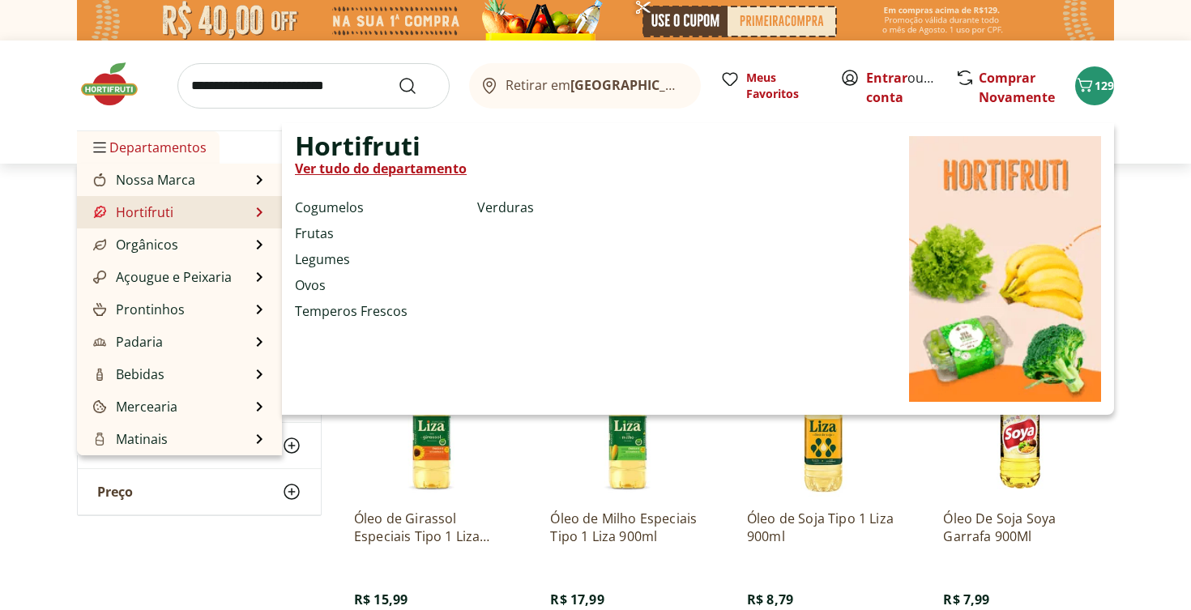
select select "**********"
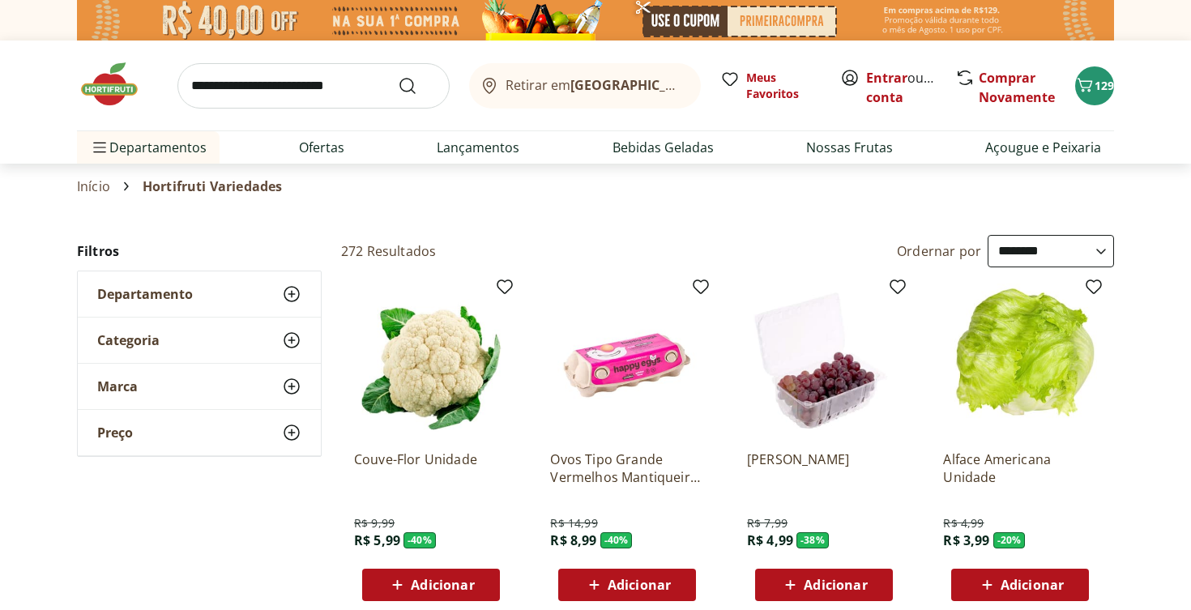
click at [298, 293] on icon at bounding box center [291, 293] width 19 height 19
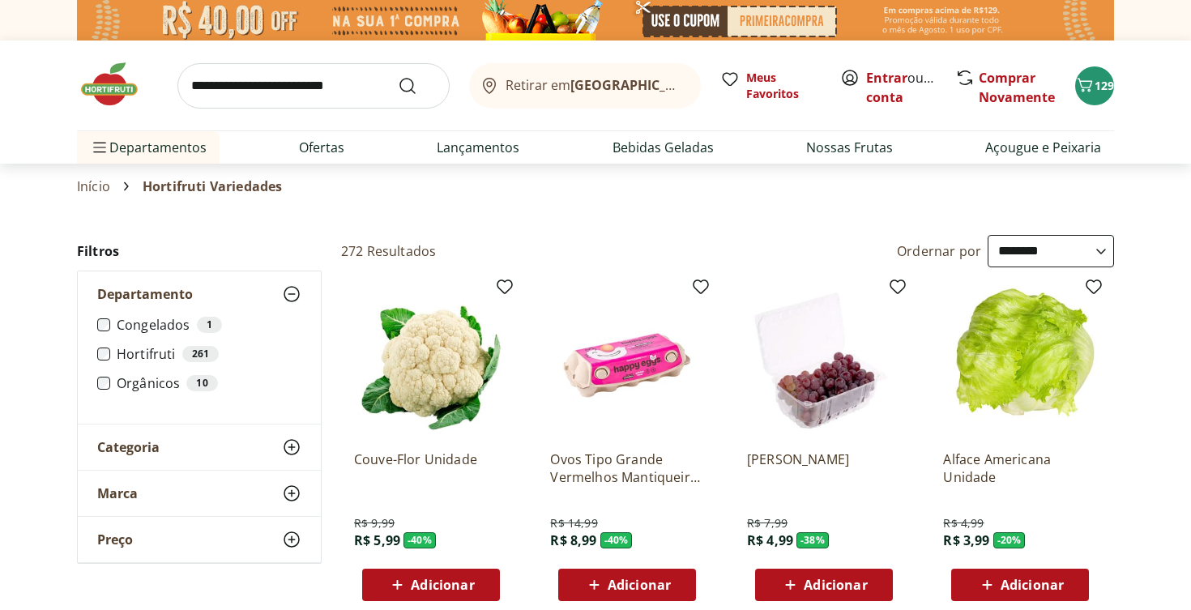
click at [298, 293] on icon at bounding box center [291, 293] width 19 height 19
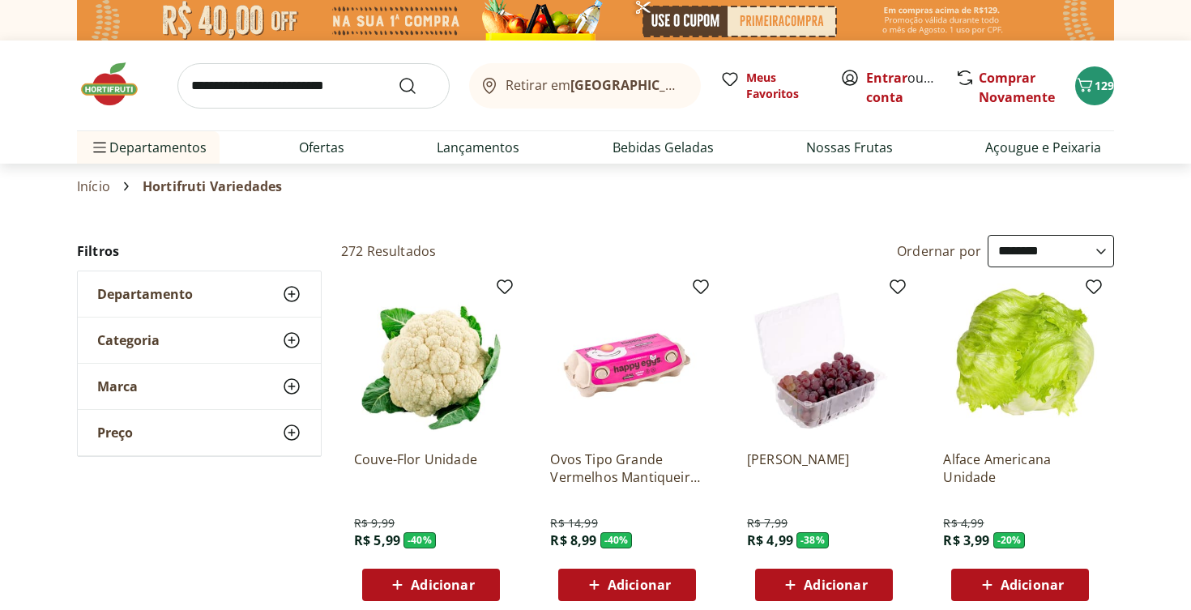
click at [294, 341] on icon at bounding box center [291, 340] width 19 height 19
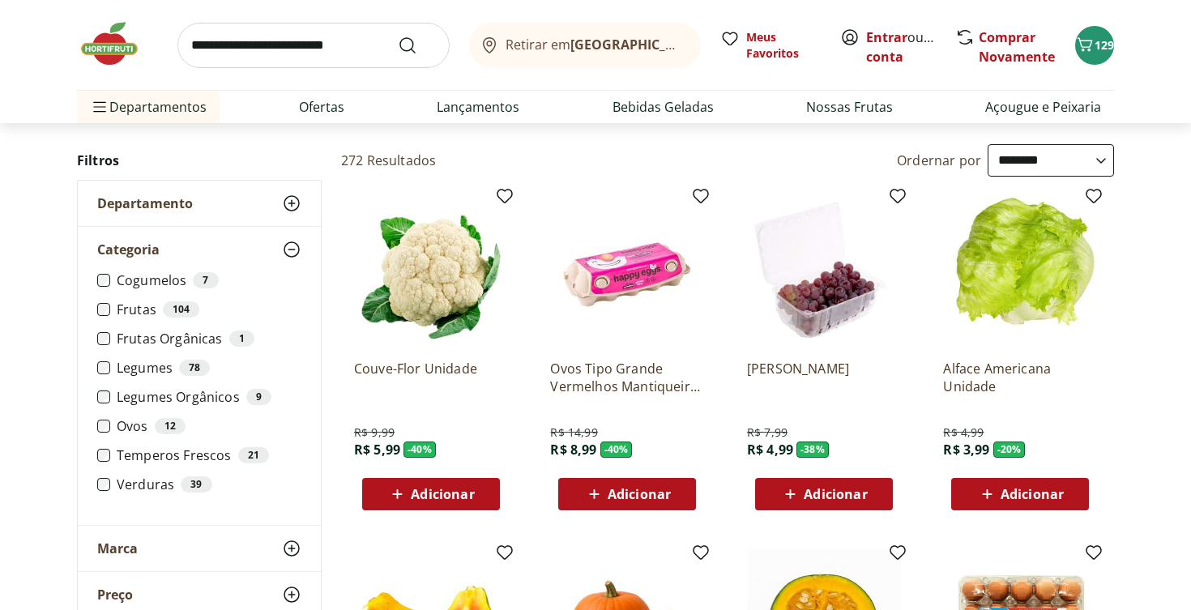
scroll to position [92, 0]
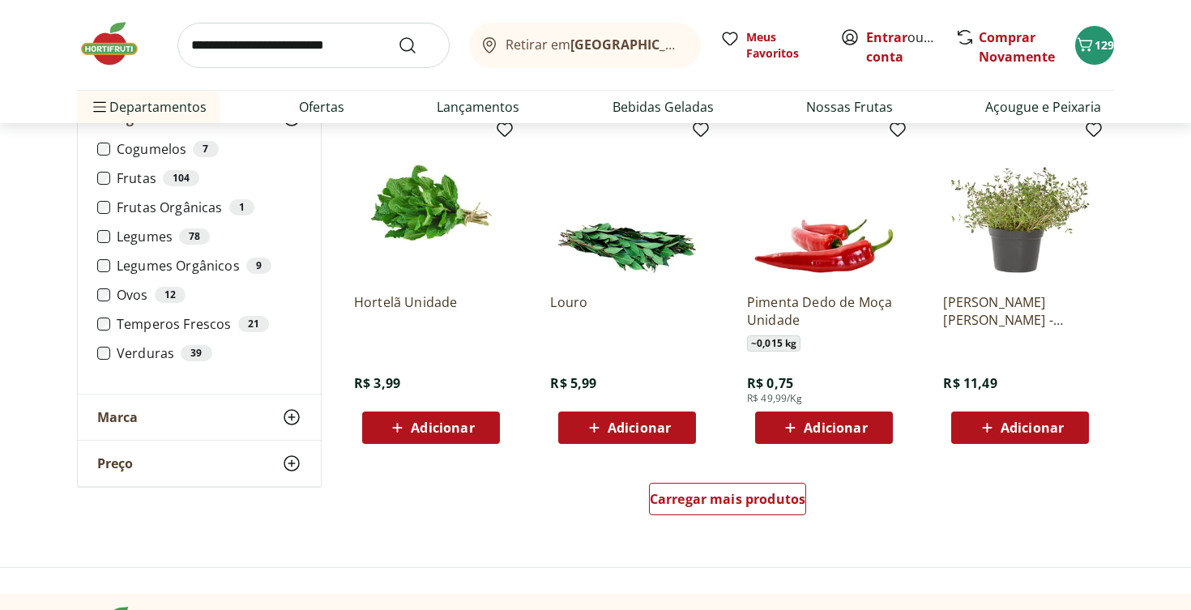
scroll to position [871, 0]
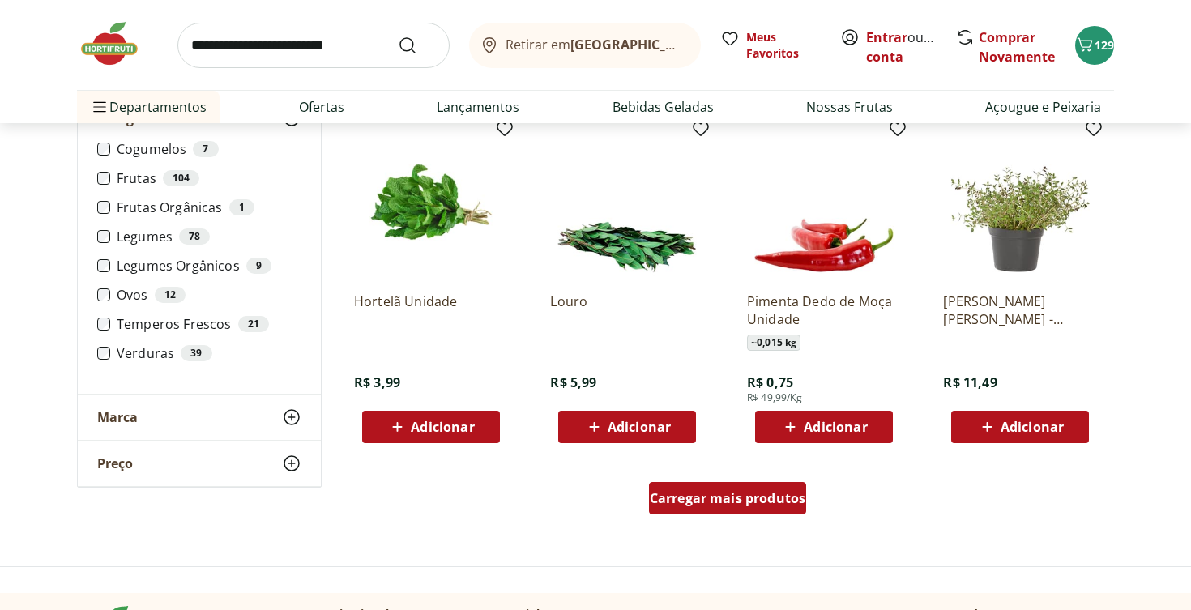
click at [706, 505] on span "Carregar mais produtos" at bounding box center [728, 498] width 156 height 13
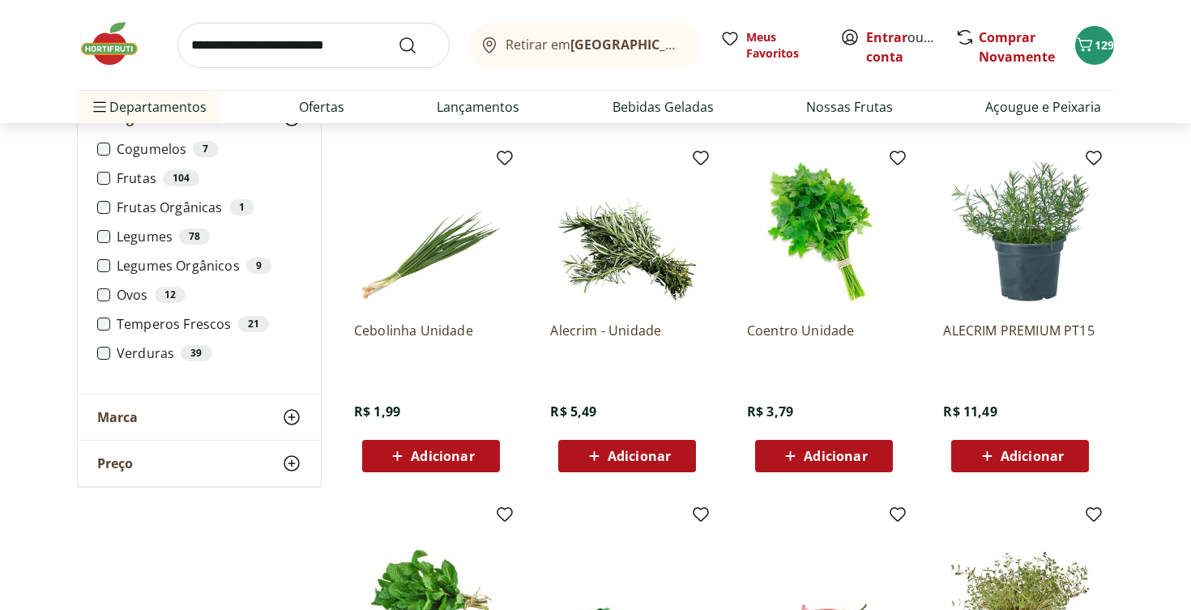
scroll to position [454, 0]
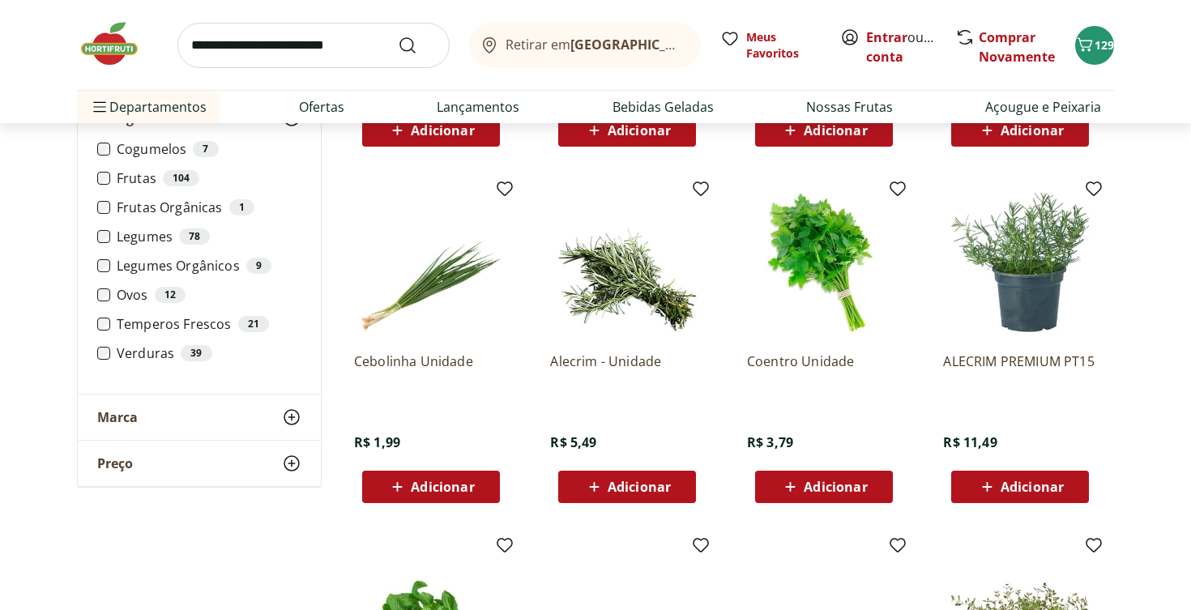
click at [429, 480] on span "Adicionar" at bounding box center [442, 486] width 63 height 13
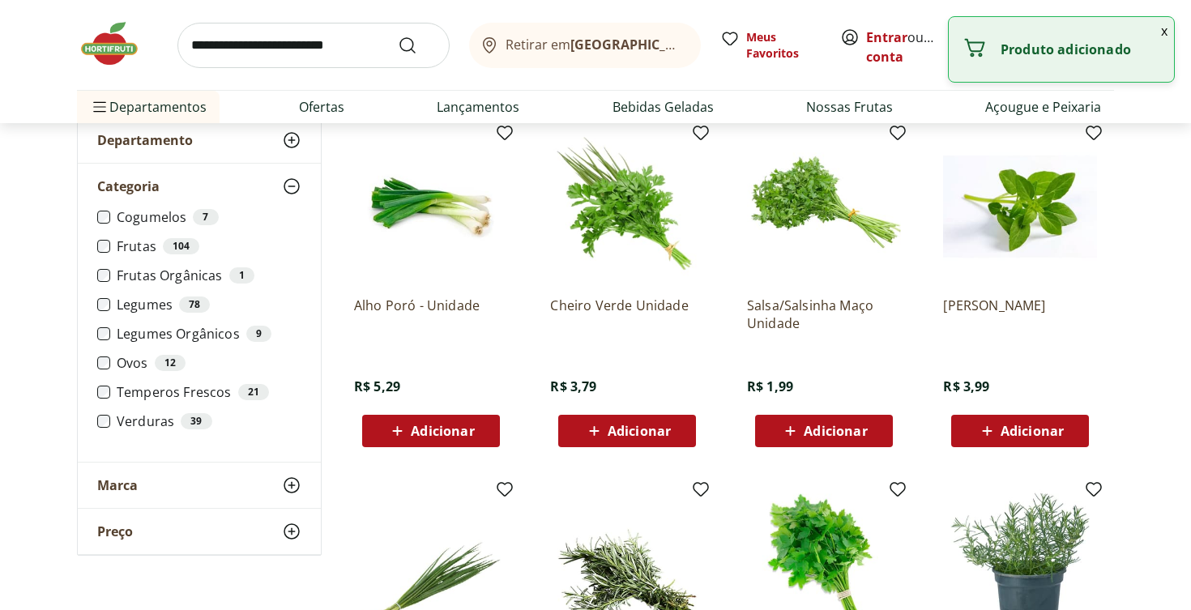
scroll to position [157, 0]
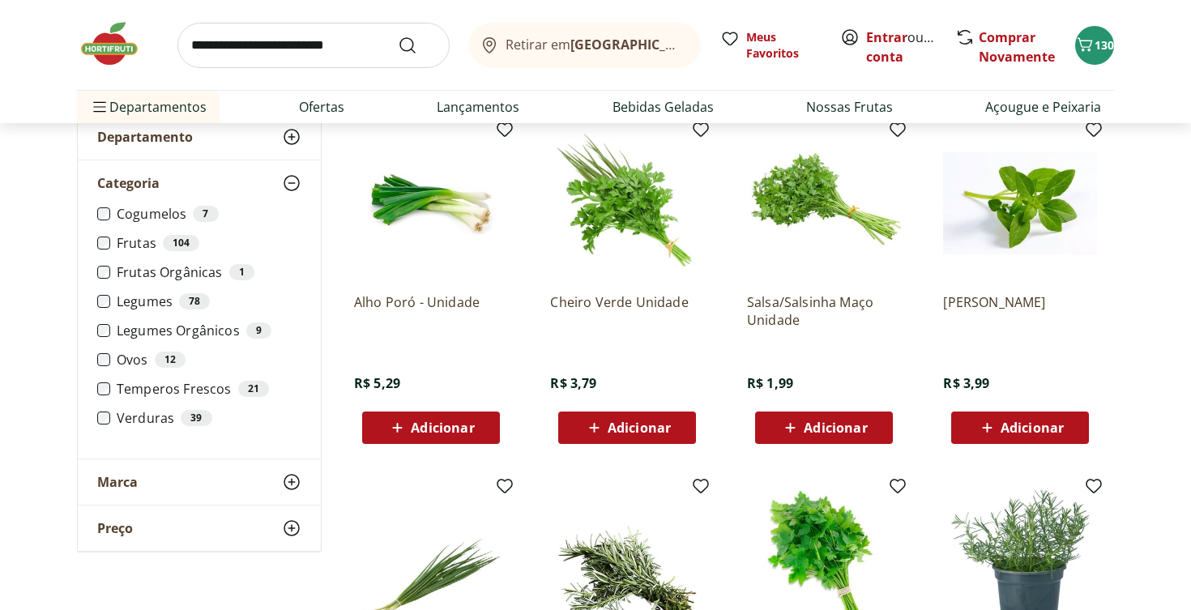
click at [616, 421] on span "Adicionar" at bounding box center [639, 427] width 63 height 13
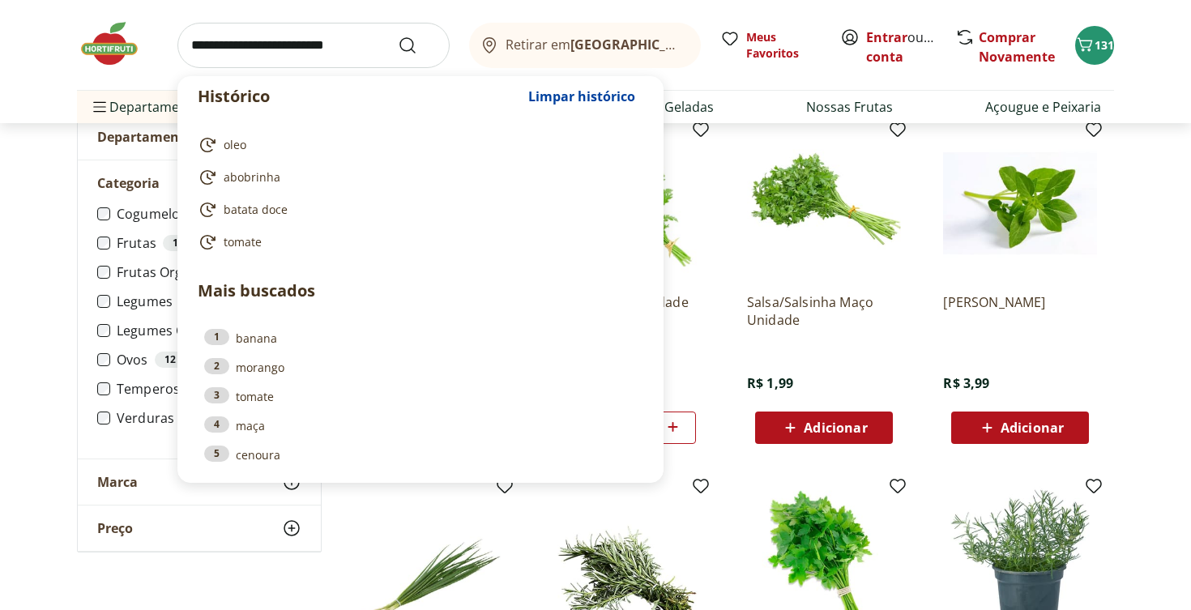
click at [301, 41] on input "search" at bounding box center [313, 45] width 272 height 45
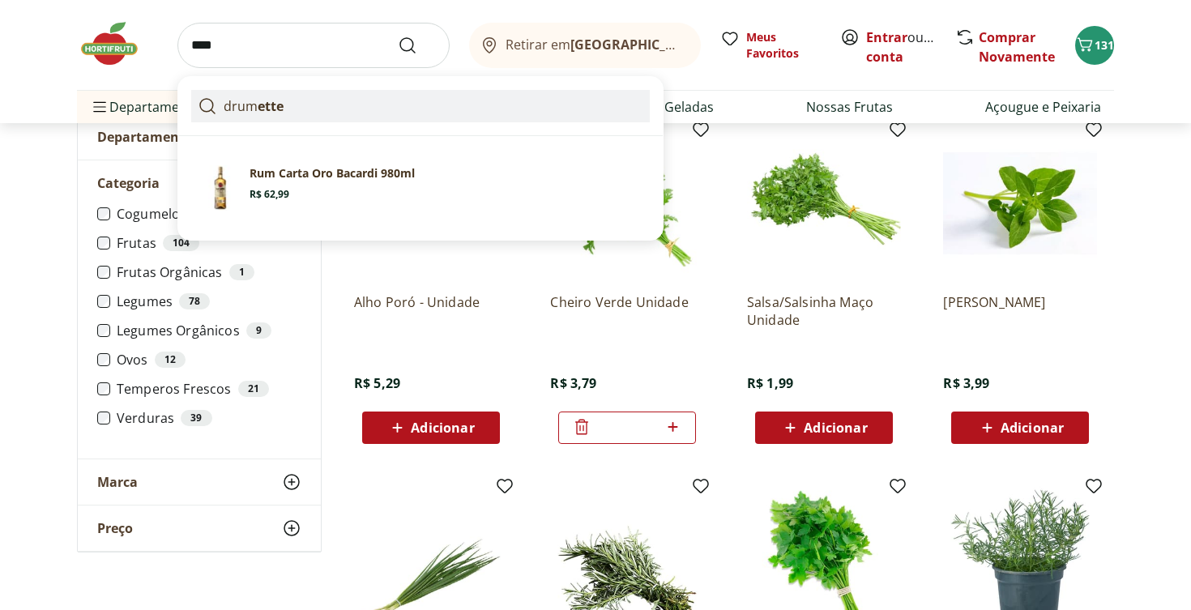
click at [286, 107] on link "drum ette" at bounding box center [420, 106] width 459 height 32
type input "********"
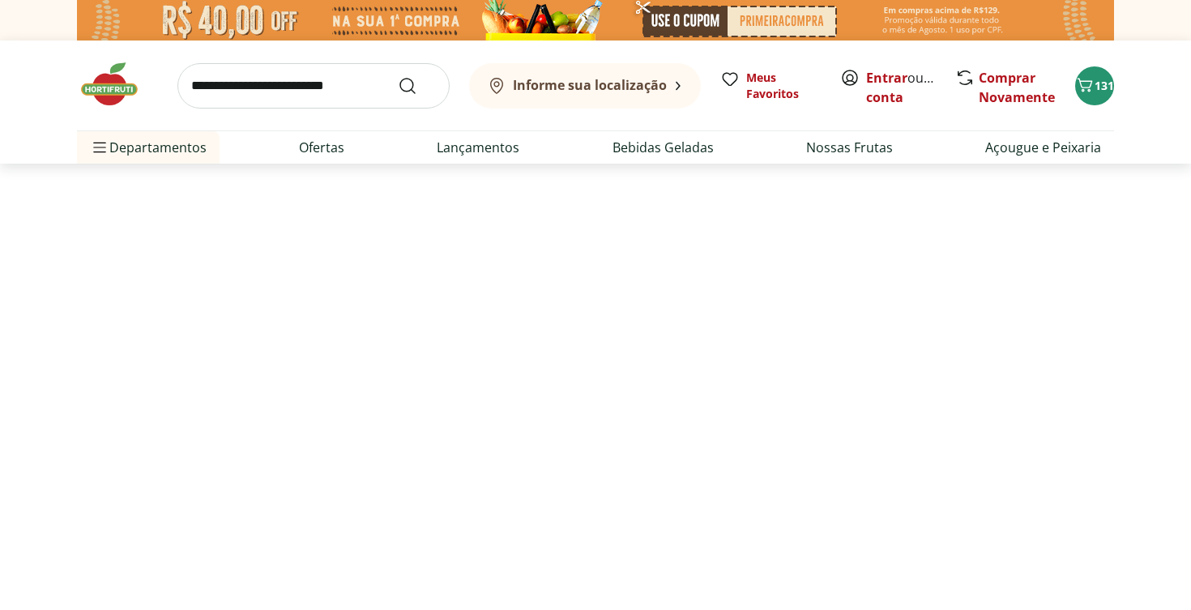
select select "**********"
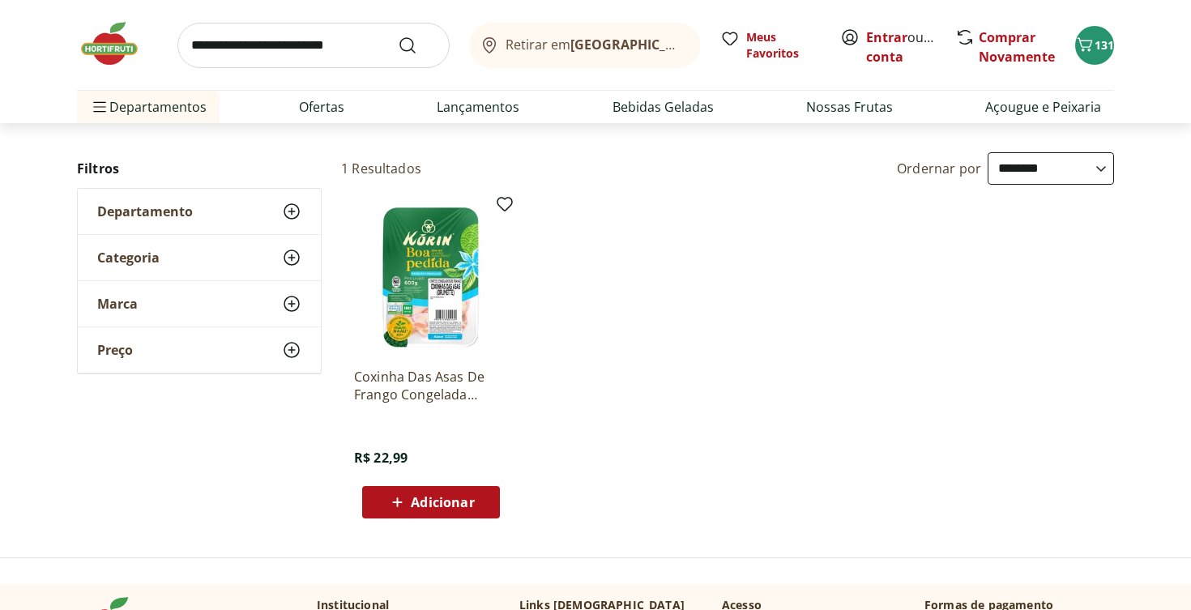
scroll to position [143, 0]
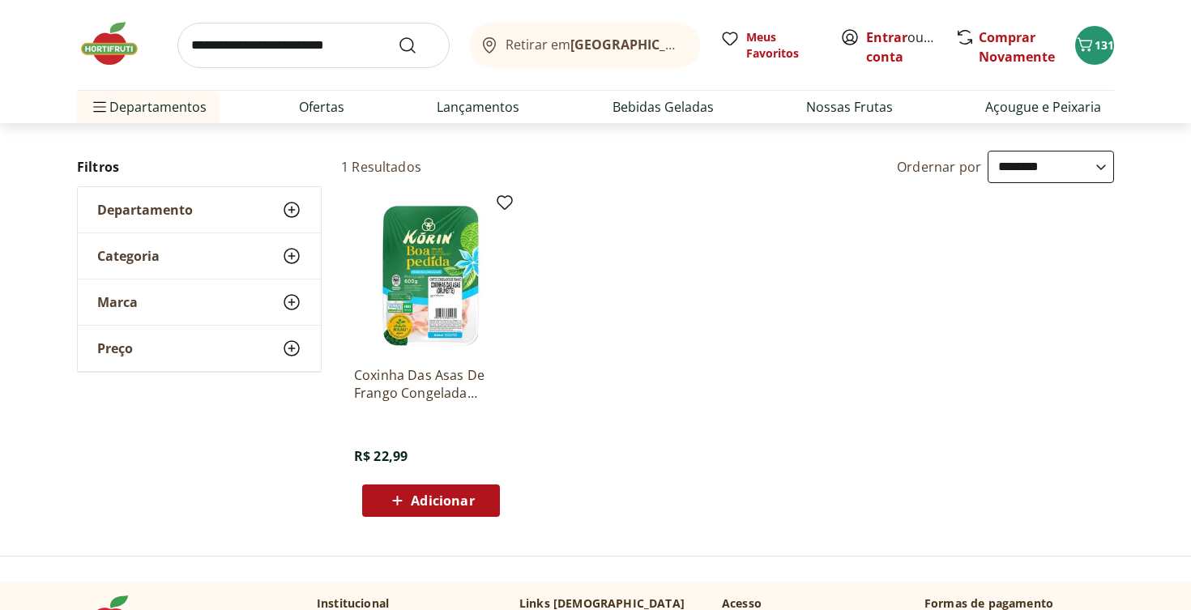
click at [266, 205] on div "Departamento" at bounding box center [199, 209] width 243 height 45
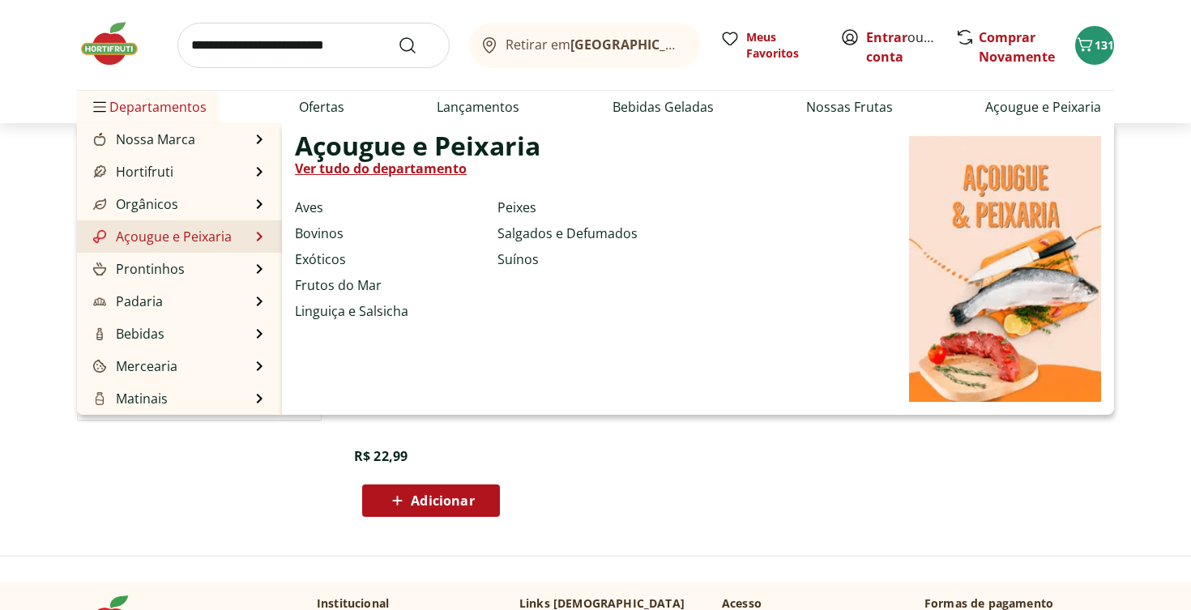
click at [173, 230] on link "Açougue e Peixaria" at bounding box center [161, 236] width 142 height 19
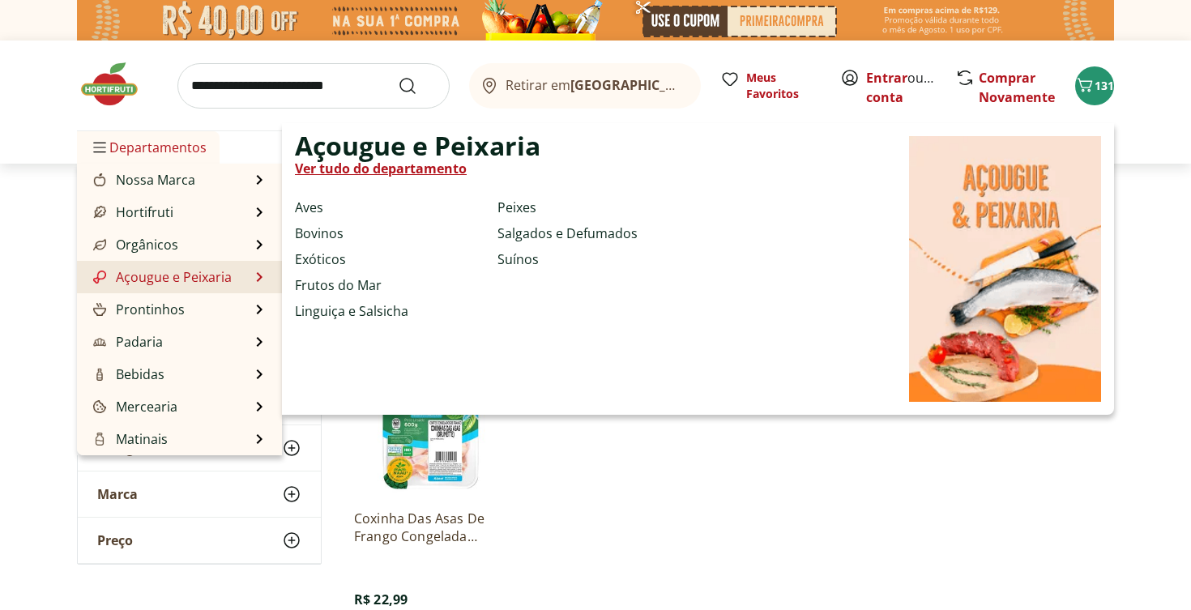
select select "**********"
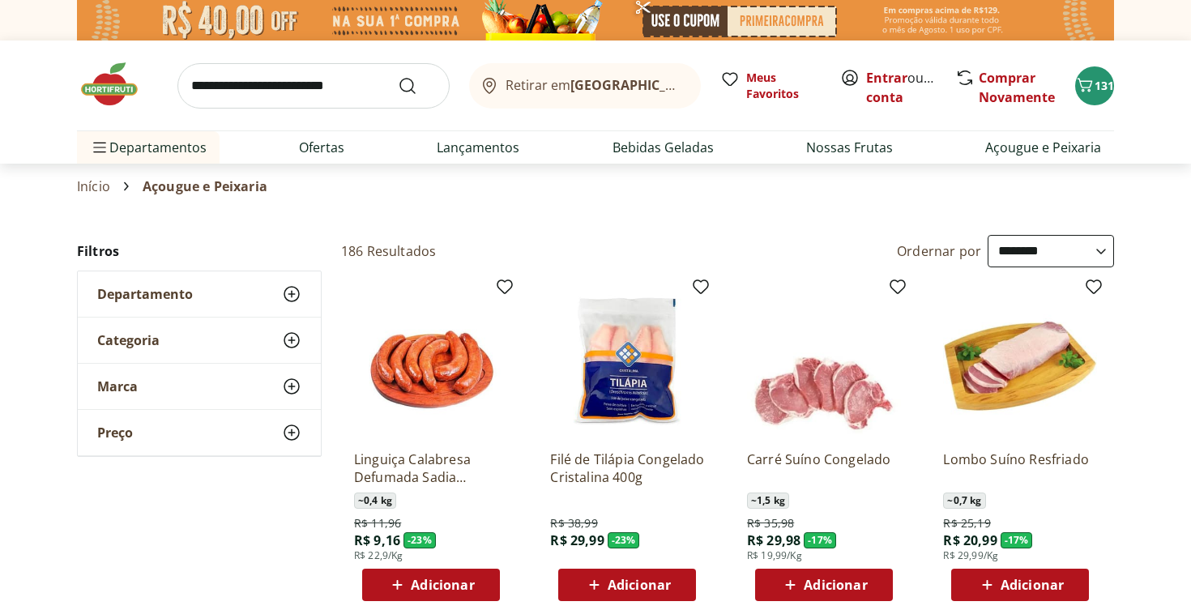
click at [162, 338] on div "Categoria" at bounding box center [199, 340] width 243 height 45
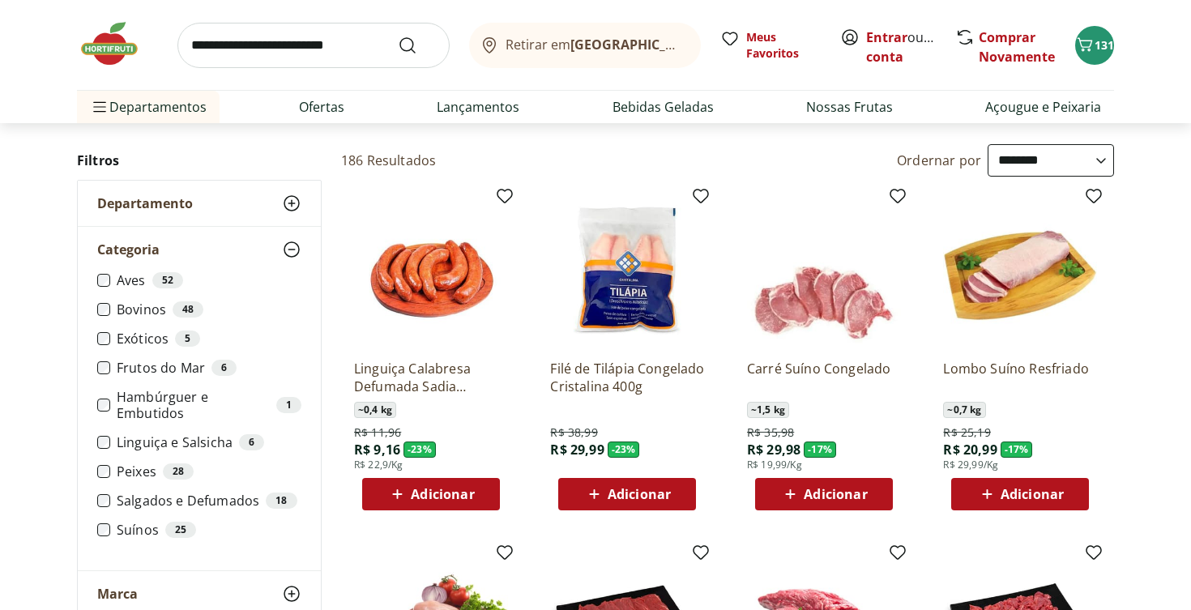
scroll to position [95, 0]
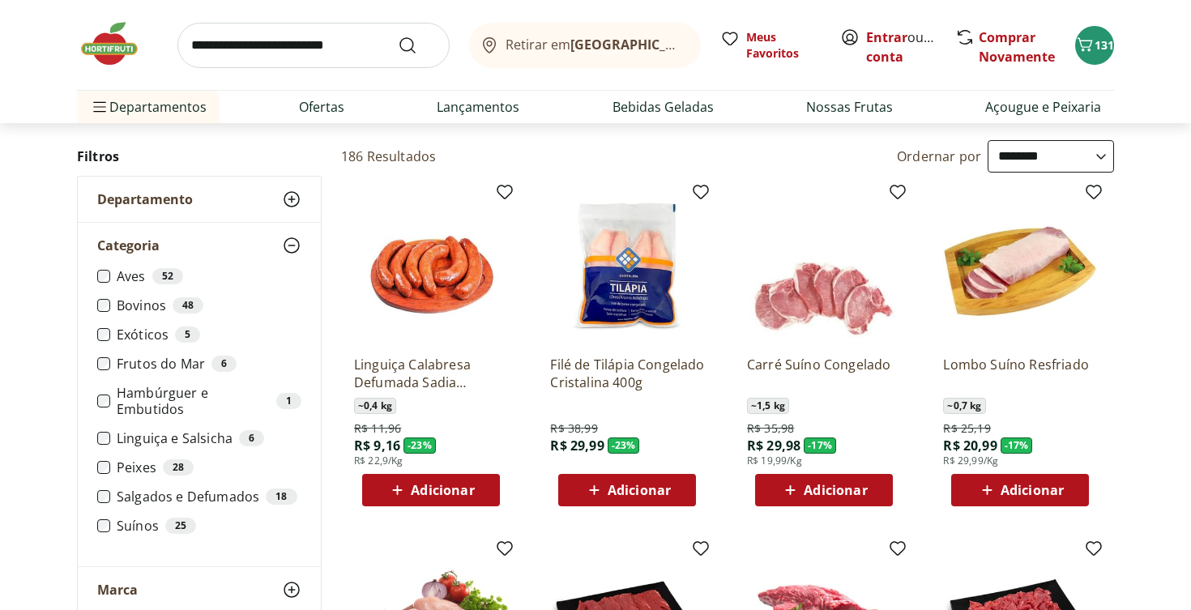
click at [123, 279] on label "Aves 52" at bounding box center [209, 276] width 185 height 16
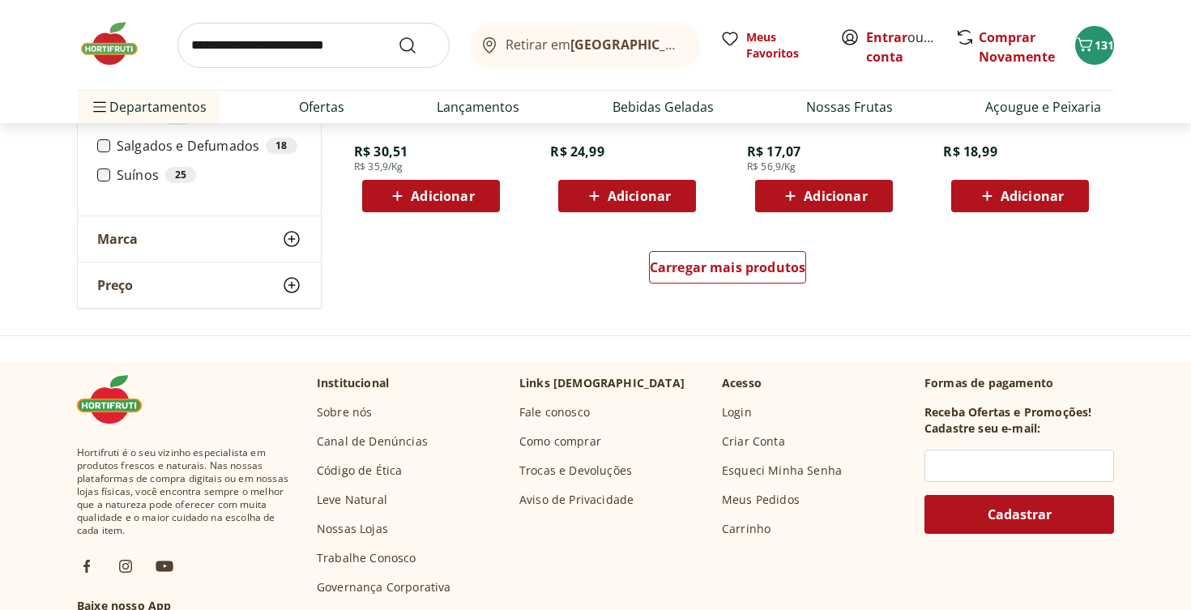
scroll to position [1116, 0]
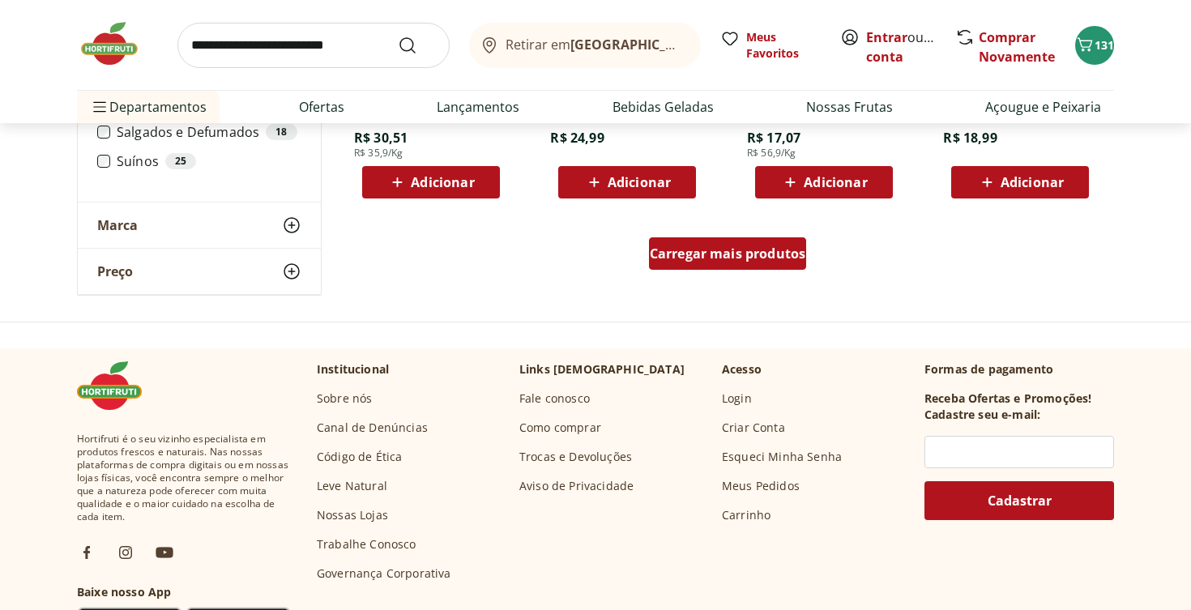
click at [730, 262] on div "Carregar mais produtos" at bounding box center [728, 253] width 158 height 32
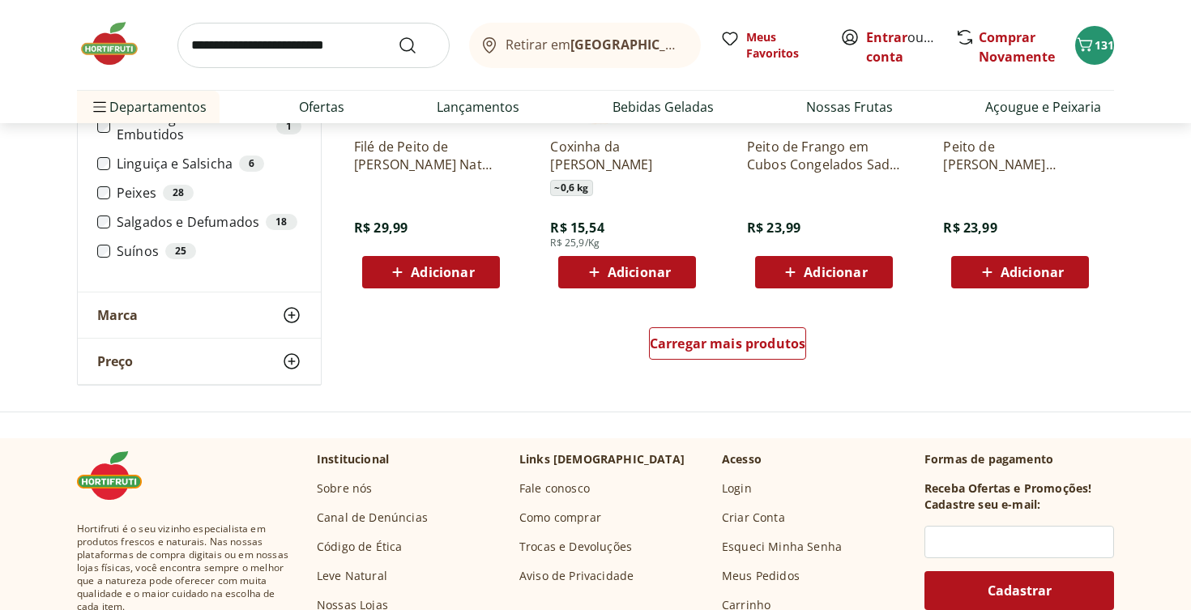
scroll to position [2086, 0]
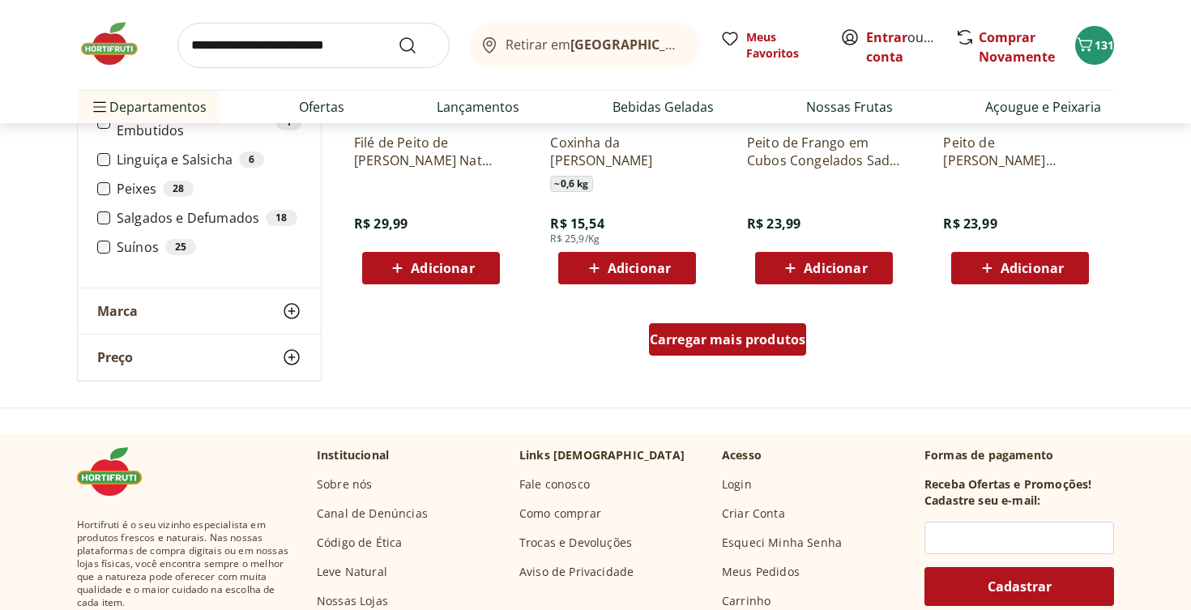
click at [697, 348] on div "Carregar mais produtos" at bounding box center [728, 339] width 158 height 32
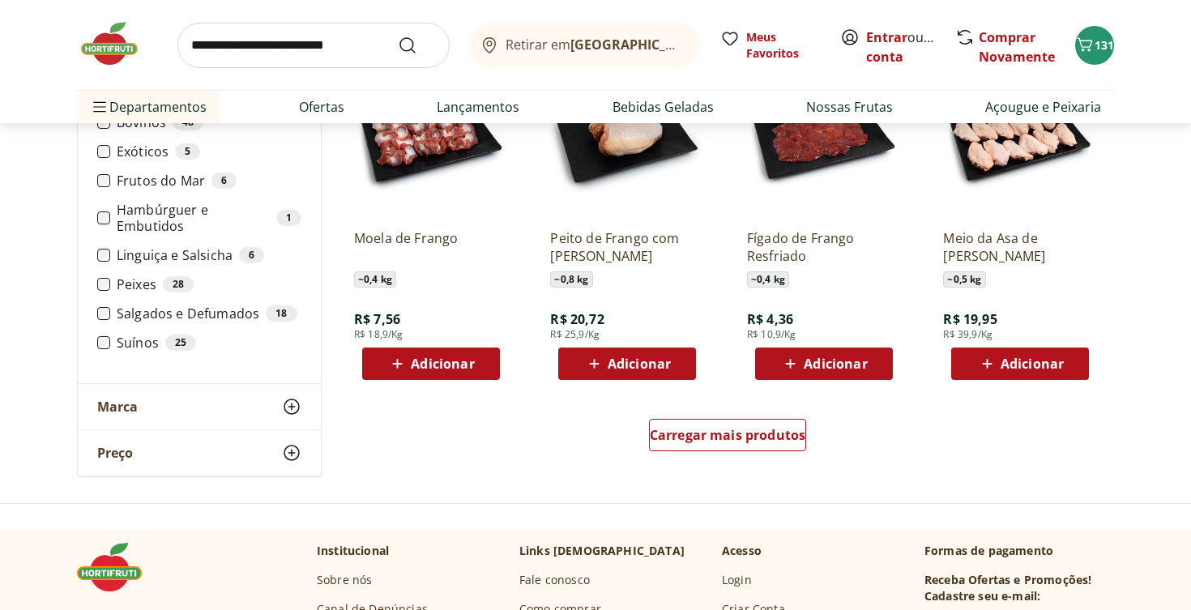
scroll to position [3054, 0]
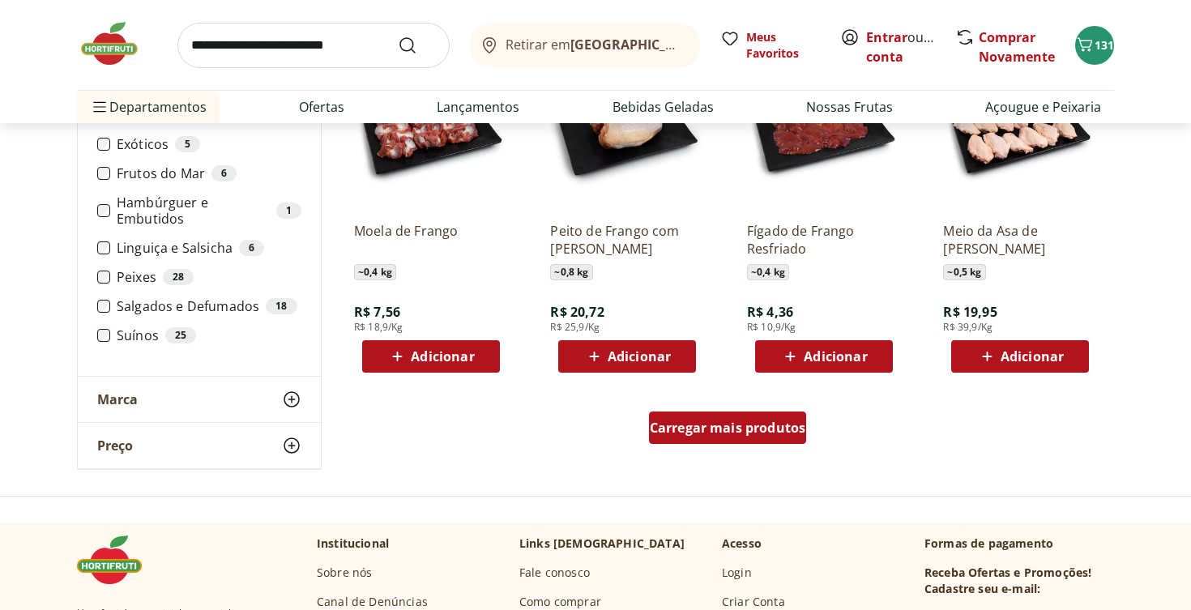
click at [741, 421] on span "Carregar mais produtos" at bounding box center [728, 427] width 156 height 13
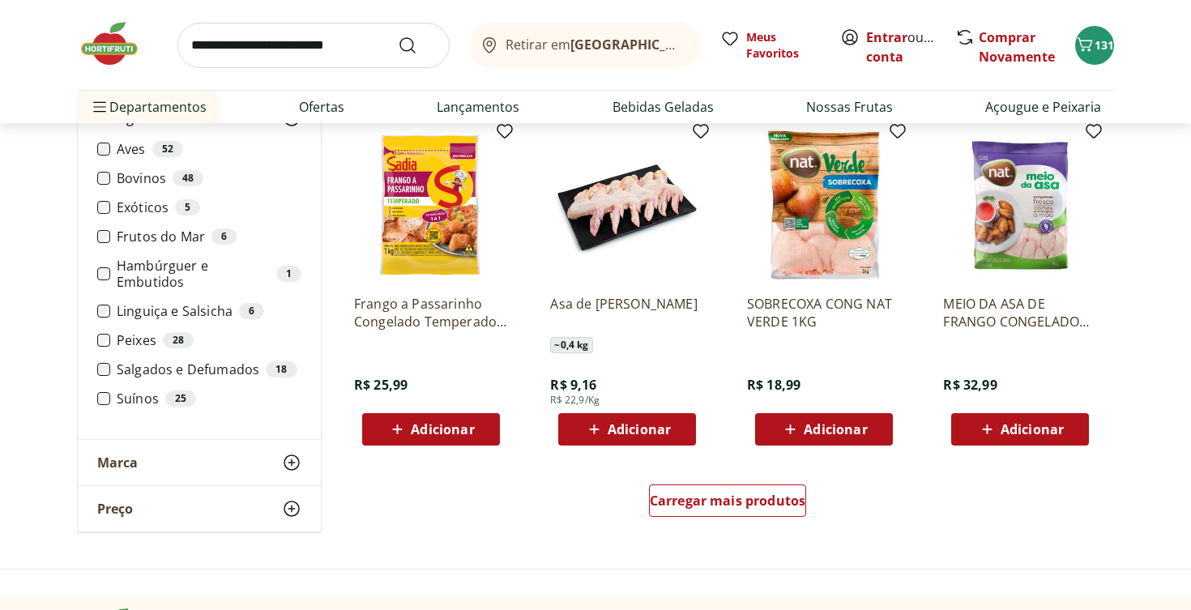
scroll to position [4046, 0]
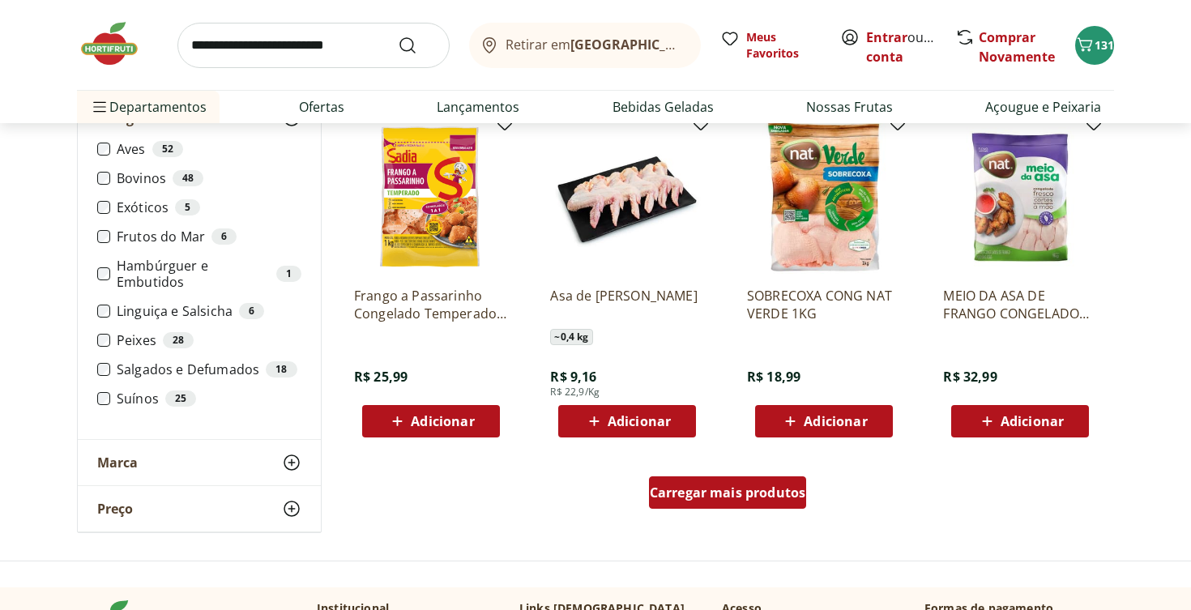
click at [723, 497] on span "Carregar mais produtos" at bounding box center [728, 492] width 156 height 13
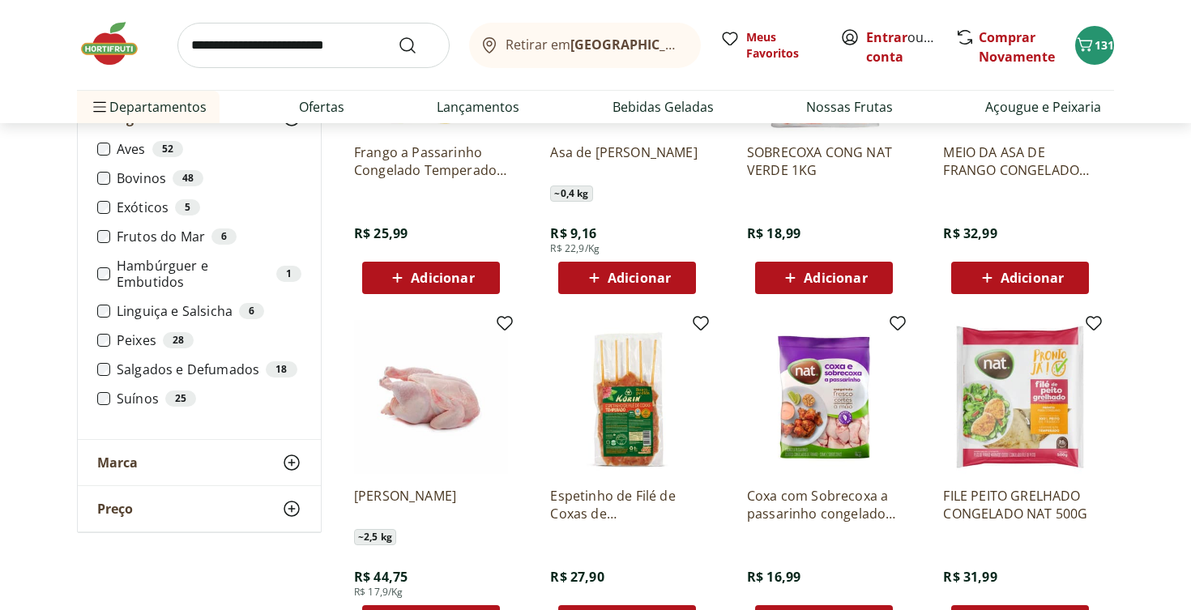
scroll to position [4185, 0]
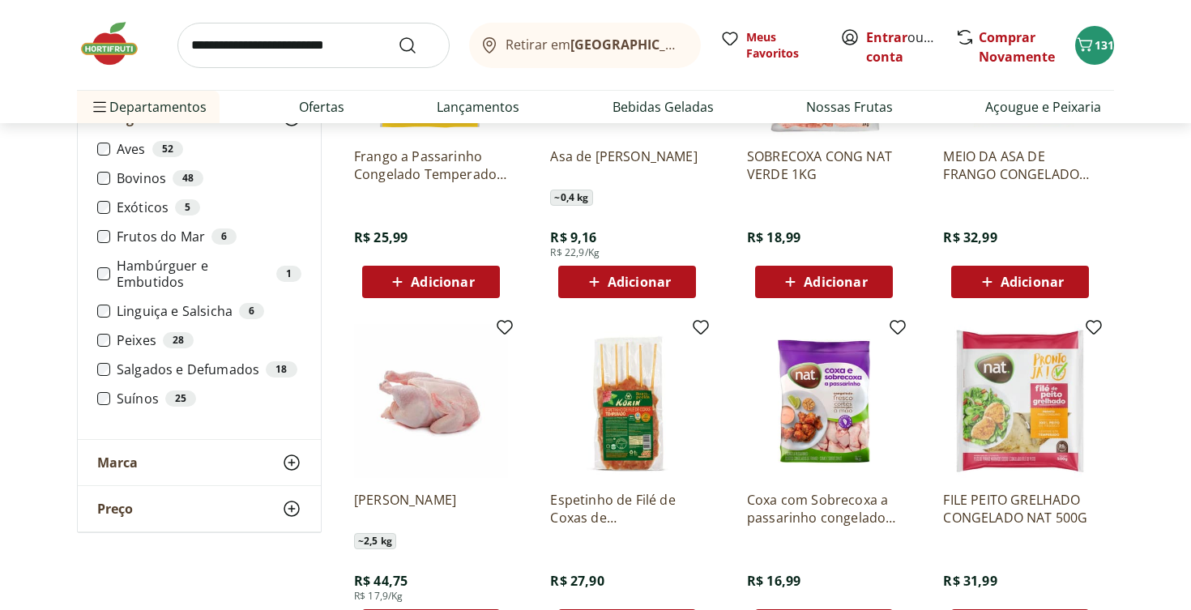
click at [280, 52] on input "search" at bounding box center [313, 45] width 272 height 45
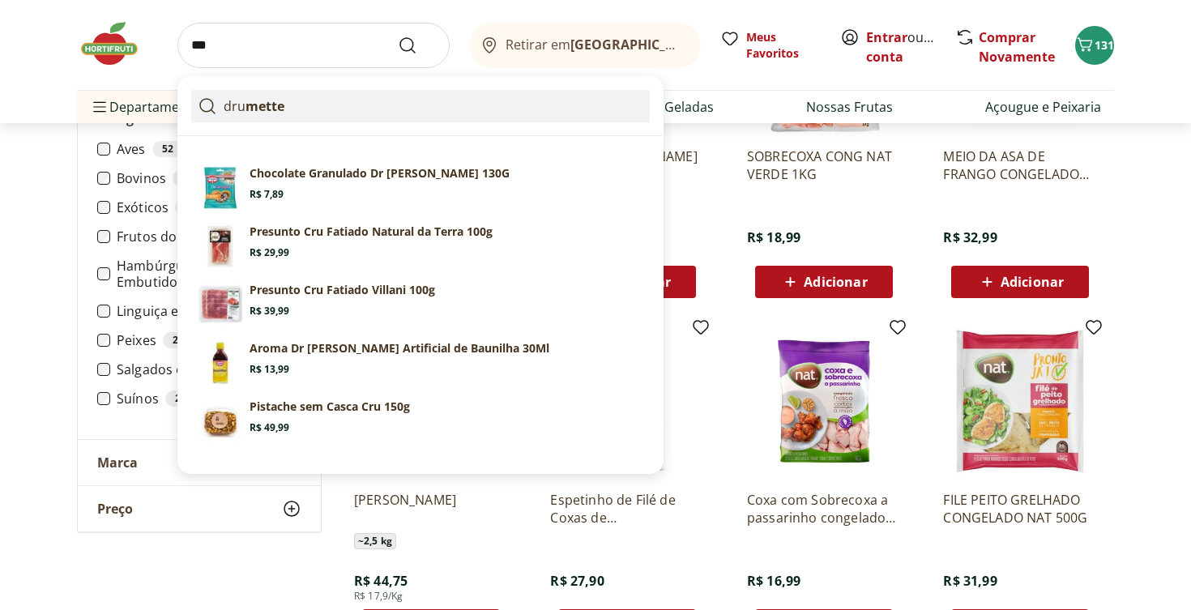
click at [269, 116] on link "dru [PERSON_NAME]" at bounding box center [420, 106] width 459 height 32
type input "********"
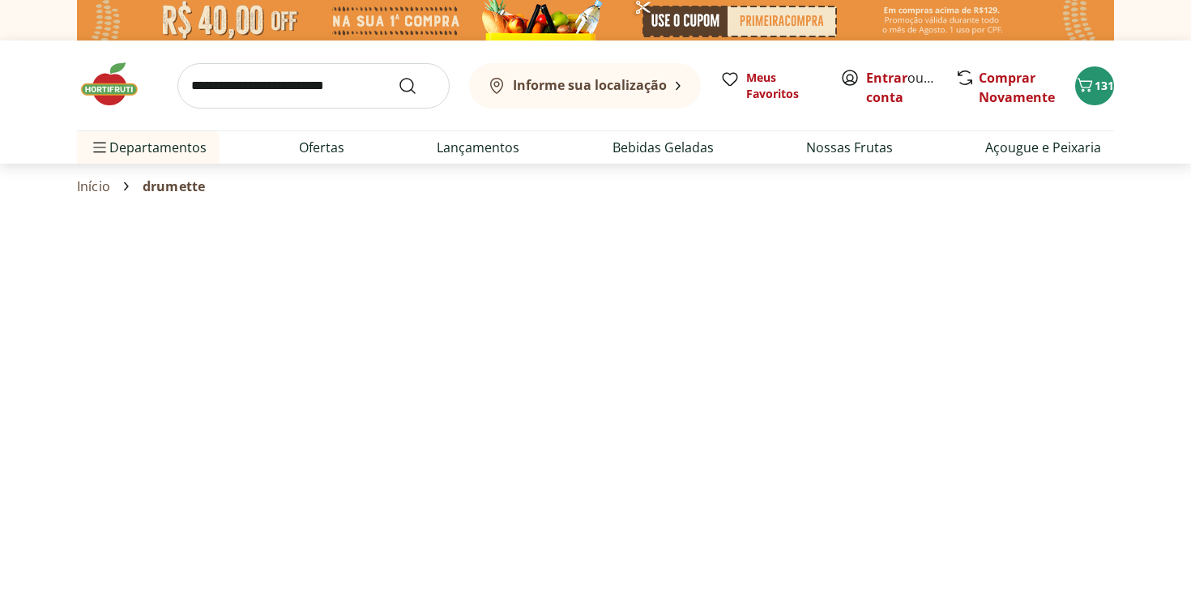
select select "**********"
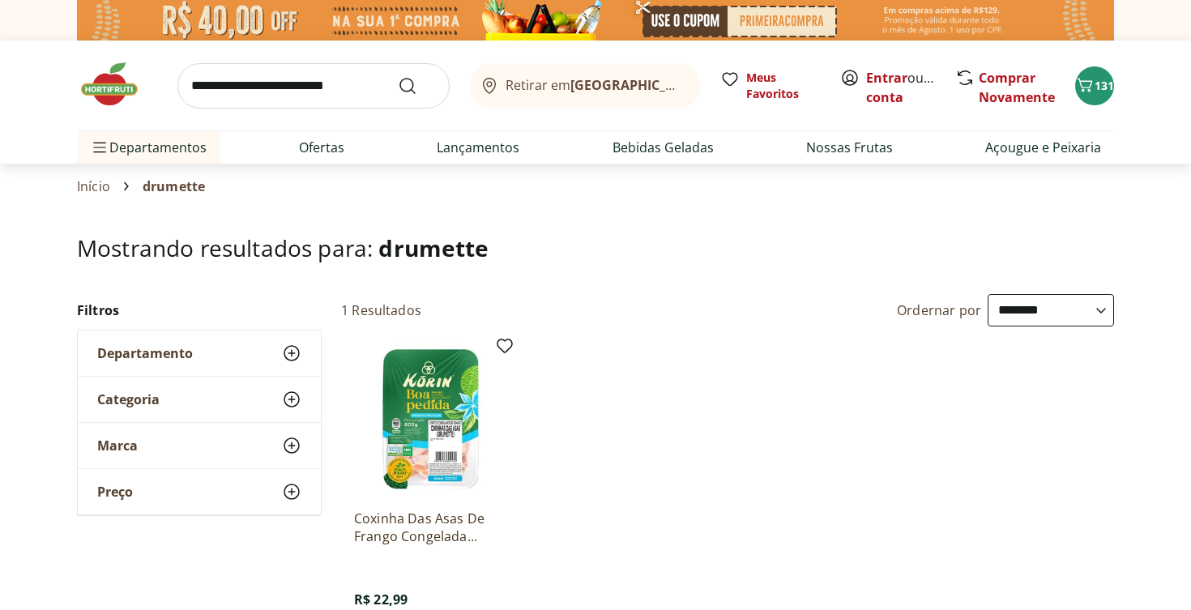
click at [434, 408] on img at bounding box center [431, 420] width 154 height 154
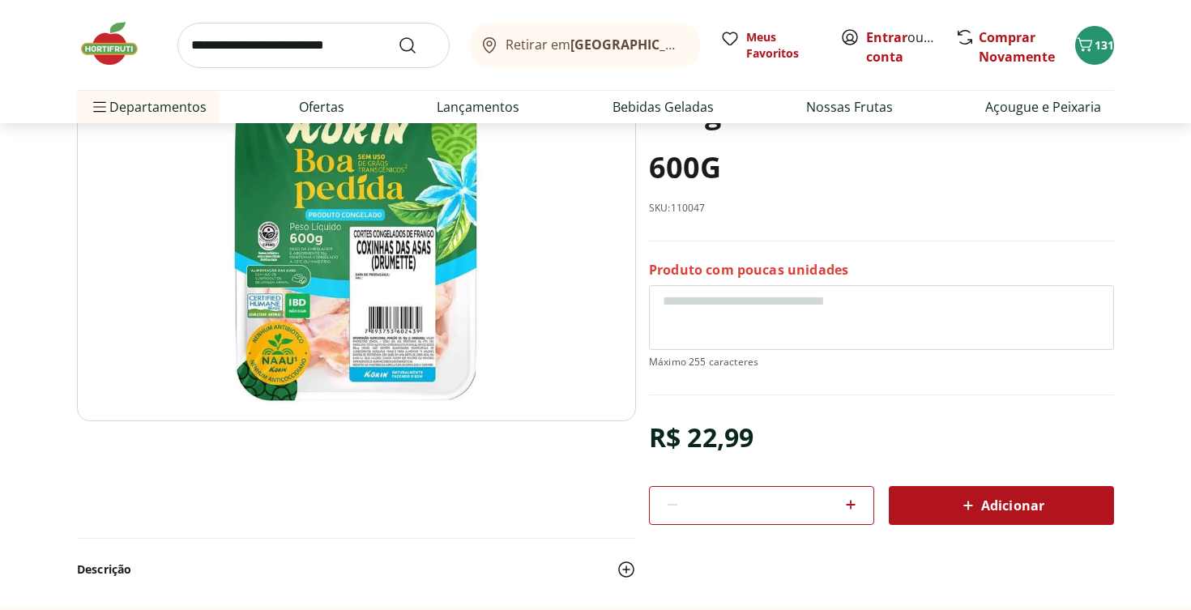
scroll to position [180, 0]
click at [848, 502] on icon at bounding box center [850, 503] width 19 height 19
type input "*"
click at [970, 496] on icon at bounding box center [967, 504] width 19 height 19
click at [1095, 51] on span "133" at bounding box center [1104, 44] width 19 height 15
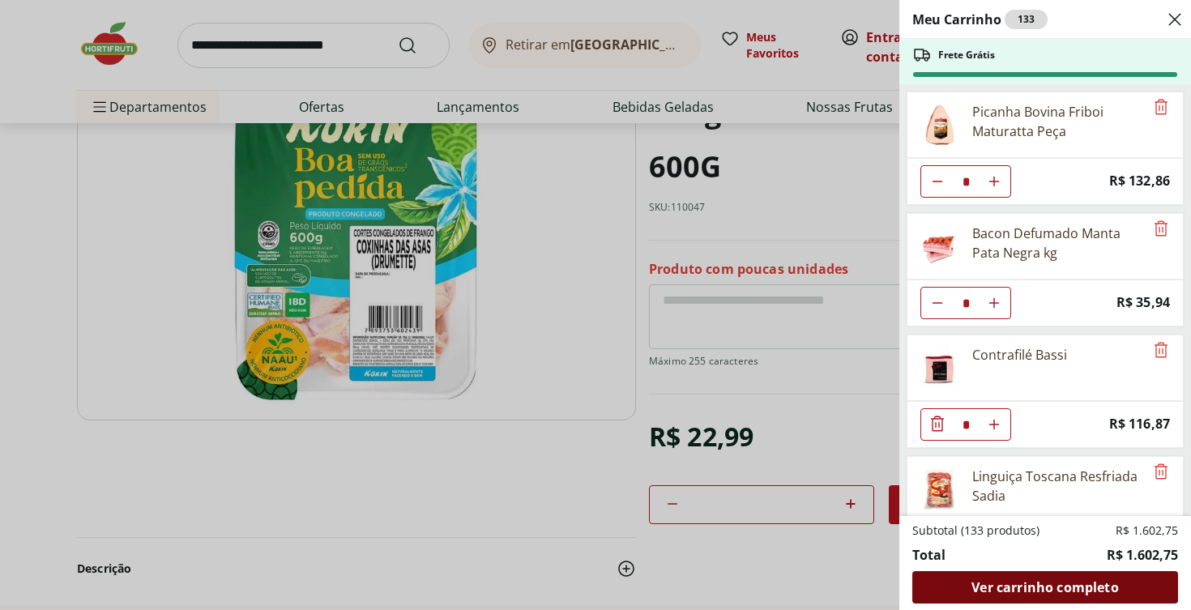
click at [1015, 583] on span "Ver carrinho completo" at bounding box center [1044, 587] width 147 height 13
